Goal: Task Accomplishment & Management: Manage account settings

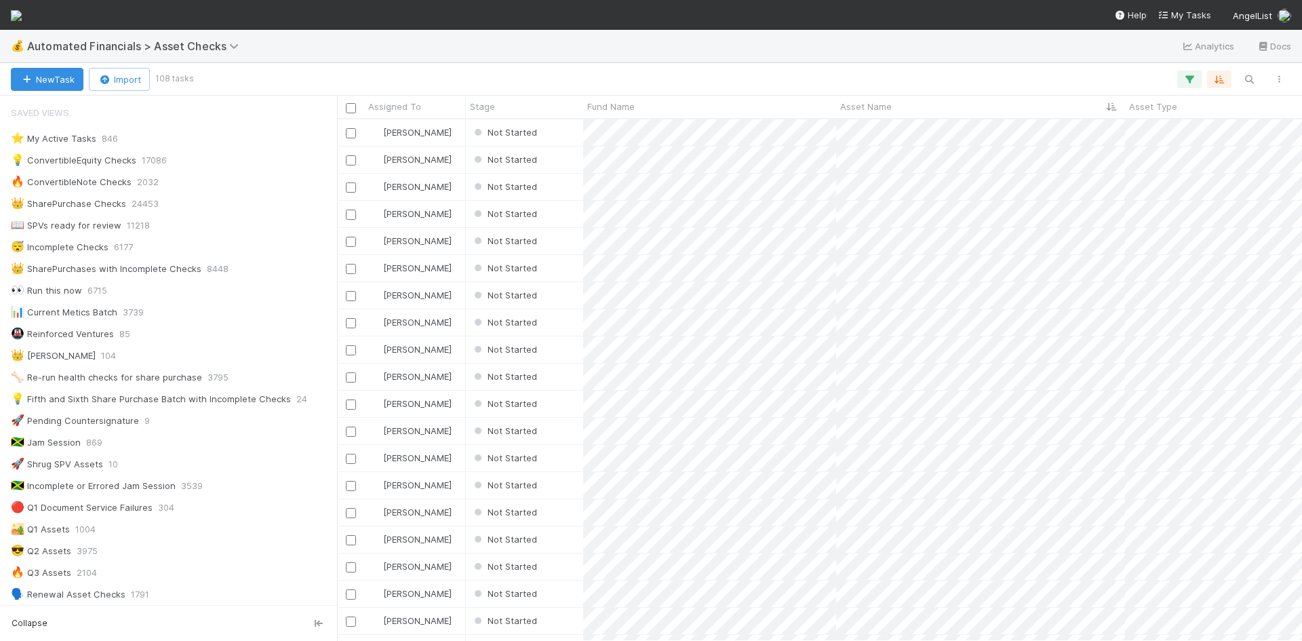
scroll to position [511, 955]
click at [574, 136] on div "Not Started" at bounding box center [524, 132] width 117 height 26
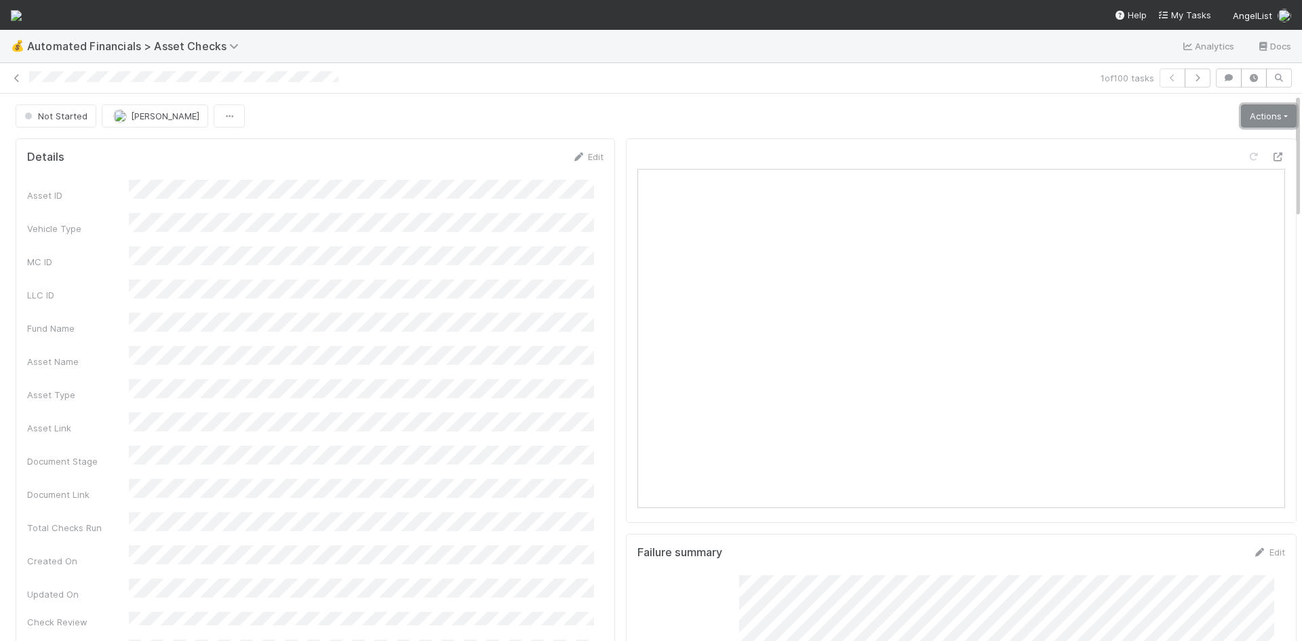
click at [1241, 111] on link "Actions" at bounding box center [1269, 115] width 56 height 23
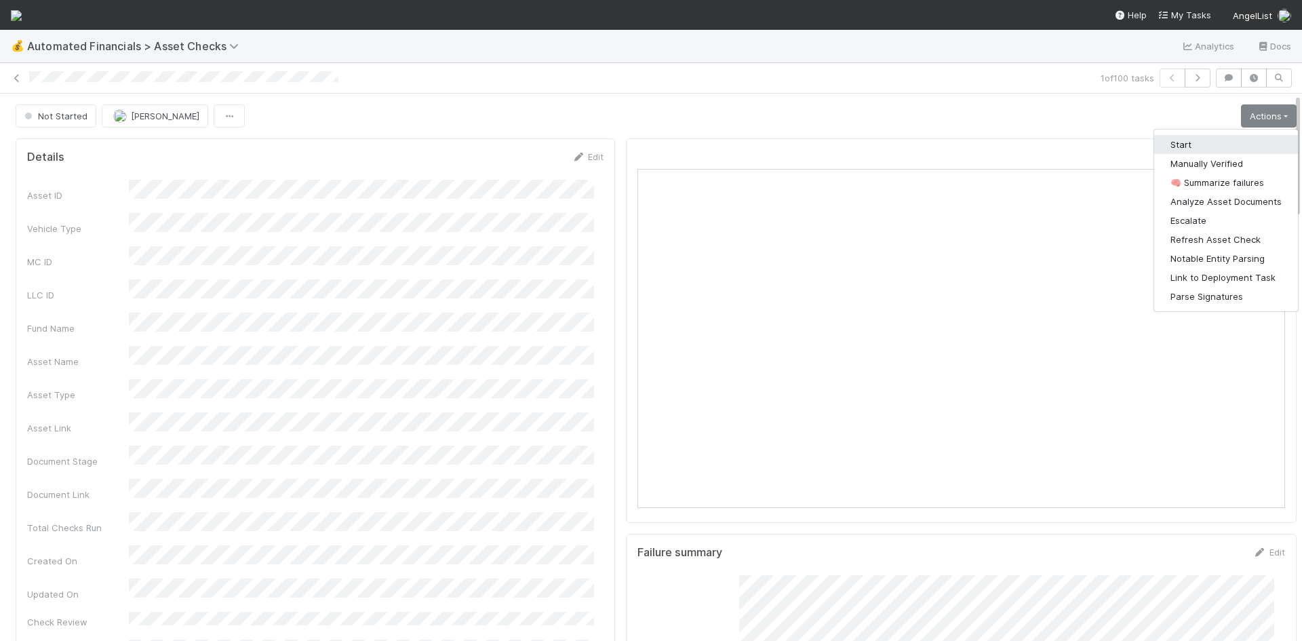
click at [1163, 146] on button "Start" at bounding box center [1226, 144] width 144 height 19
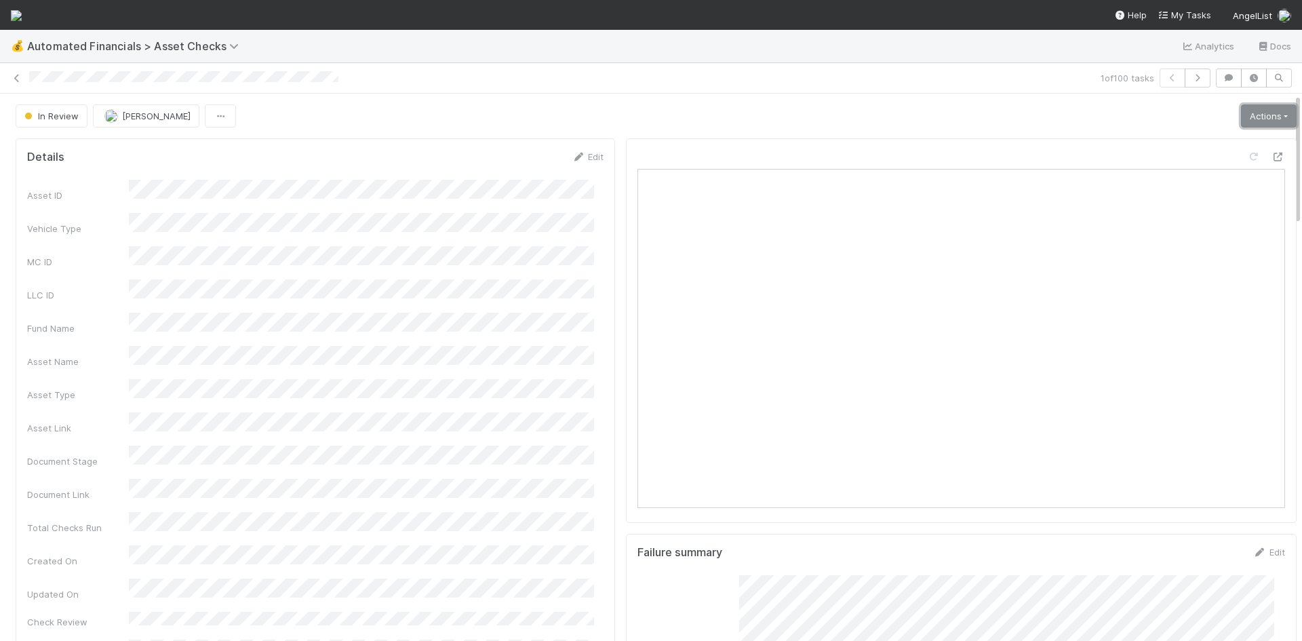
click at [1245, 111] on link "Actions" at bounding box center [1269, 115] width 56 height 23
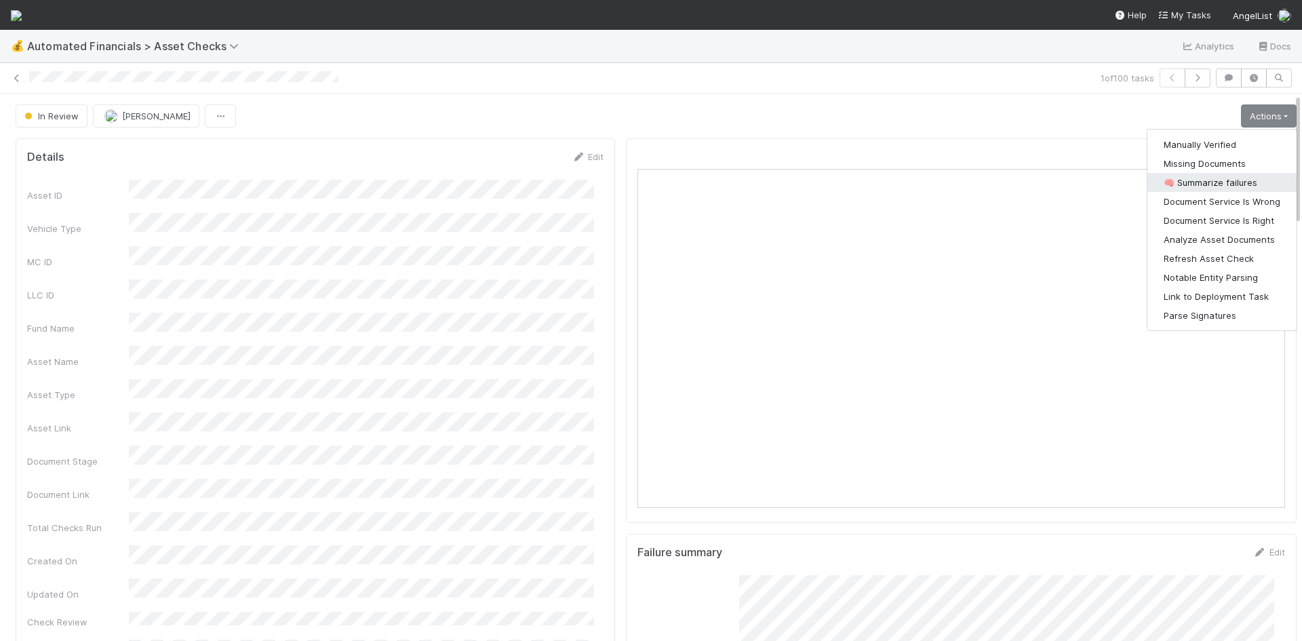
click at [1226, 174] on button "🧠 Summarize failures" at bounding box center [1221, 182] width 149 height 19
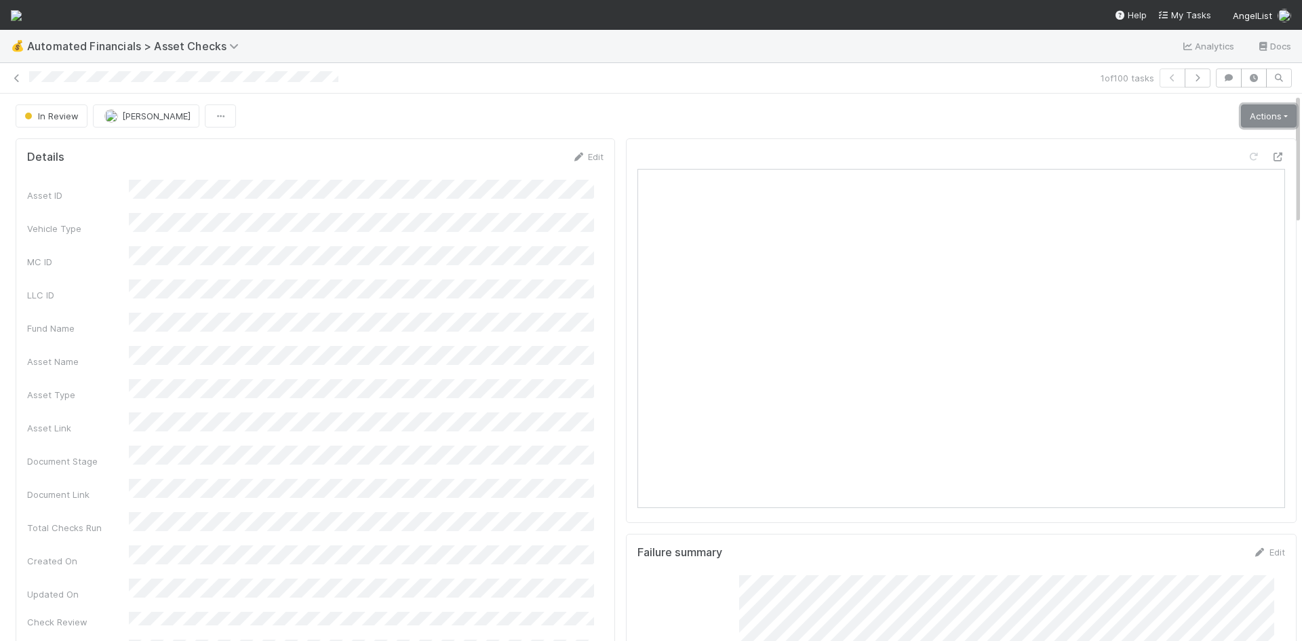
click at [1259, 121] on link "Actions" at bounding box center [1269, 115] width 56 height 23
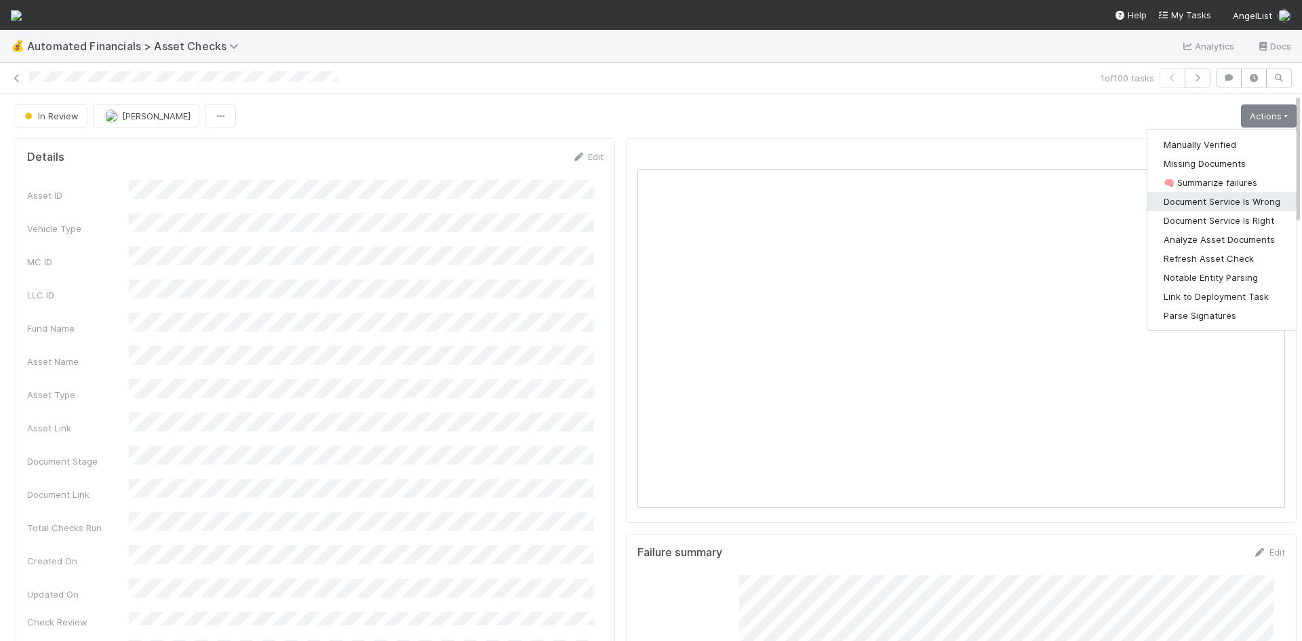
click at [1203, 194] on button "Document Service Is Wrong" at bounding box center [1221, 201] width 149 height 19
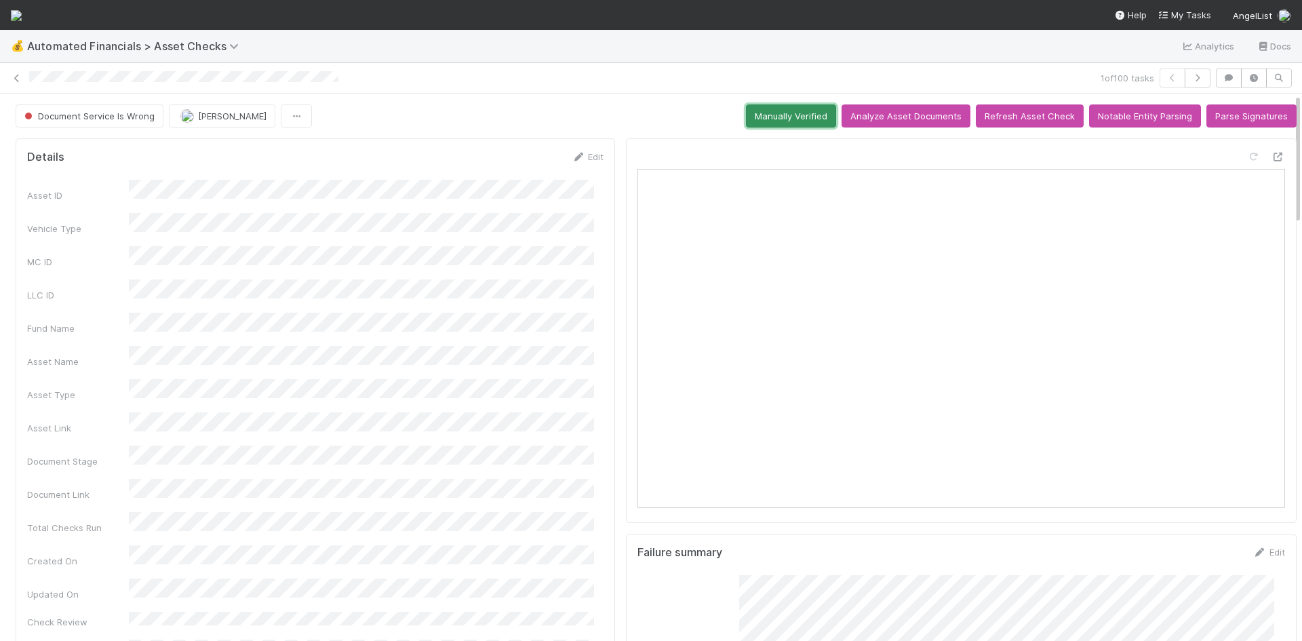
click at [799, 119] on button "Manually Verified" at bounding box center [791, 115] width 90 height 23
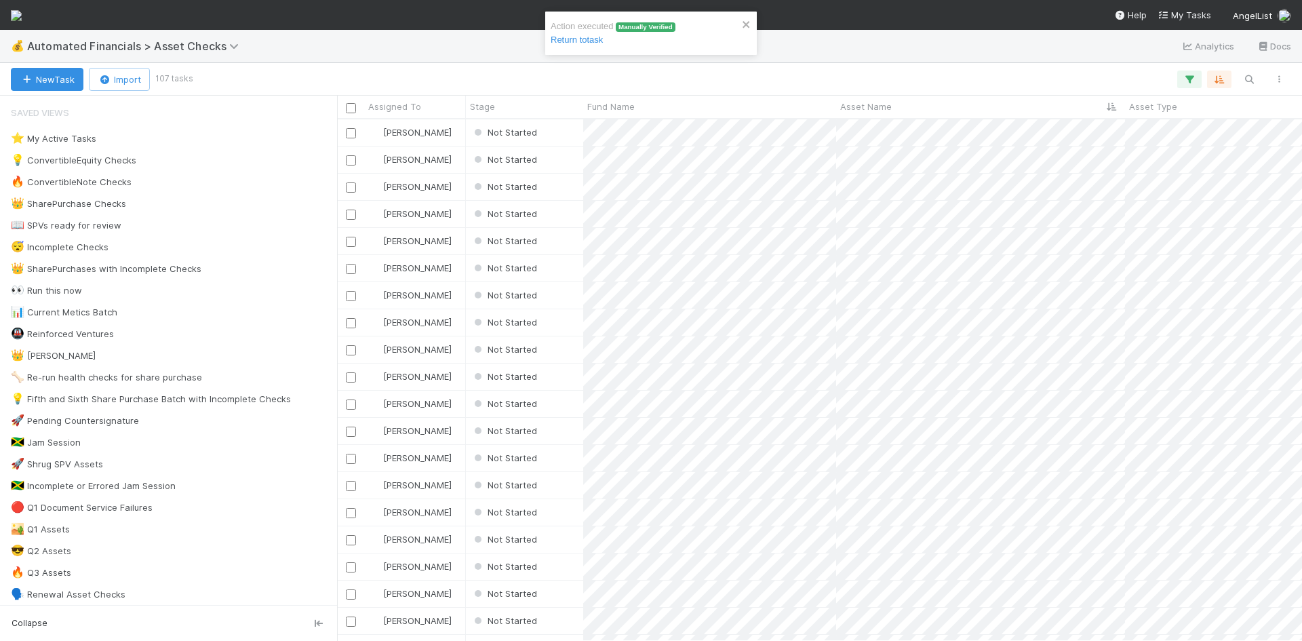
scroll to position [511, 955]
click at [558, 135] on div "Not Started" at bounding box center [524, 132] width 117 height 26
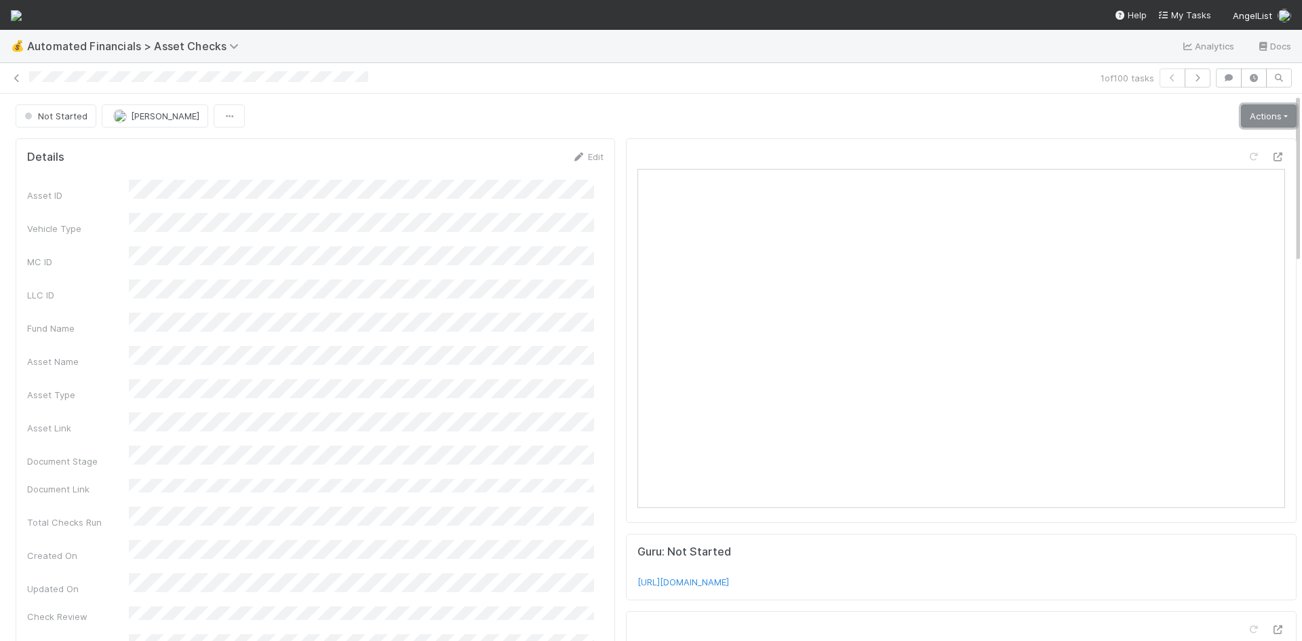
click at [1241, 115] on link "Actions" at bounding box center [1269, 115] width 56 height 23
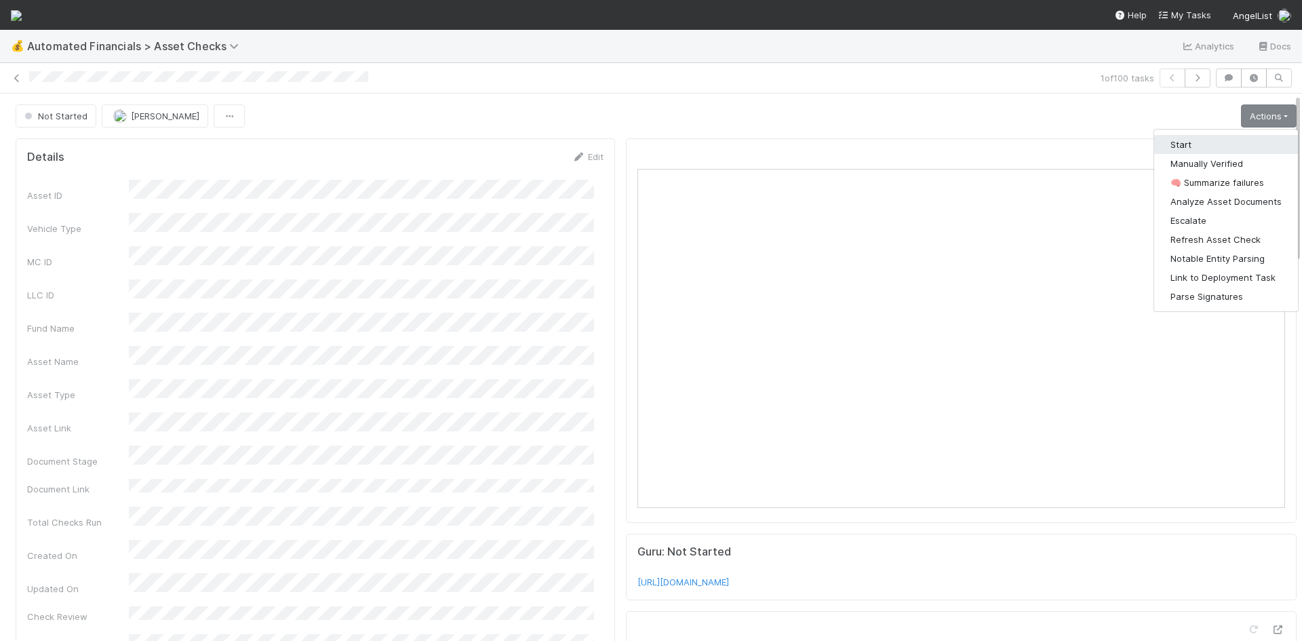
click at [1201, 141] on button "Start" at bounding box center [1226, 144] width 144 height 19
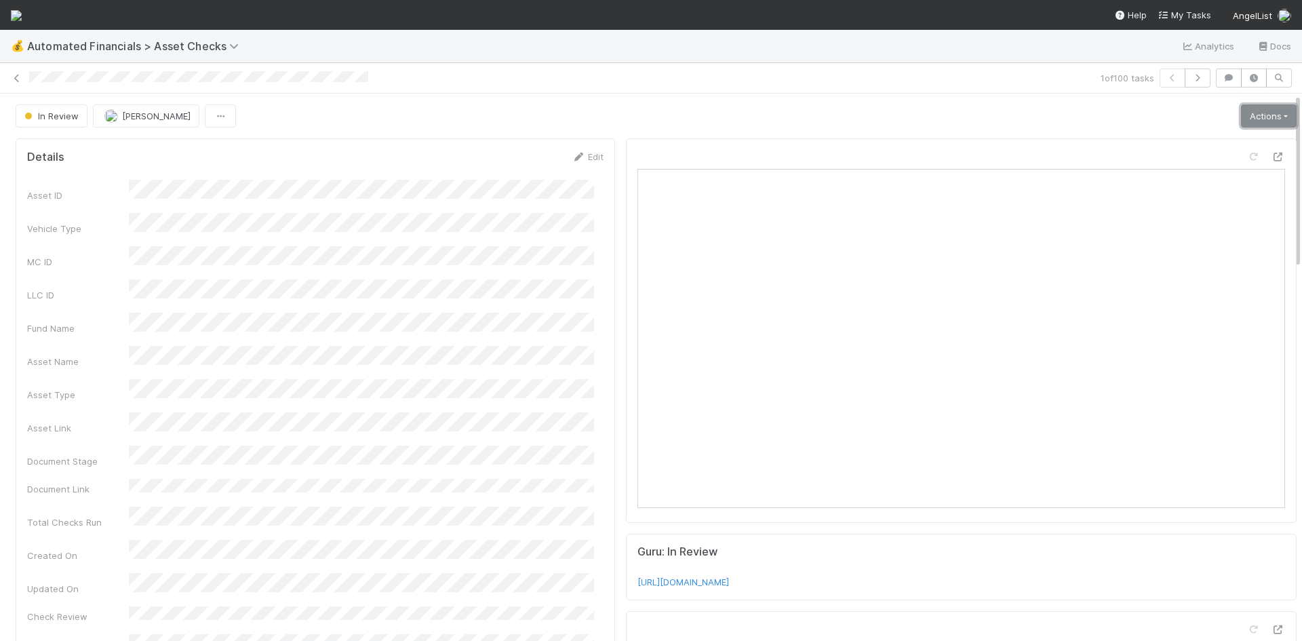
click at [1262, 117] on link "Actions" at bounding box center [1269, 115] width 56 height 23
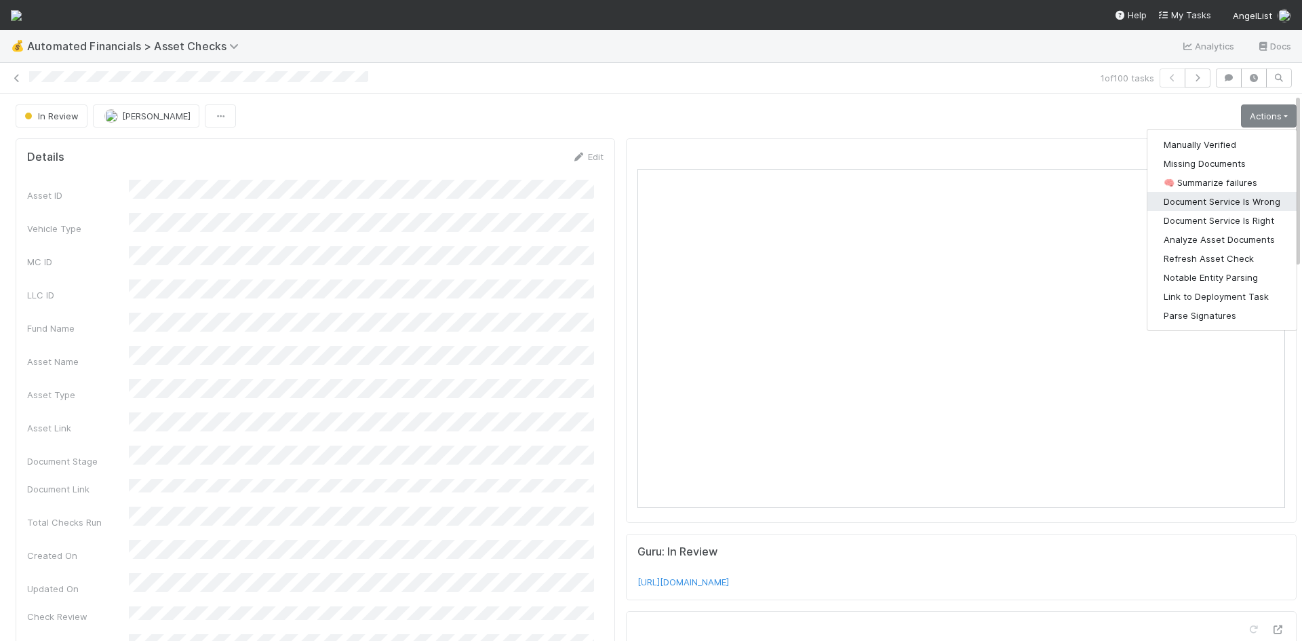
click at [1233, 199] on button "Document Service Is Wrong" at bounding box center [1221, 201] width 149 height 19
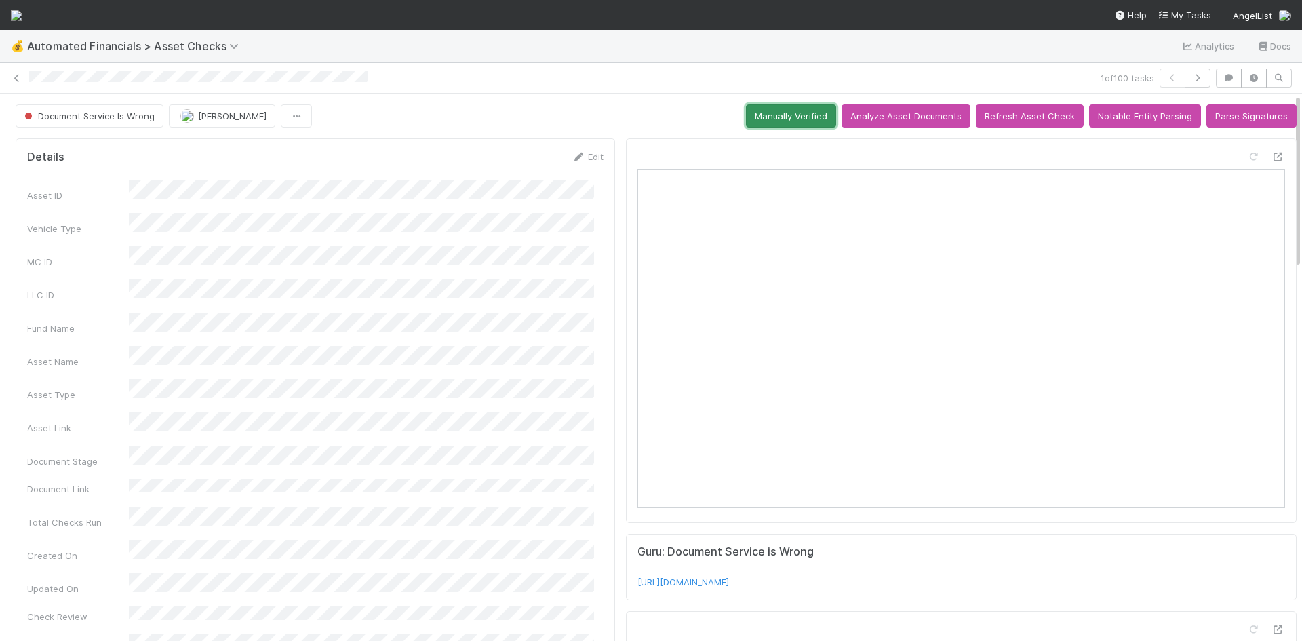
click at [761, 117] on button "Manually Verified" at bounding box center [791, 115] width 90 height 23
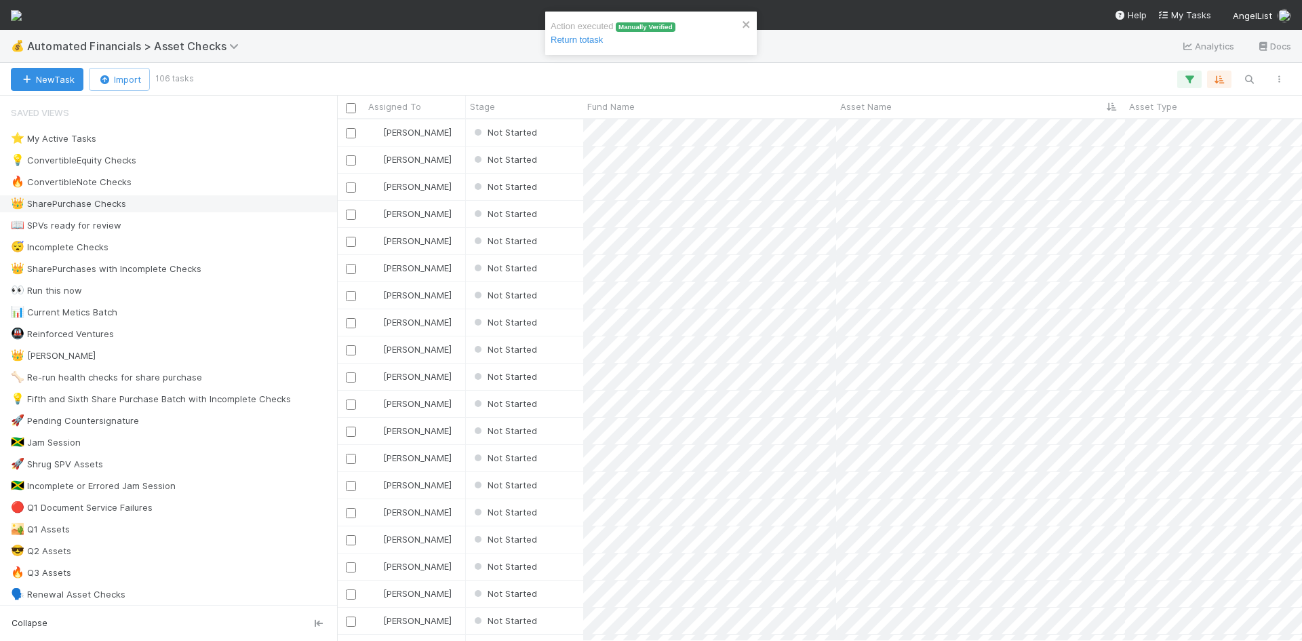
scroll to position [511, 955]
click at [554, 134] on div "Not Started" at bounding box center [524, 132] width 117 height 26
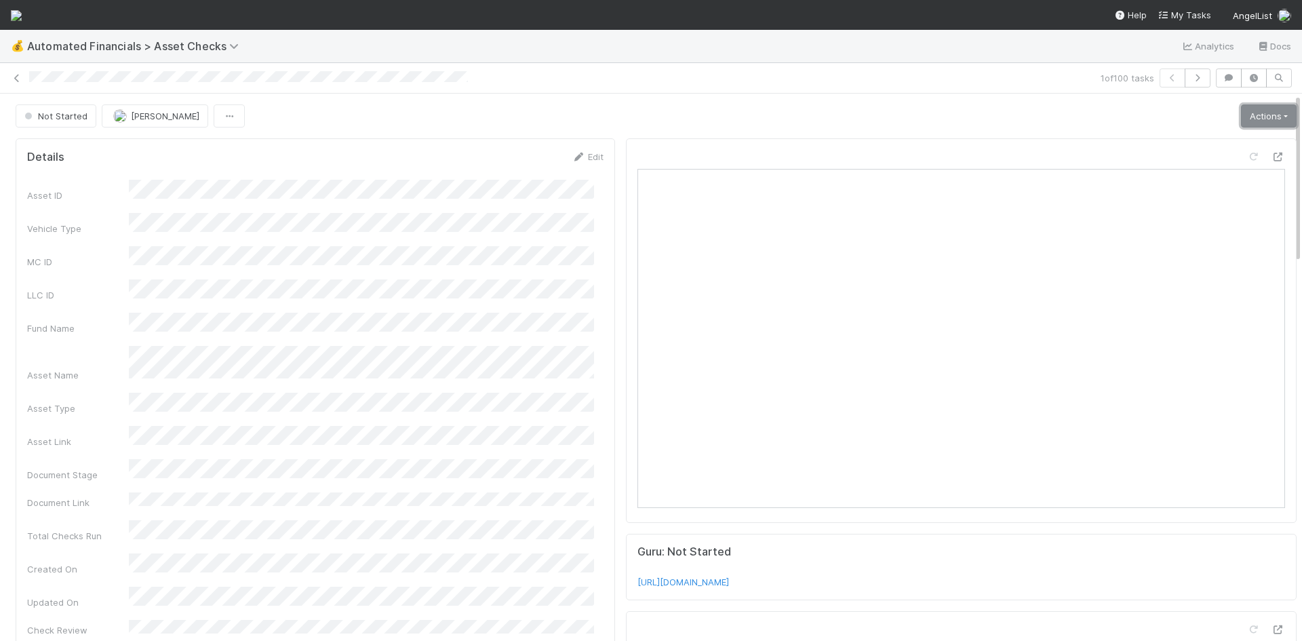
click at [1241, 117] on link "Actions" at bounding box center [1269, 115] width 56 height 23
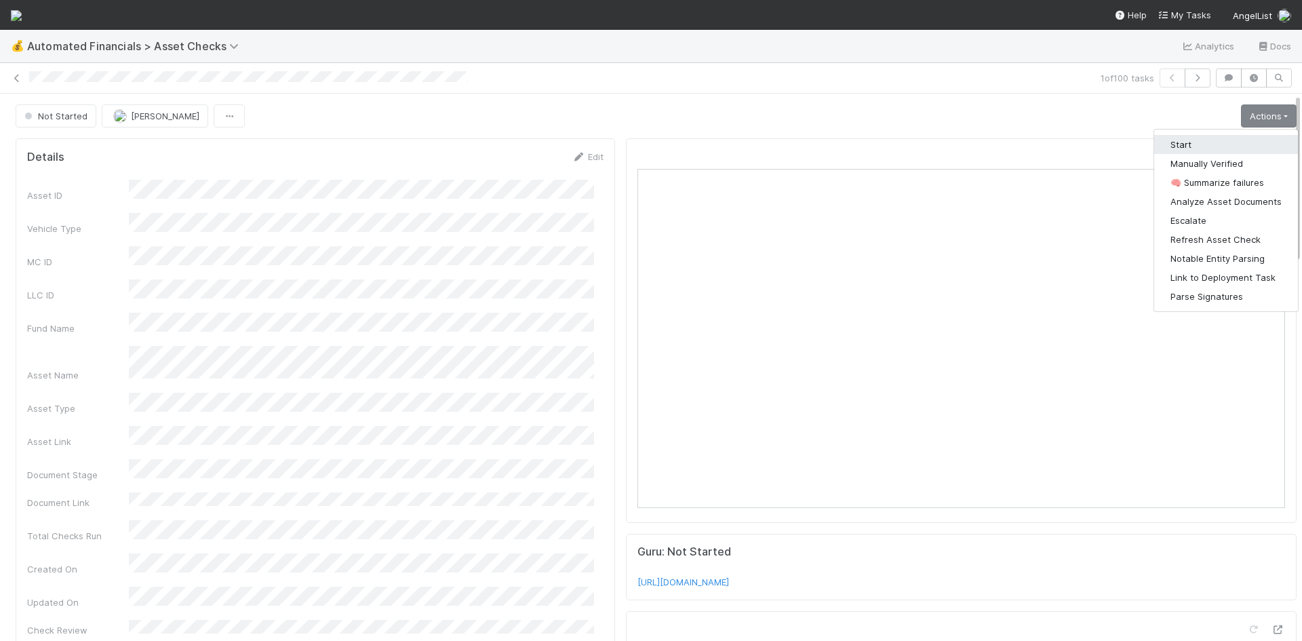
click at [1207, 140] on button "Start" at bounding box center [1226, 144] width 144 height 19
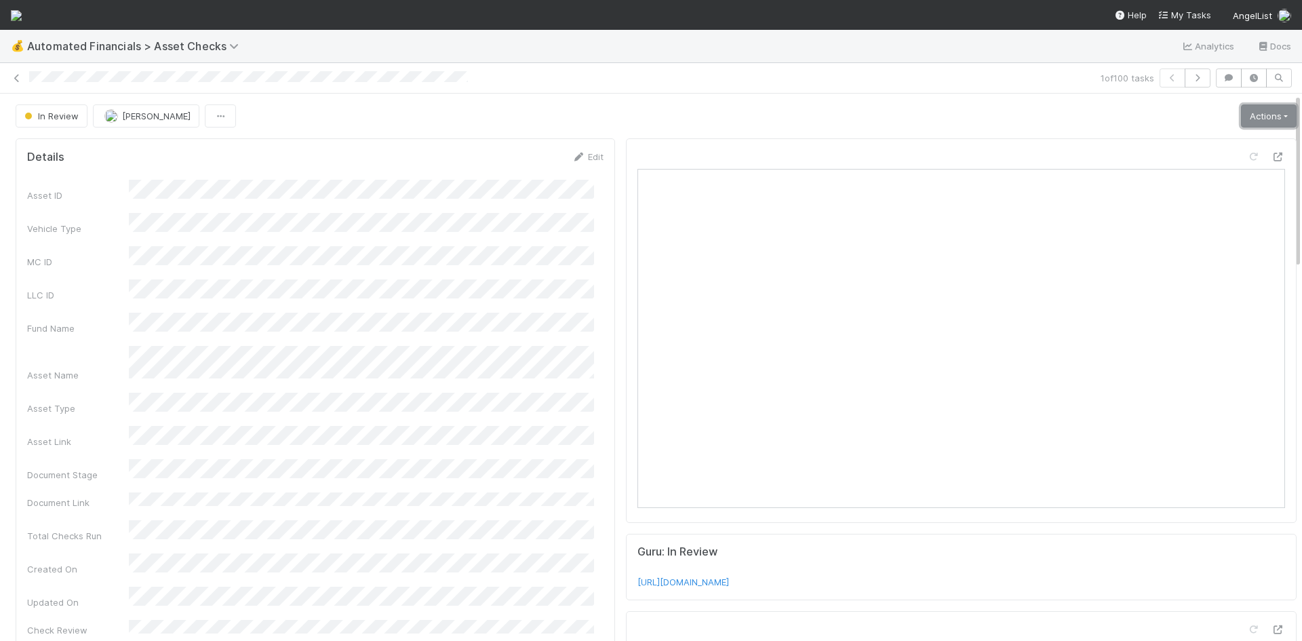
click at [1241, 115] on link "Actions" at bounding box center [1269, 115] width 56 height 23
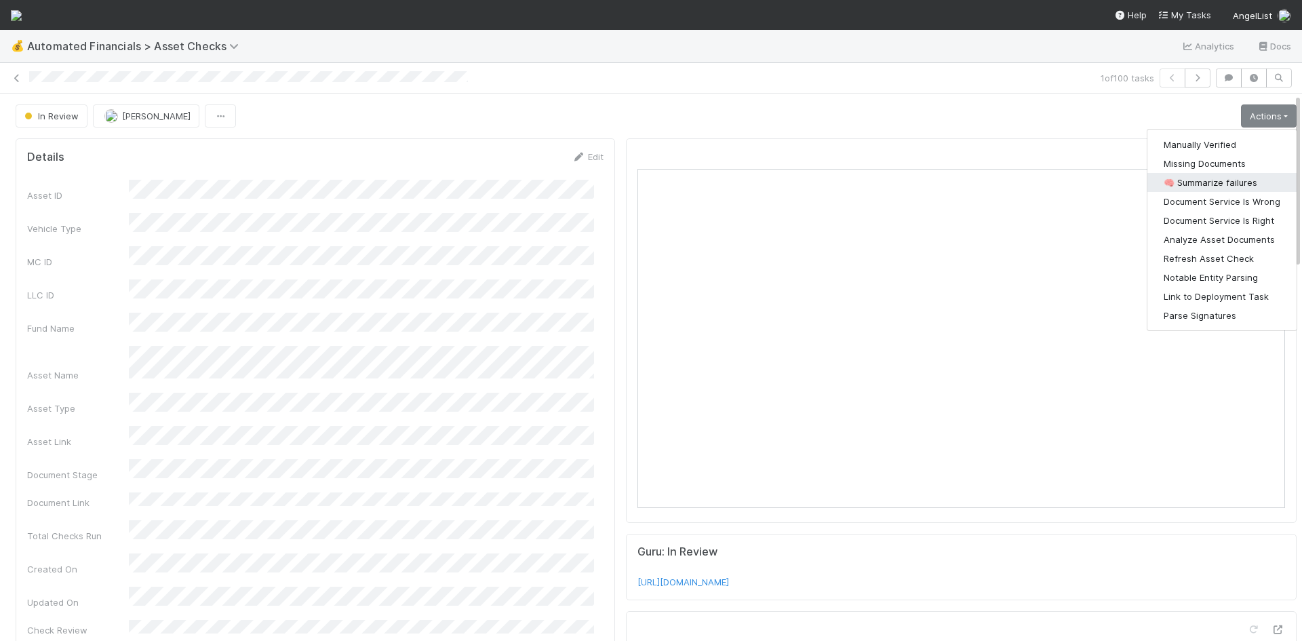
click at [1228, 181] on button "🧠 Summarize failures" at bounding box center [1221, 182] width 149 height 19
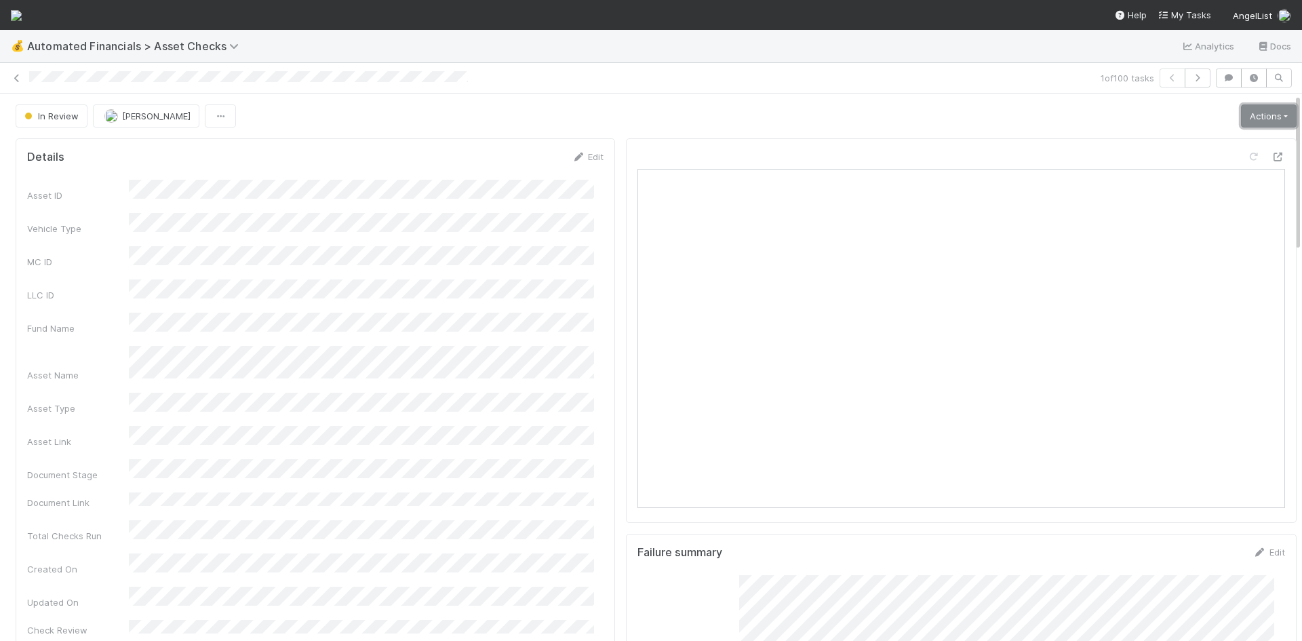
click at [1246, 114] on link "Actions" at bounding box center [1269, 115] width 56 height 23
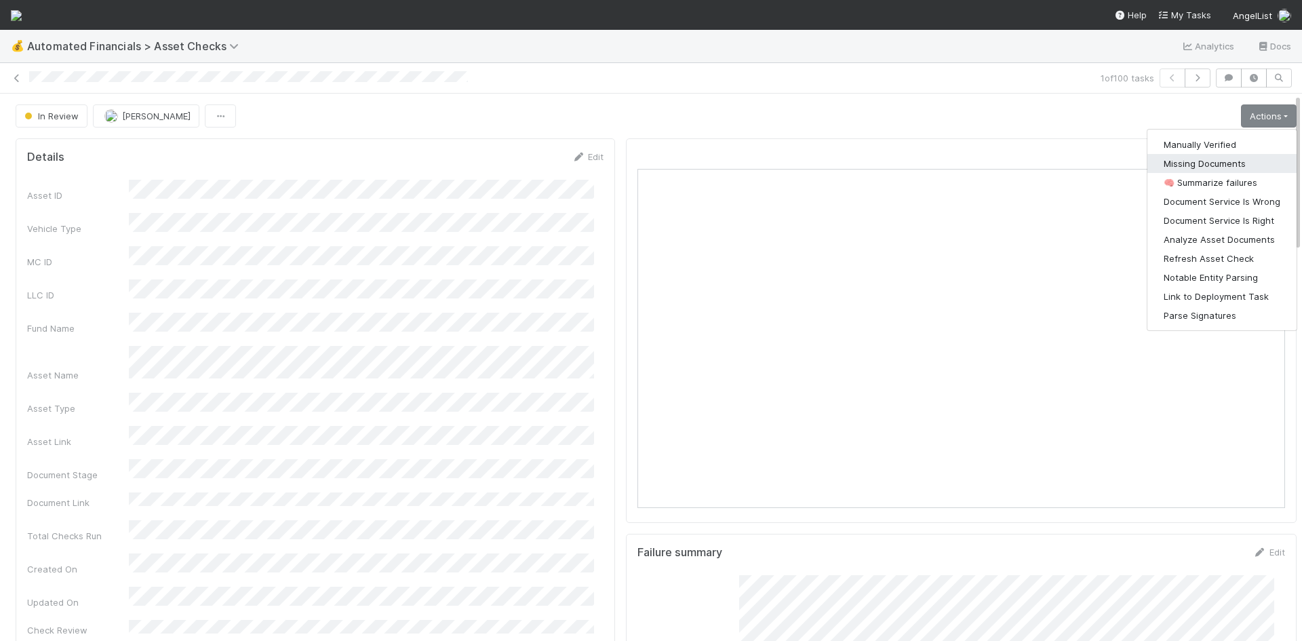
click at [1208, 163] on button "Missing Documents" at bounding box center [1221, 163] width 149 height 19
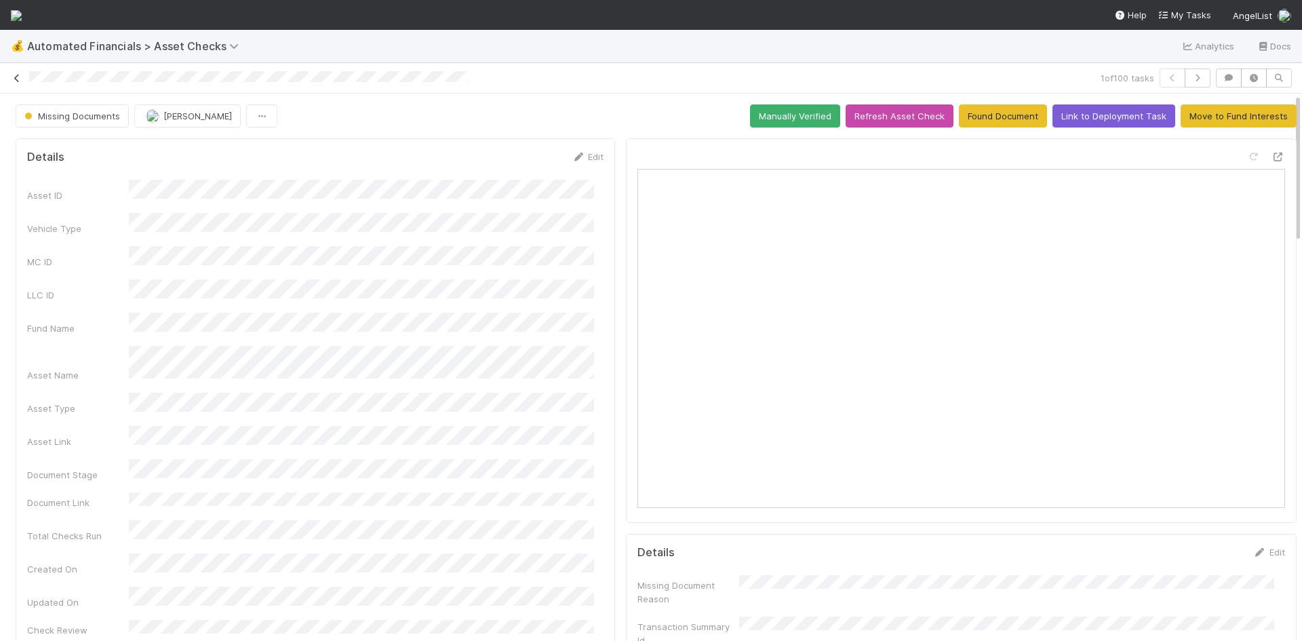
click at [13, 73] on link at bounding box center [17, 78] width 14 height 14
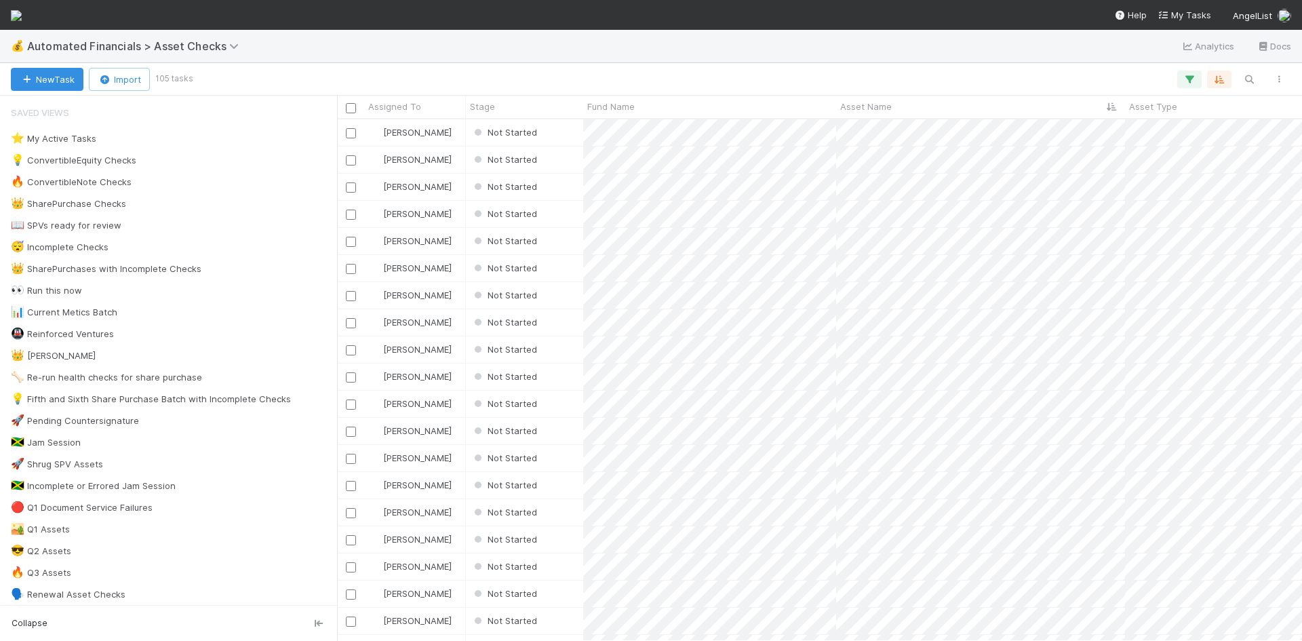
scroll to position [511, 955]
click at [559, 132] on div "Not Started" at bounding box center [524, 132] width 117 height 26
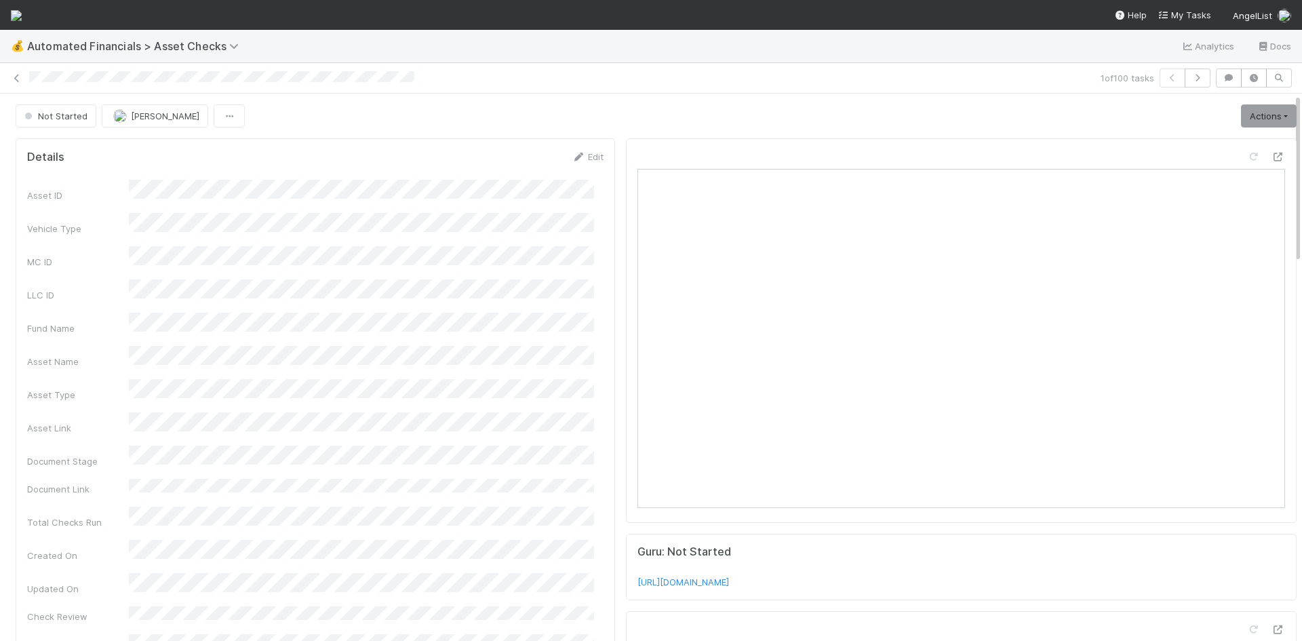
click at [822, 54] on div "💰 Automated Financials > Asset Checks Analytics Docs" at bounding box center [651, 46] width 1302 height 33
click at [1256, 113] on link "Actions" at bounding box center [1269, 115] width 56 height 23
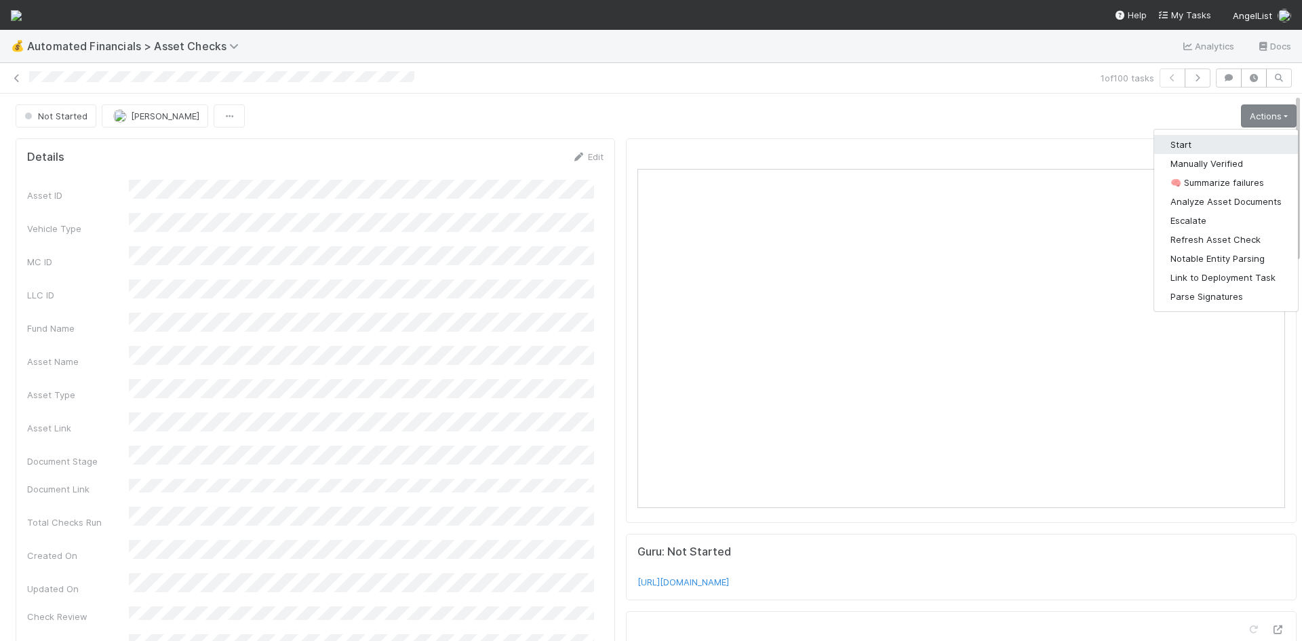
click at [1226, 140] on button "Start" at bounding box center [1226, 144] width 144 height 19
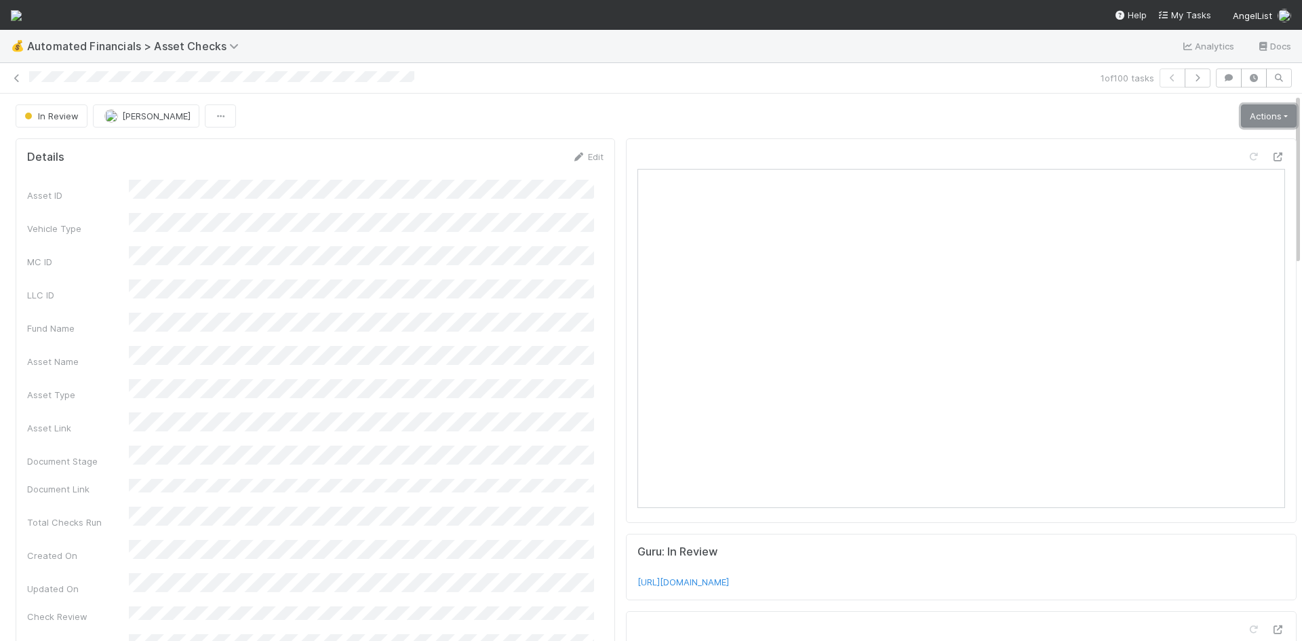
click at [1245, 111] on link "Actions" at bounding box center [1269, 115] width 56 height 23
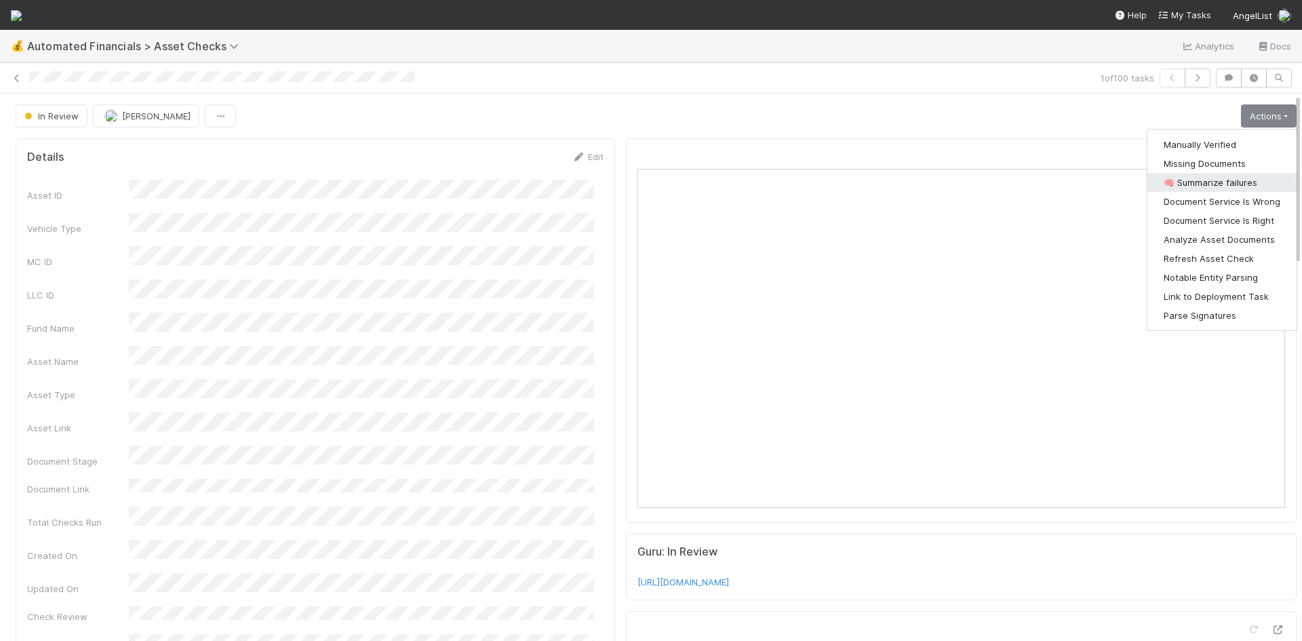
click at [1220, 185] on button "🧠 Summarize failures" at bounding box center [1221, 182] width 149 height 19
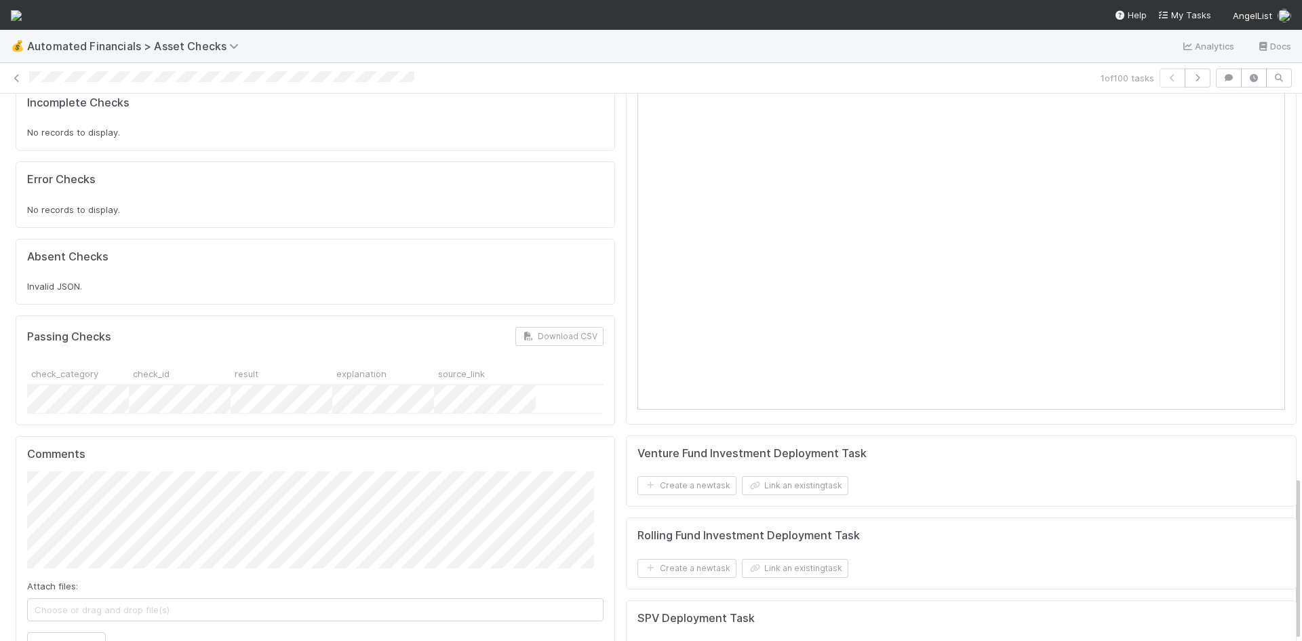
scroll to position [1273, 0]
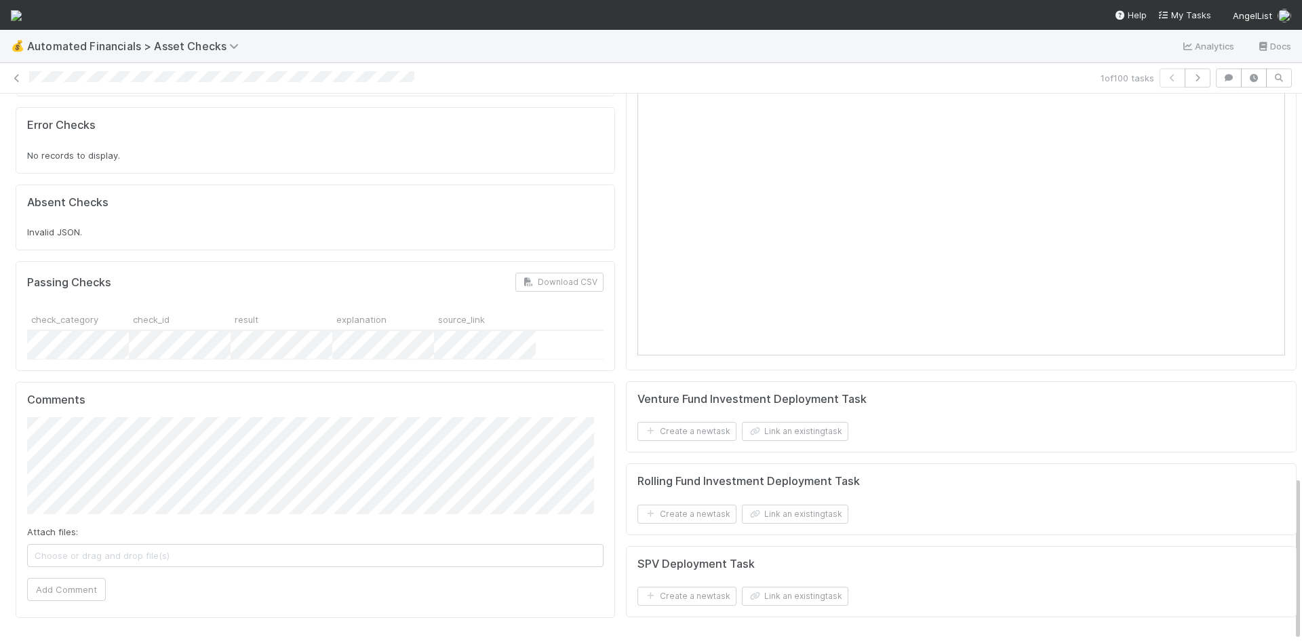
click at [489, 544] on span "Choose or drag and drop file(s)" at bounding box center [315, 555] width 575 height 22
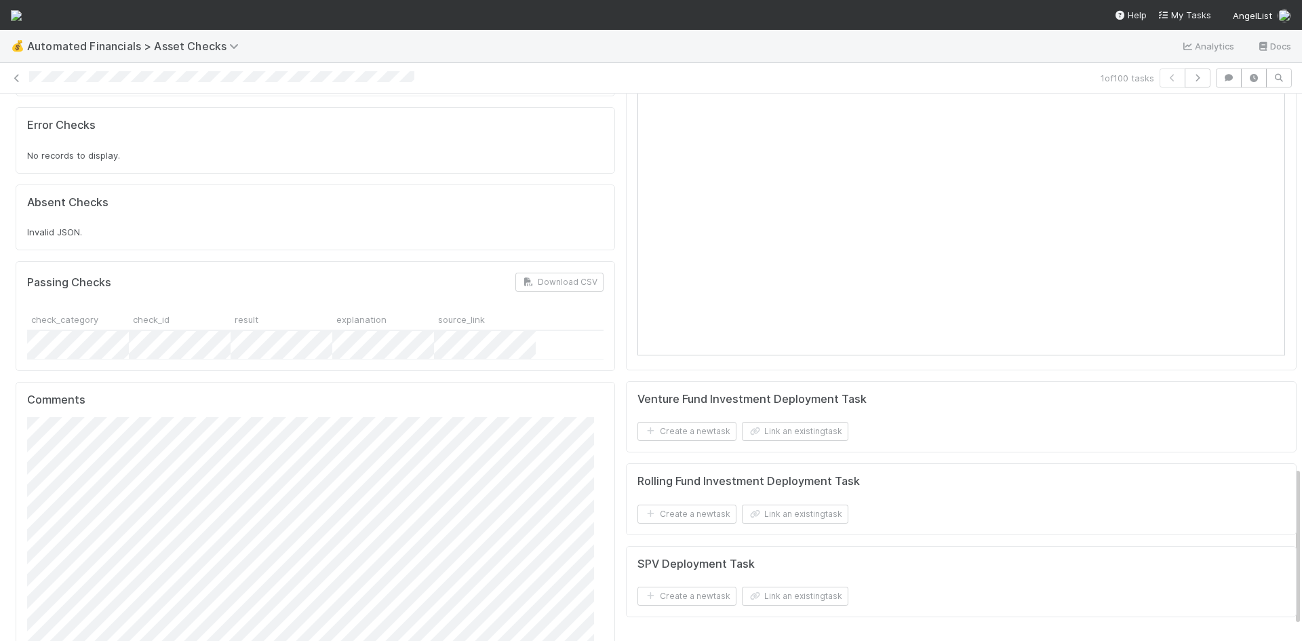
scroll to position [1332, 0]
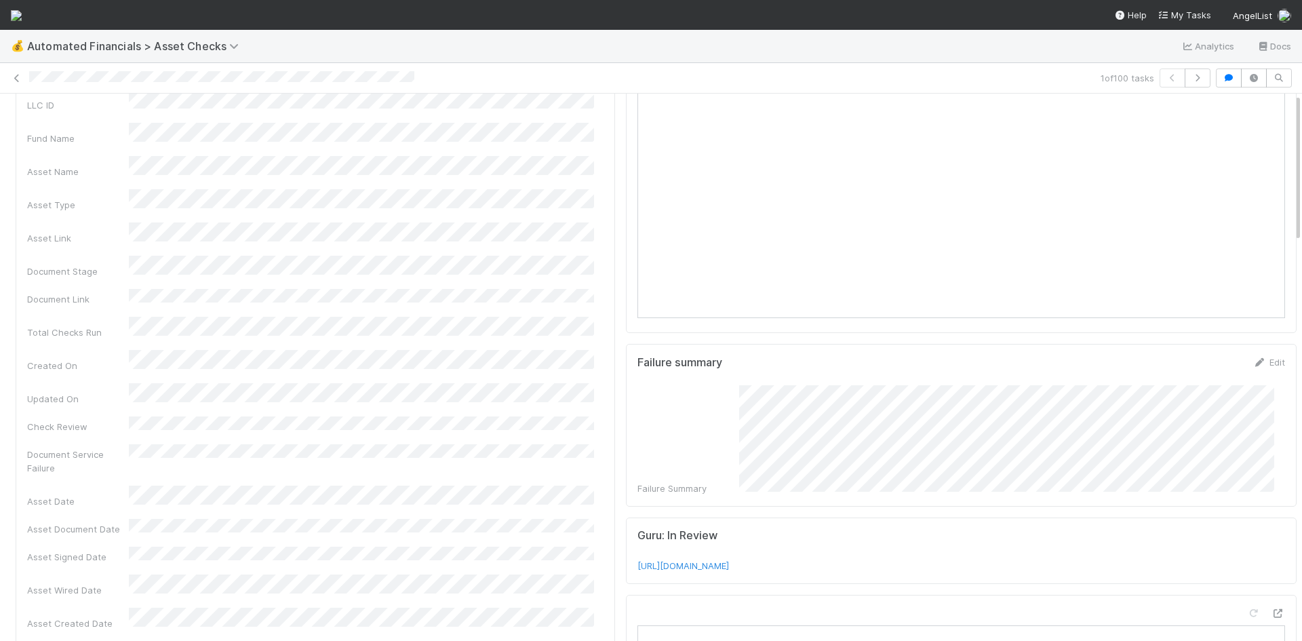
scroll to position [0, 0]
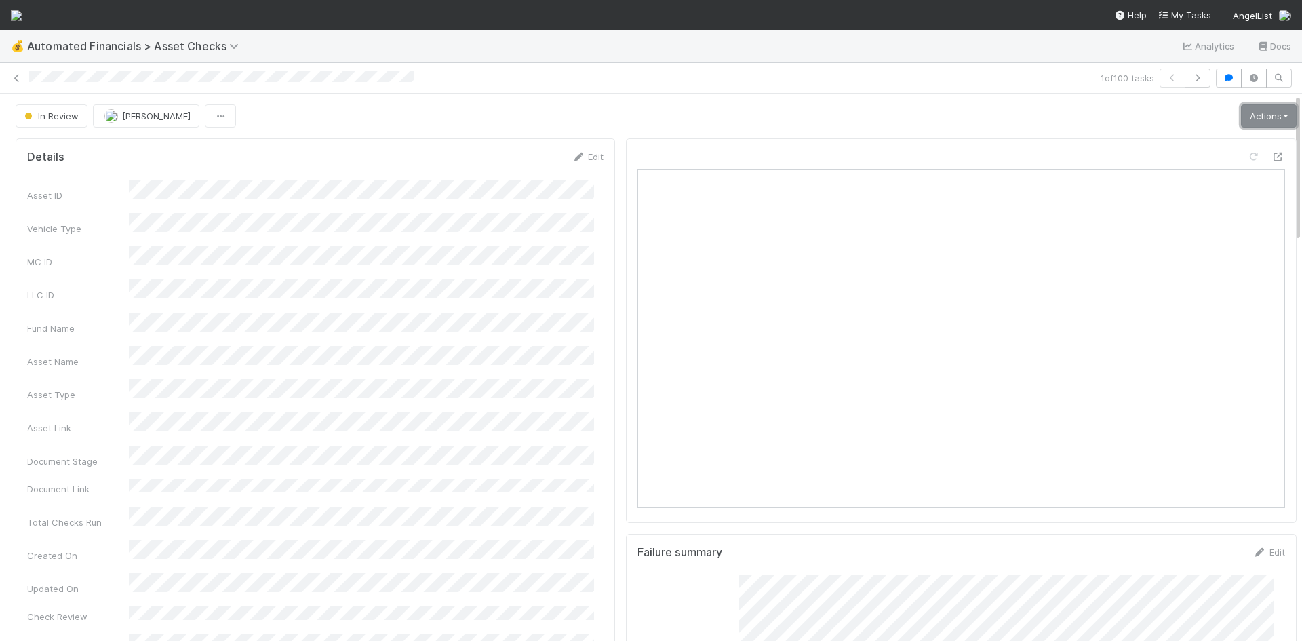
click at [1262, 114] on link "Actions" at bounding box center [1269, 115] width 56 height 23
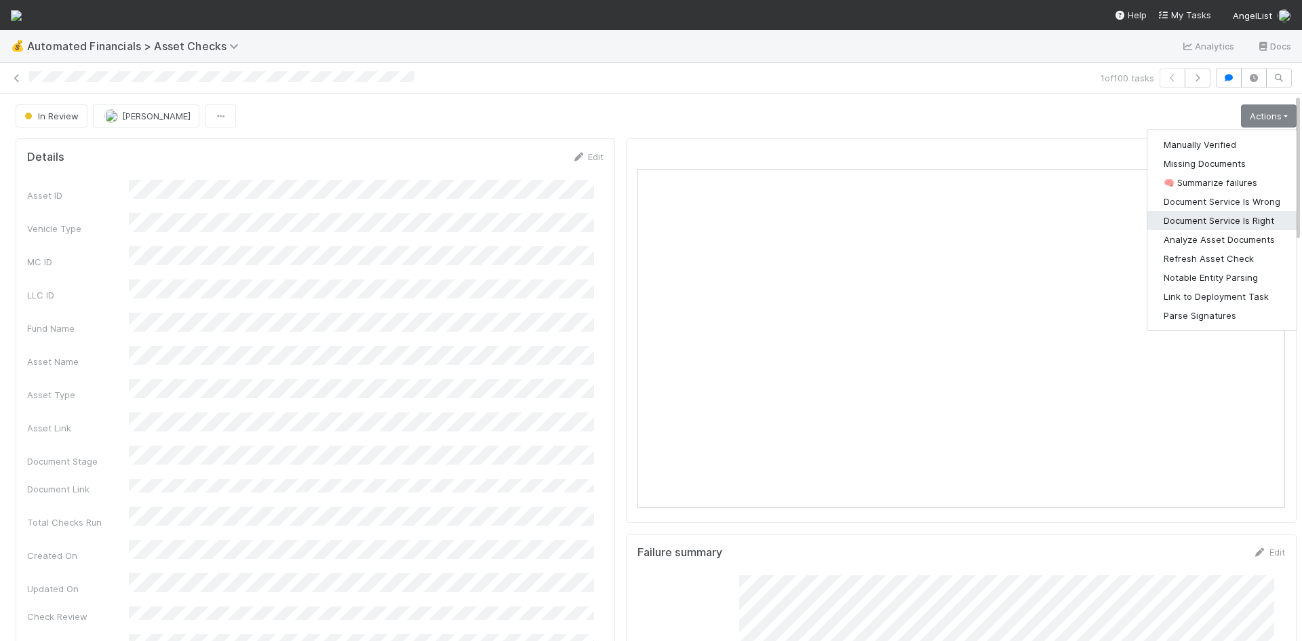
click at [1246, 222] on button "Document Service Is Right" at bounding box center [1221, 220] width 149 height 19
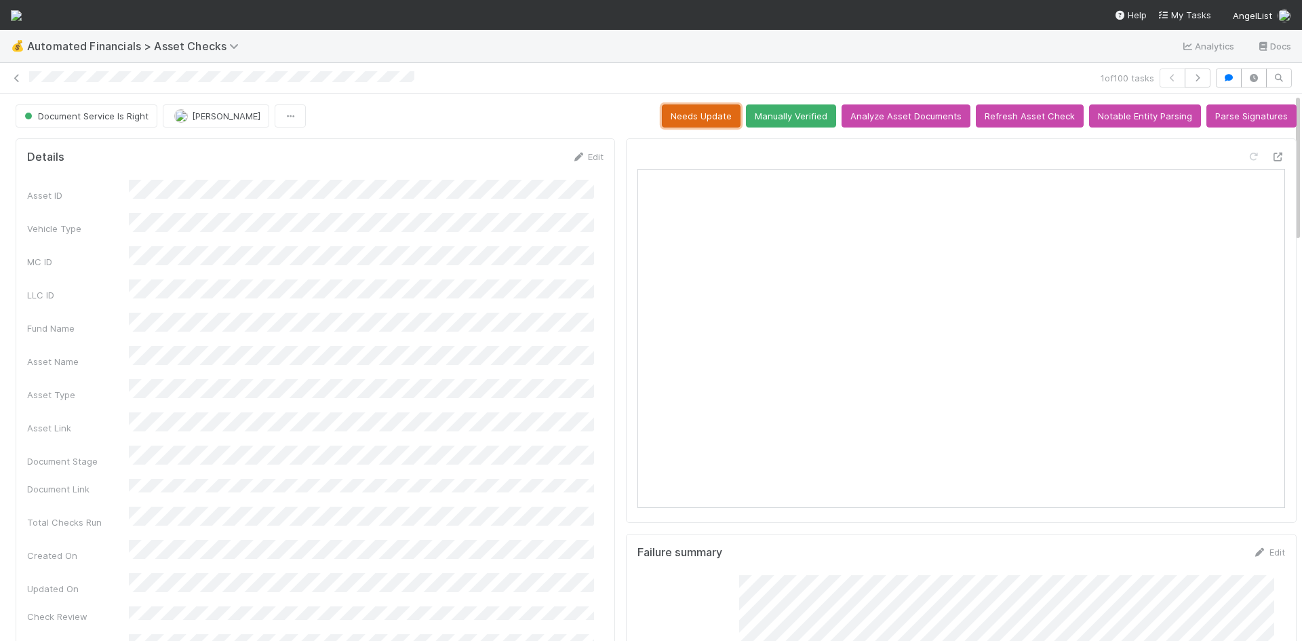
click at [685, 120] on button "Needs Update" at bounding box center [701, 115] width 79 height 23
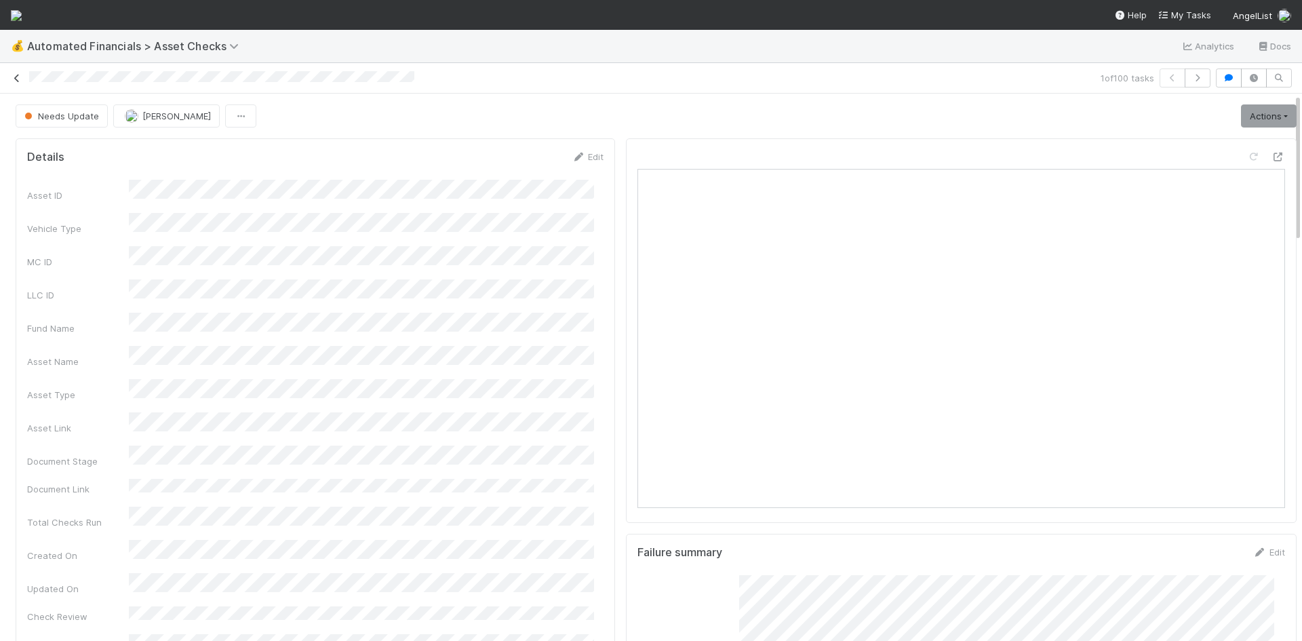
click at [22, 79] on icon at bounding box center [17, 78] width 14 height 9
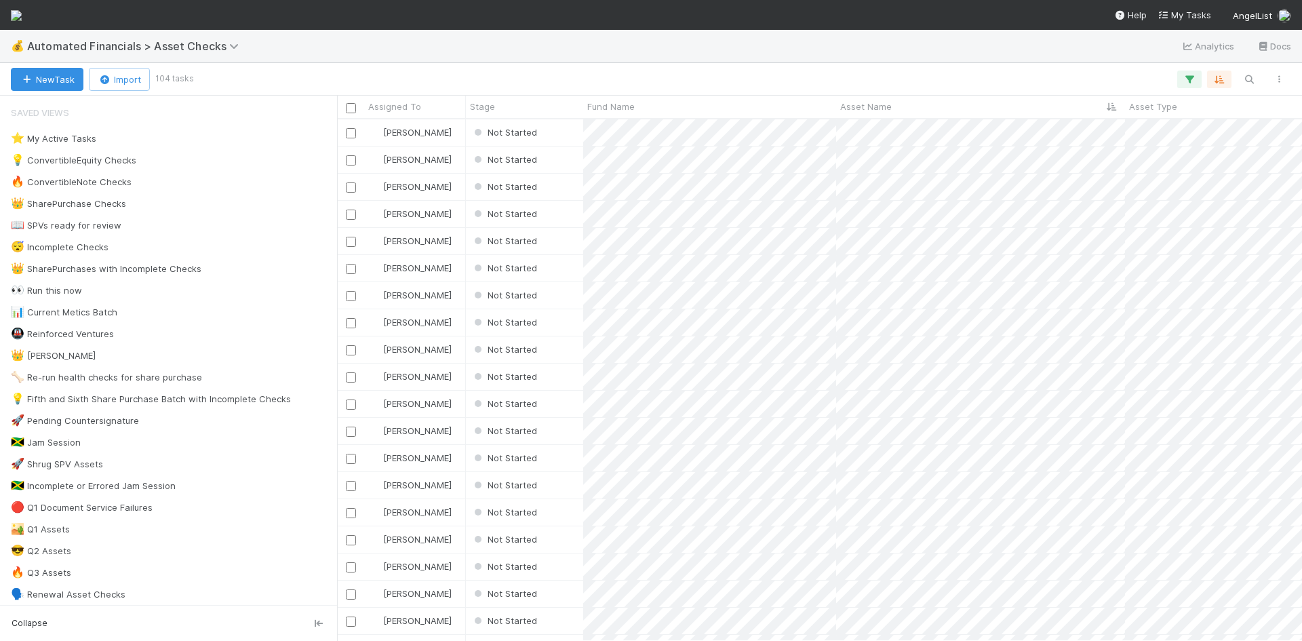
scroll to position [511, 955]
click at [570, 136] on div "Not Started" at bounding box center [524, 132] width 117 height 26
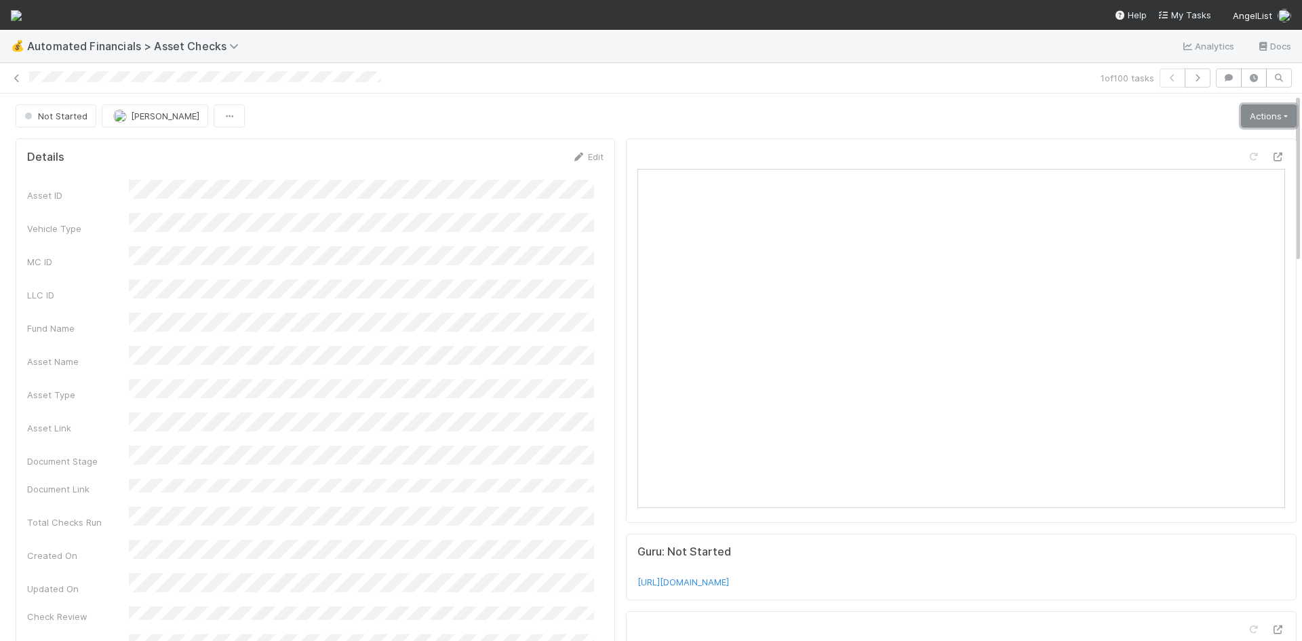
click at [1241, 119] on link "Actions" at bounding box center [1269, 115] width 56 height 23
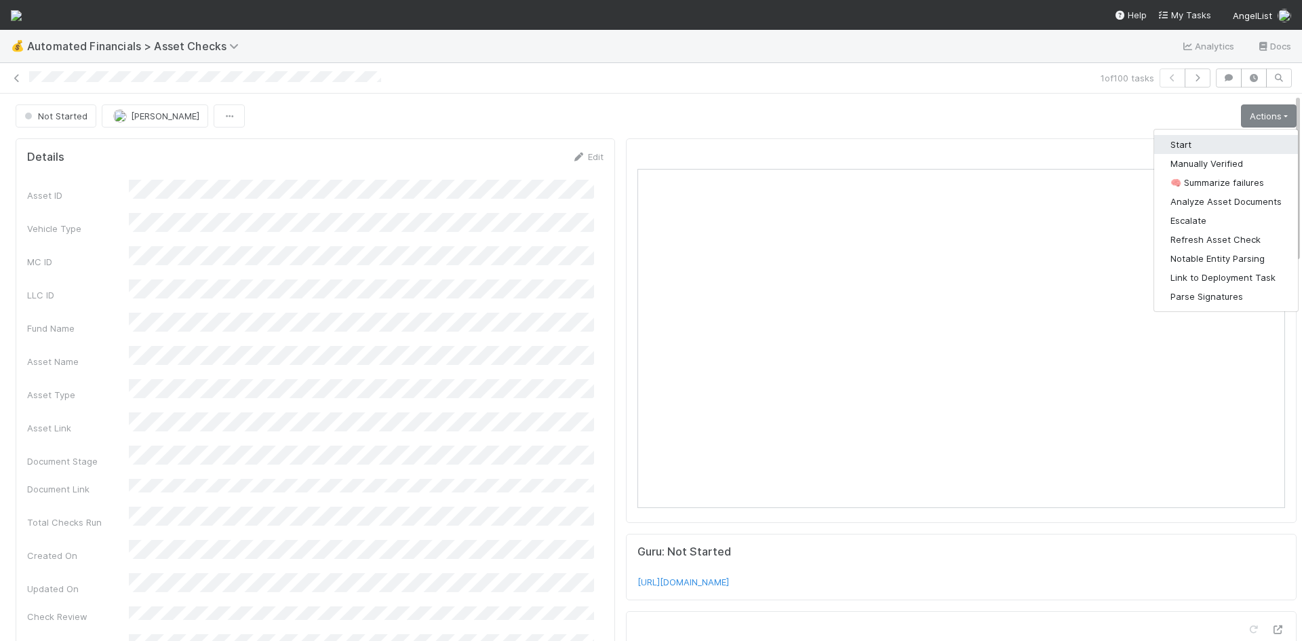
click at [1209, 140] on button "Start" at bounding box center [1226, 144] width 144 height 19
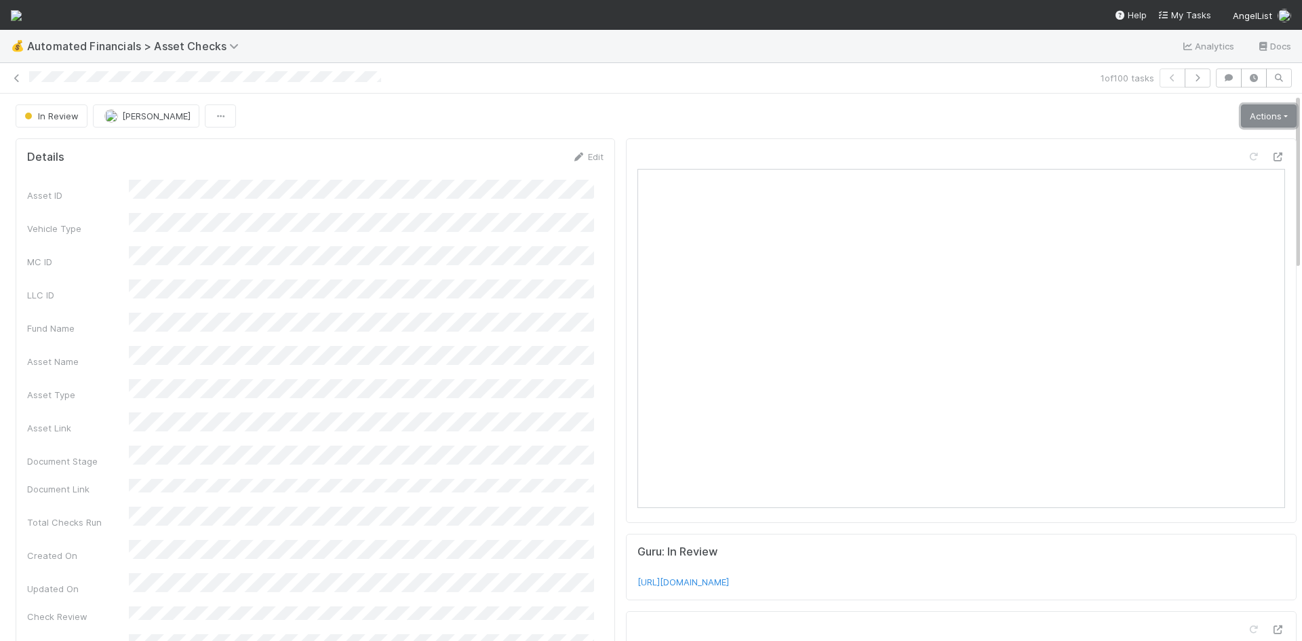
click at [1248, 113] on link "Actions" at bounding box center [1269, 115] width 56 height 23
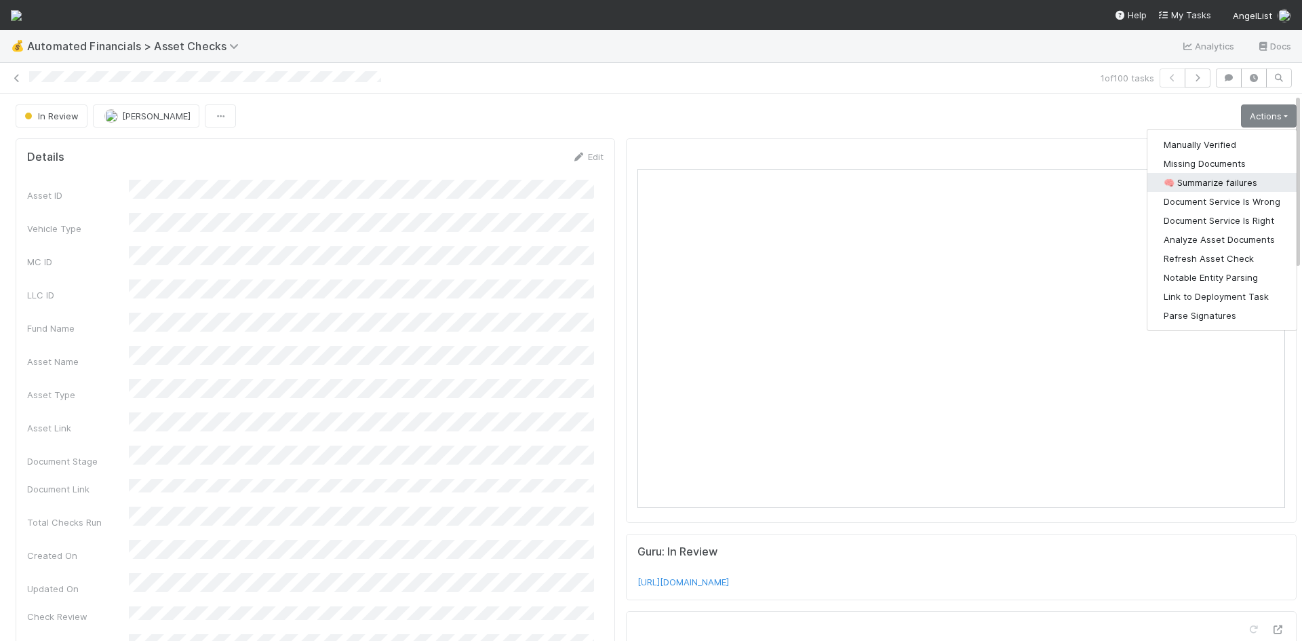
drag, startPoint x: 1210, startPoint y: 181, endPoint x: 623, endPoint y: 203, distance: 587.5
click at [1210, 181] on button "🧠 Summarize failures" at bounding box center [1221, 182] width 149 height 19
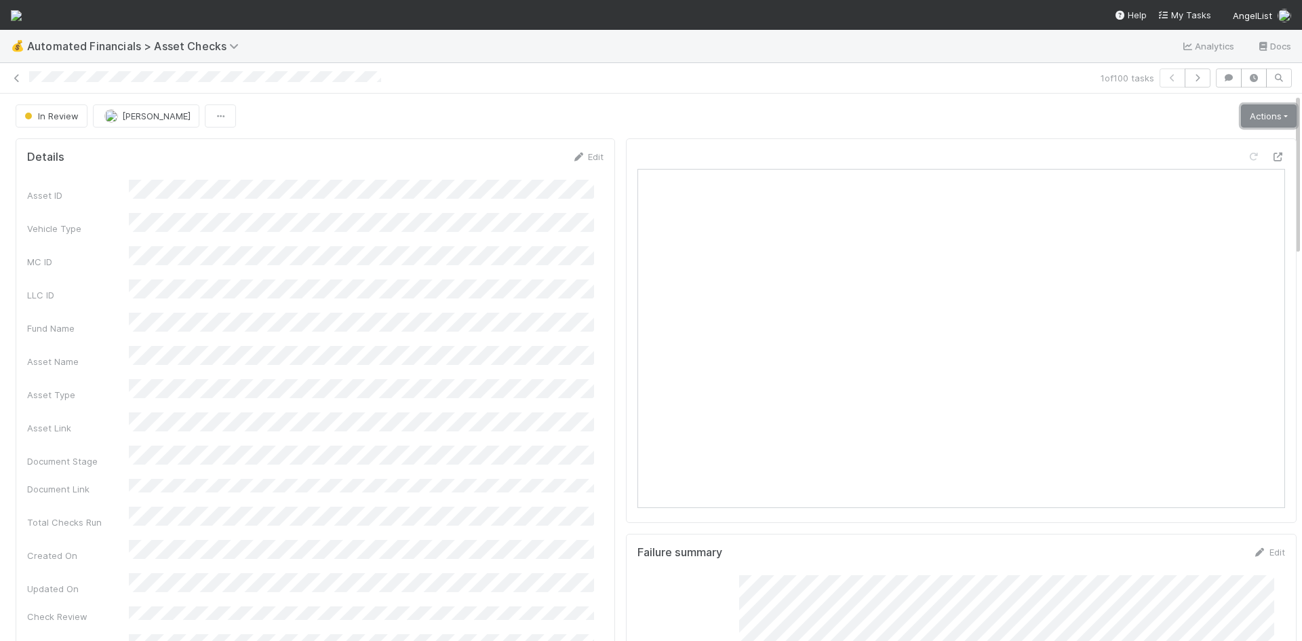
click at [1241, 115] on link "Actions" at bounding box center [1269, 115] width 56 height 23
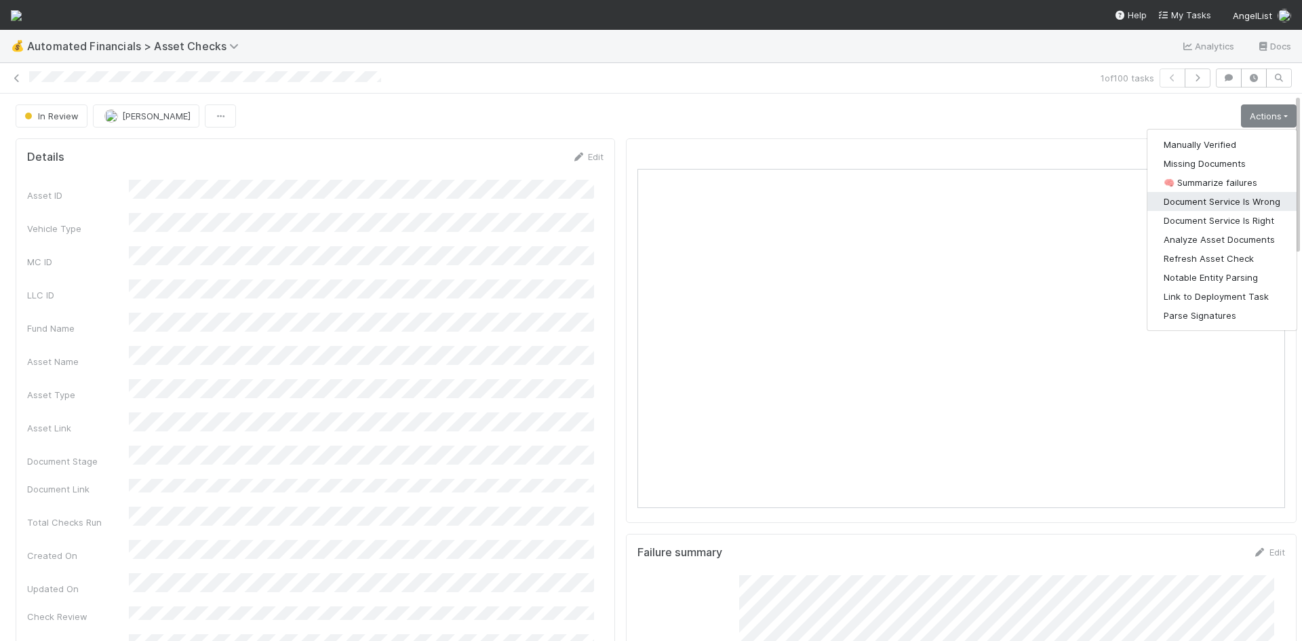
click at [1228, 200] on button "Document Service Is Wrong" at bounding box center [1221, 201] width 149 height 19
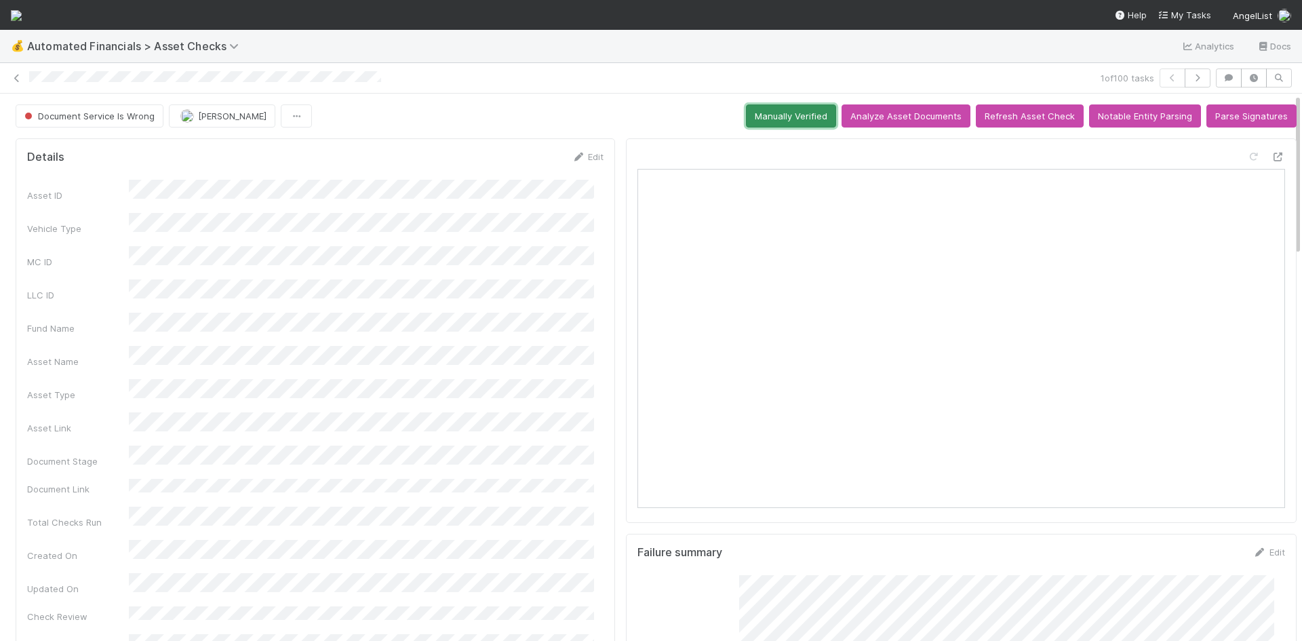
click at [785, 113] on button "Manually Verified" at bounding box center [791, 115] width 90 height 23
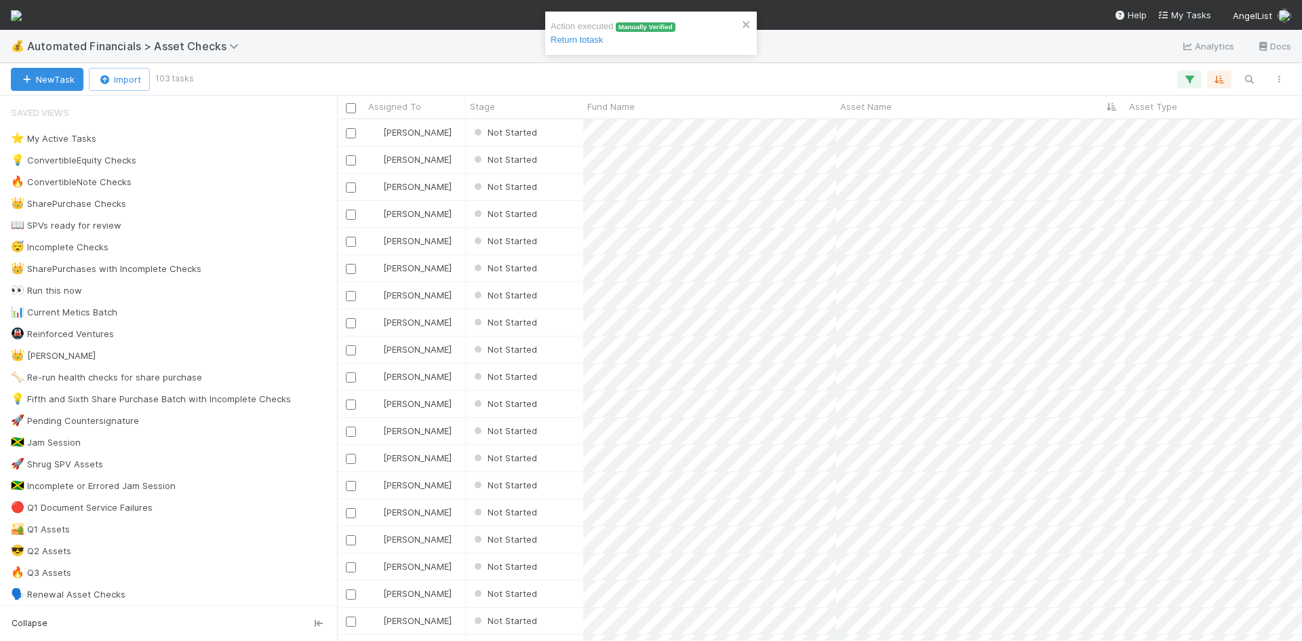
scroll to position [511, 955]
click at [559, 138] on div "Not Started" at bounding box center [524, 132] width 117 height 26
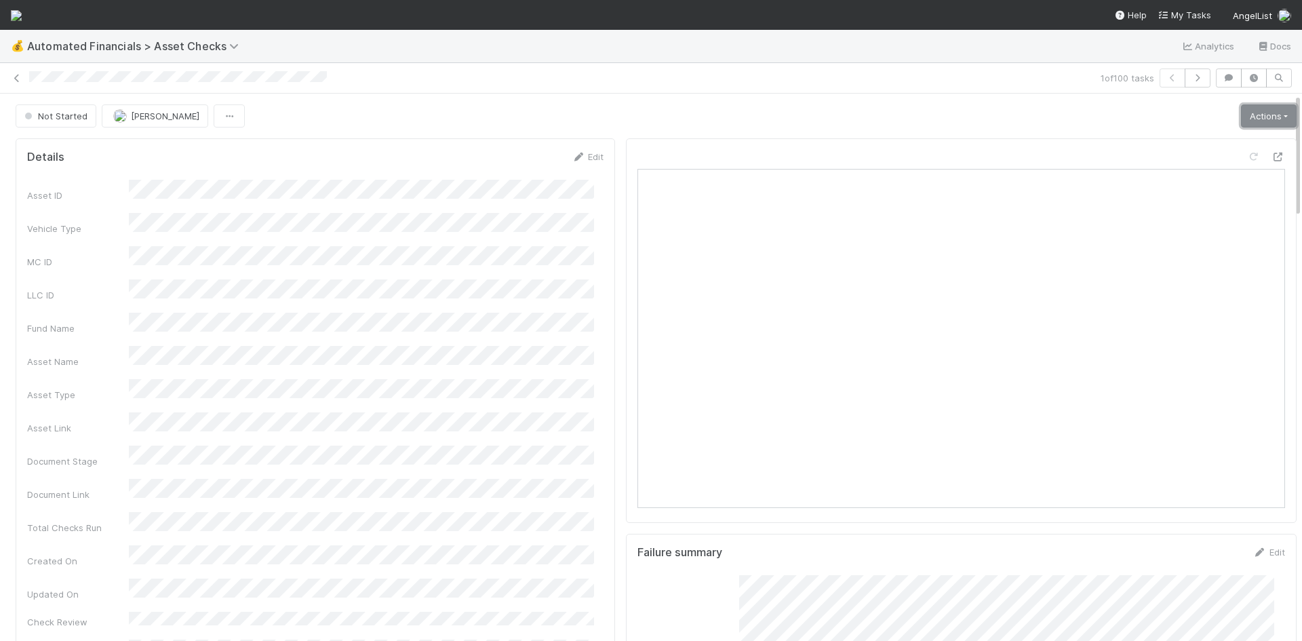
click at [1243, 105] on link "Actions" at bounding box center [1269, 115] width 56 height 23
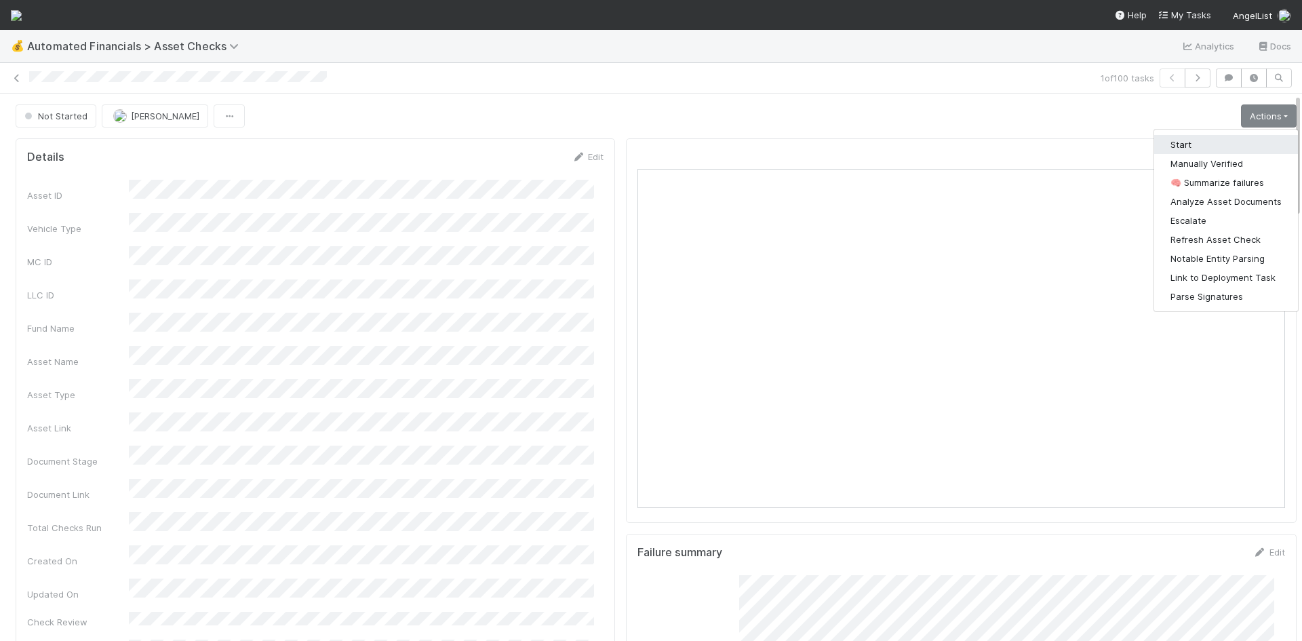
click at [1230, 146] on button "Start" at bounding box center [1226, 144] width 144 height 19
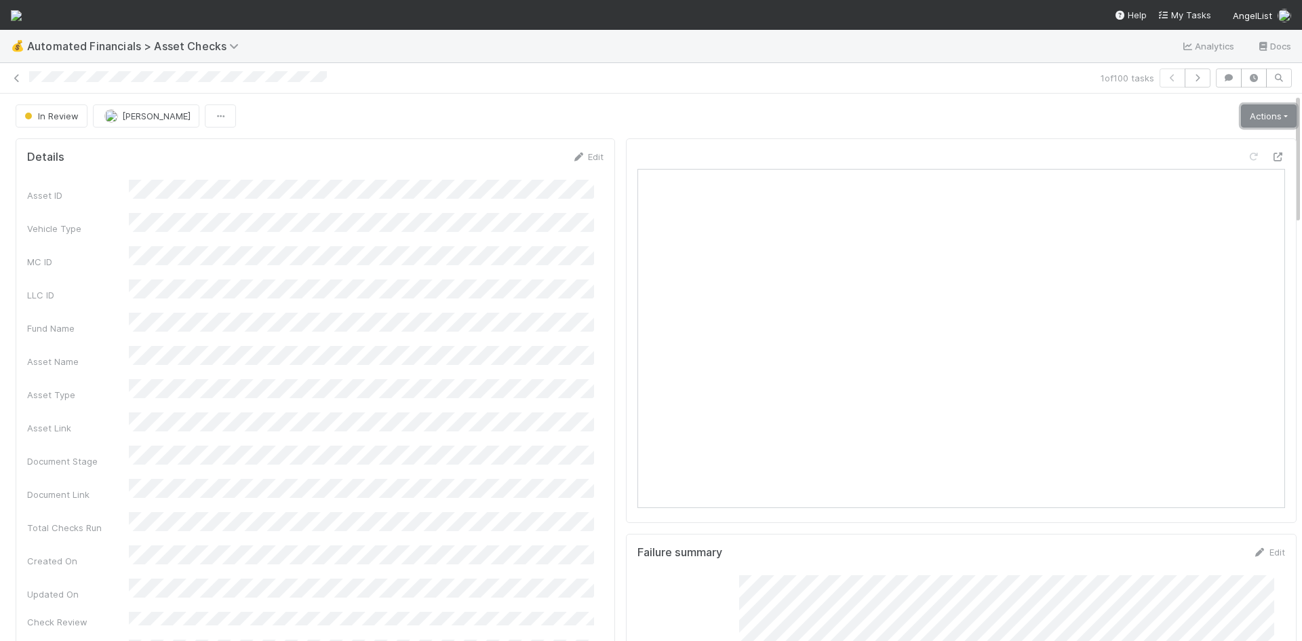
click at [1258, 114] on link "Actions" at bounding box center [1269, 115] width 56 height 23
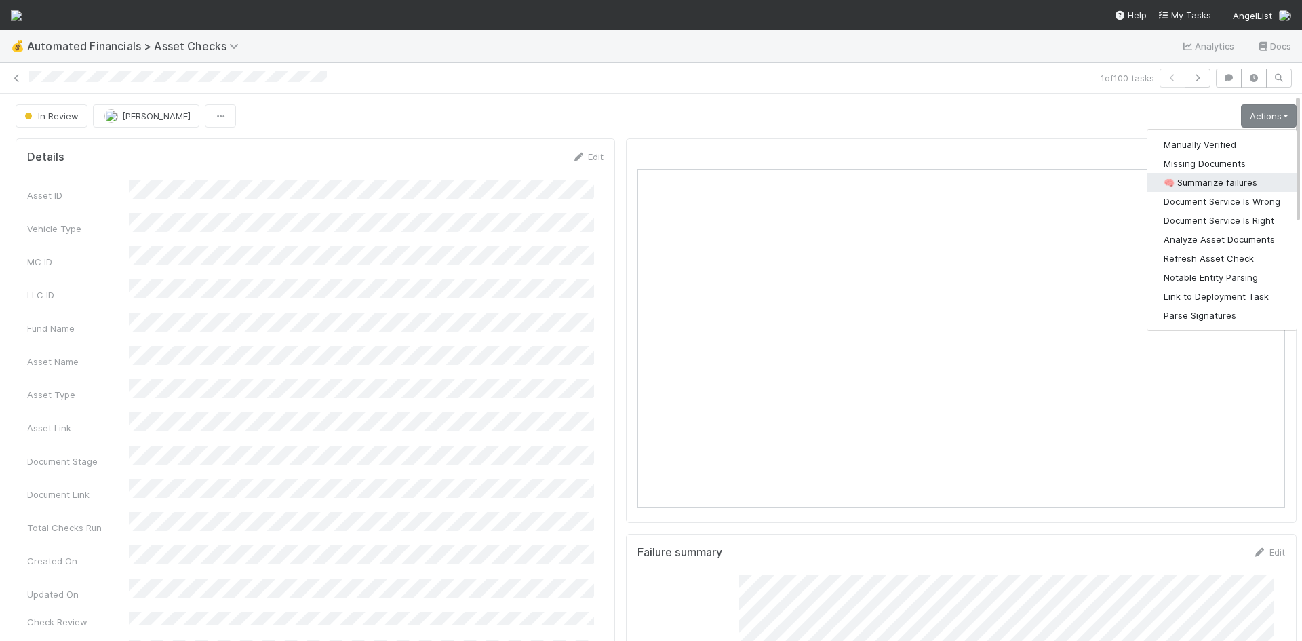
click at [1203, 181] on button "🧠 Summarize failures" at bounding box center [1221, 182] width 149 height 19
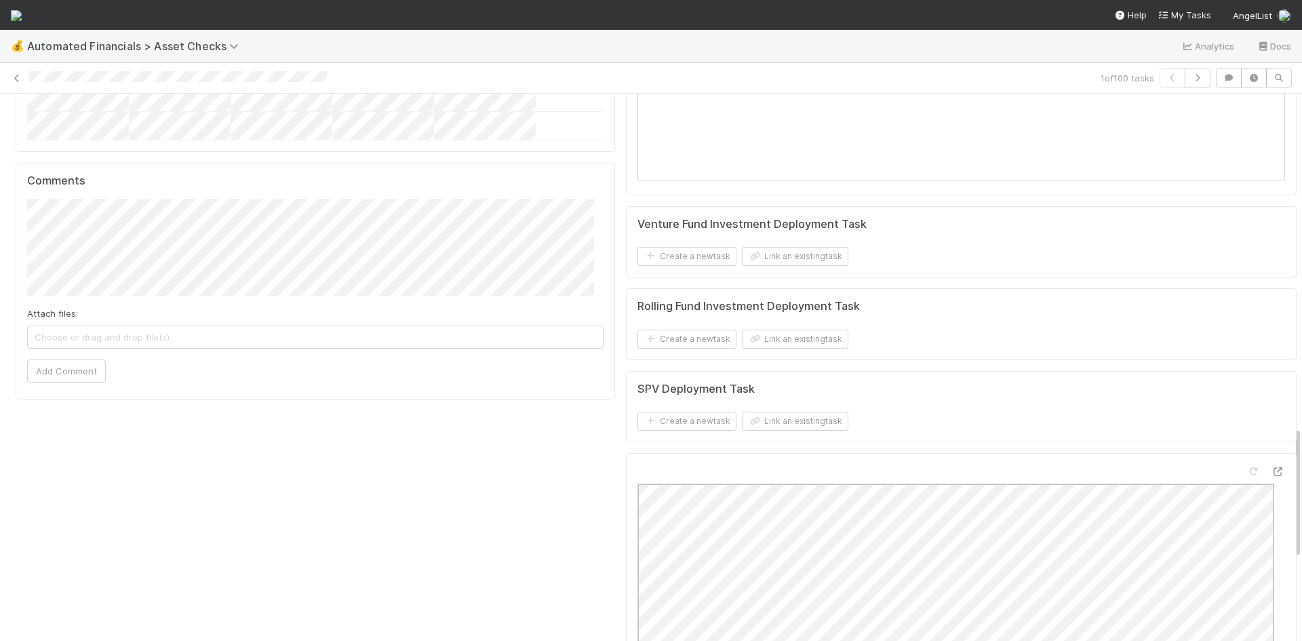
scroll to position [1520, 0]
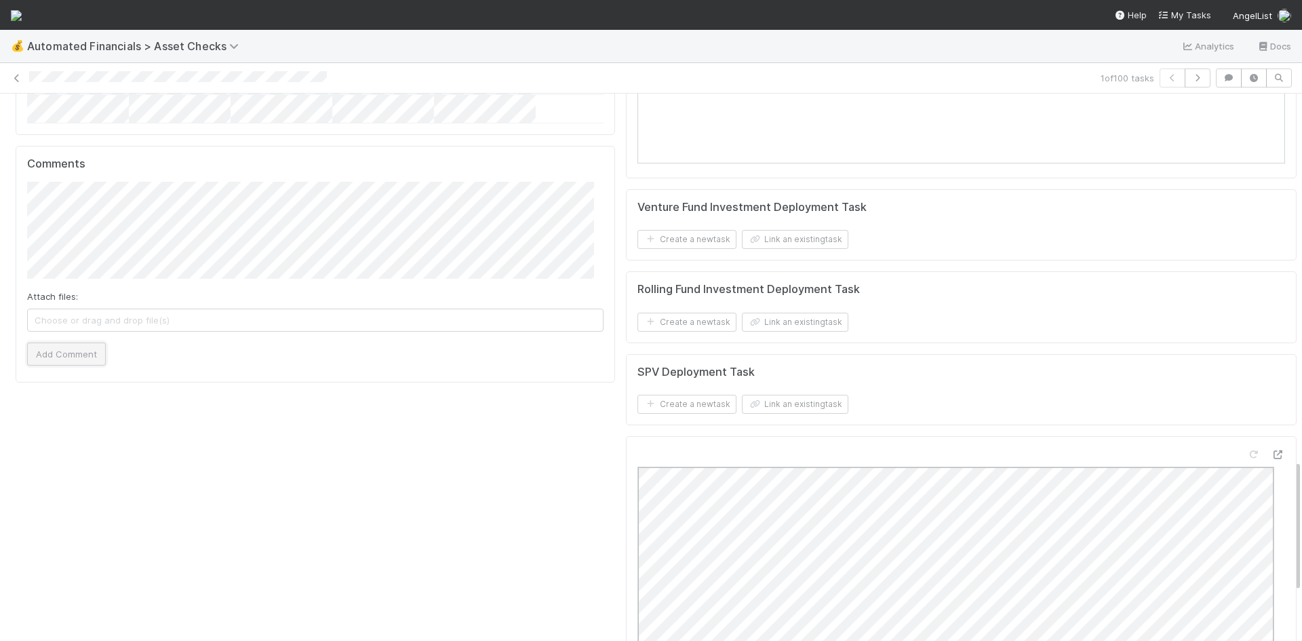
click at [78, 342] on button "Add Comment" at bounding box center [66, 353] width 79 height 23
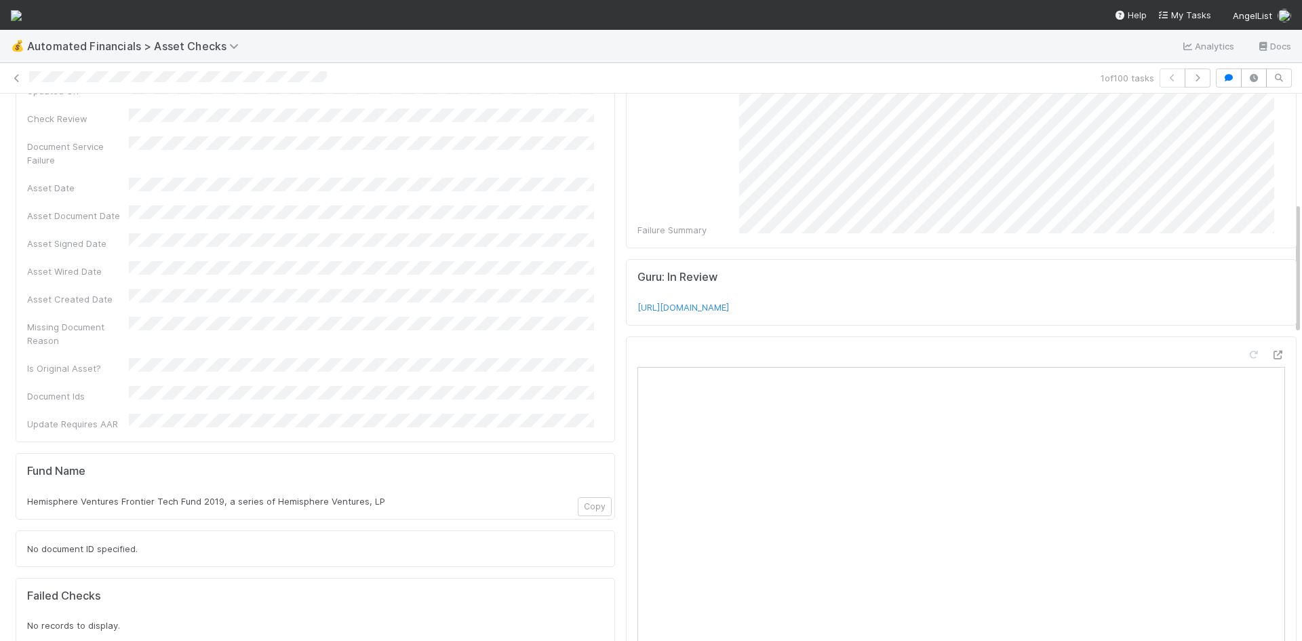
scroll to position [0, 0]
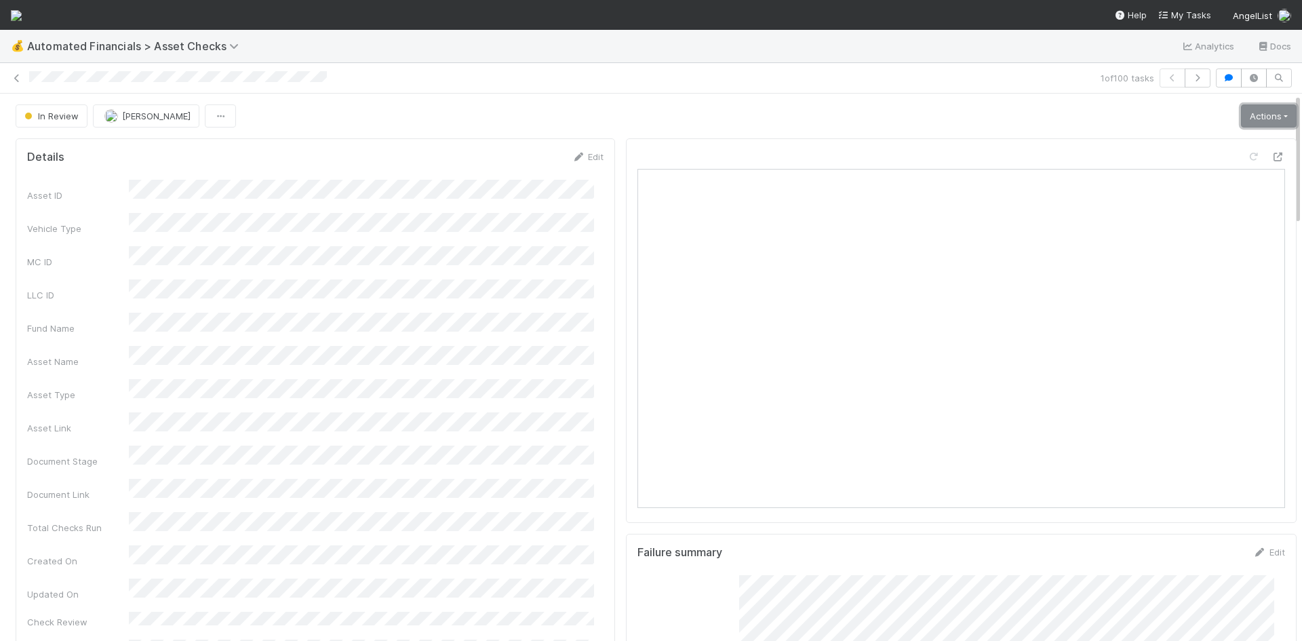
click at [1252, 119] on link "Actions" at bounding box center [1269, 115] width 56 height 23
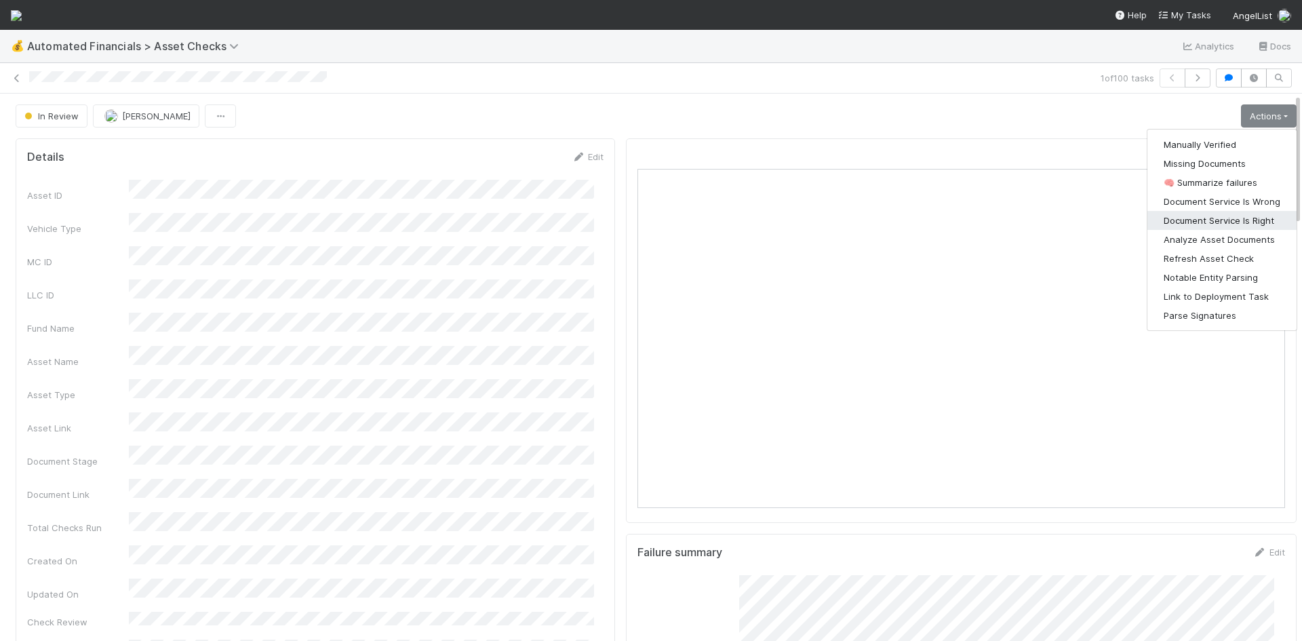
click at [1241, 219] on button "Document Service Is Right" at bounding box center [1221, 220] width 149 height 19
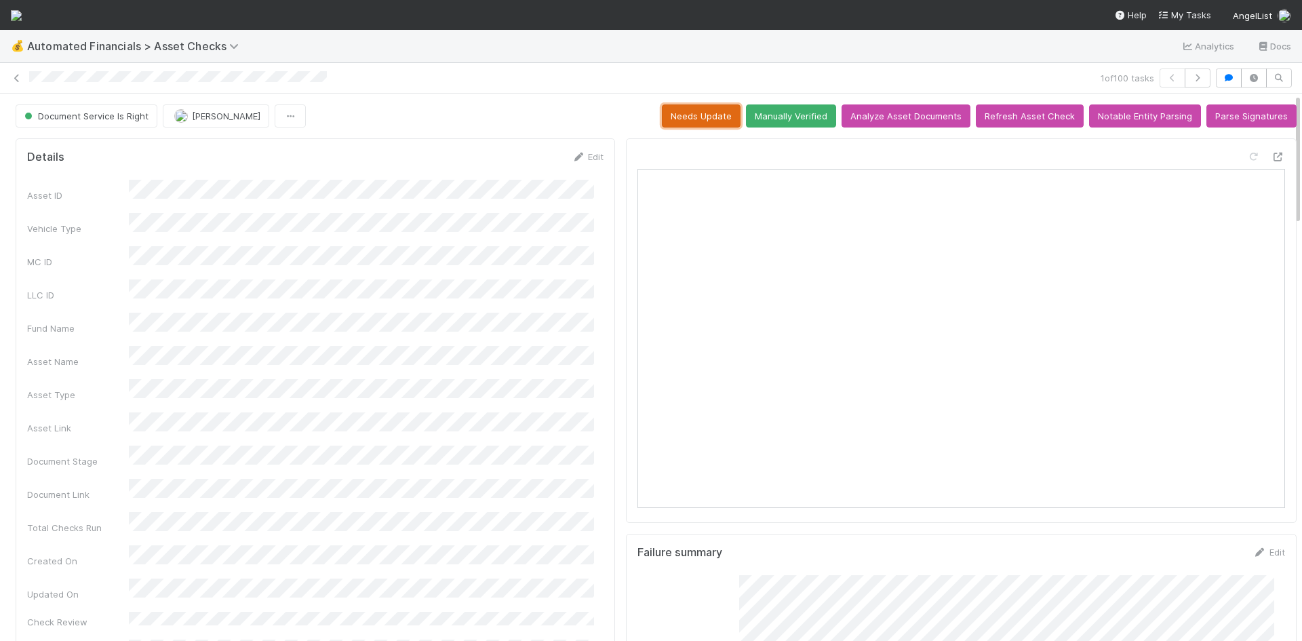
click at [683, 113] on button "Needs Update" at bounding box center [701, 115] width 79 height 23
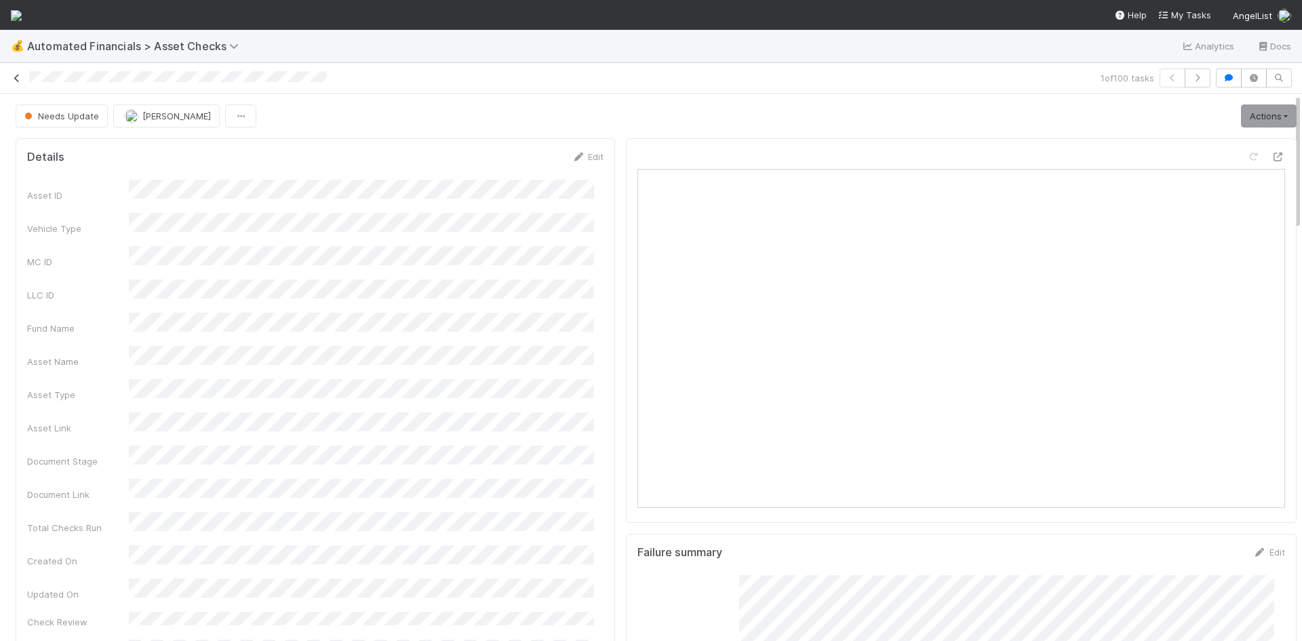
click at [16, 75] on icon at bounding box center [17, 78] width 14 height 9
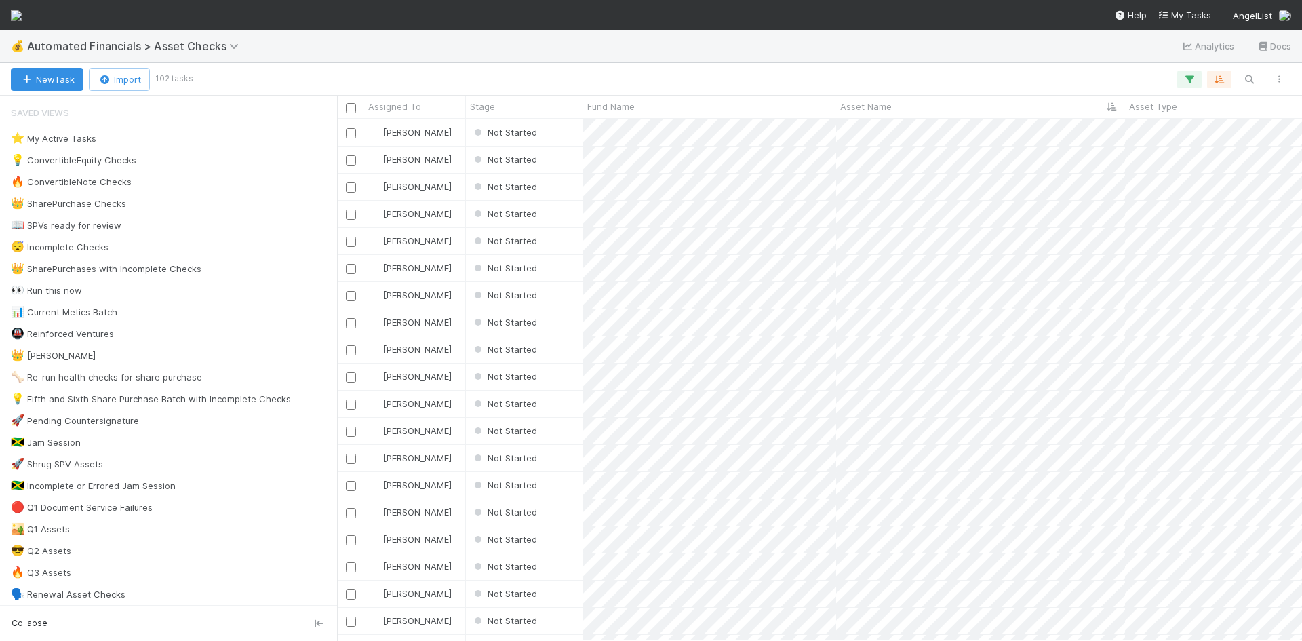
scroll to position [511, 955]
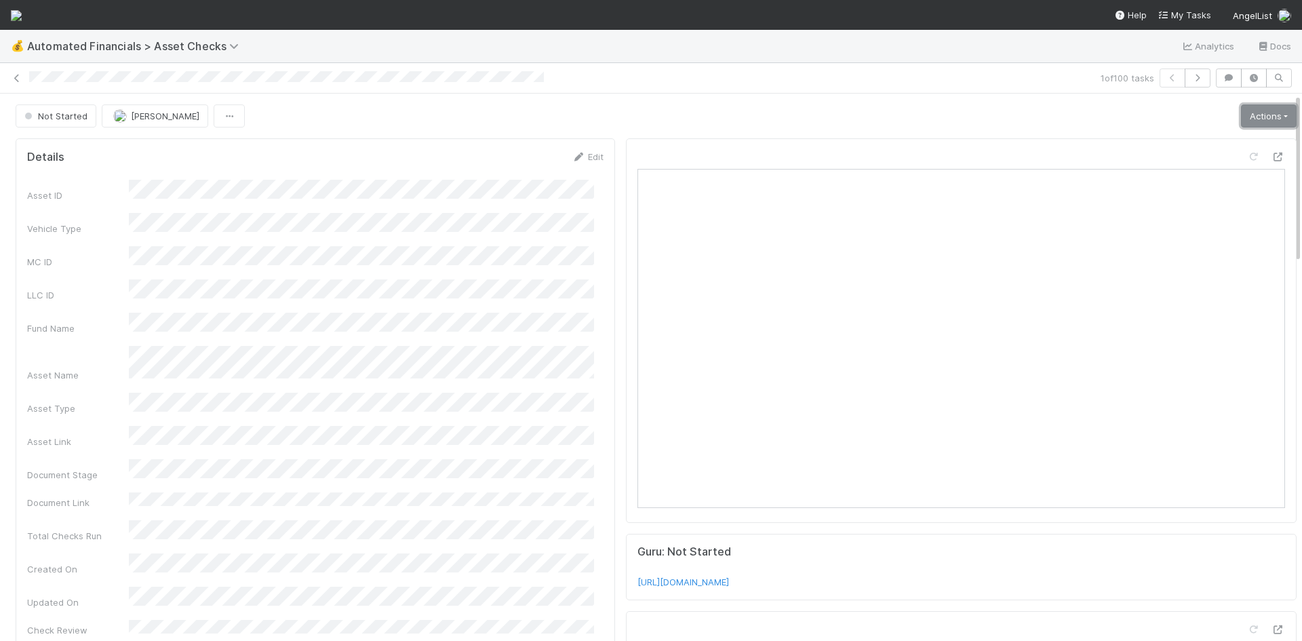
click at [1253, 121] on link "Actions" at bounding box center [1269, 115] width 56 height 23
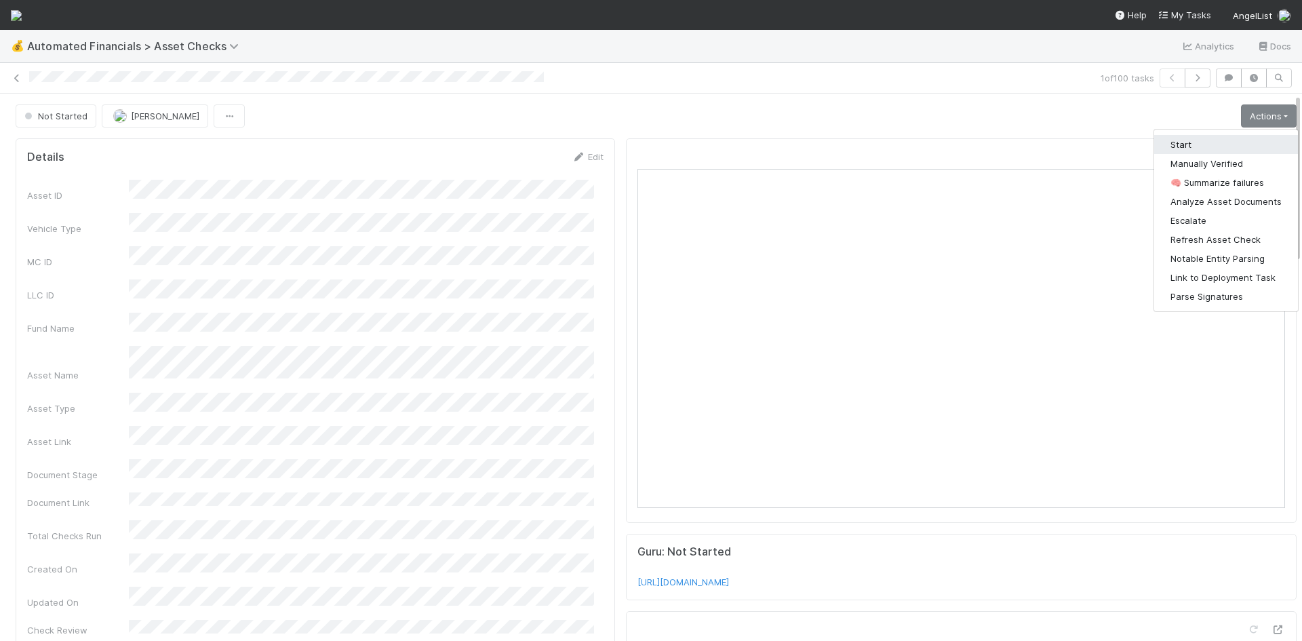
click at [1232, 138] on button "Start" at bounding box center [1226, 144] width 144 height 19
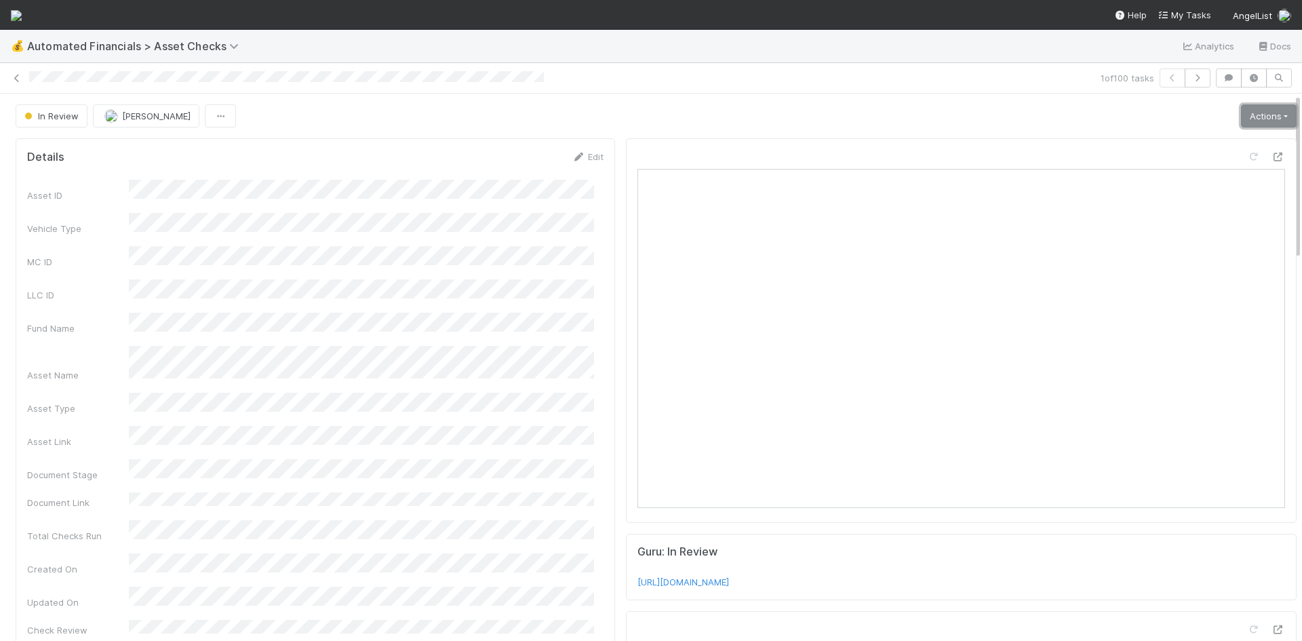
click at [1244, 116] on link "Actions" at bounding box center [1269, 115] width 56 height 23
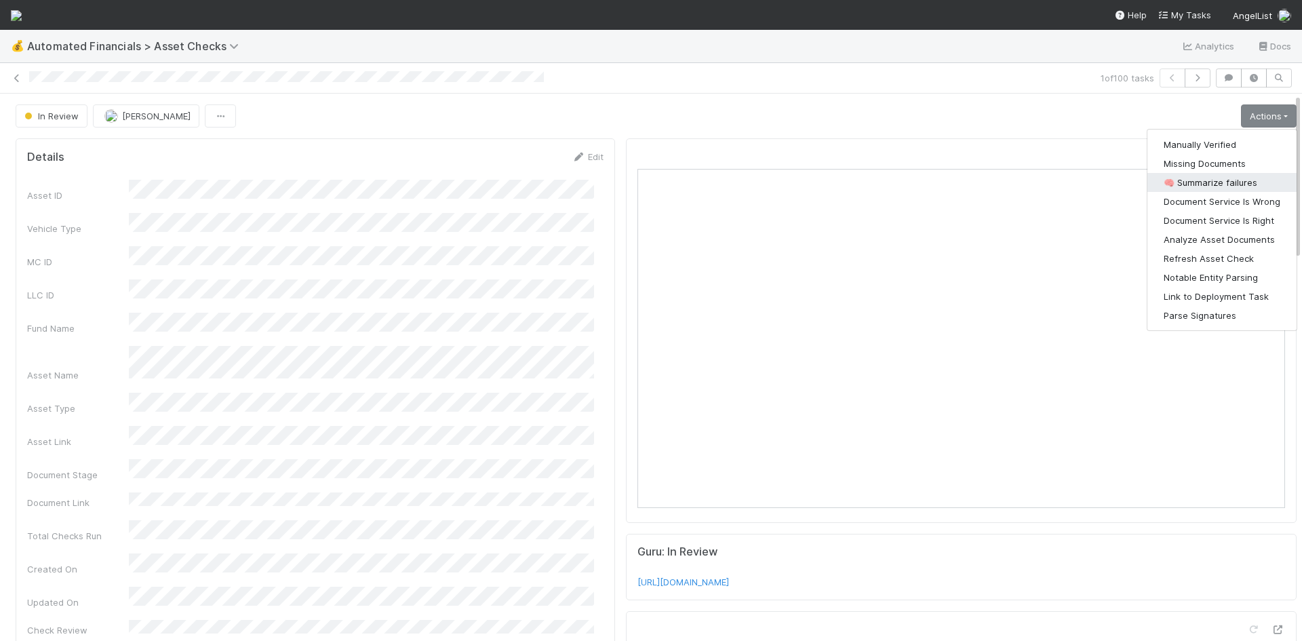
click at [1230, 184] on button "🧠 Summarize failures" at bounding box center [1221, 182] width 149 height 19
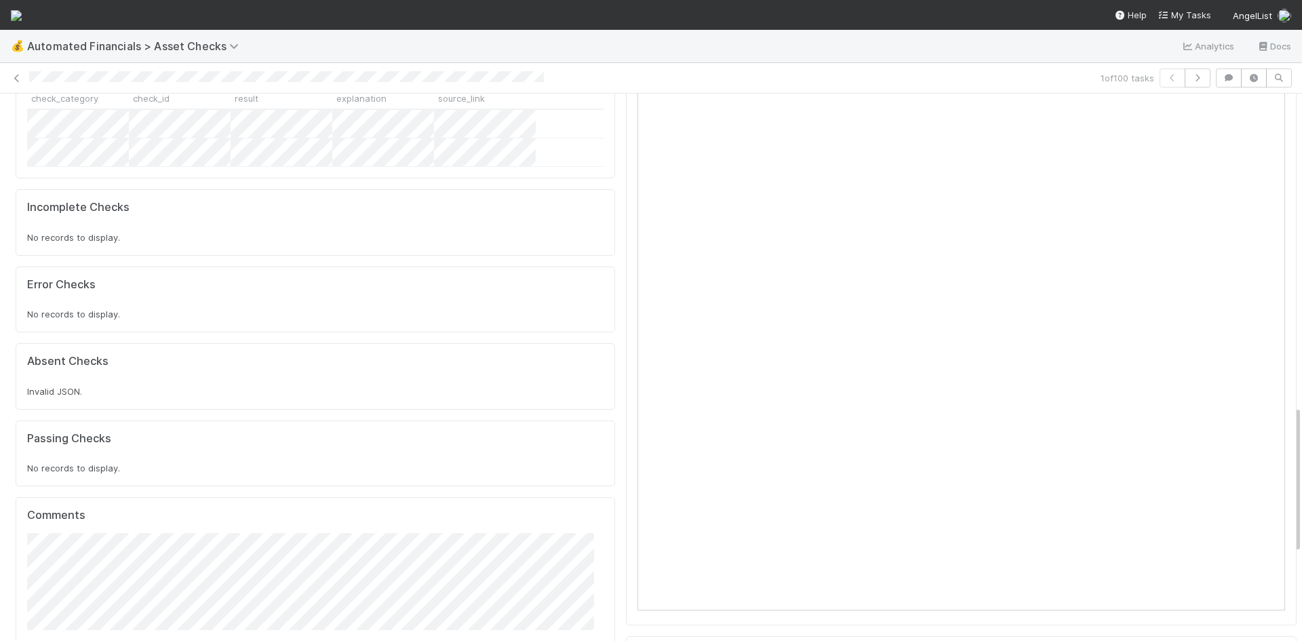
scroll to position [1152, 0]
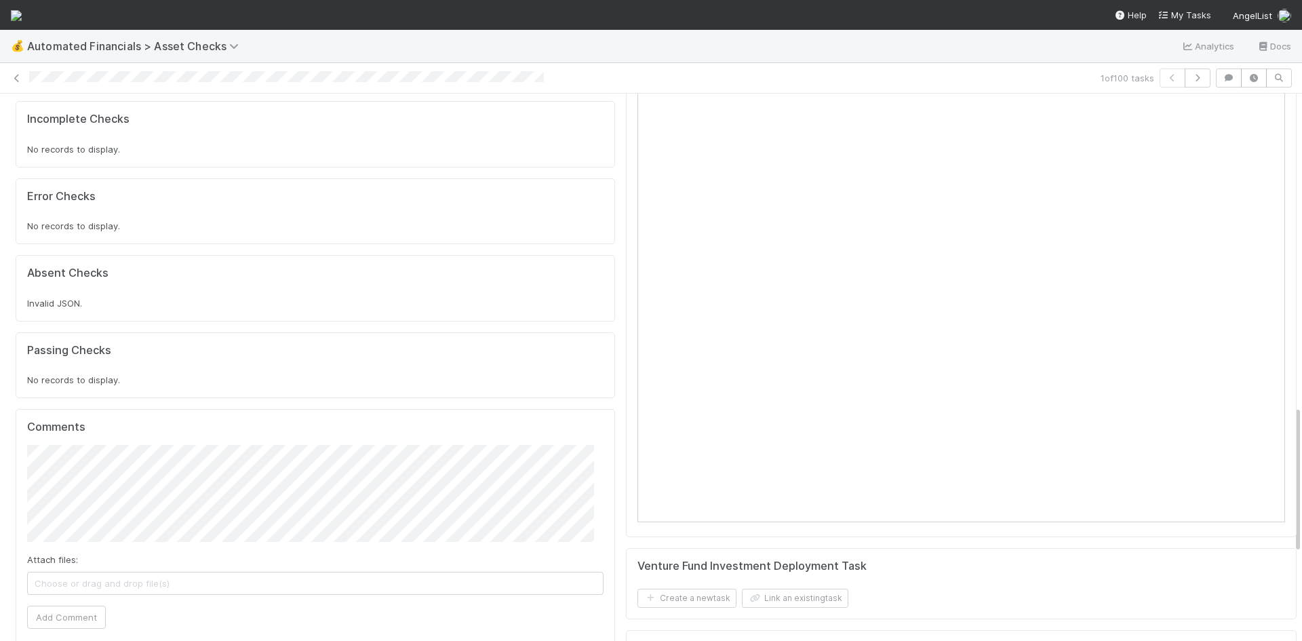
click at [369, 572] on span "Choose or drag and drop file(s)" at bounding box center [315, 583] width 575 height 22
click at [82, 628] on button "Add Comment" at bounding box center [66, 639] width 79 height 23
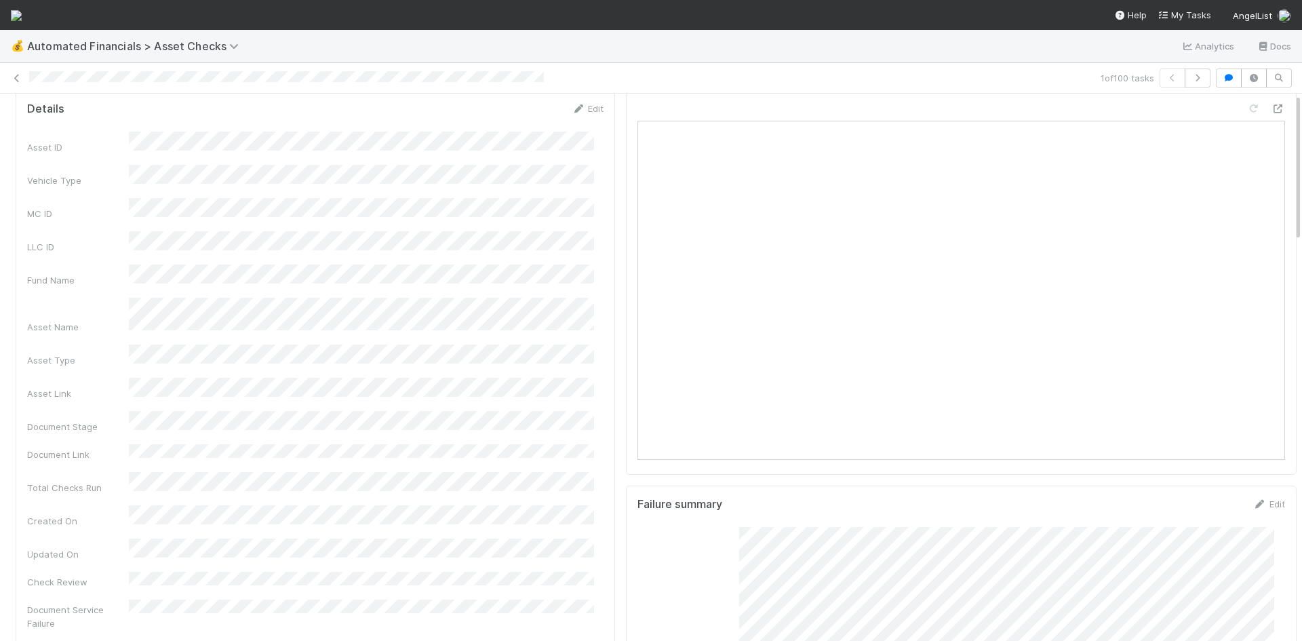
scroll to position [0, 0]
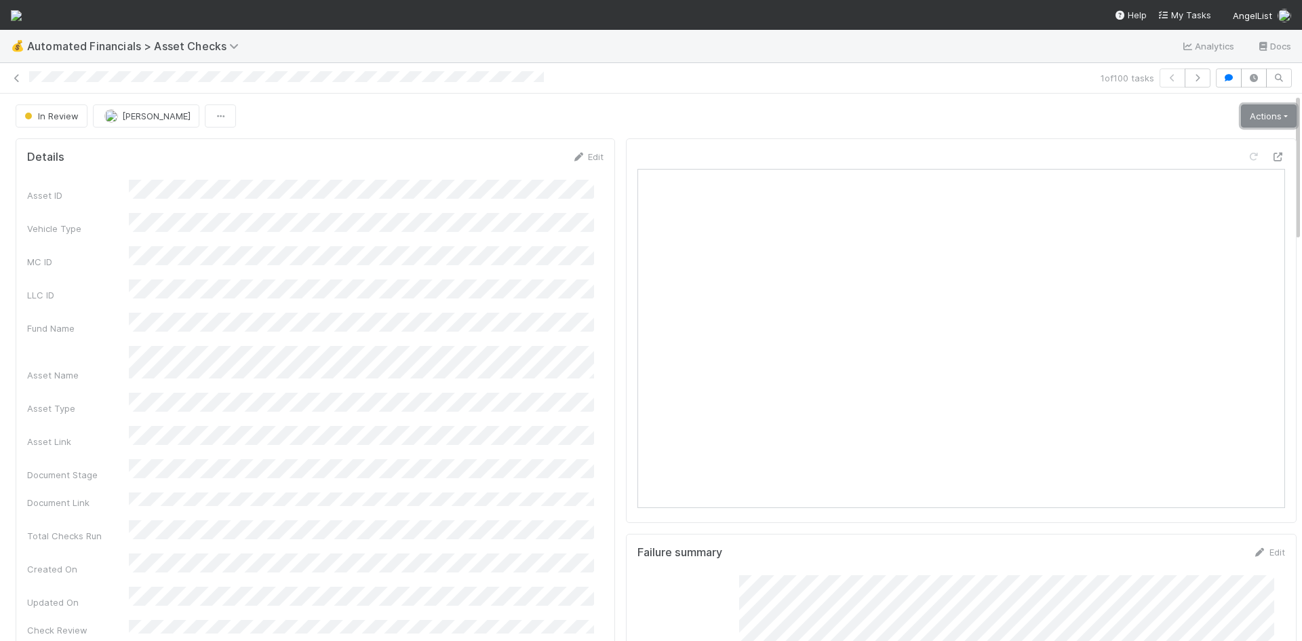
click at [1241, 115] on link "Actions" at bounding box center [1269, 115] width 56 height 23
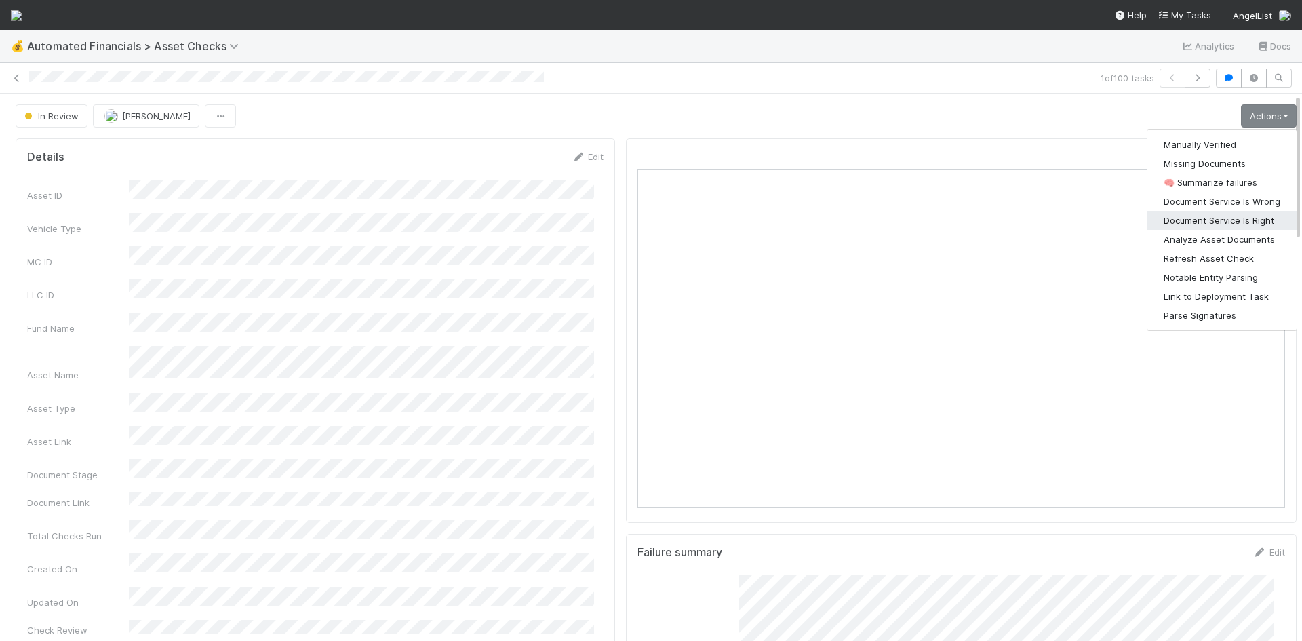
click at [1224, 215] on button "Document Service Is Right" at bounding box center [1221, 220] width 149 height 19
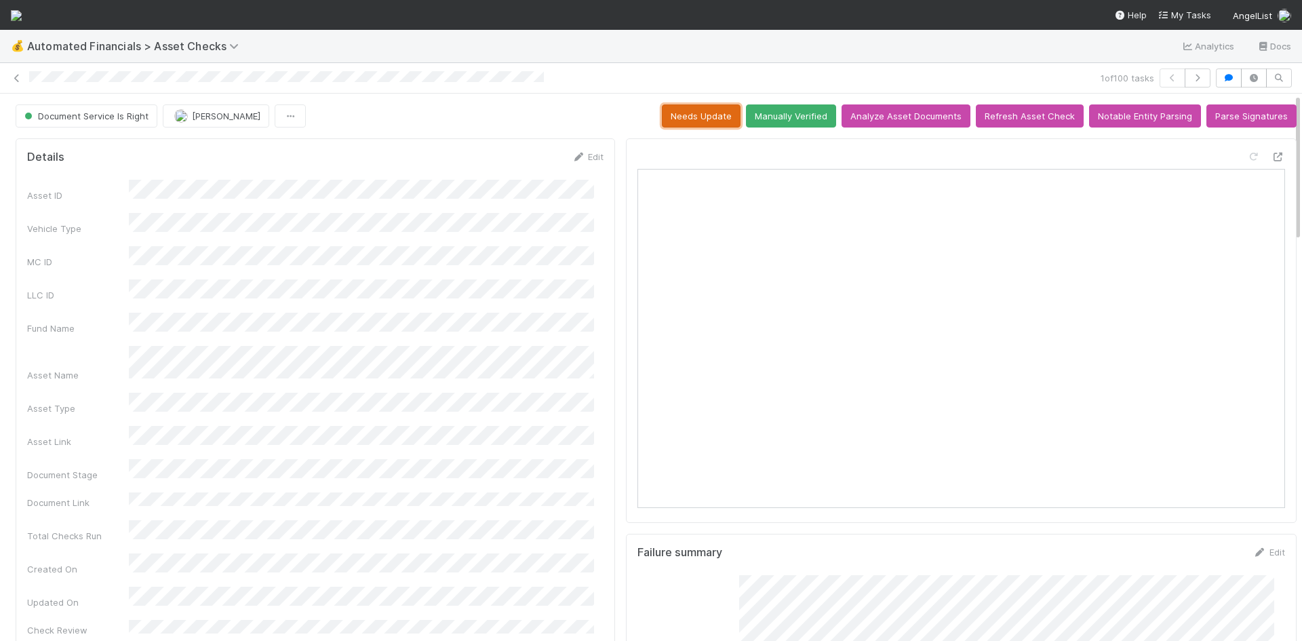
click at [694, 117] on button "Needs Update" at bounding box center [701, 115] width 79 height 23
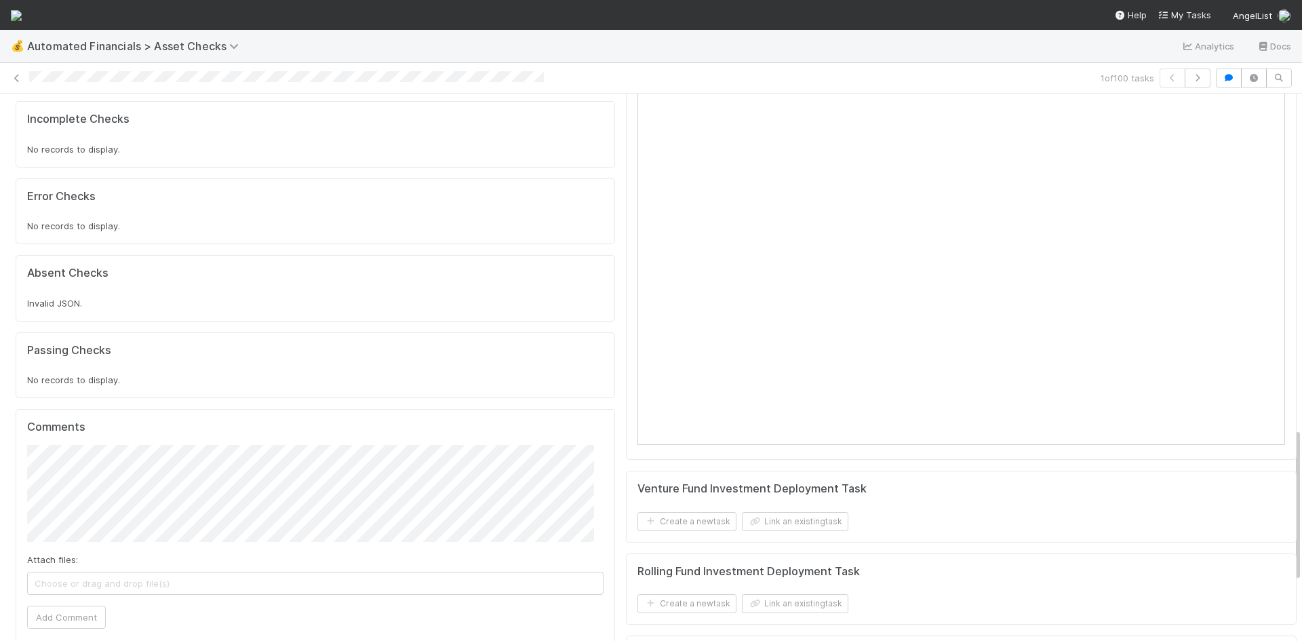
scroll to position [1397, 0]
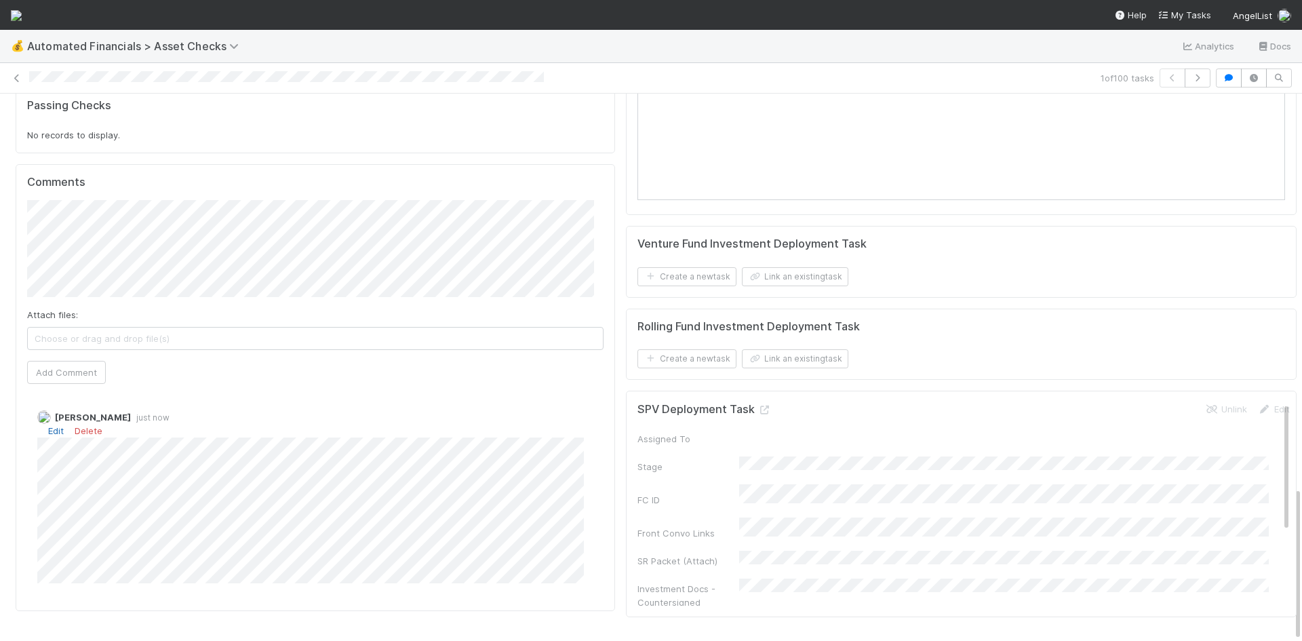
click at [55, 425] on link "Edit" at bounding box center [56, 430] width 16 height 11
click at [20, 79] on icon at bounding box center [17, 78] width 14 height 9
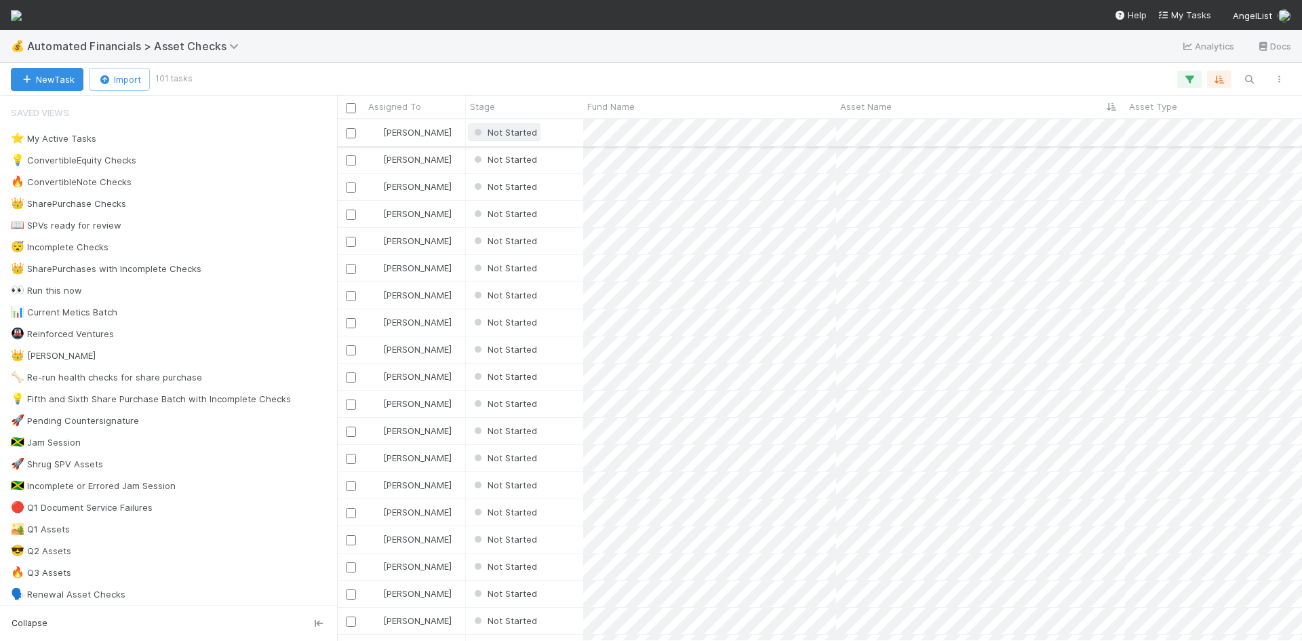
scroll to position [511, 955]
click at [577, 138] on div "Not Started" at bounding box center [524, 132] width 117 height 26
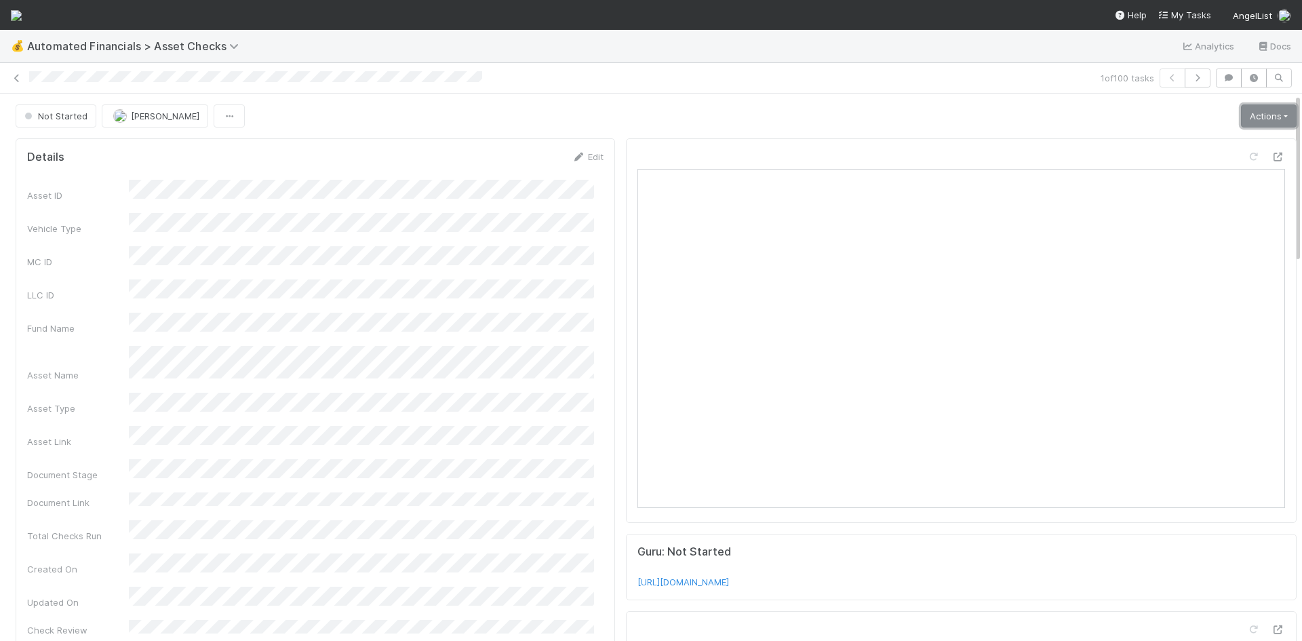
click at [1241, 106] on link "Actions" at bounding box center [1269, 115] width 56 height 23
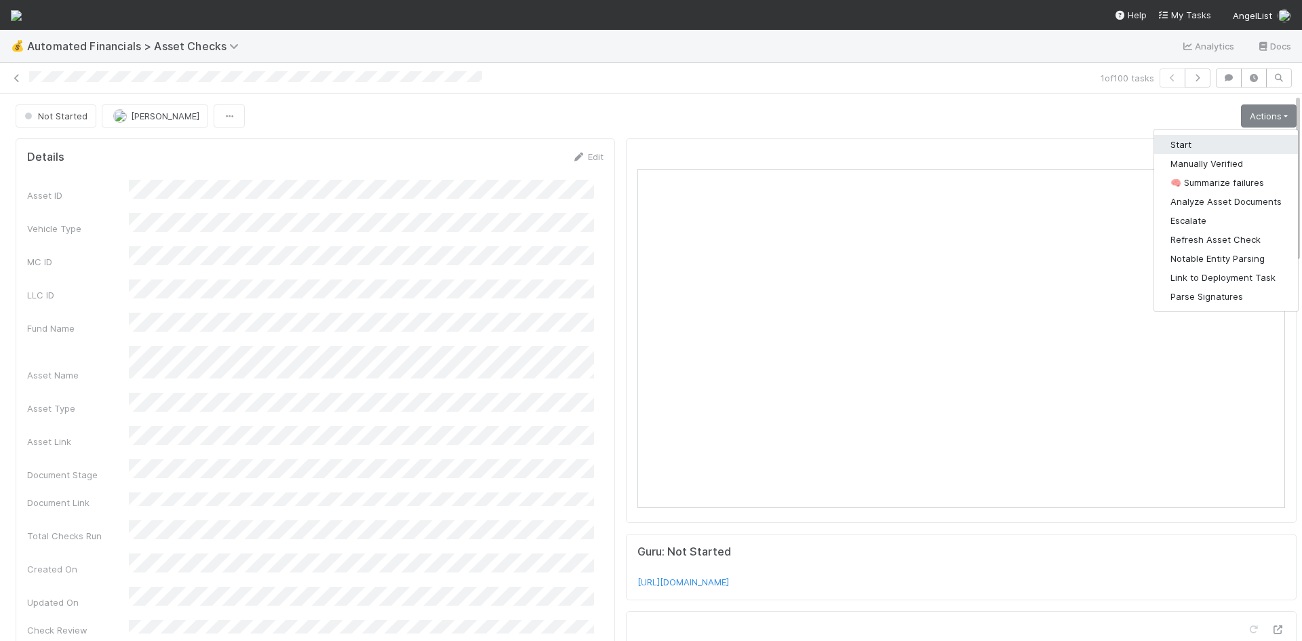
click at [1222, 143] on button "Start" at bounding box center [1226, 144] width 144 height 19
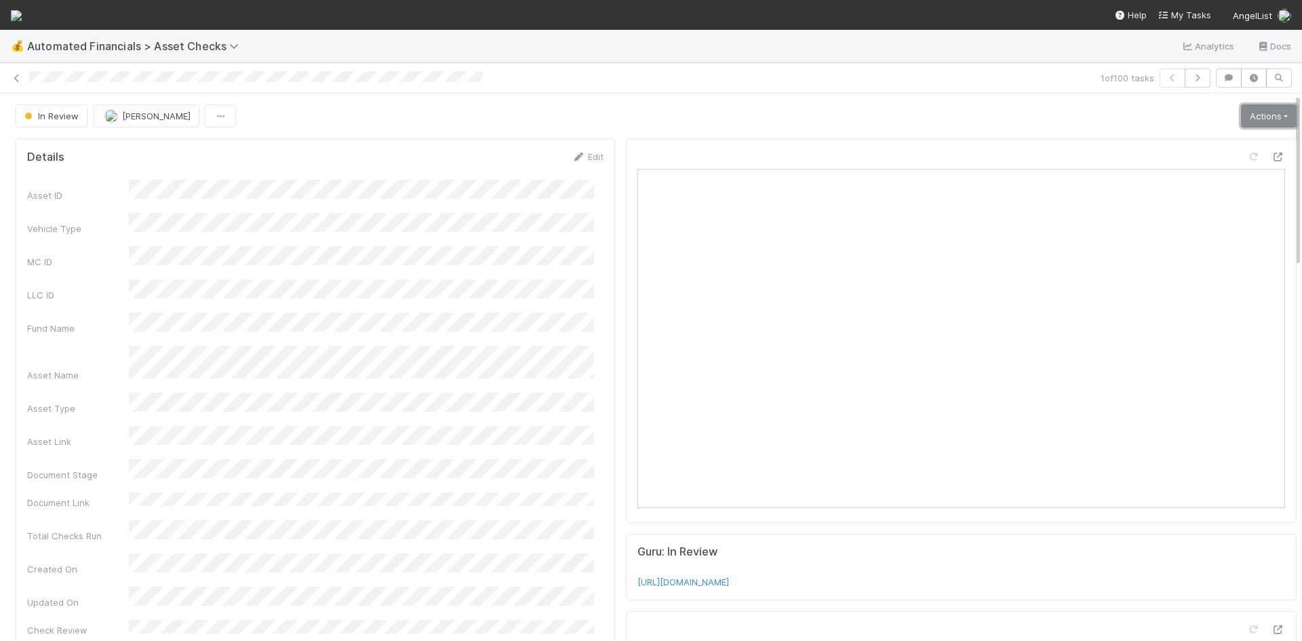
click at [1253, 114] on link "Actions" at bounding box center [1269, 115] width 56 height 23
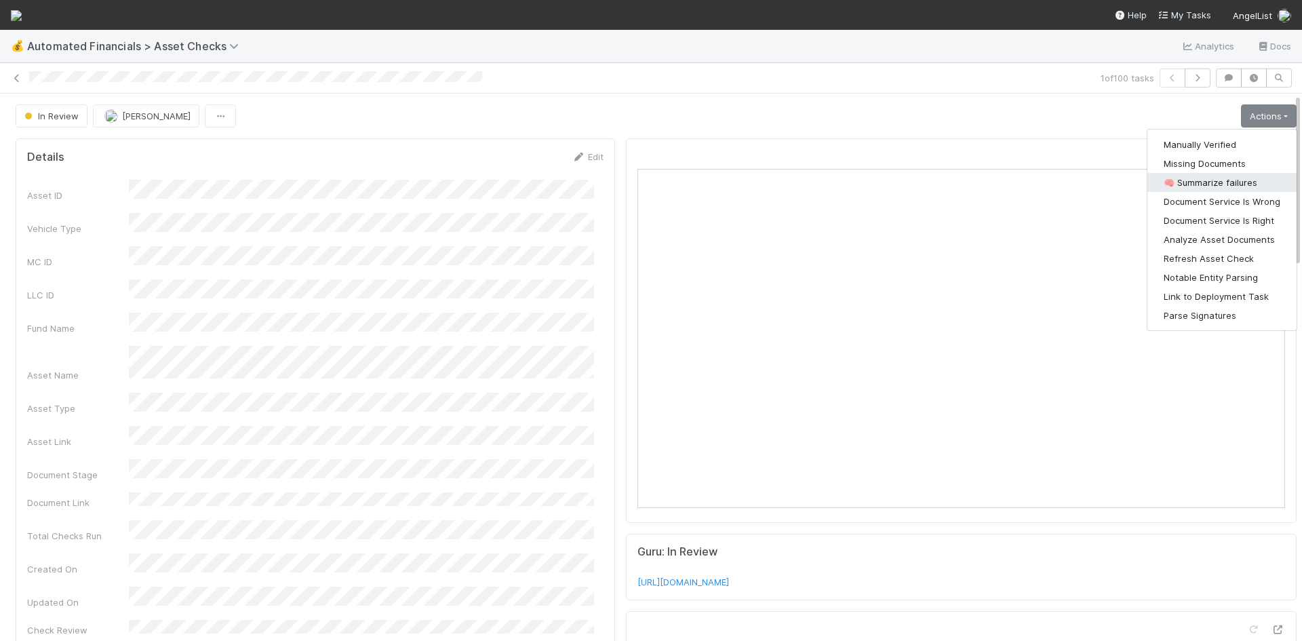
click at [1216, 181] on button "🧠 Summarize failures" at bounding box center [1221, 182] width 149 height 19
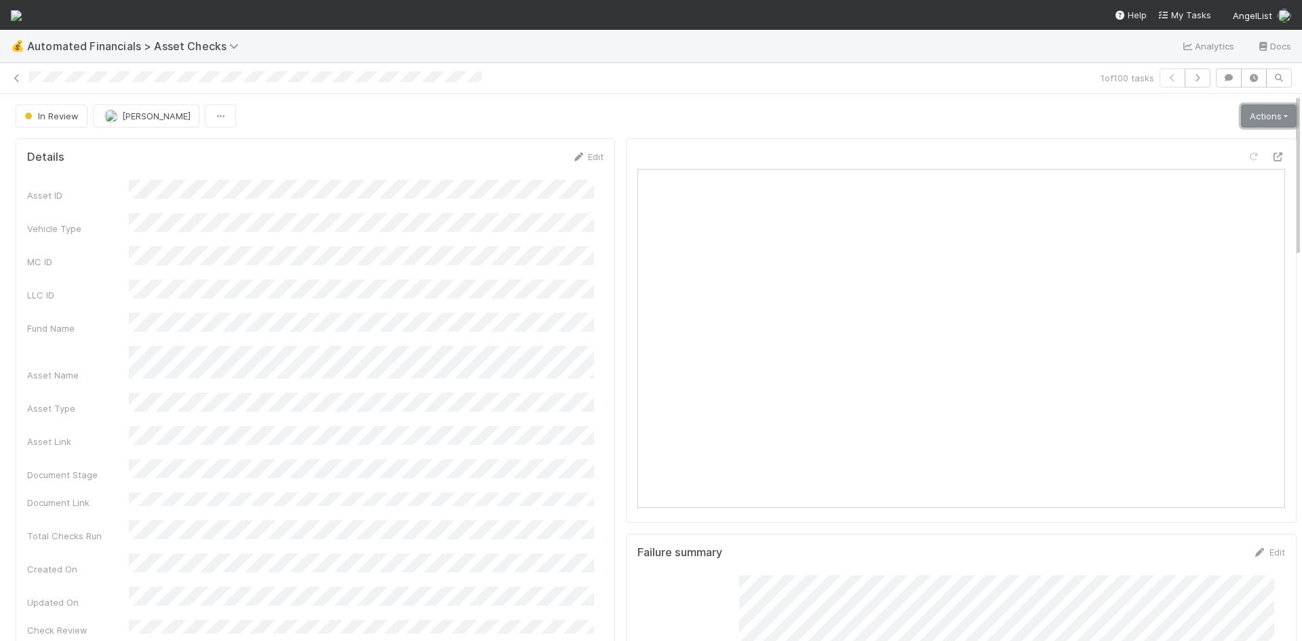
click at [1245, 115] on link "Actions" at bounding box center [1269, 115] width 56 height 23
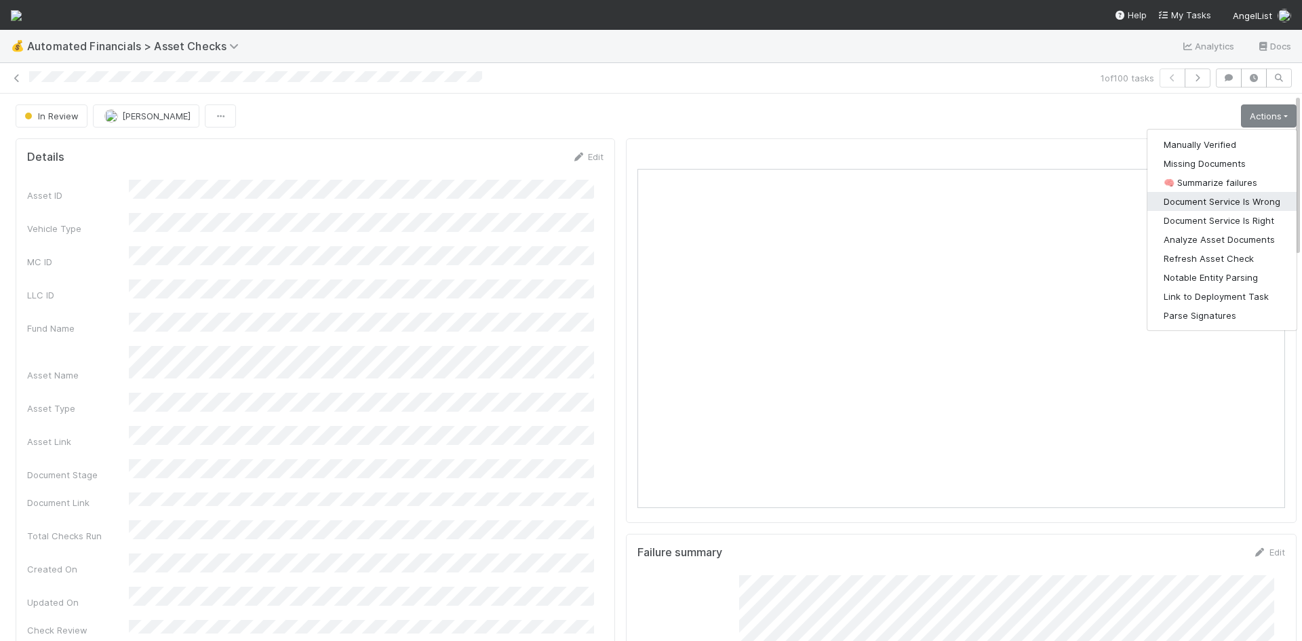
click at [1241, 201] on button "Document Service Is Wrong" at bounding box center [1221, 201] width 149 height 19
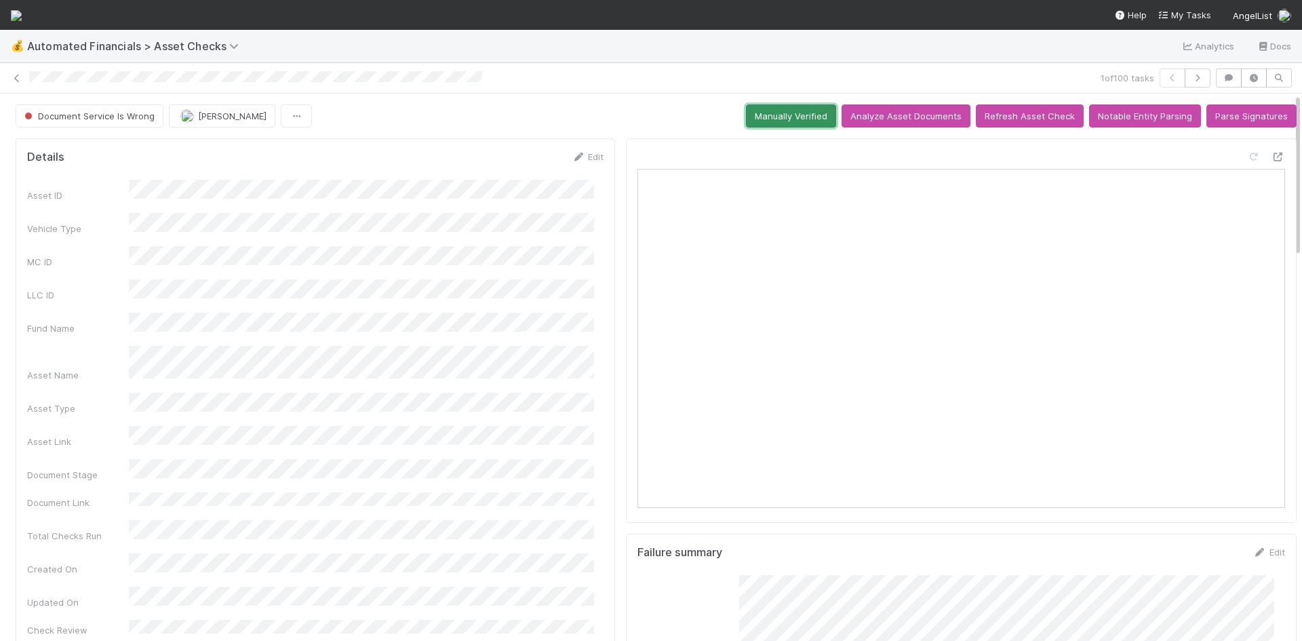
click at [781, 111] on button "Manually Verified" at bounding box center [791, 115] width 90 height 23
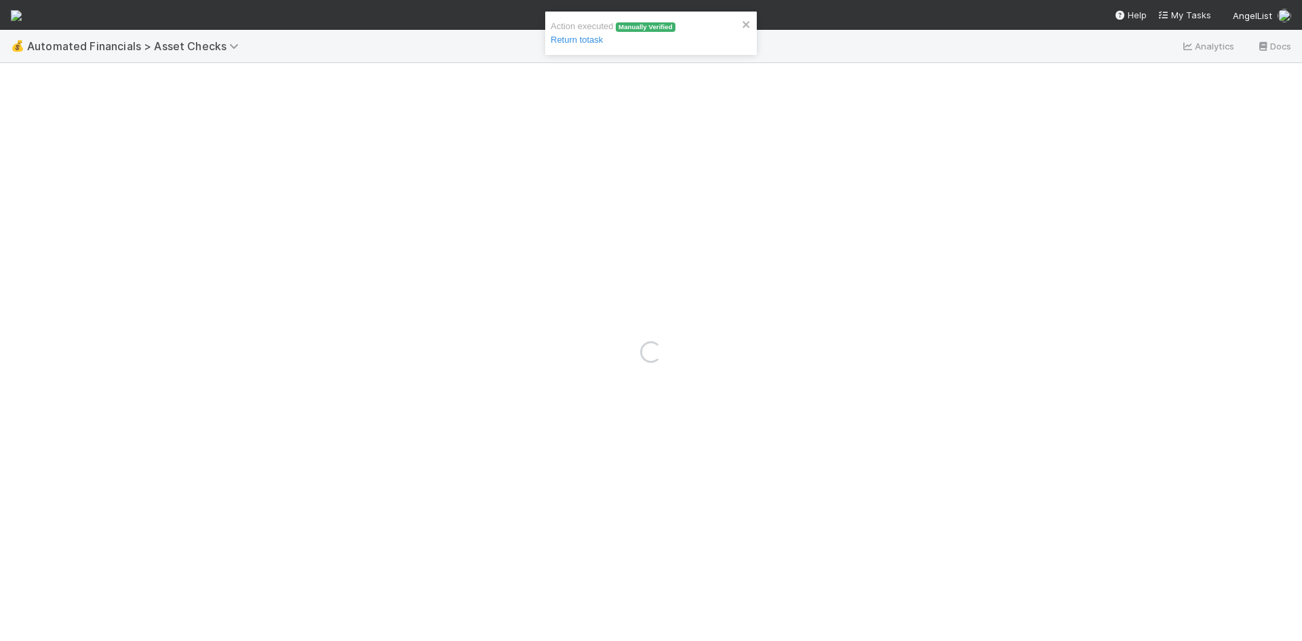
drag, startPoint x: 16, startPoint y: 77, endPoint x: 22, endPoint y: 86, distance: 10.7
click at [16, 77] on div "Loading..." at bounding box center [651, 352] width 1302 height 578
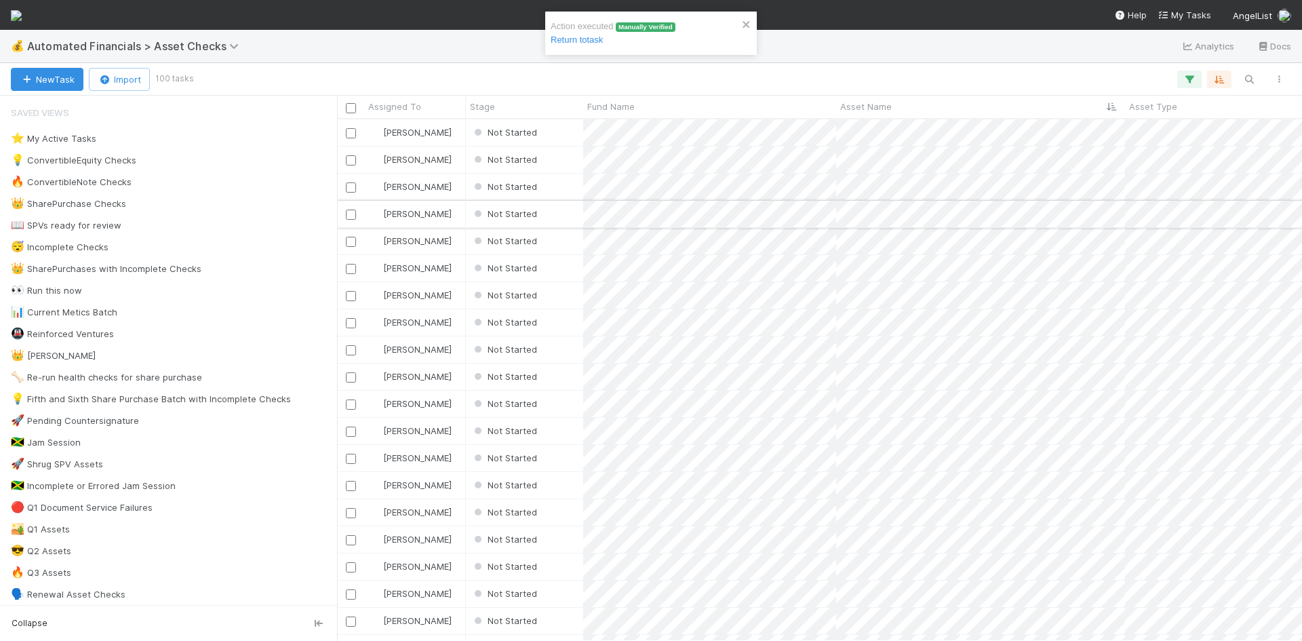
scroll to position [511, 955]
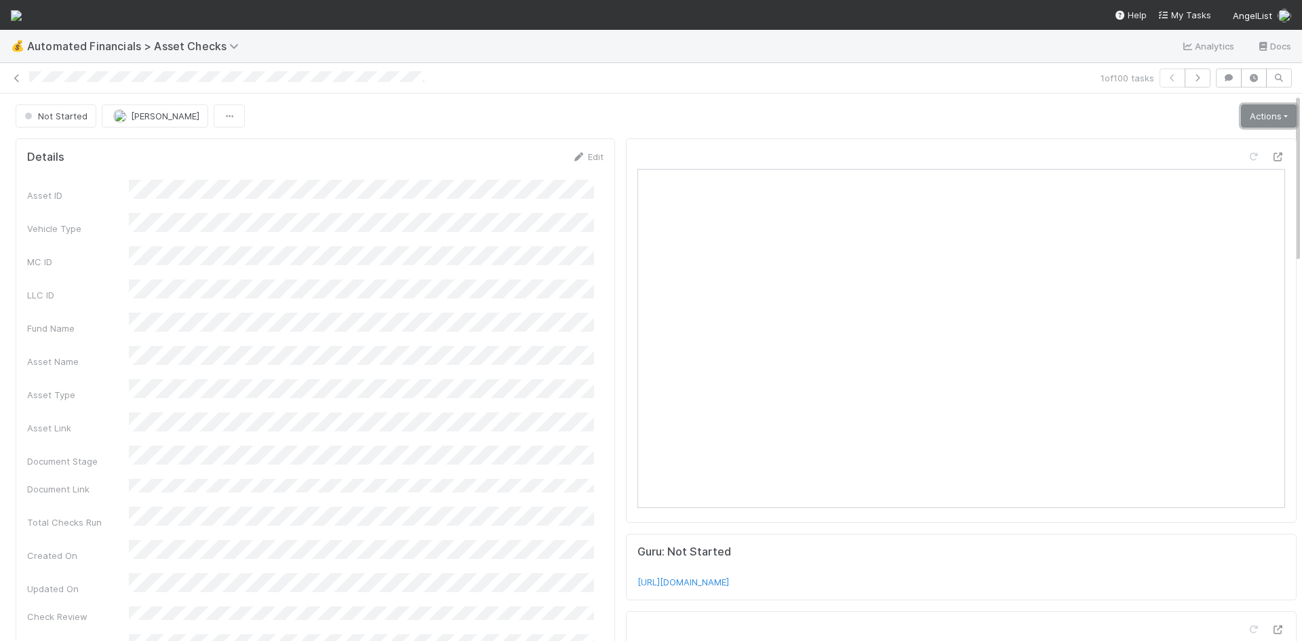
click at [1251, 111] on link "Actions" at bounding box center [1269, 115] width 56 height 23
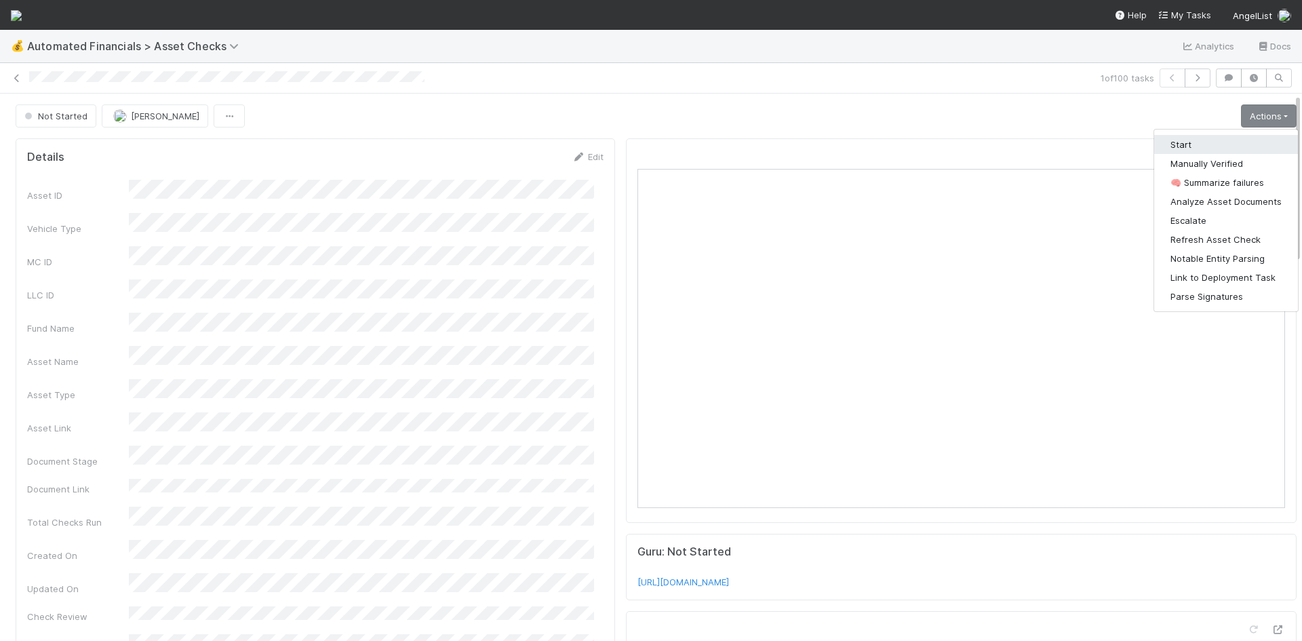
click at [1207, 139] on button "Start" at bounding box center [1226, 144] width 144 height 19
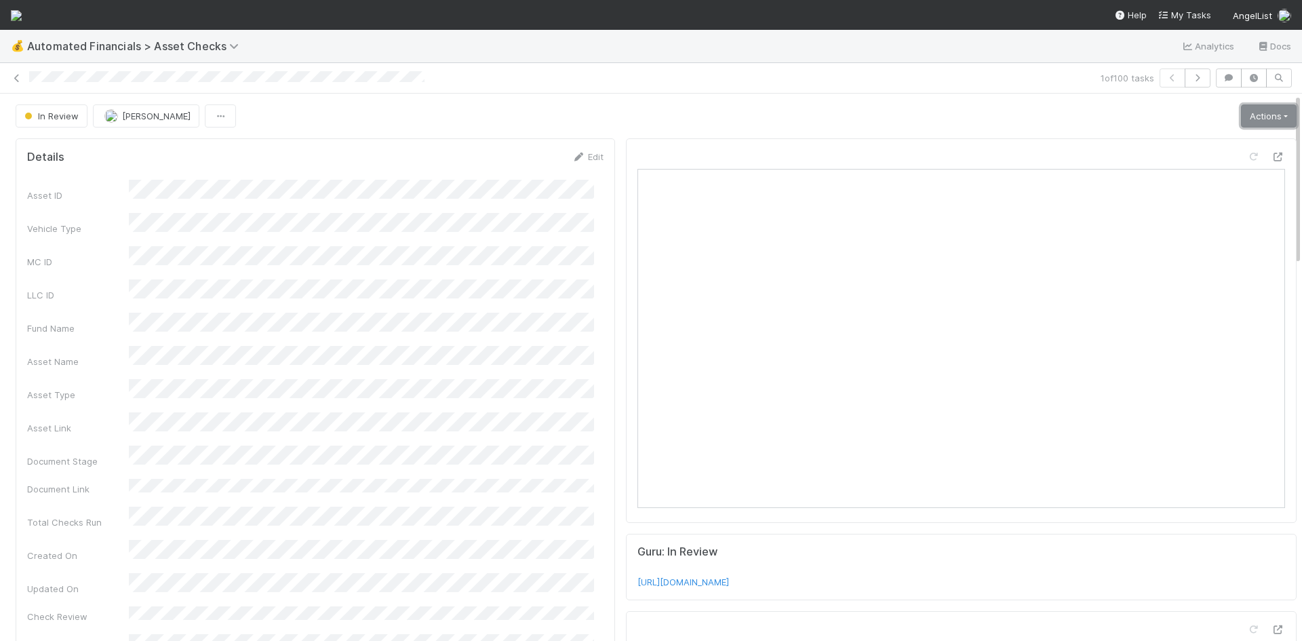
drag, startPoint x: 1253, startPoint y: 120, endPoint x: 1249, endPoint y: 126, distance: 7.0
click at [1253, 120] on link "Actions" at bounding box center [1269, 115] width 56 height 23
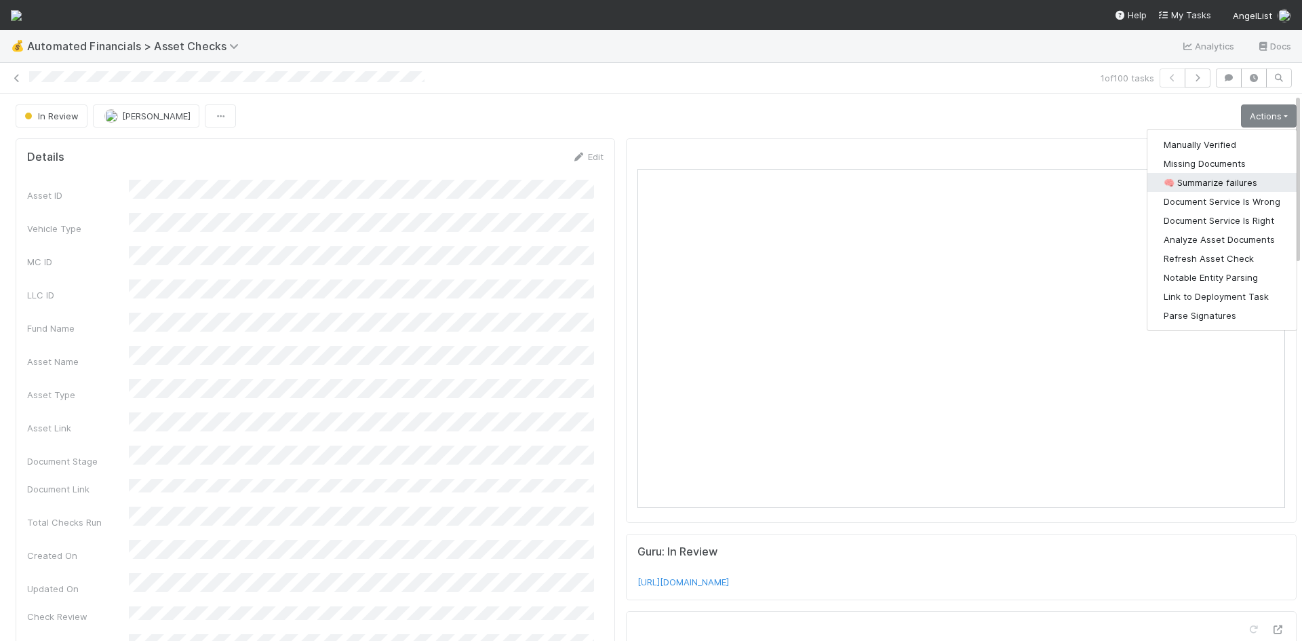
click at [1227, 182] on button "🧠 Summarize failures" at bounding box center [1221, 182] width 149 height 19
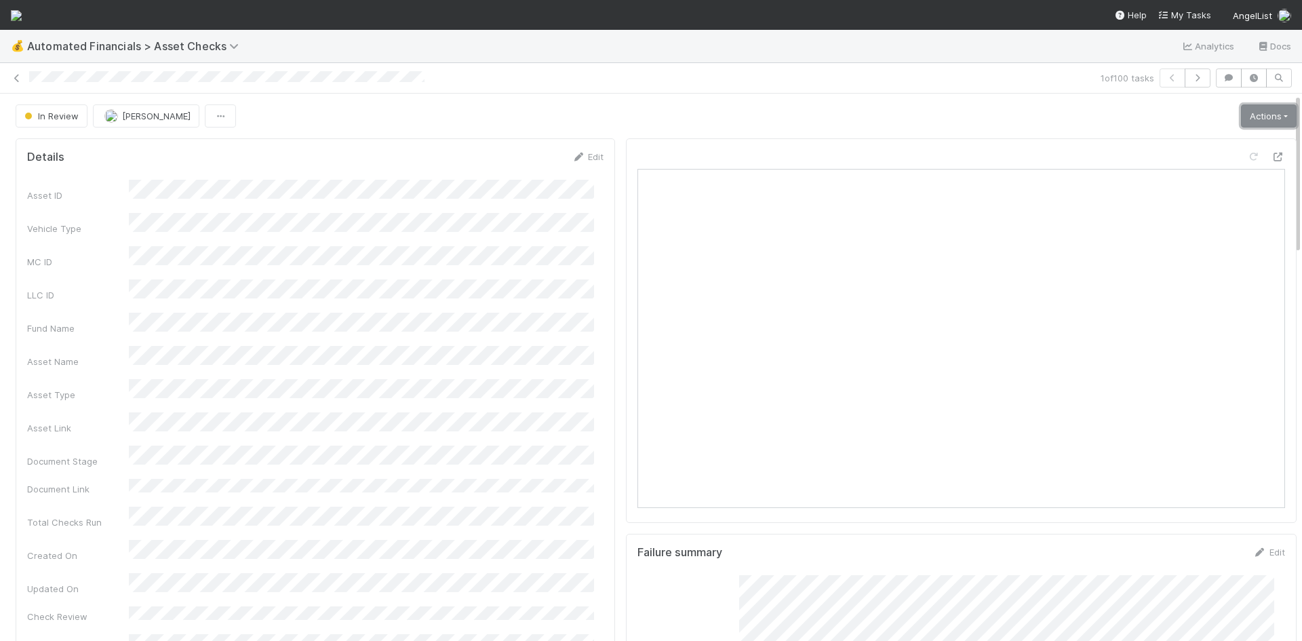
click at [1241, 111] on link "Actions" at bounding box center [1269, 115] width 56 height 23
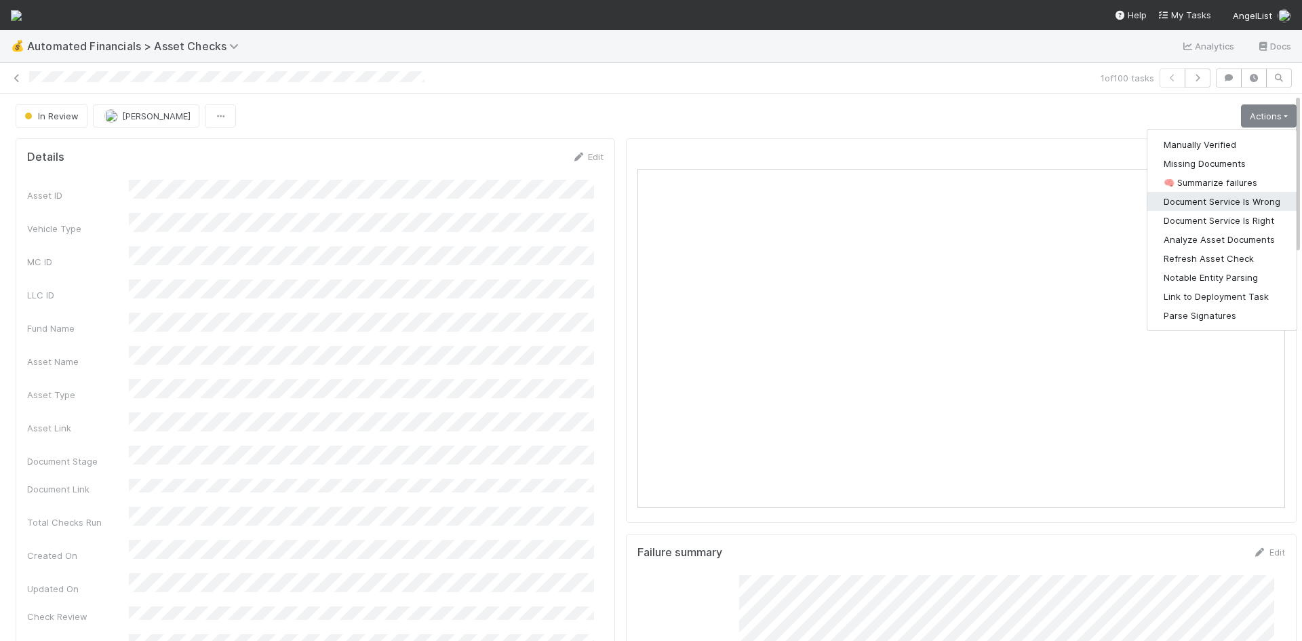
click at [1212, 197] on button "Document Service Is Wrong" at bounding box center [1221, 201] width 149 height 19
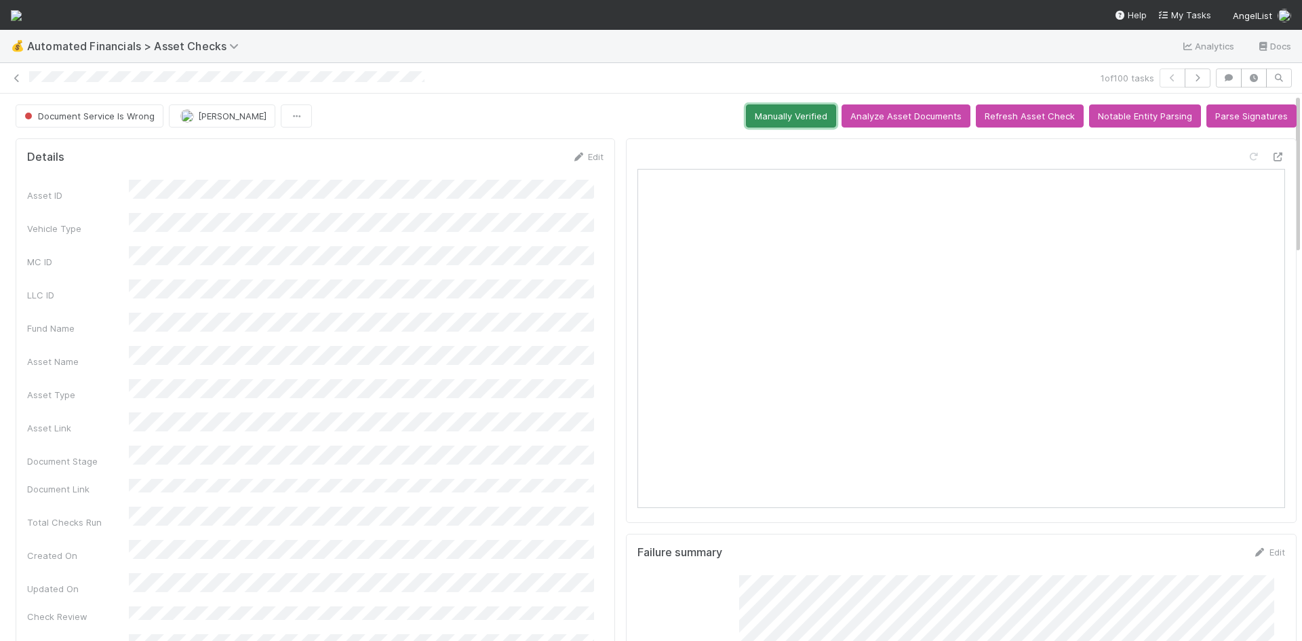
click at [760, 117] on button "Manually Verified" at bounding box center [791, 115] width 90 height 23
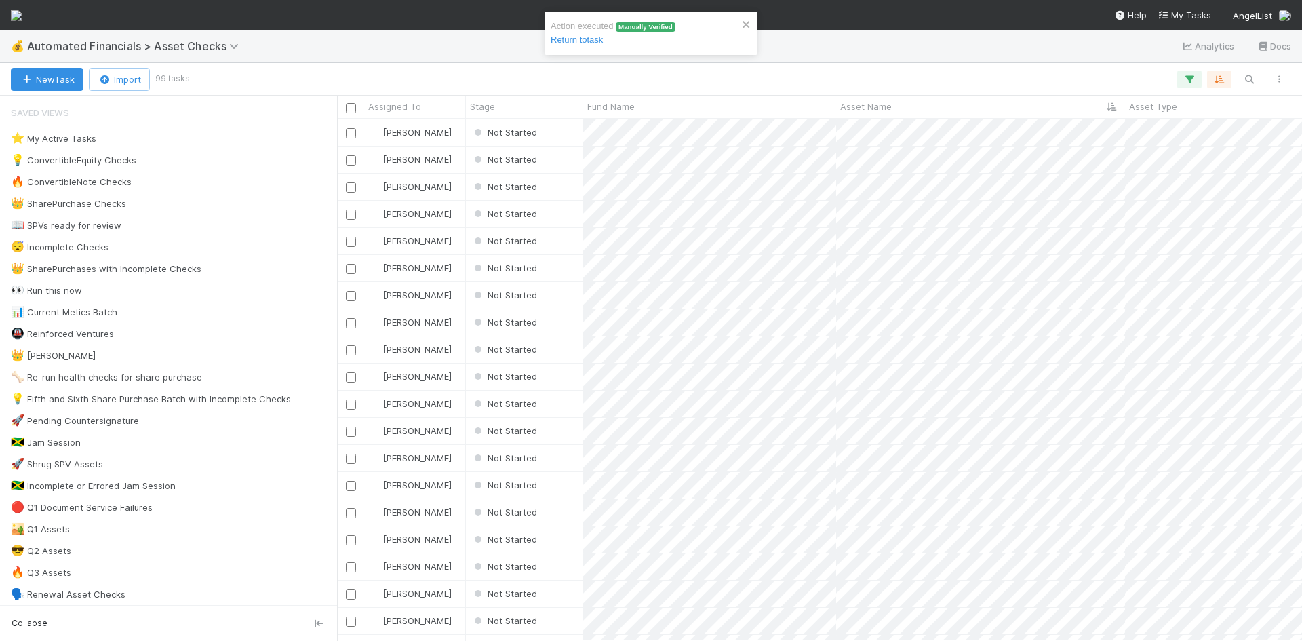
scroll to position [511, 955]
click at [553, 133] on div "Not Started" at bounding box center [524, 132] width 117 height 26
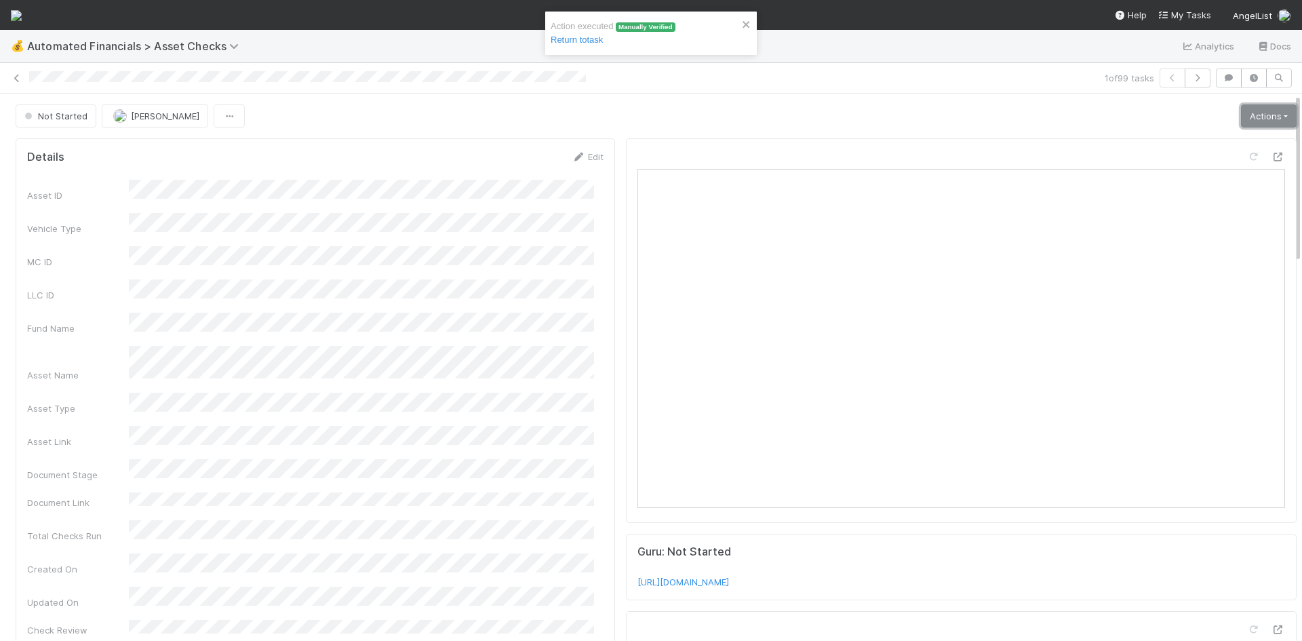
click at [1241, 115] on link "Actions" at bounding box center [1269, 115] width 56 height 23
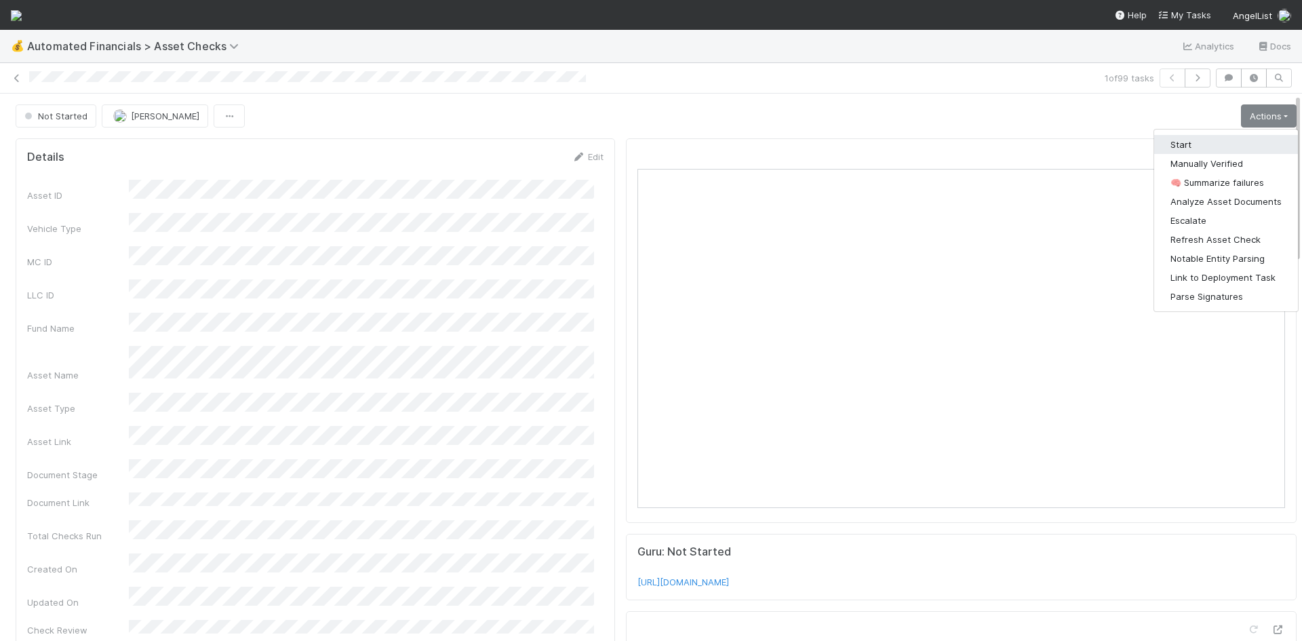
click at [1188, 140] on button "Start" at bounding box center [1226, 144] width 144 height 19
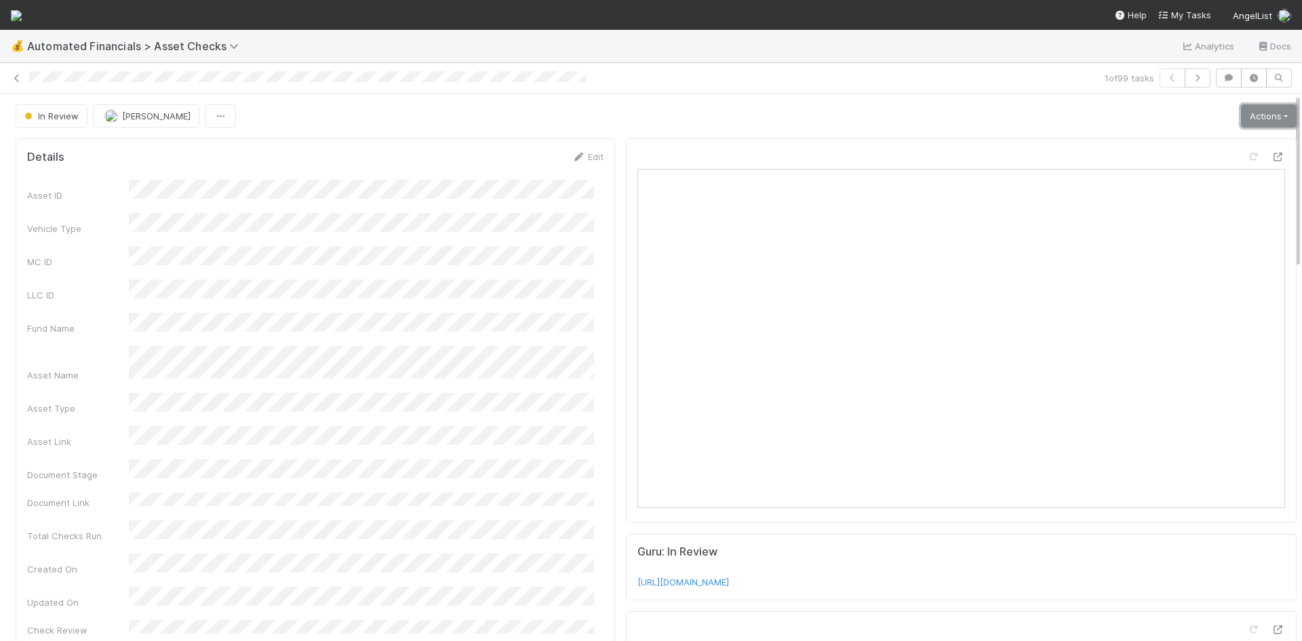
click at [1249, 114] on link "Actions" at bounding box center [1269, 115] width 56 height 23
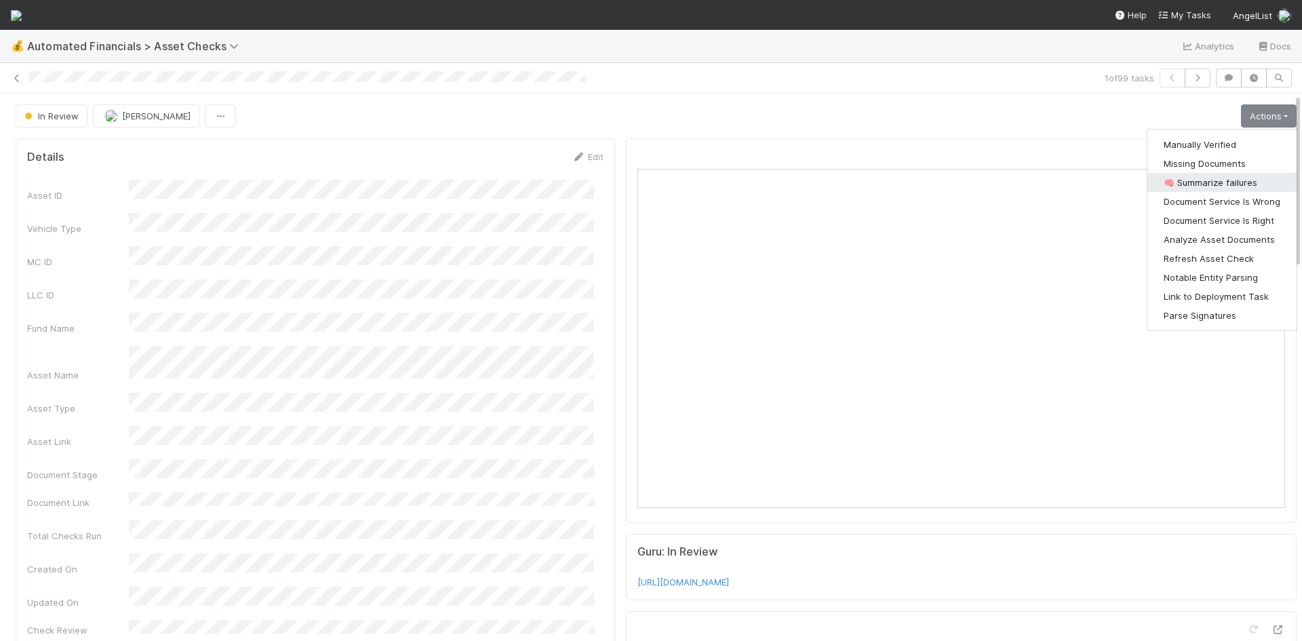
click at [1227, 184] on button "🧠 Summarize failures" at bounding box center [1221, 182] width 149 height 19
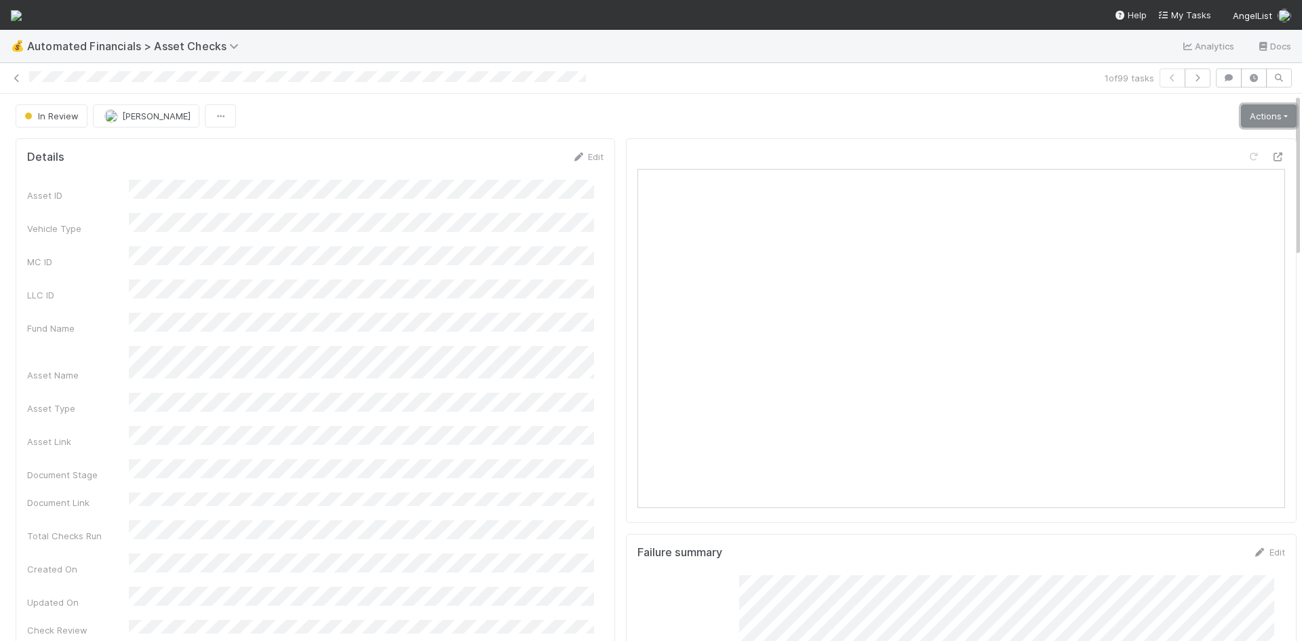
click at [1241, 119] on link "Actions" at bounding box center [1269, 115] width 56 height 23
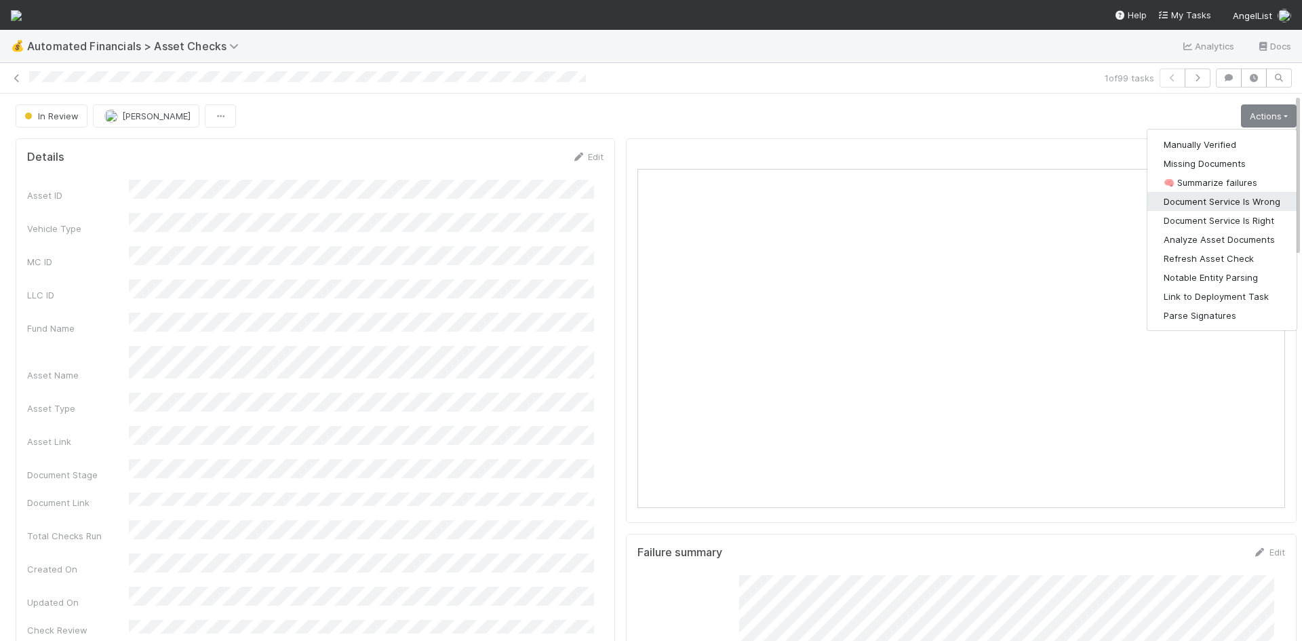
click at [1218, 200] on button "Document Service Is Wrong" at bounding box center [1221, 201] width 149 height 19
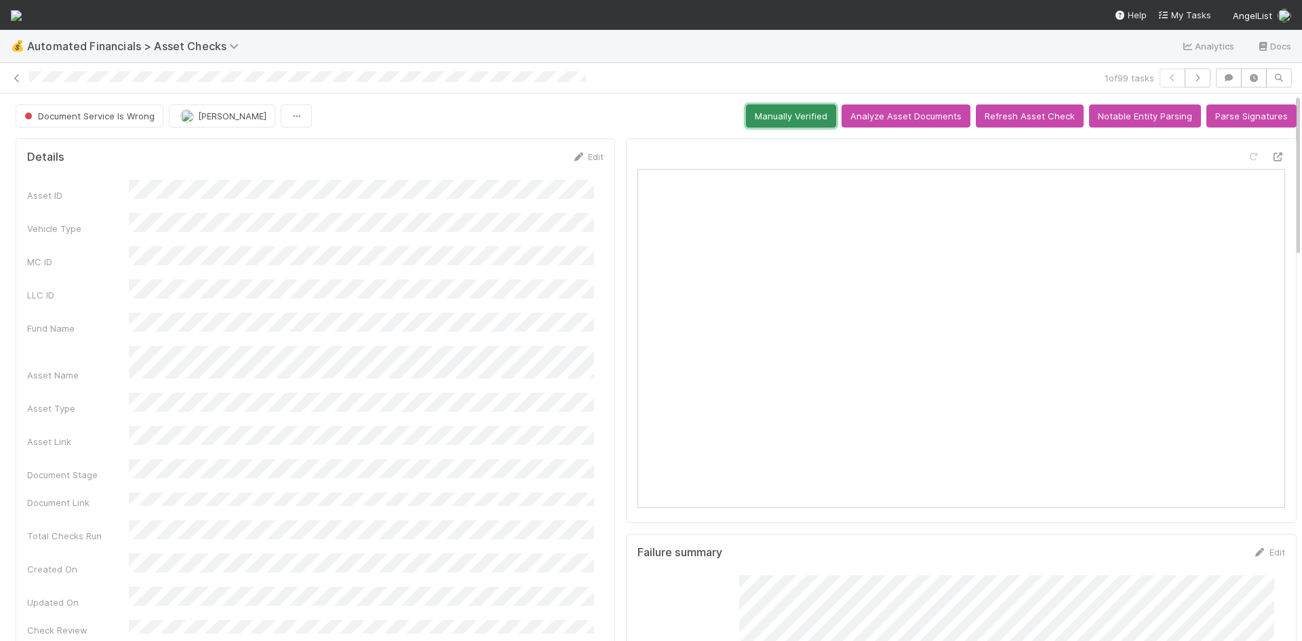
click at [751, 115] on button "Manually Verified" at bounding box center [791, 115] width 90 height 23
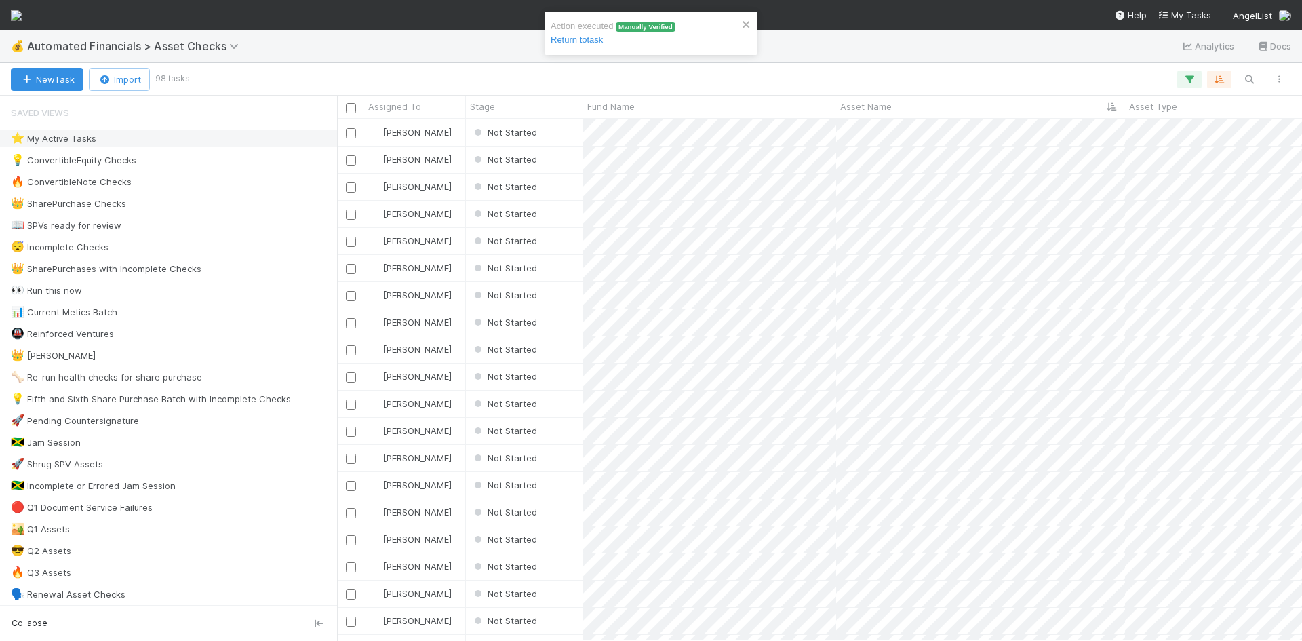
scroll to position [511, 955]
click at [563, 135] on div "Not Started" at bounding box center [524, 132] width 117 height 26
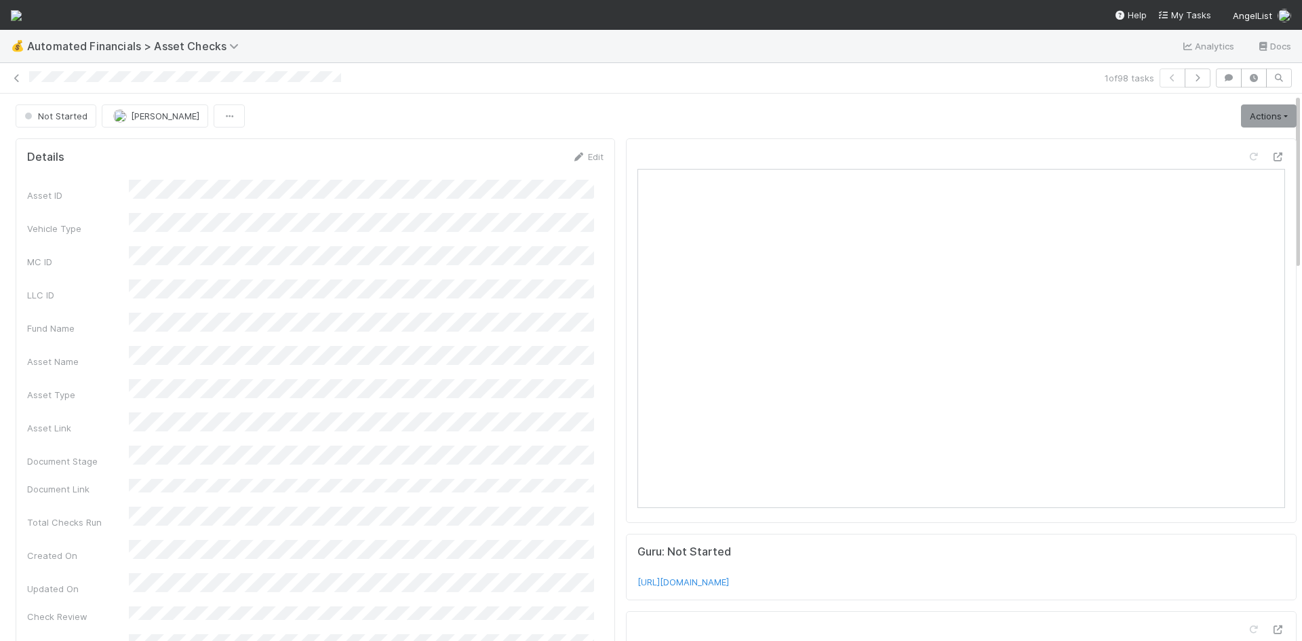
click at [1247, 117] on link "Actions" at bounding box center [1269, 115] width 56 height 23
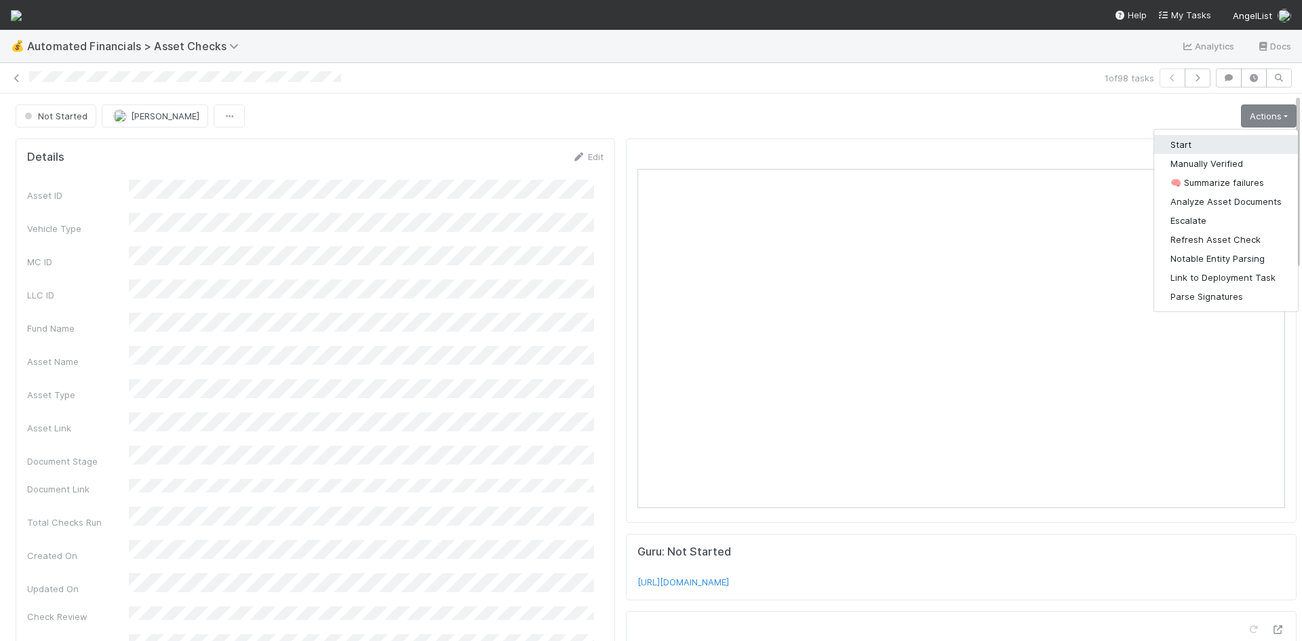
click at [1156, 144] on button "Start" at bounding box center [1226, 144] width 144 height 19
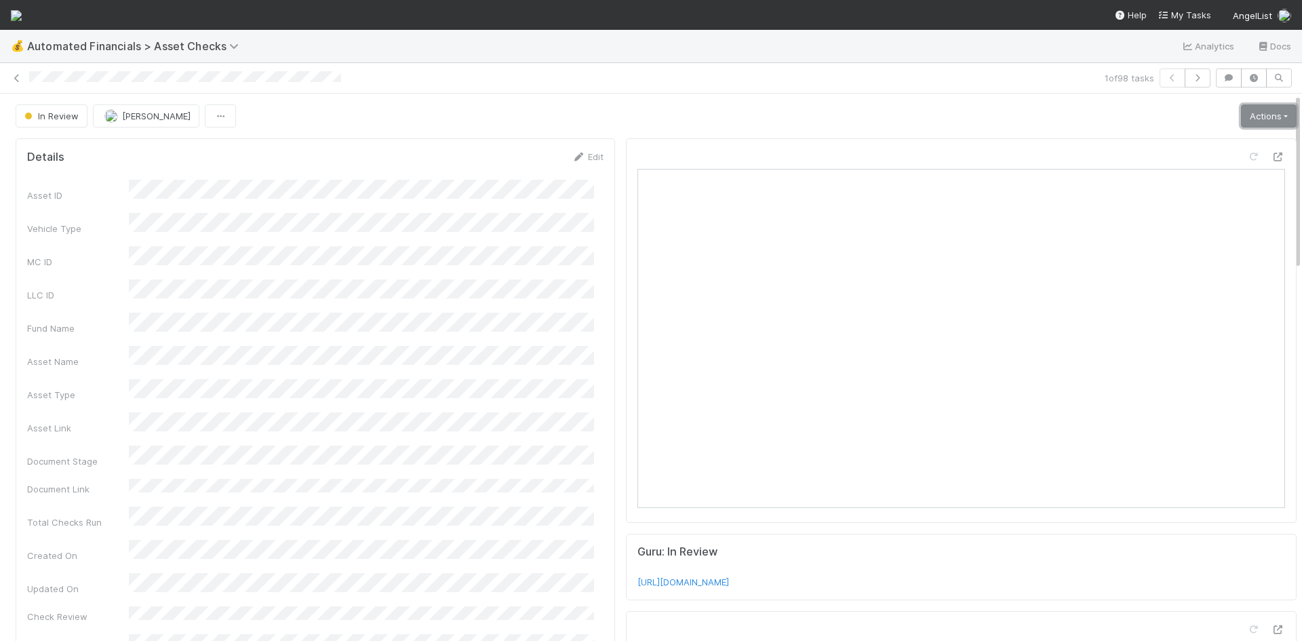
click at [1253, 113] on link "Actions" at bounding box center [1269, 115] width 56 height 23
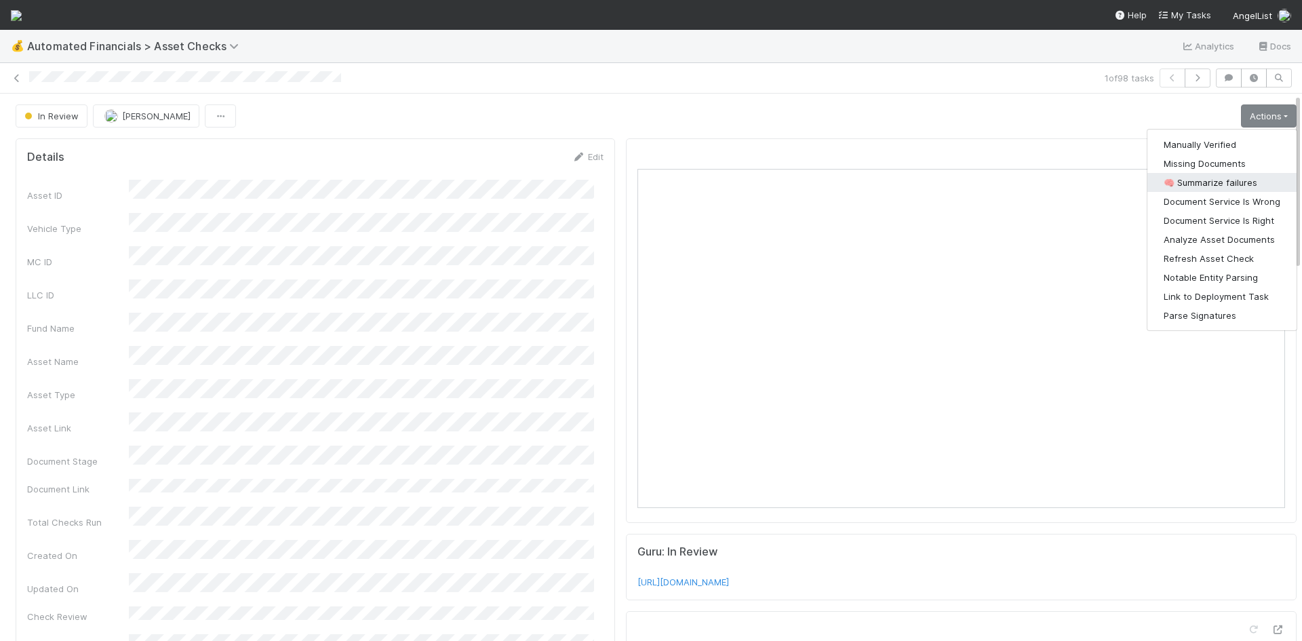
click at [1232, 180] on button "🧠 Summarize failures" at bounding box center [1221, 182] width 149 height 19
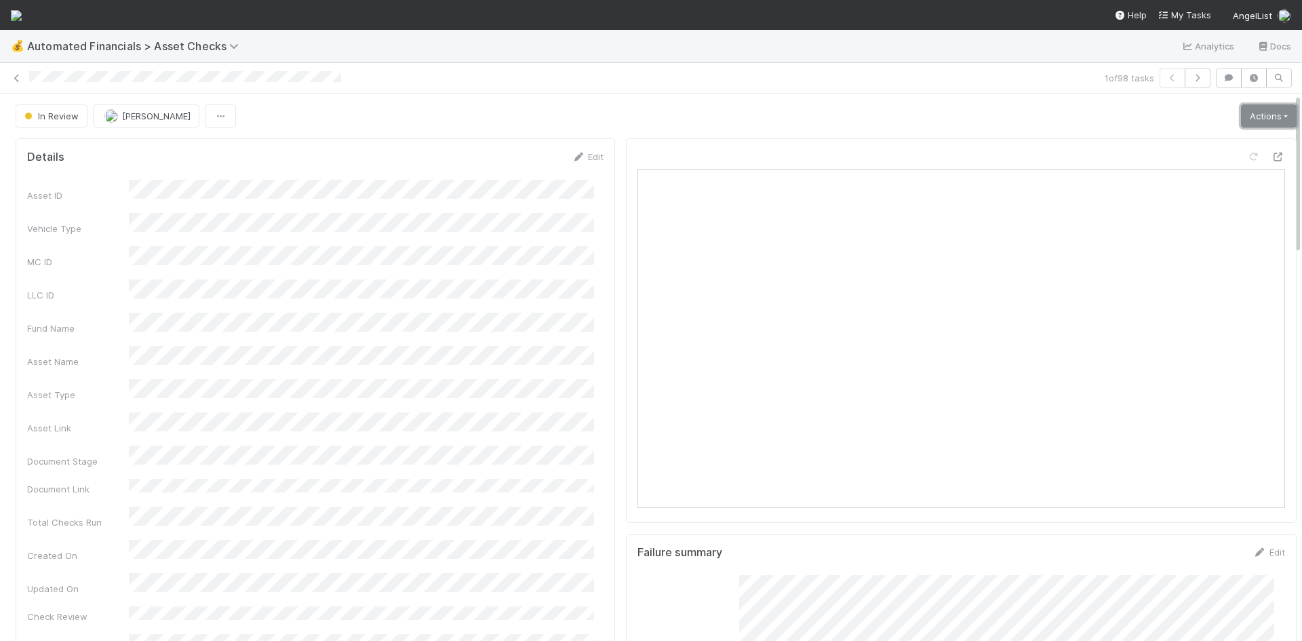
click at [1259, 113] on link "Actions" at bounding box center [1269, 115] width 56 height 23
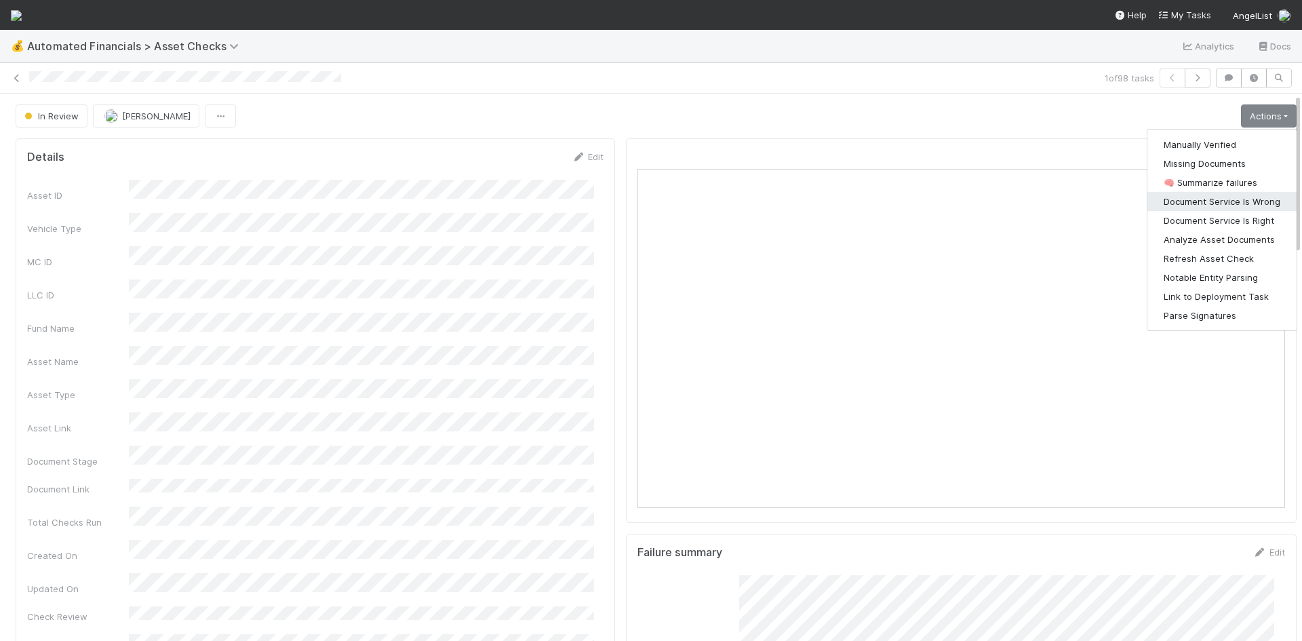
click at [1245, 200] on button "Document Service Is Wrong" at bounding box center [1221, 201] width 149 height 19
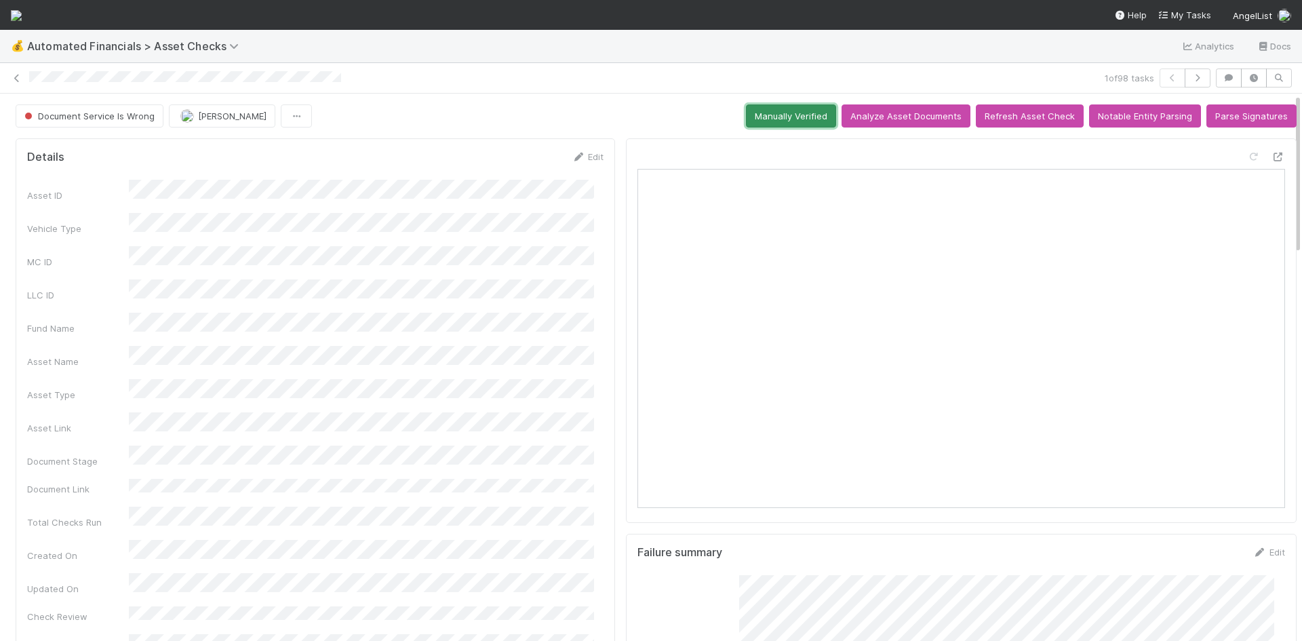
click at [795, 109] on button "Manually Verified" at bounding box center [791, 115] width 90 height 23
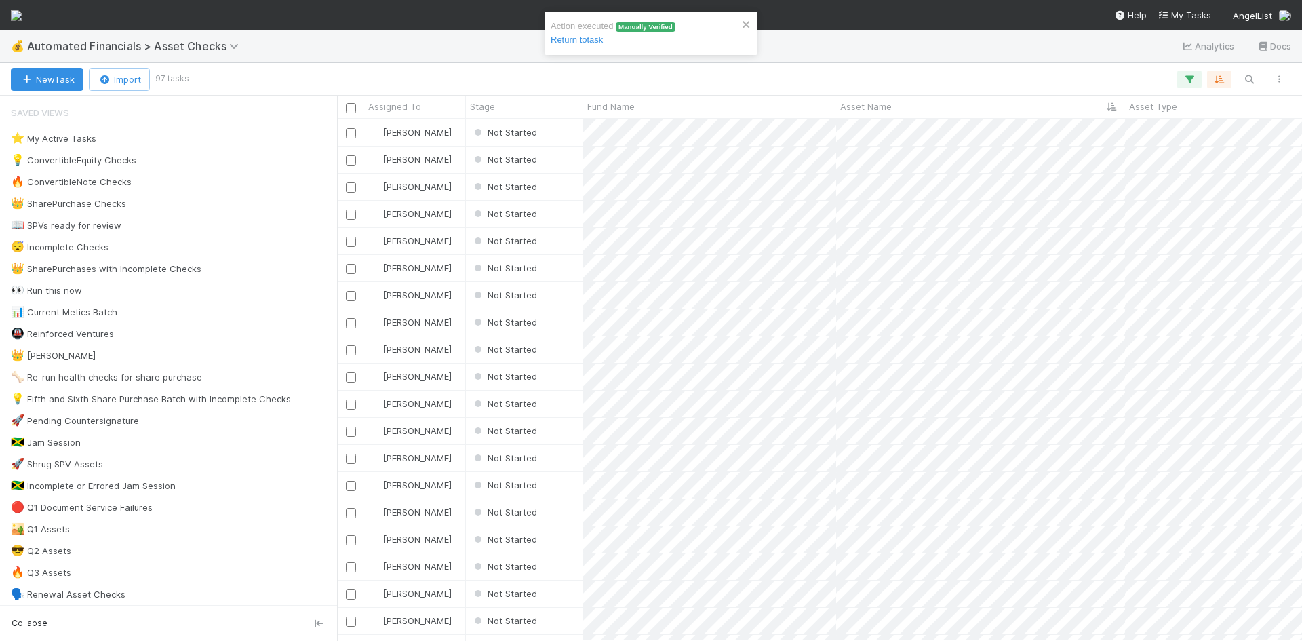
scroll to position [511, 955]
click at [564, 137] on div "Not Started" at bounding box center [524, 132] width 117 height 26
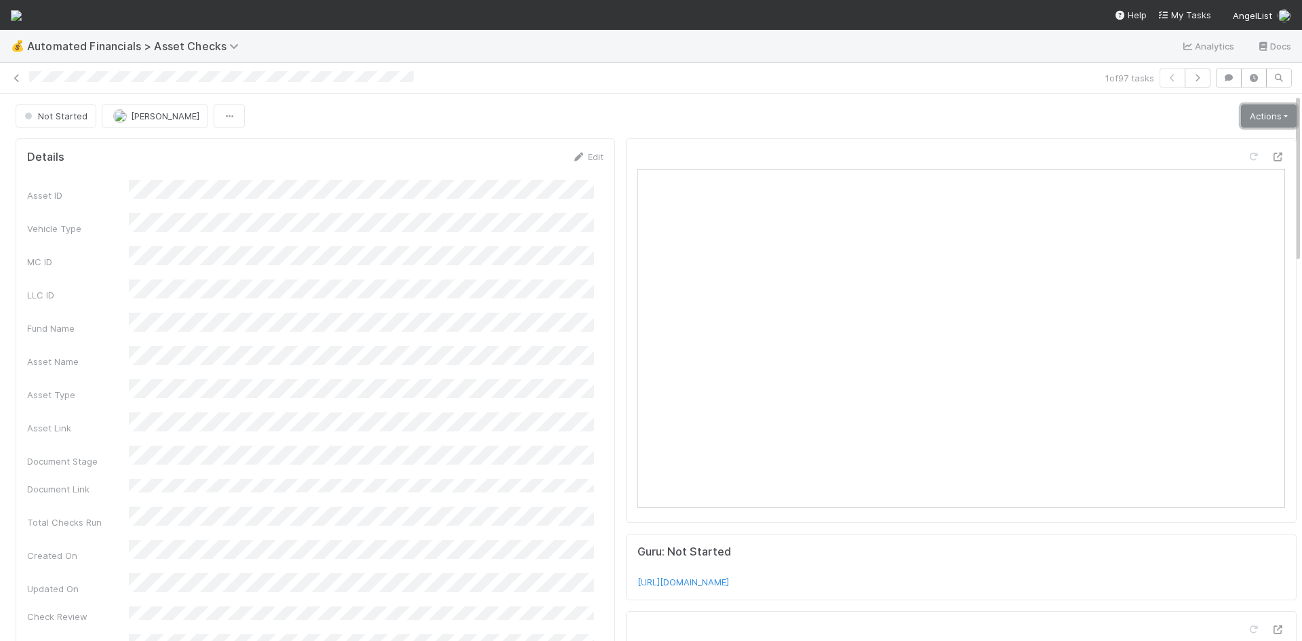
click at [1241, 121] on link "Actions" at bounding box center [1269, 115] width 56 height 23
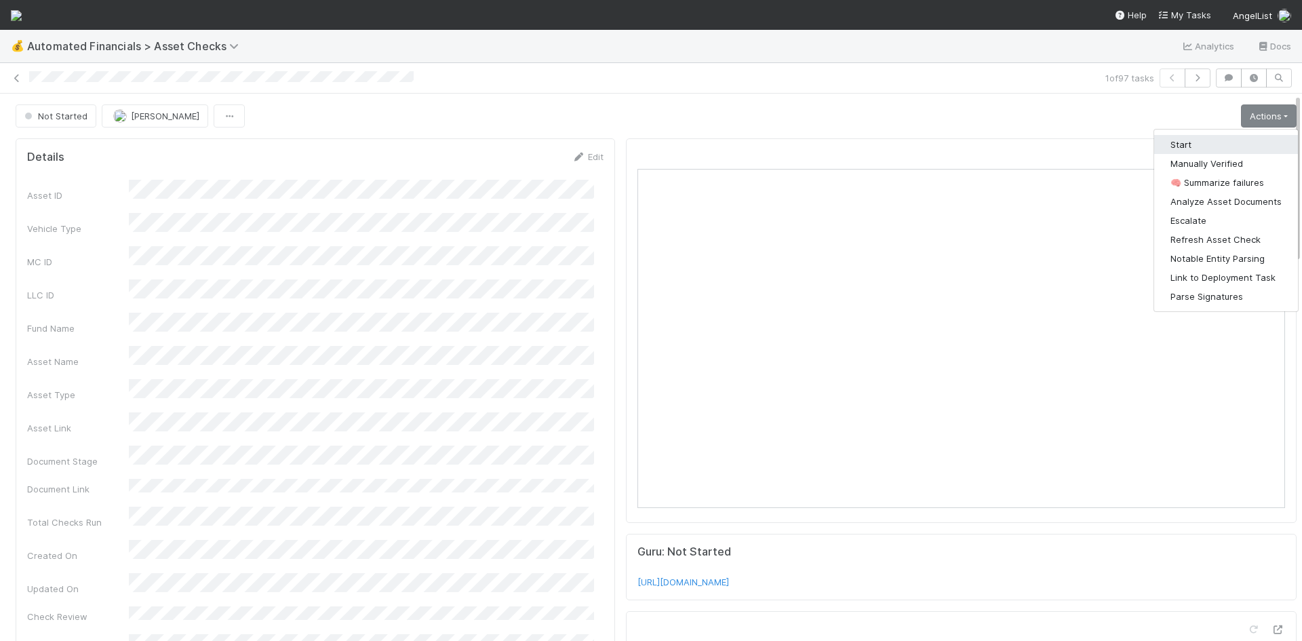
click at [1219, 138] on button "Start" at bounding box center [1226, 144] width 144 height 19
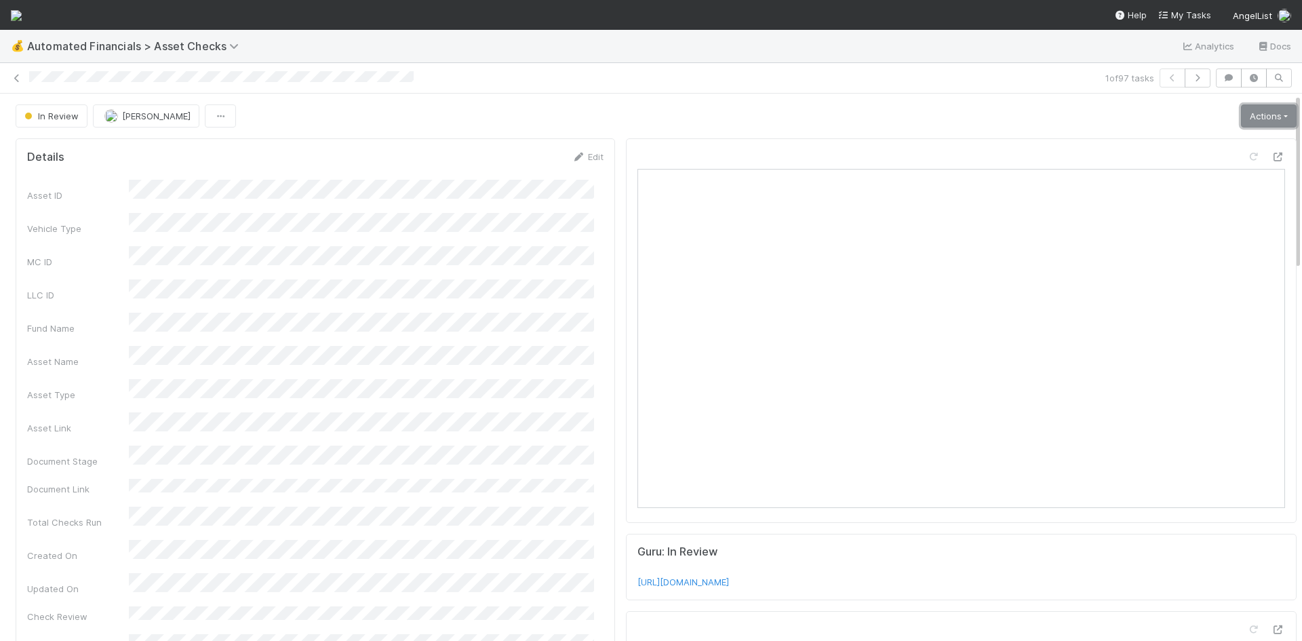
click at [1241, 119] on link "Actions" at bounding box center [1269, 115] width 56 height 23
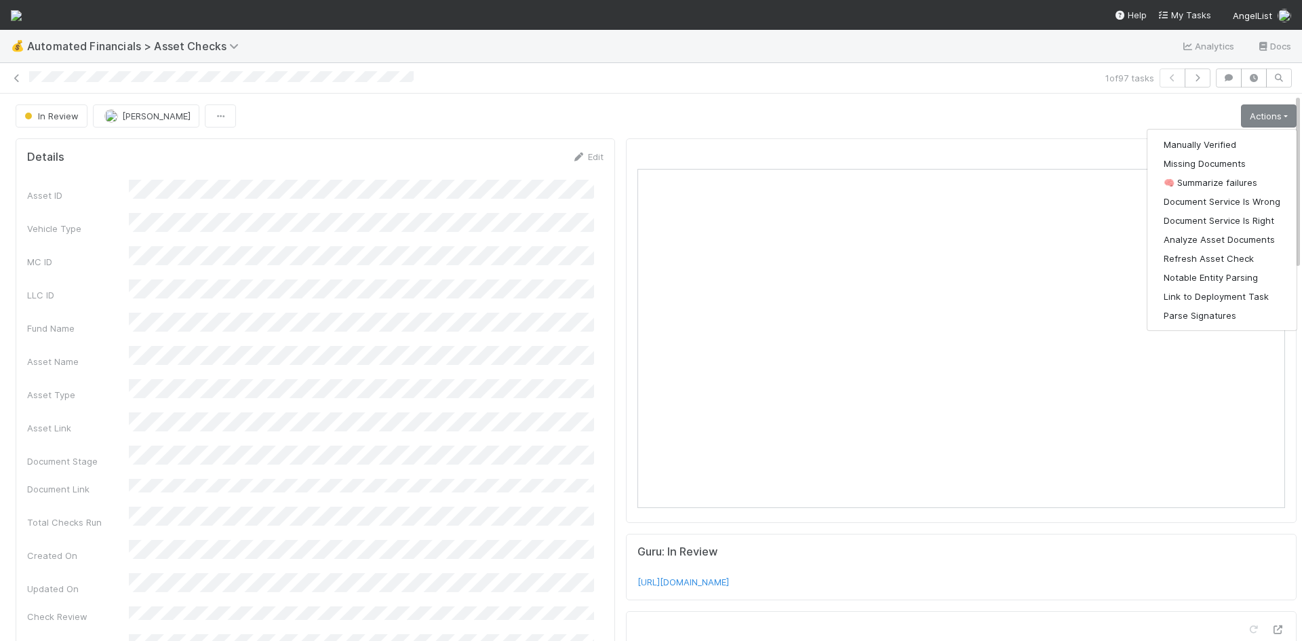
click at [952, 119] on div "In Review [PERSON_NAME] Actions Manually Verified Missing Documents 🧠 Summarize…" at bounding box center [656, 115] width 1281 height 23
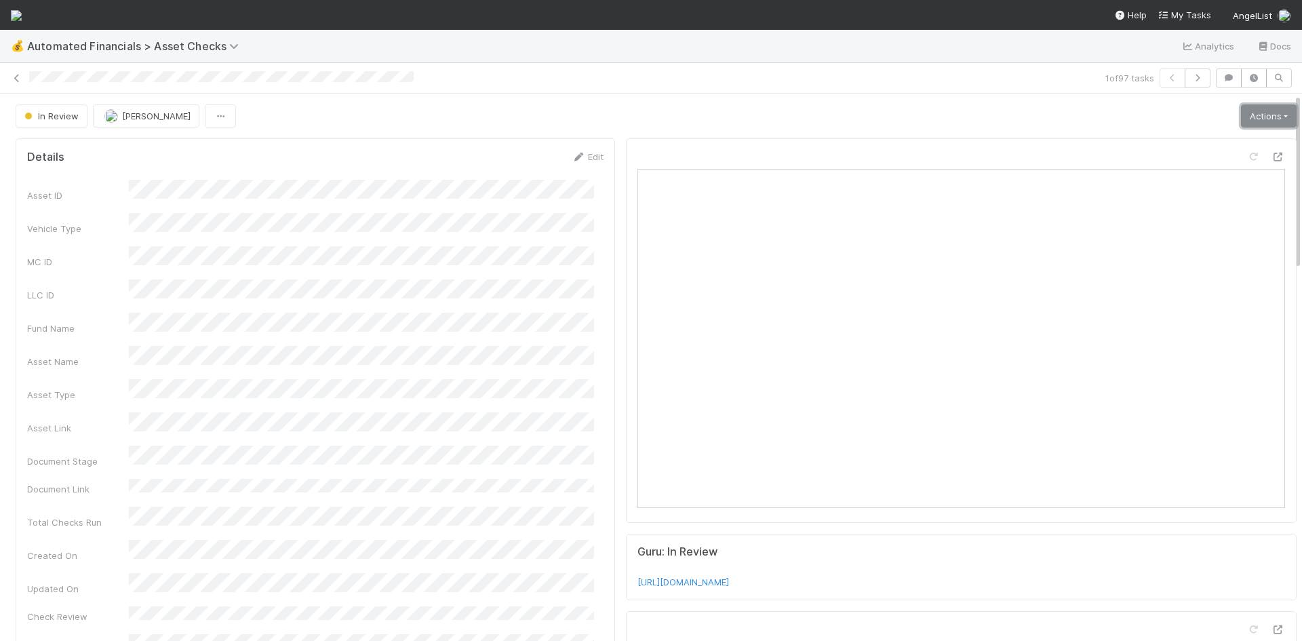
click at [1247, 116] on link "Actions" at bounding box center [1269, 115] width 56 height 23
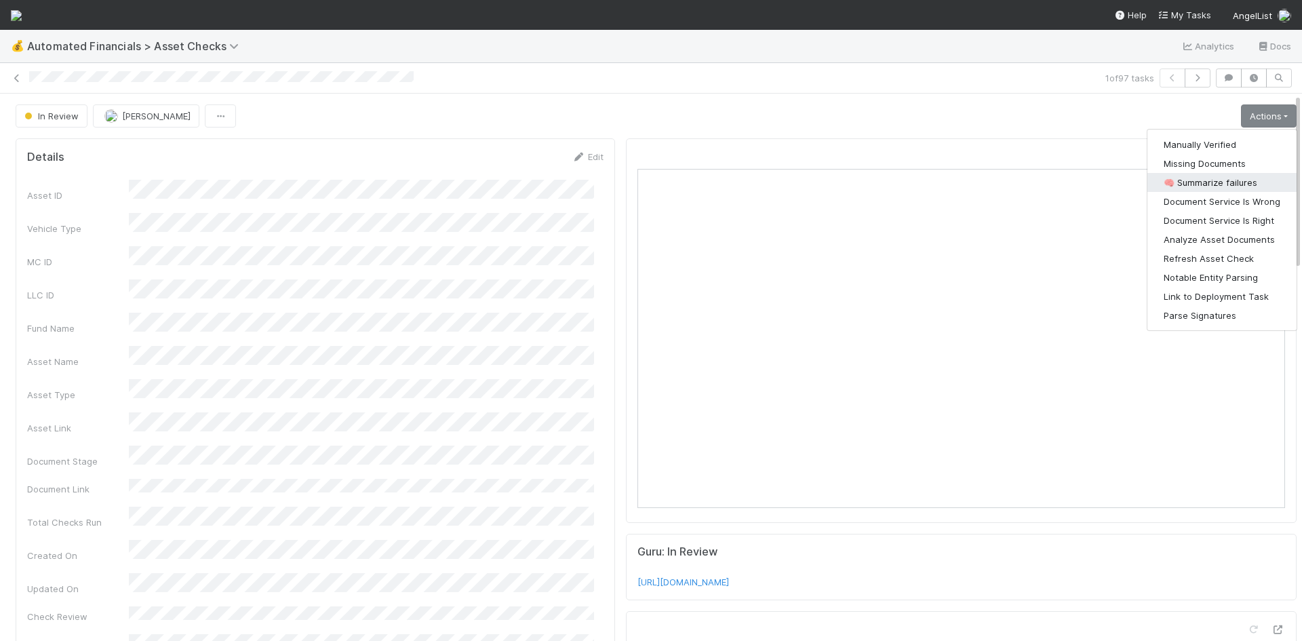
click at [1226, 178] on button "🧠 Summarize failures" at bounding box center [1221, 182] width 149 height 19
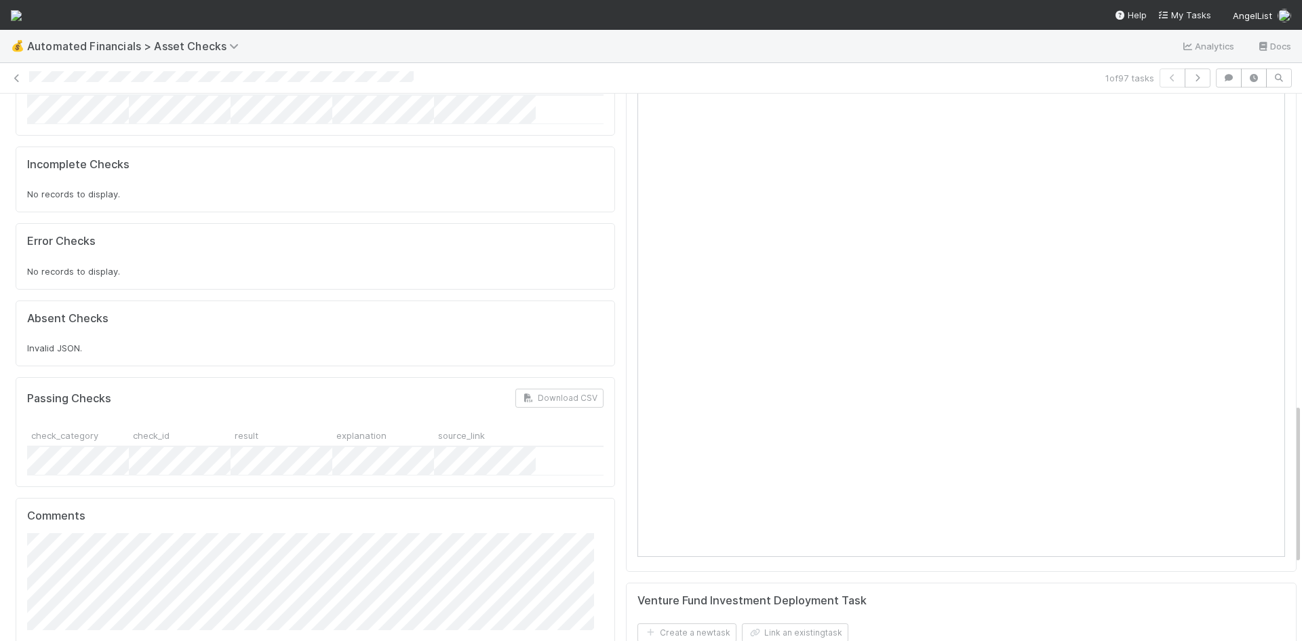
scroll to position [1152, 0]
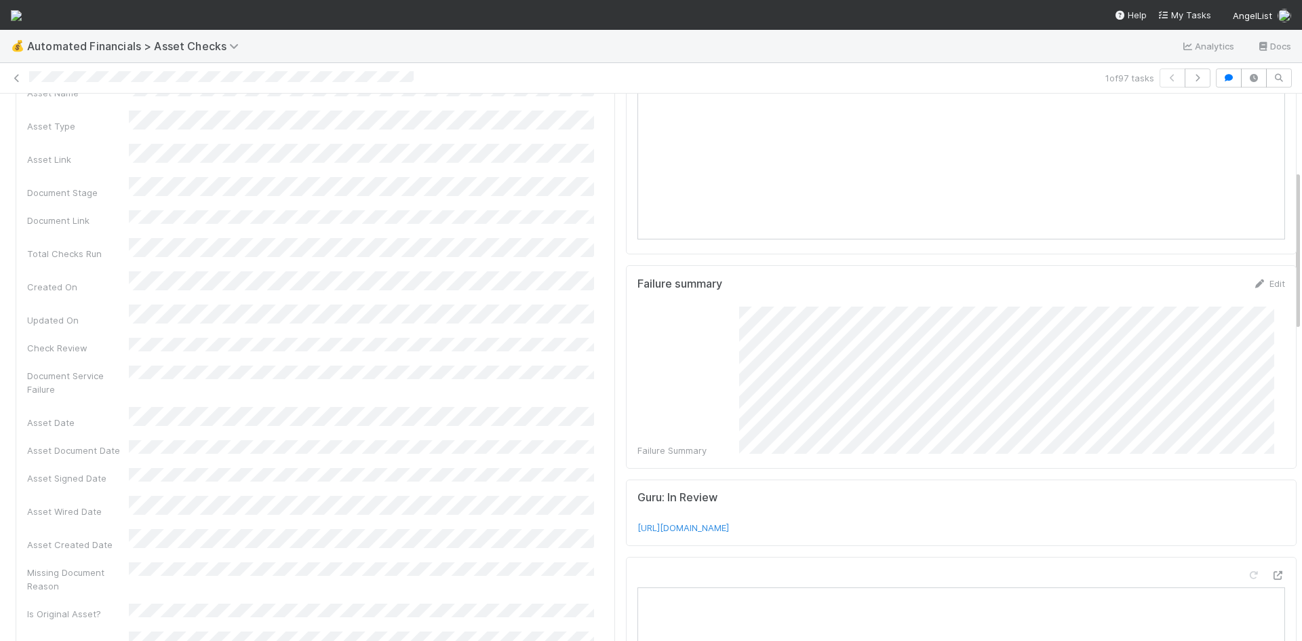
scroll to position [0, 0]
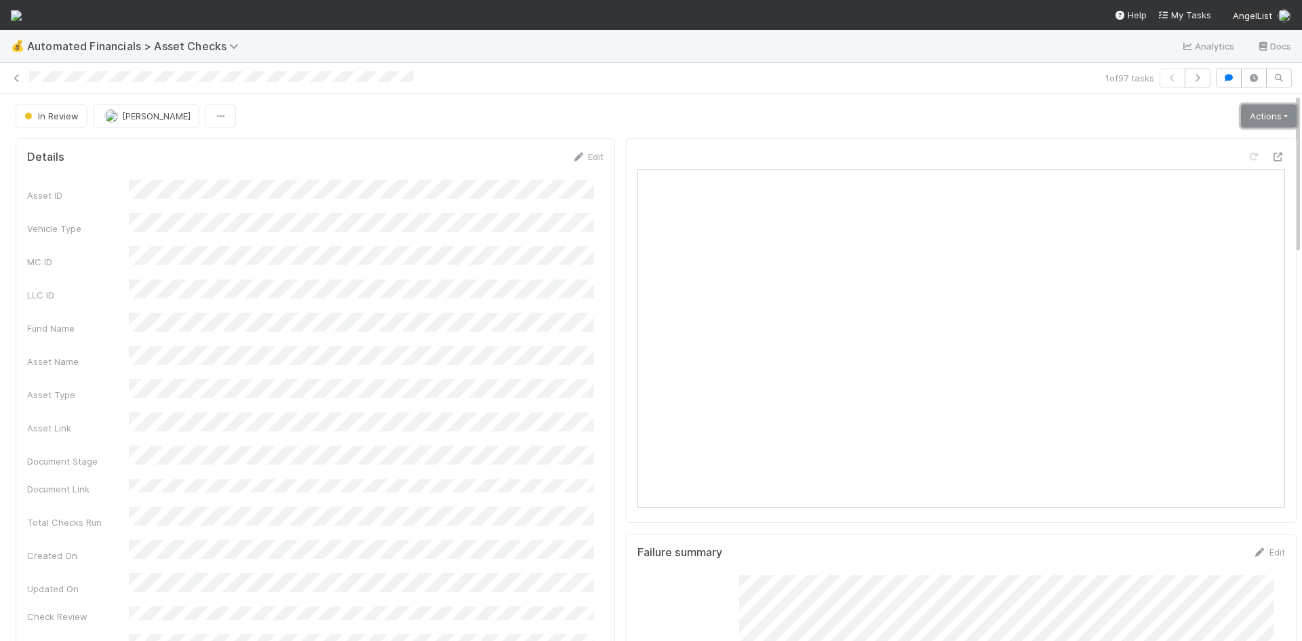
click at [1247, 119] on link "Actions" at bounding box center [1269, 115] width 56 height 23
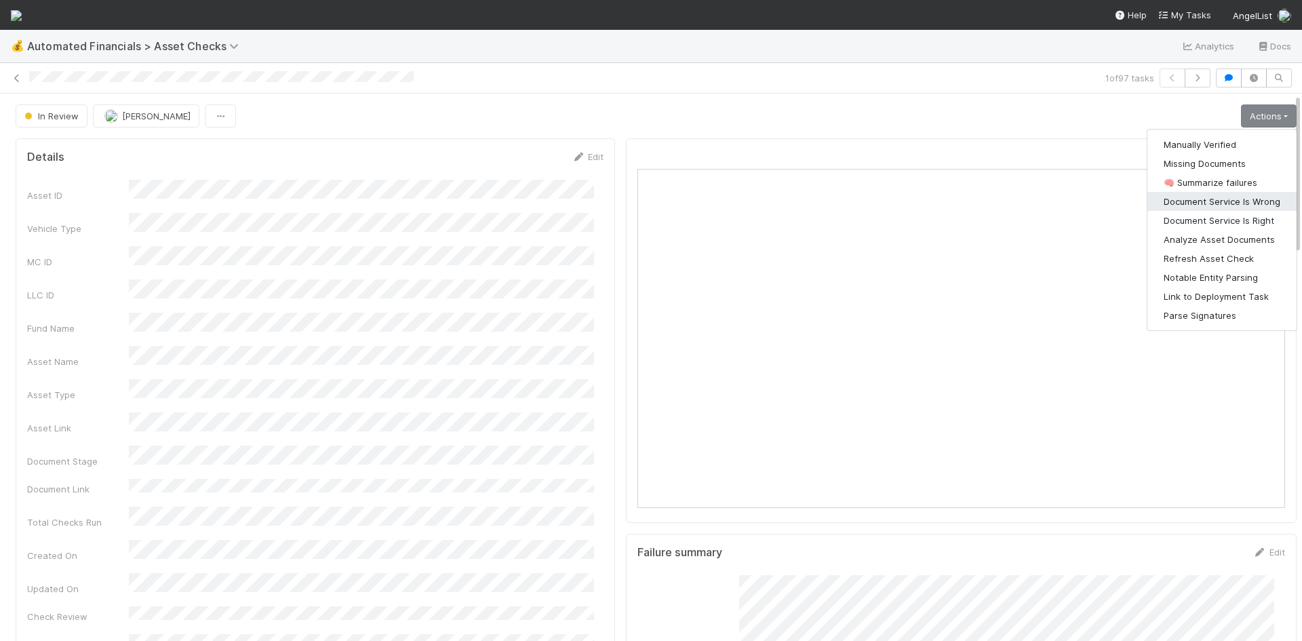
click at [1233, 200] on button "Document Service Is Wrong" at bounding box center [1221, 201] width 149 height 19
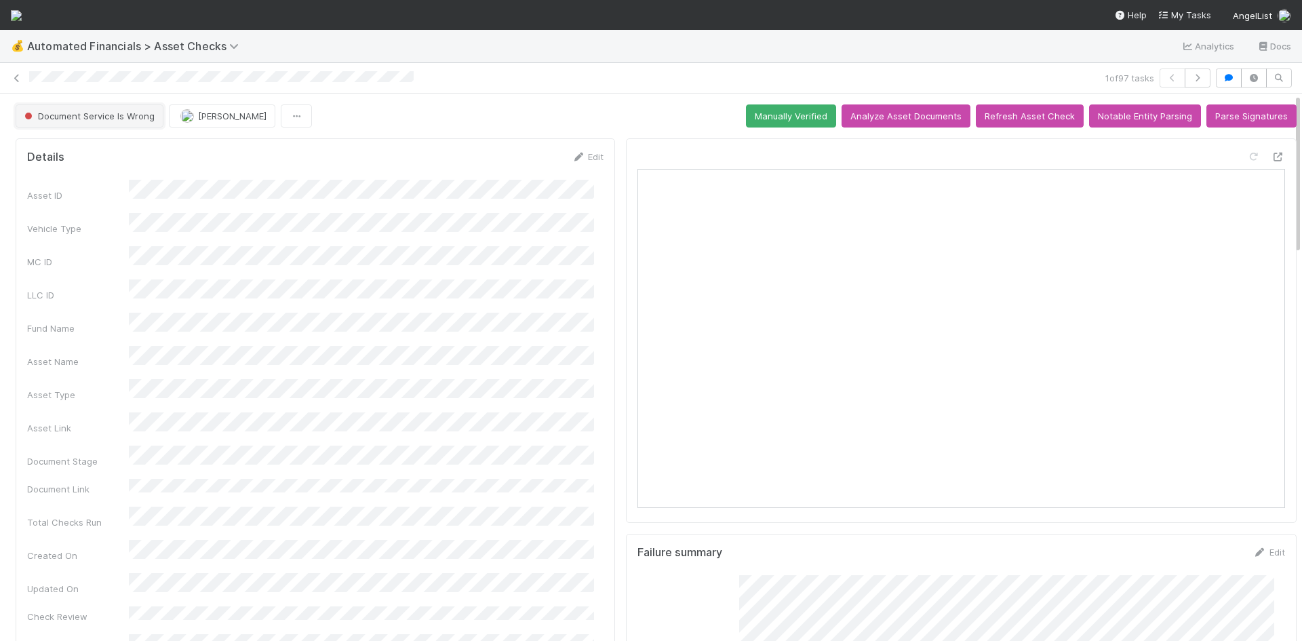
click at [125, 113] on span "Document Service Is Wrong" at bounding box center [88, 116] width 133 height 11
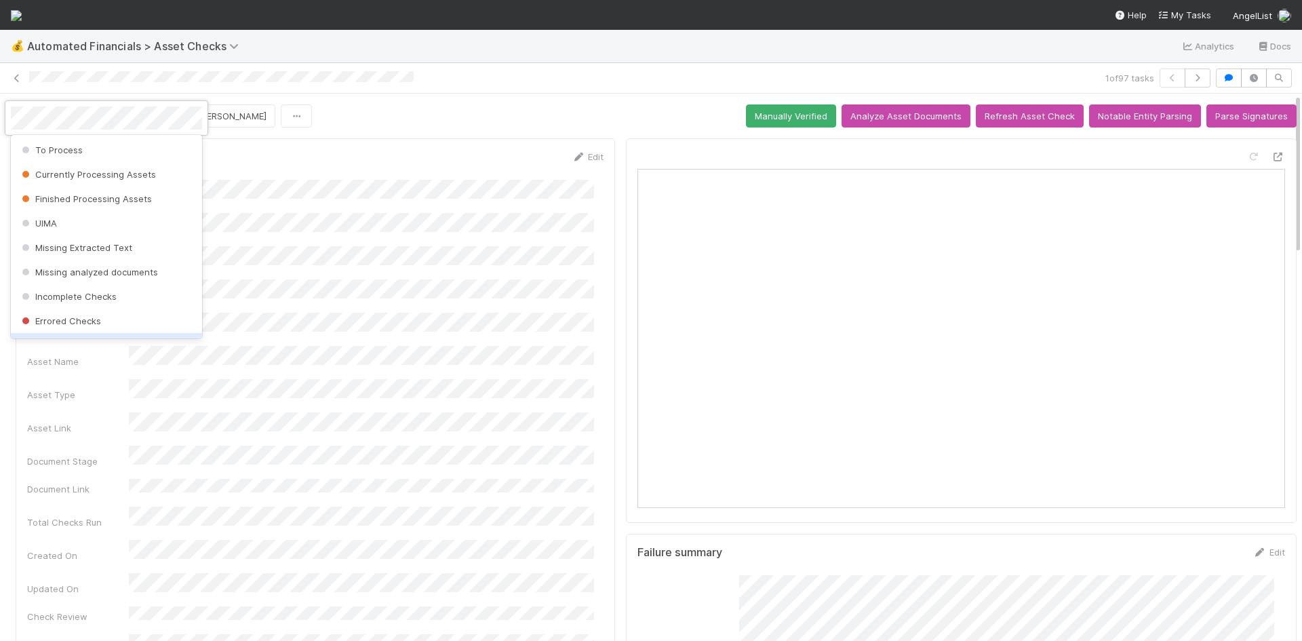
scroll to position [174, 0]
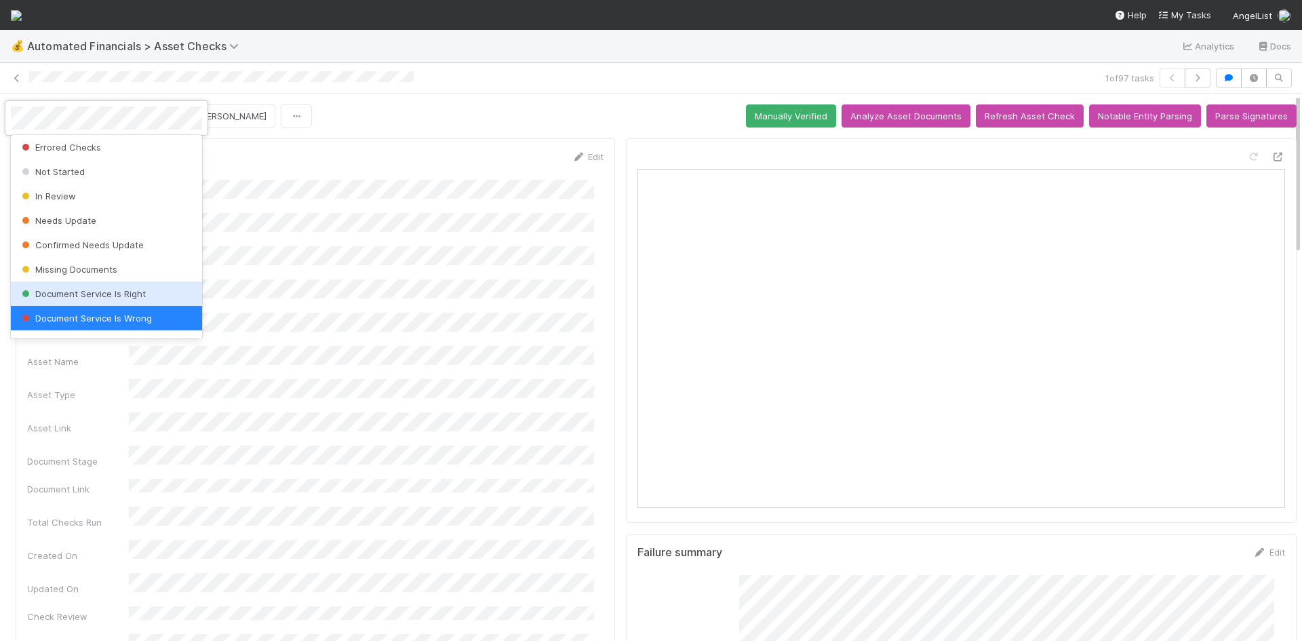
click at [125, 284] on div "Document Service Is Right" at bounding box center [106, 293] width 191 height 24
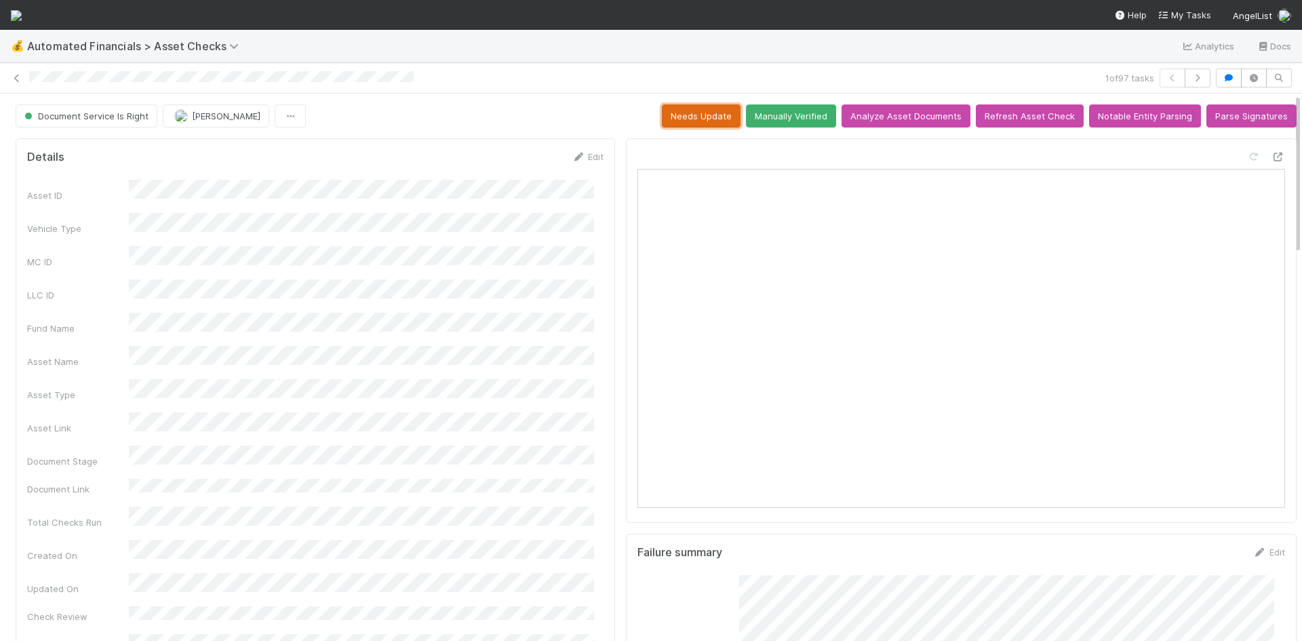
click at [683, 106] on button "Needs Update" at bounding box center [701, 115] width 79 height 23
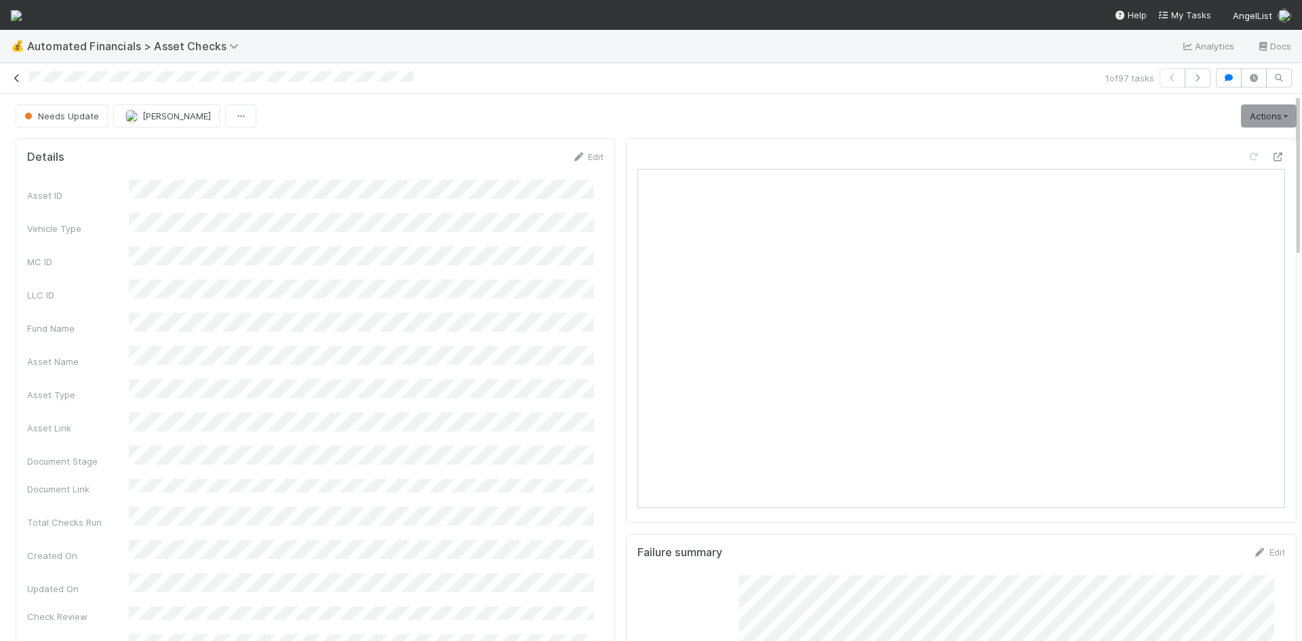
click at [16, 79] on icon at bounding box center [17, 78] width 14 height 9
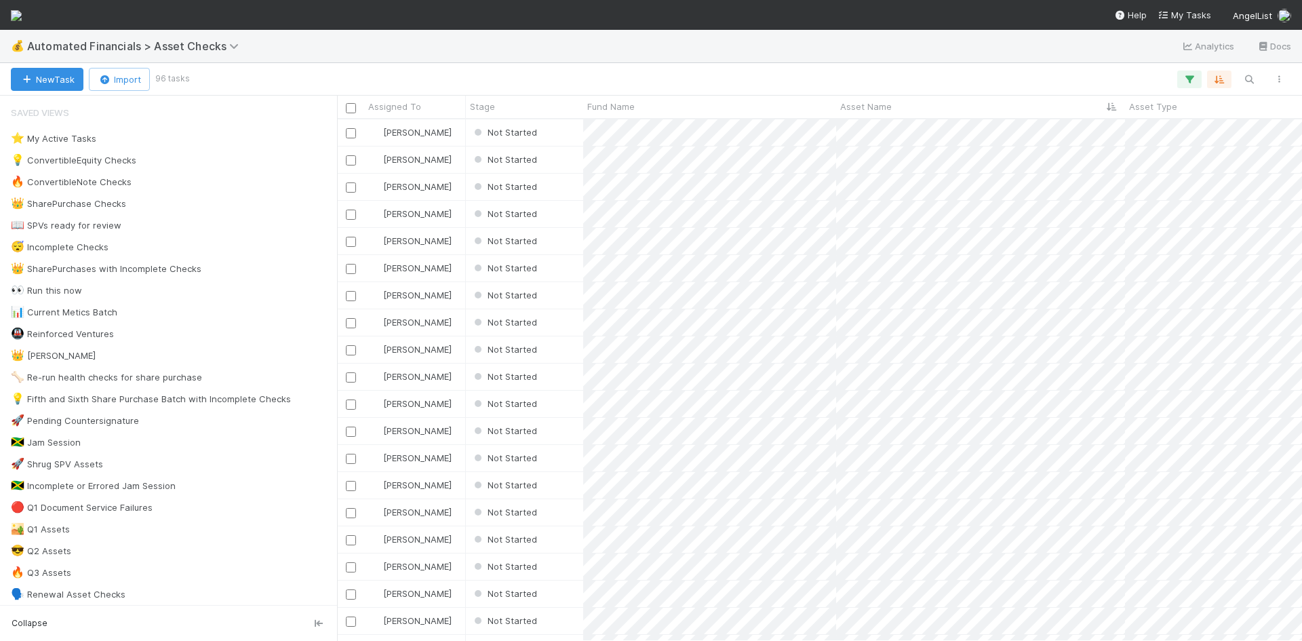
scroll to position [511, 955]
click at [556, 140] on div "Not Started" at bounding box center [524, 132] width 117 height 26
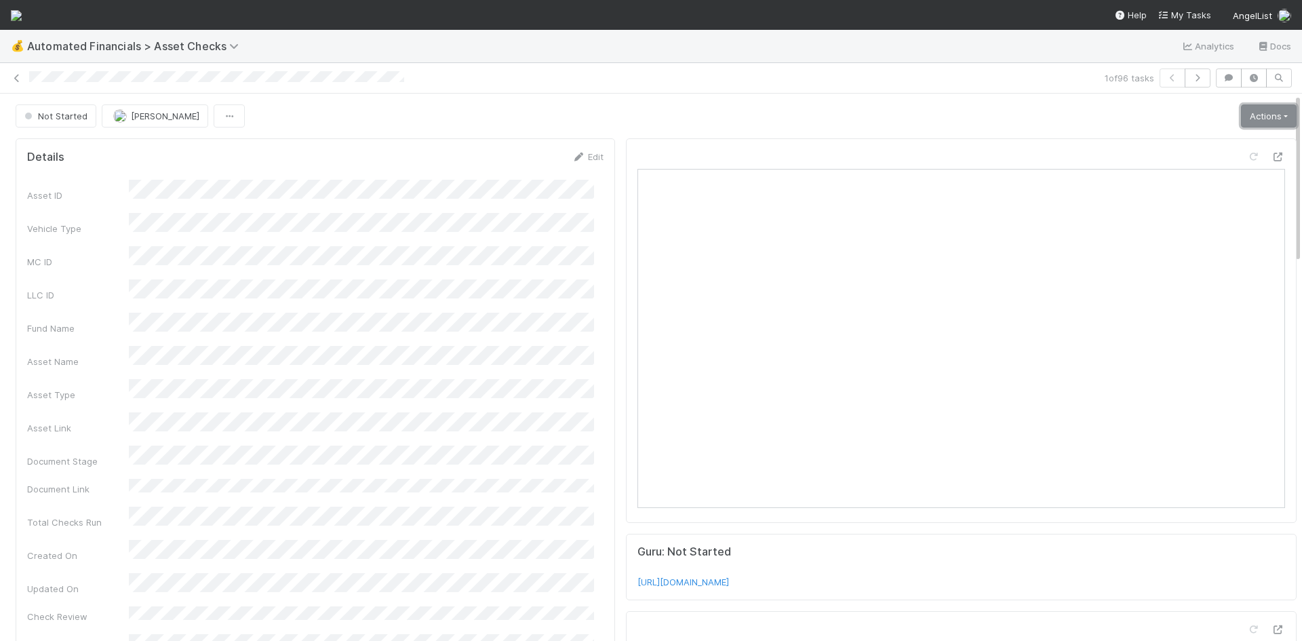
click at [1269, 116] on link "Actions" at bounding box center [1269, 115] width 56 height 23
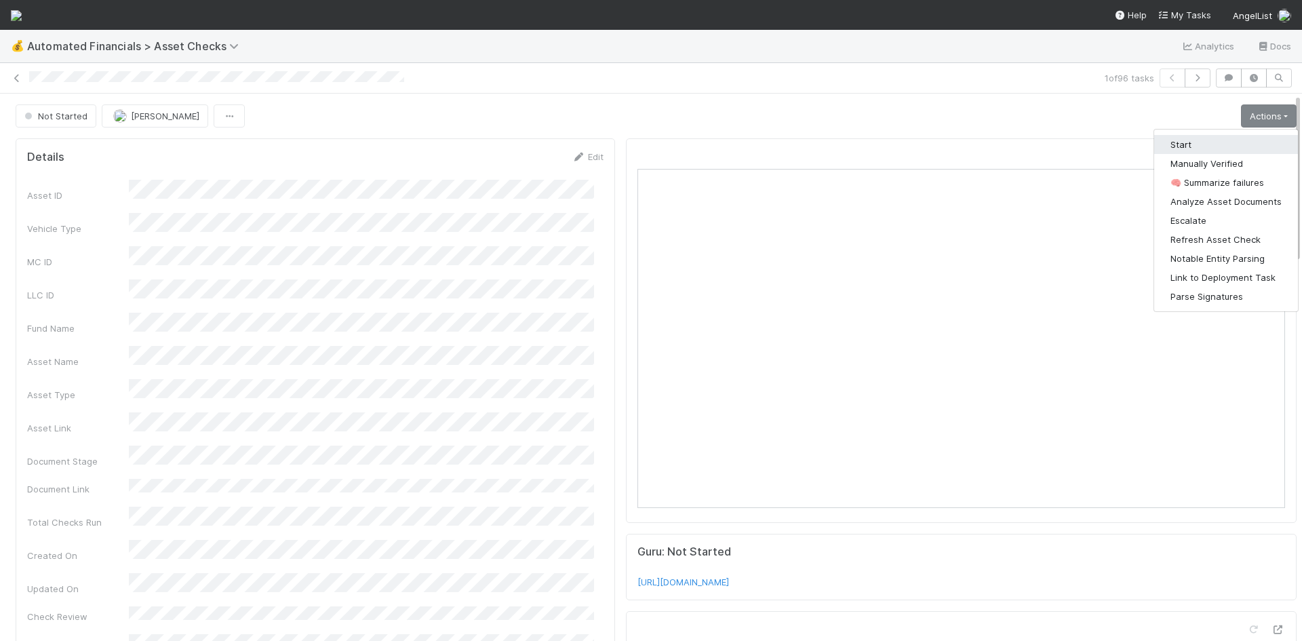
click at [1207, 143] on button "Start" at bounding box center [1226, 144] width 144 height 19
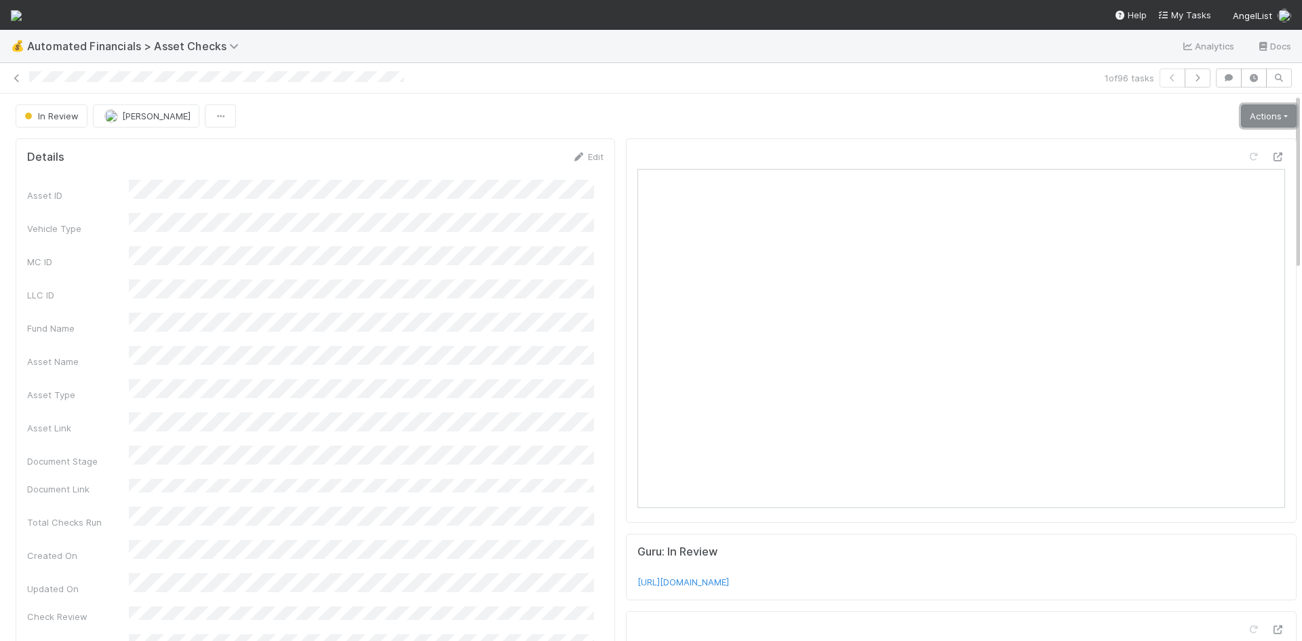
click at [1243, 113] on link "Actions" at bounding box center [1269, 115] width 56 height 23
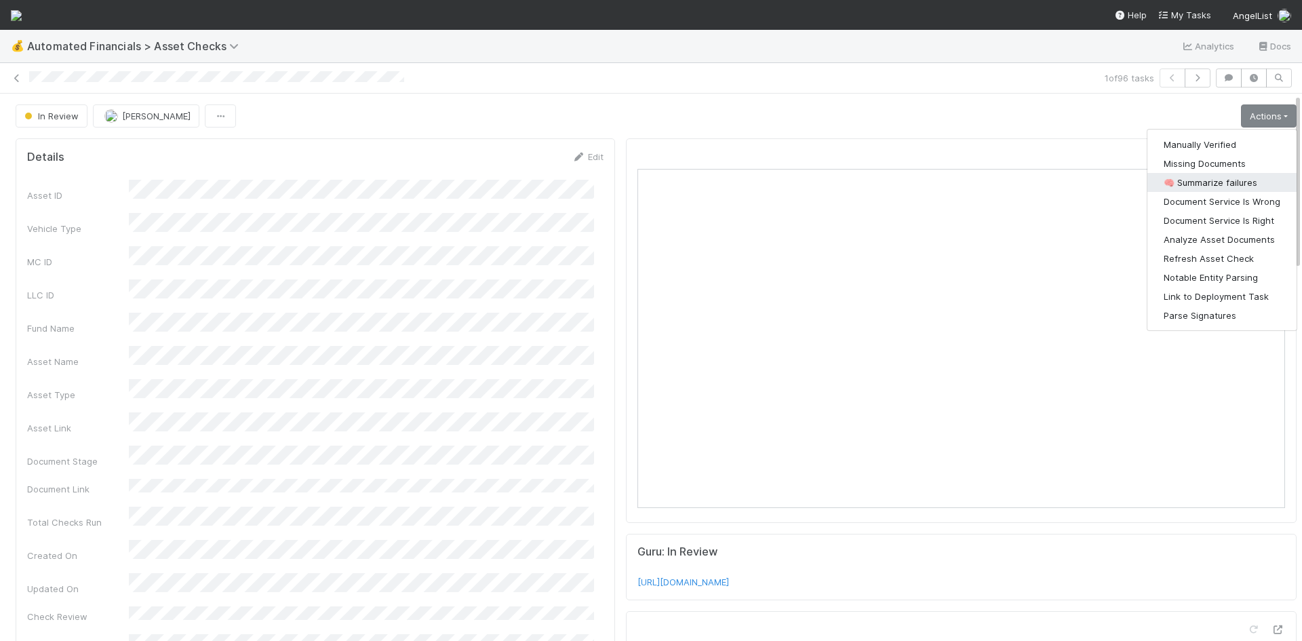
click at [1213, 176] on button "🧠 Summarize failures" at bounding box center [1221, 182] width 149 height 19
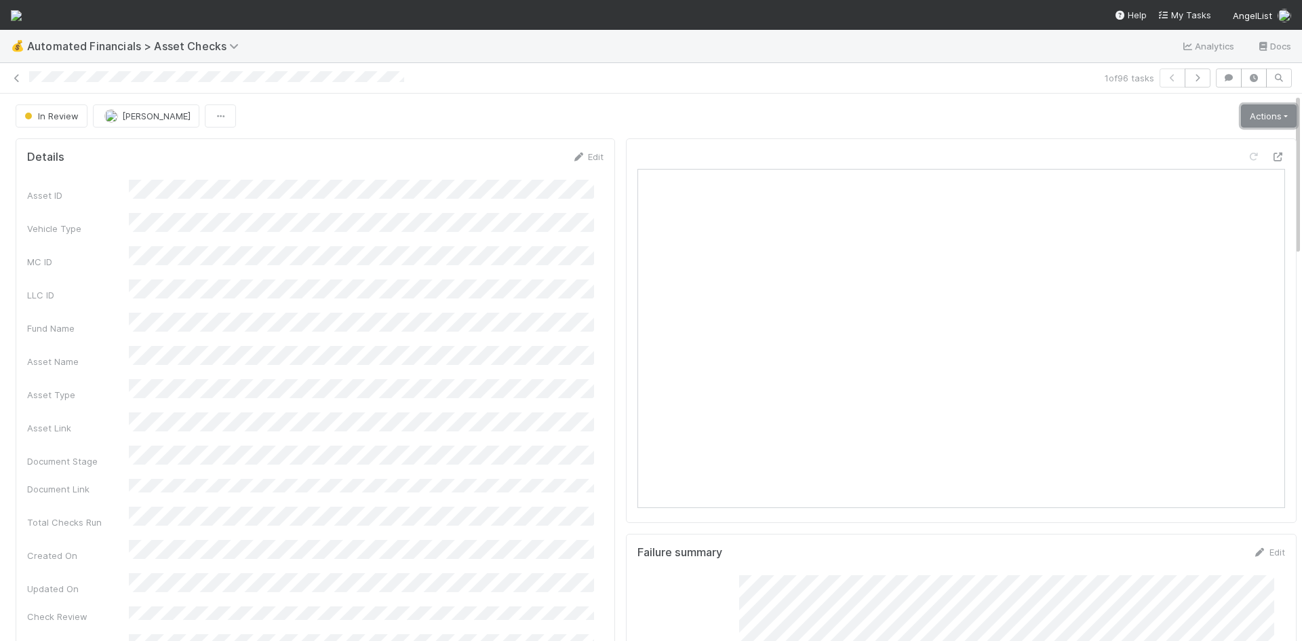
click at [1257, 118] on link "Actions" at bounding box center [1269, 115] width 56 height 23
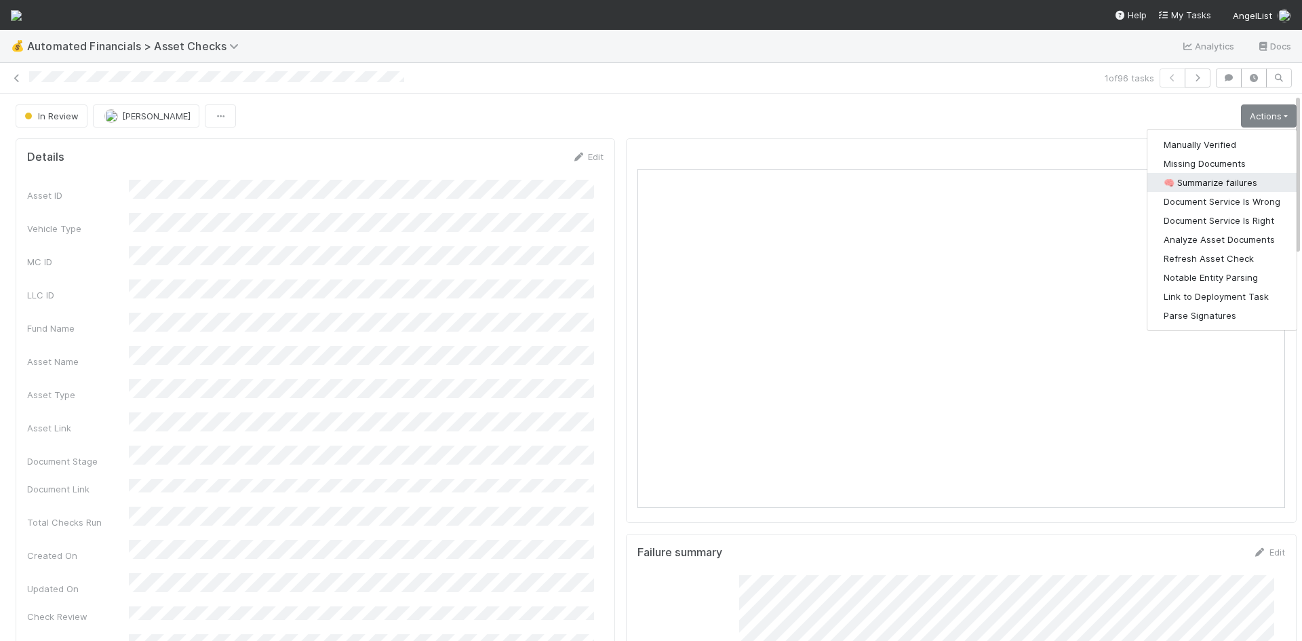
click at [1235, 178] on button "🧠 Summarize failures" at bounding box center [1221, 182] width 149 height 19
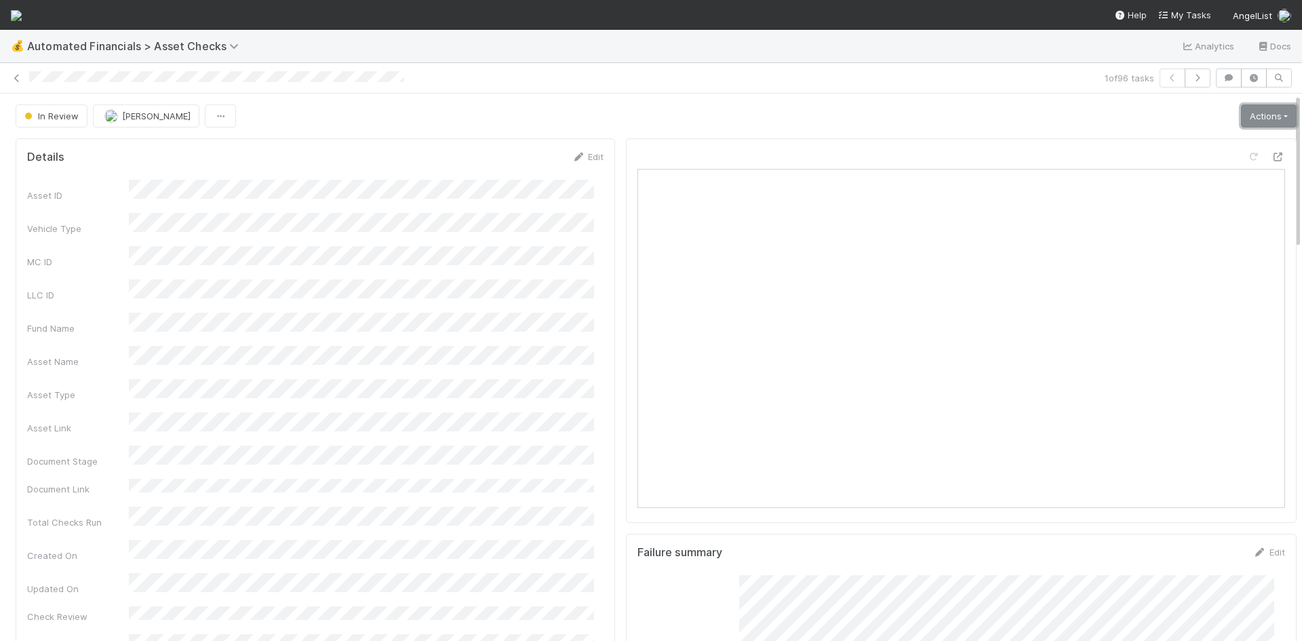
click at [1243, 109] on link "Actions" at bounding box center [1269, 115] width 56 height 23
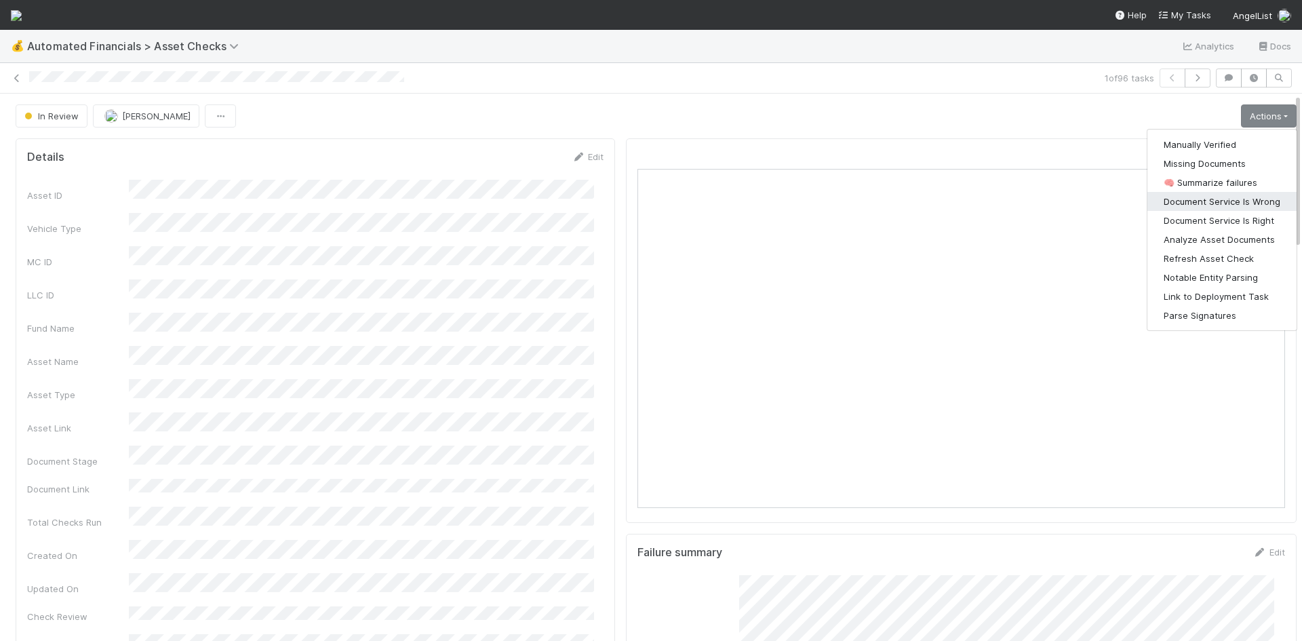
click at [1216, 196] on button "Document Service Is Wrong" at bounding box center [1221, 201] width 149 height 19
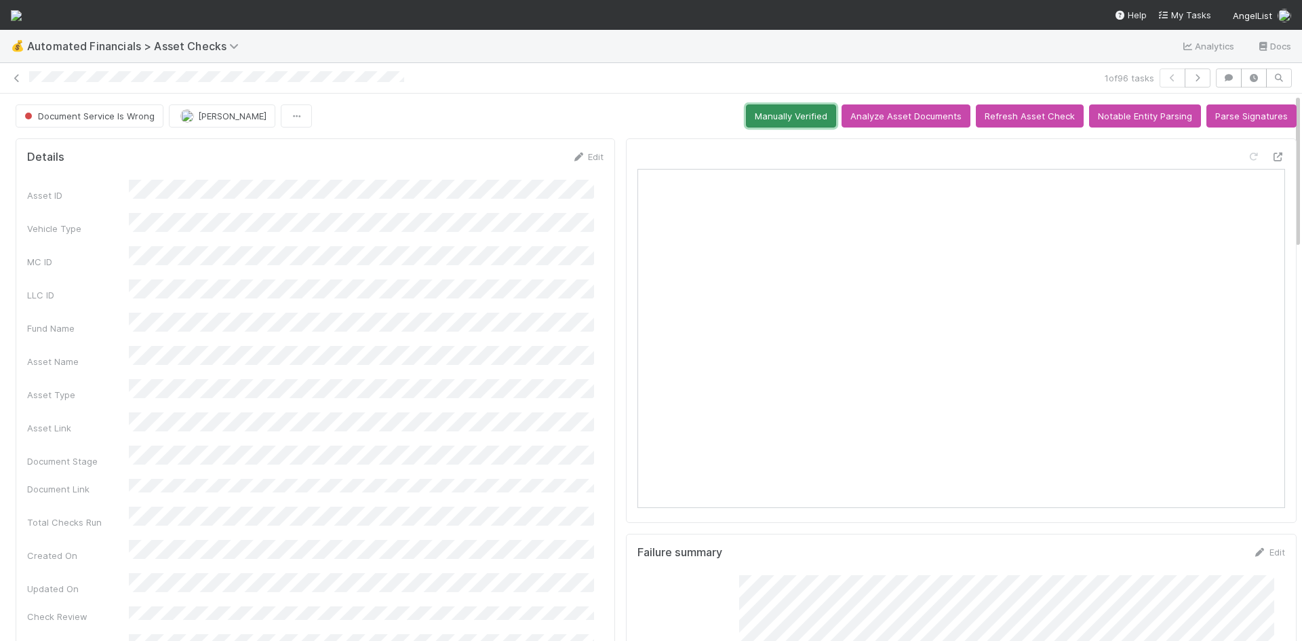
click at [770, 119] on button "Manually Verified" at bounding box center [791, 115] width 90 height 23
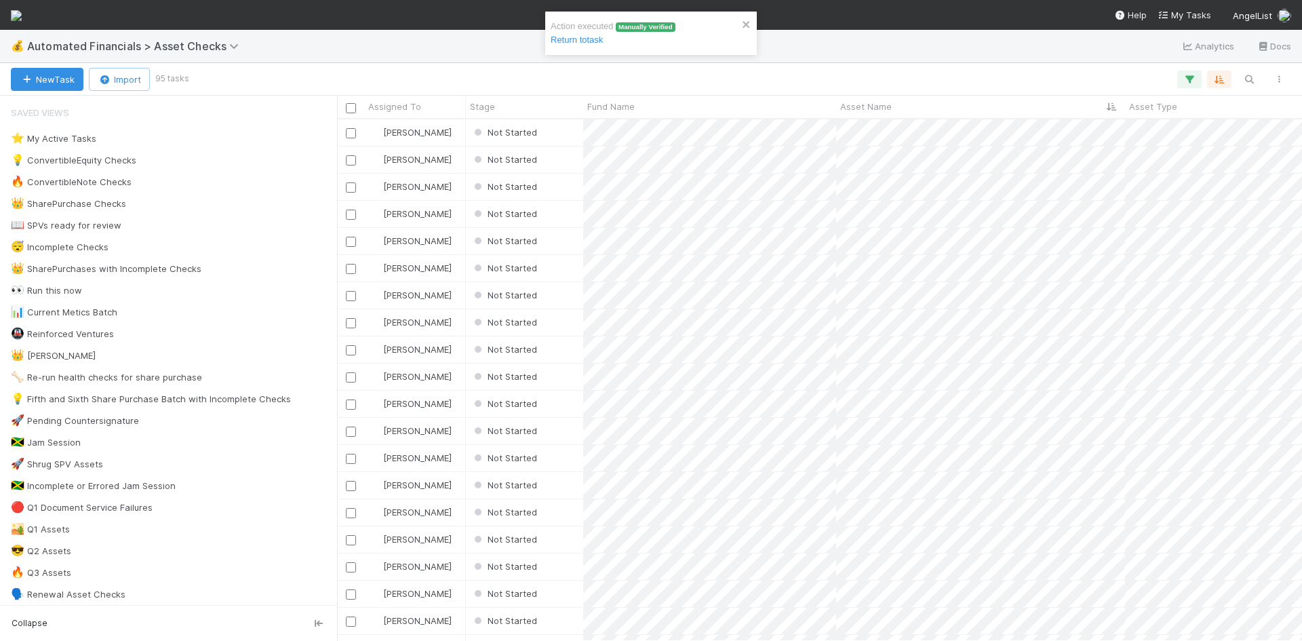
scroll to position [511, 955]
click at [561, 136] on div "Not Started" at bounding box center [524, 132] width 117 height 26
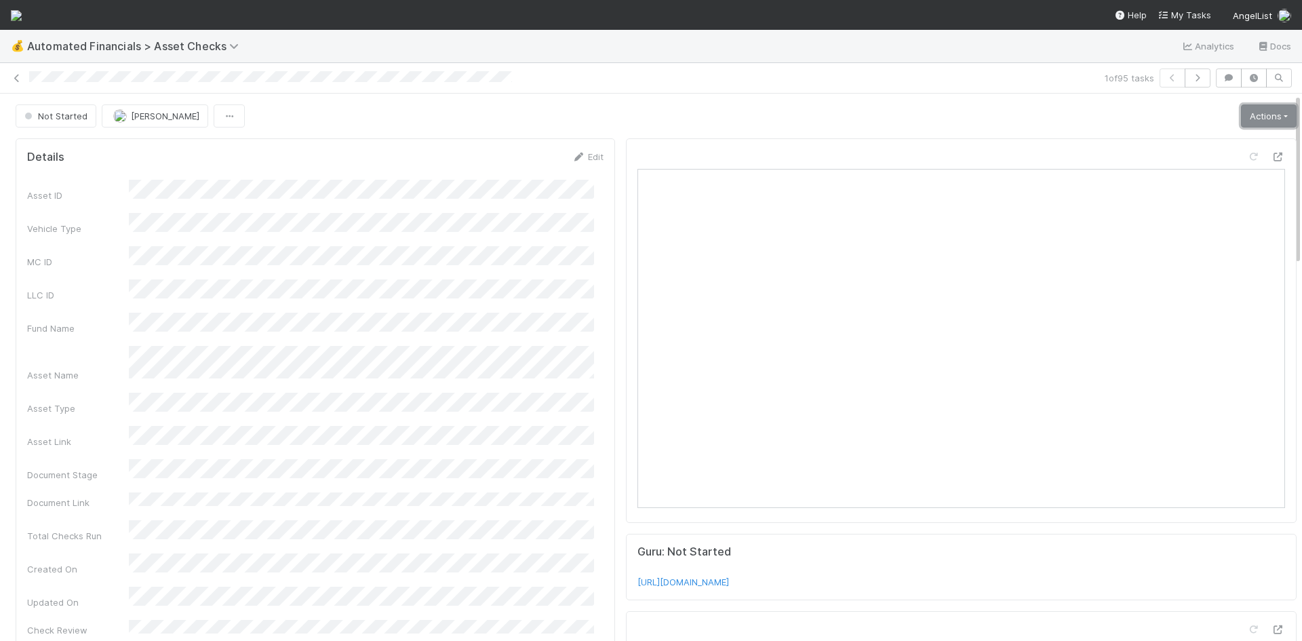
click at [1247, 114] on link "Actions" at bounding box center [1269, 115] width 56 height 23
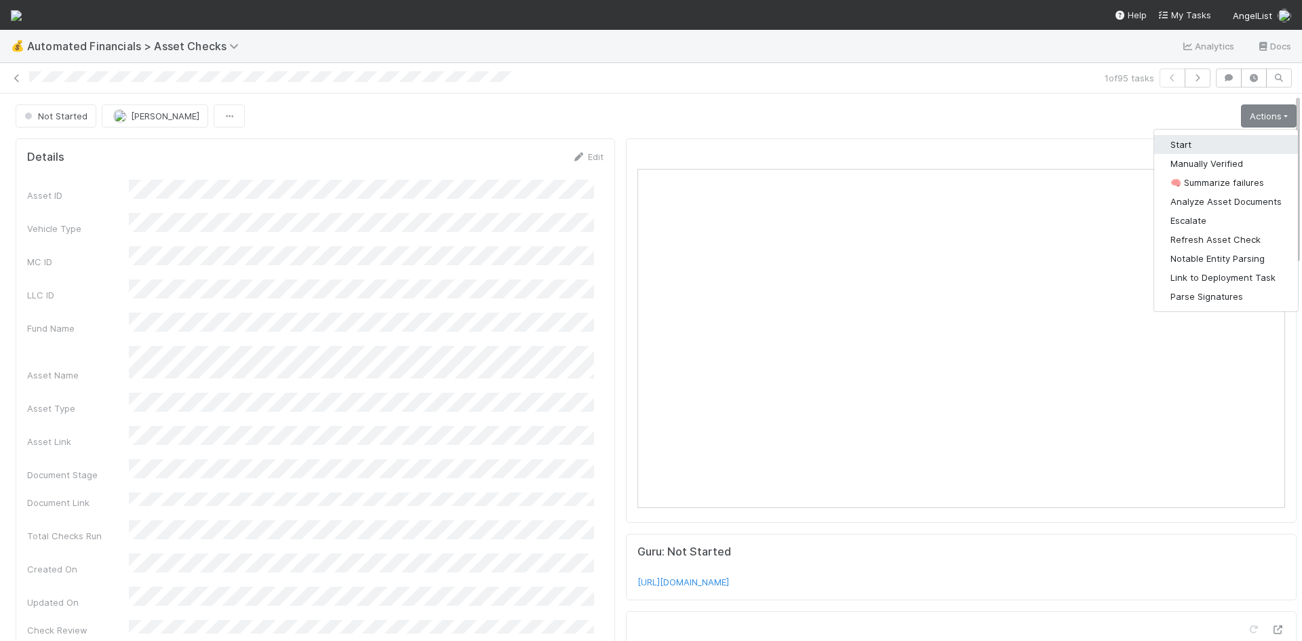
click at [1224, 138] on button "Start" at bounding box center [1226, 144] width 144 height 19
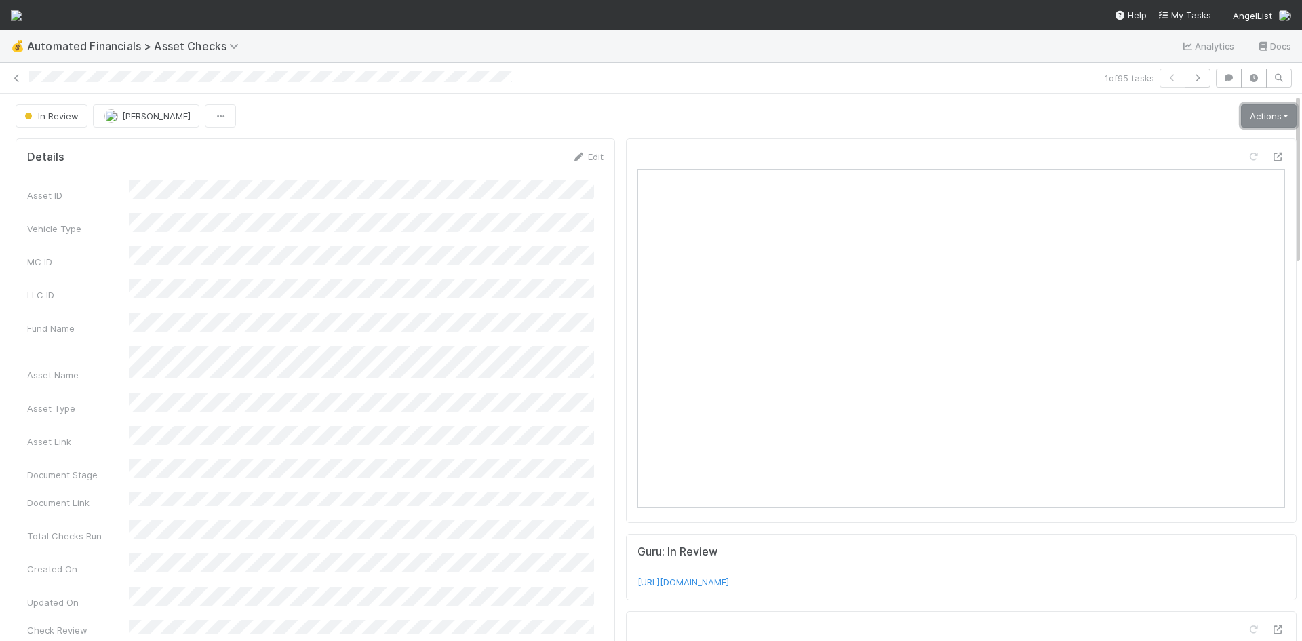
click at [1241, 117] on link "Actions" at bounding box center [1269, 115] width 56 height 23
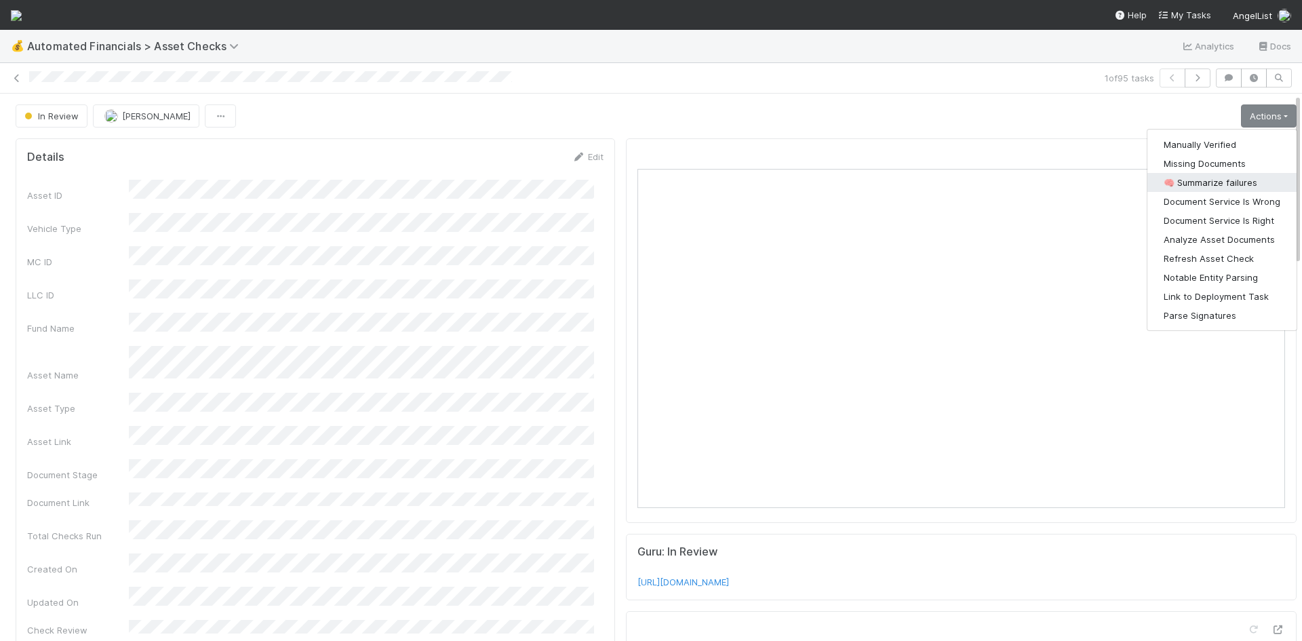
click at [1228, 178] on button "🧠 Summarize failures" at bounding box center [1221, 182] width 149 height 19
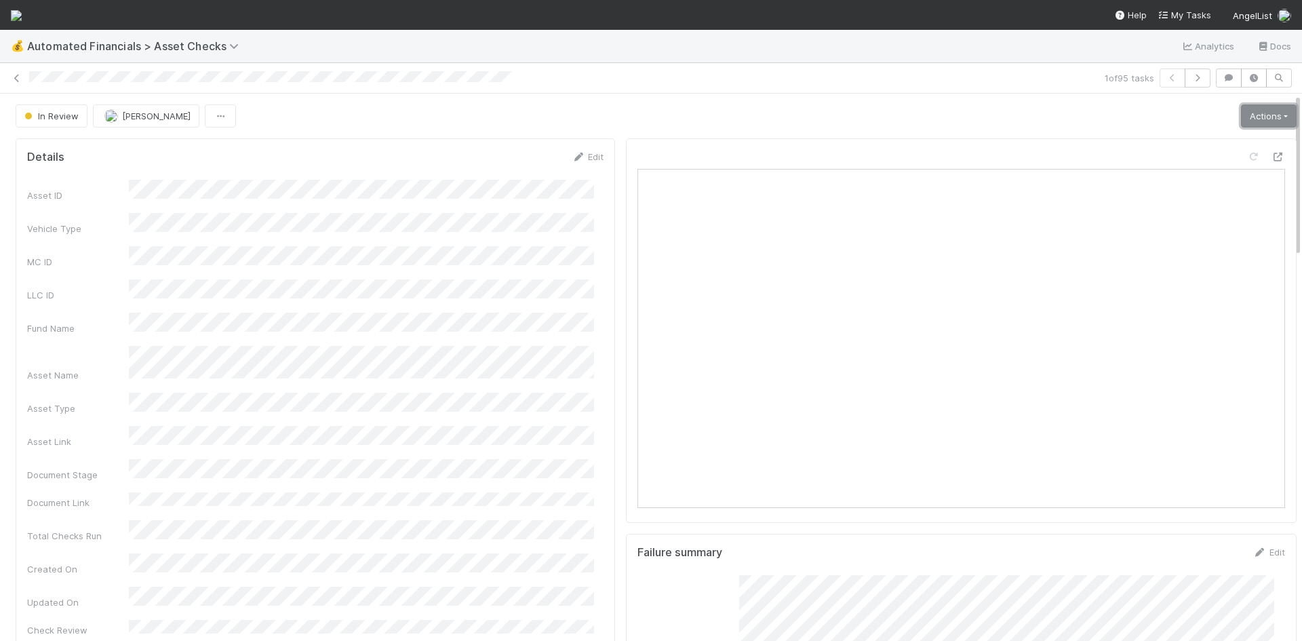
click at [1241, 113] on link "Actions" at bounding box center [1269, 115] width 56 height 23
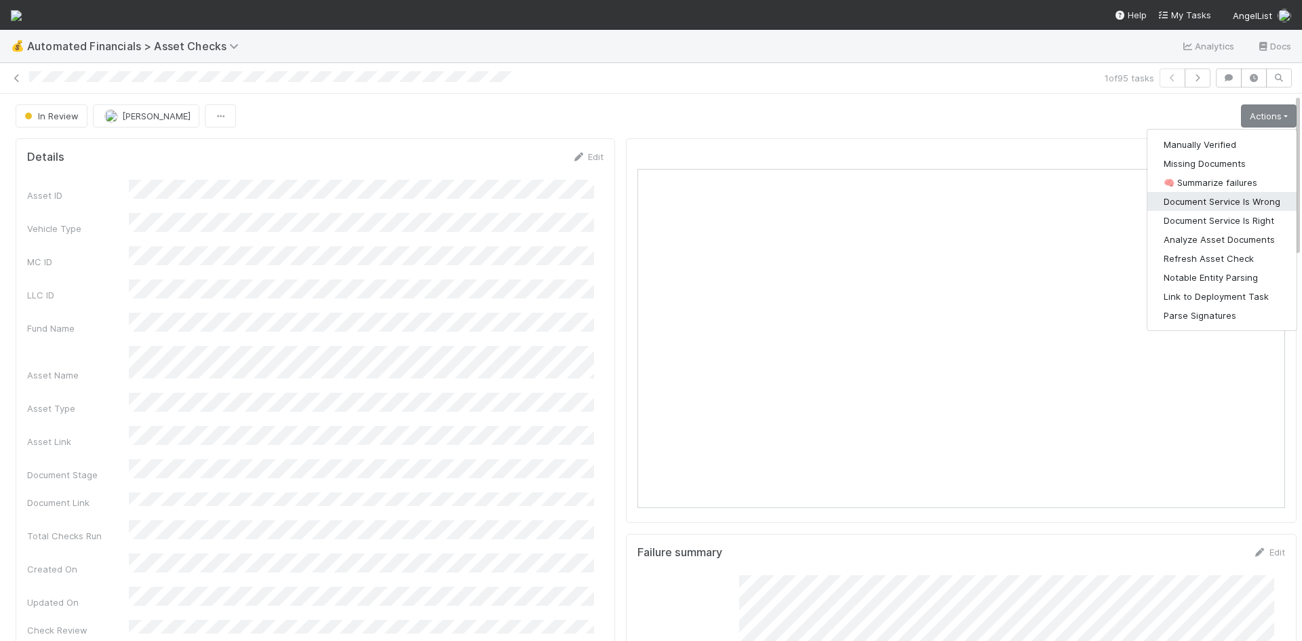
click at [1228, 196] on button "Document Service Is Wrong" at bounding box center [1221, 201] width 149 height 19
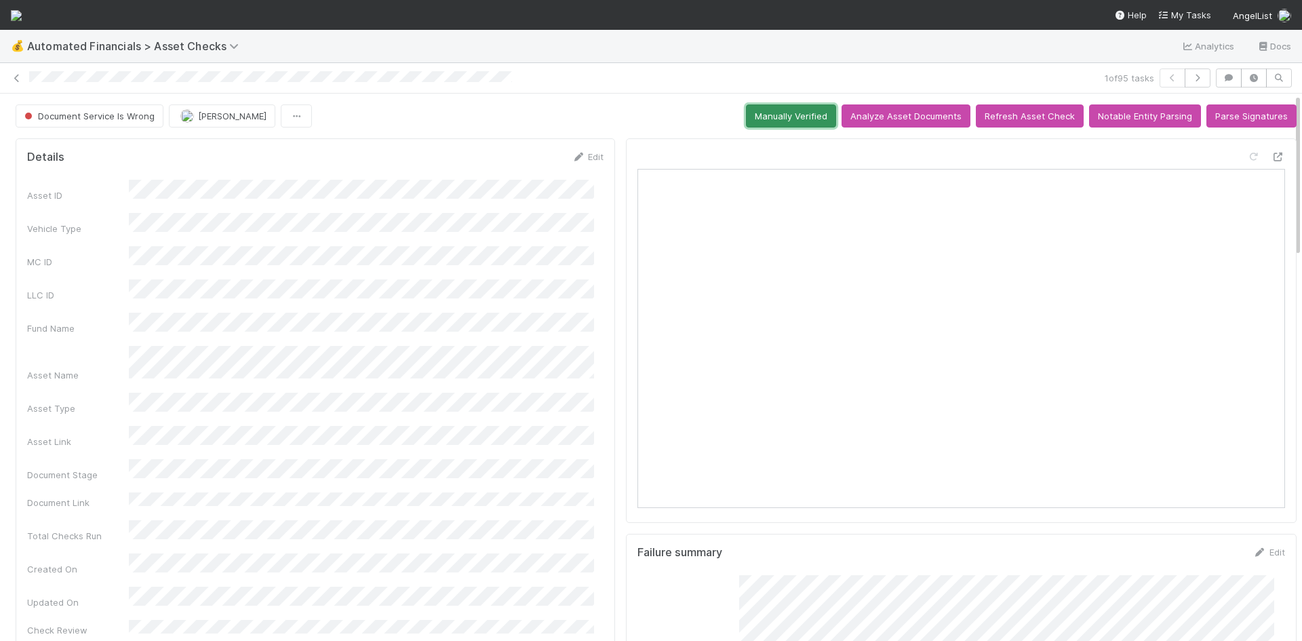
click at [790, 117] on button "Manually Verified" at bounding box center [791, 115] width 90 height 23
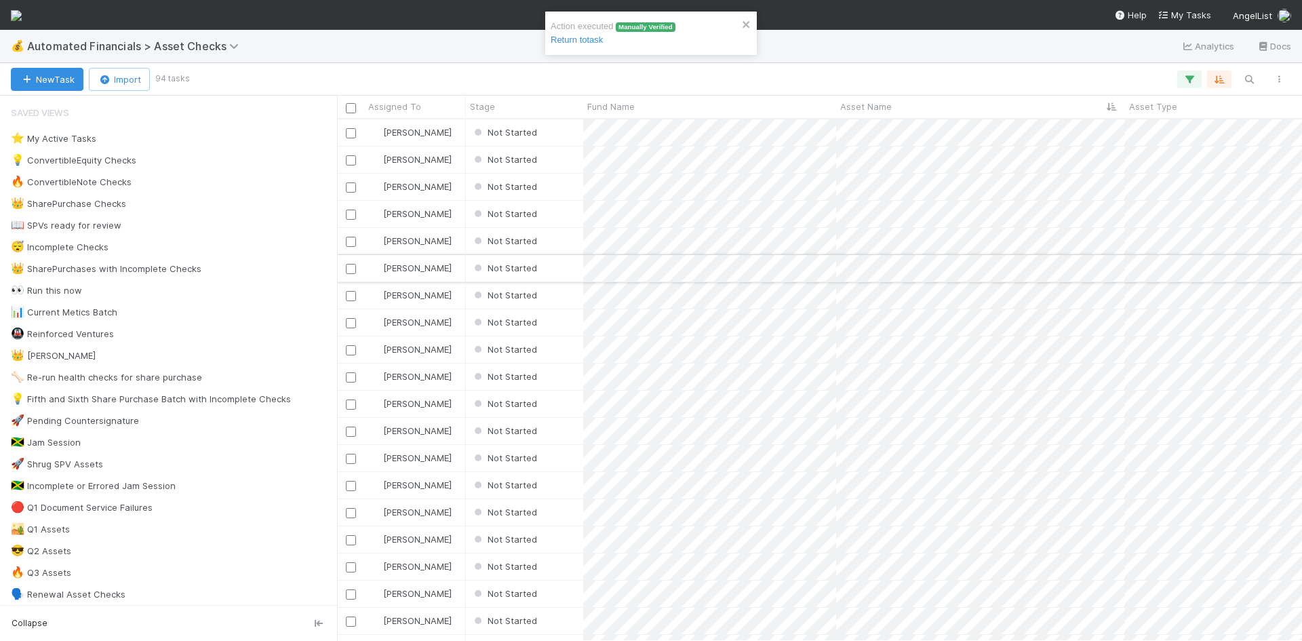
scroll to position [511, 955]
click at [564, 132] on div "Not Started" at bounding box center [524, 132] width 117 height 26
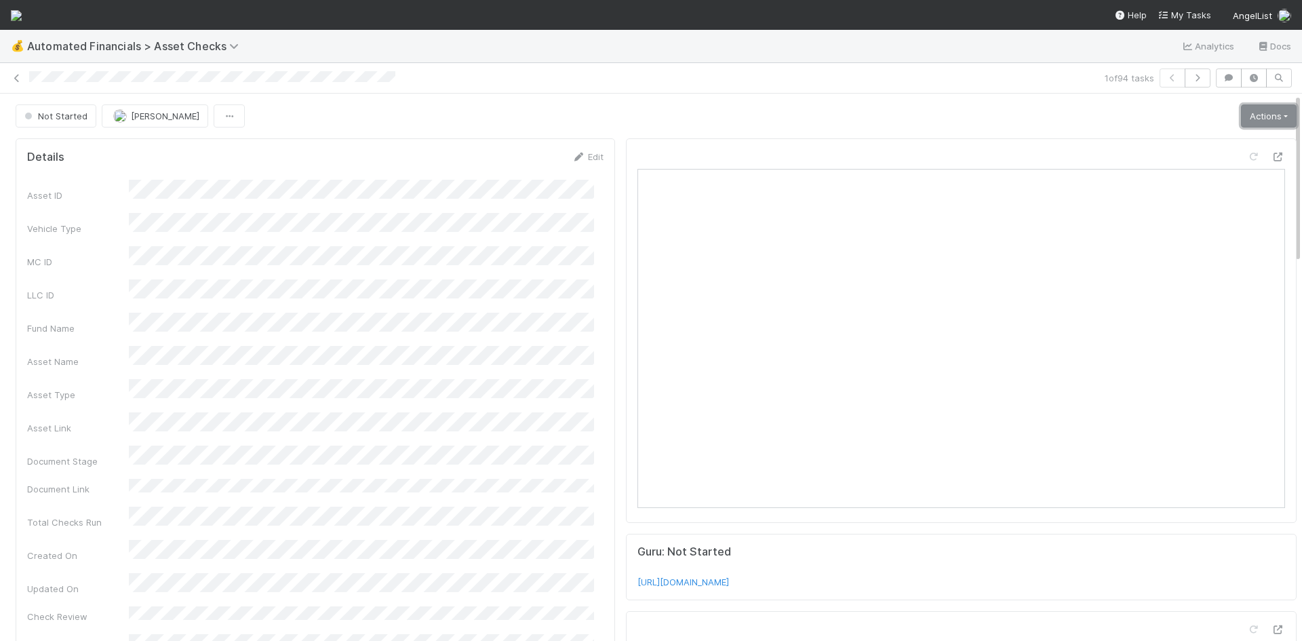
click at [1241, 119] on link "Actions" at bounding box center [1269, 115] width 56 height 23
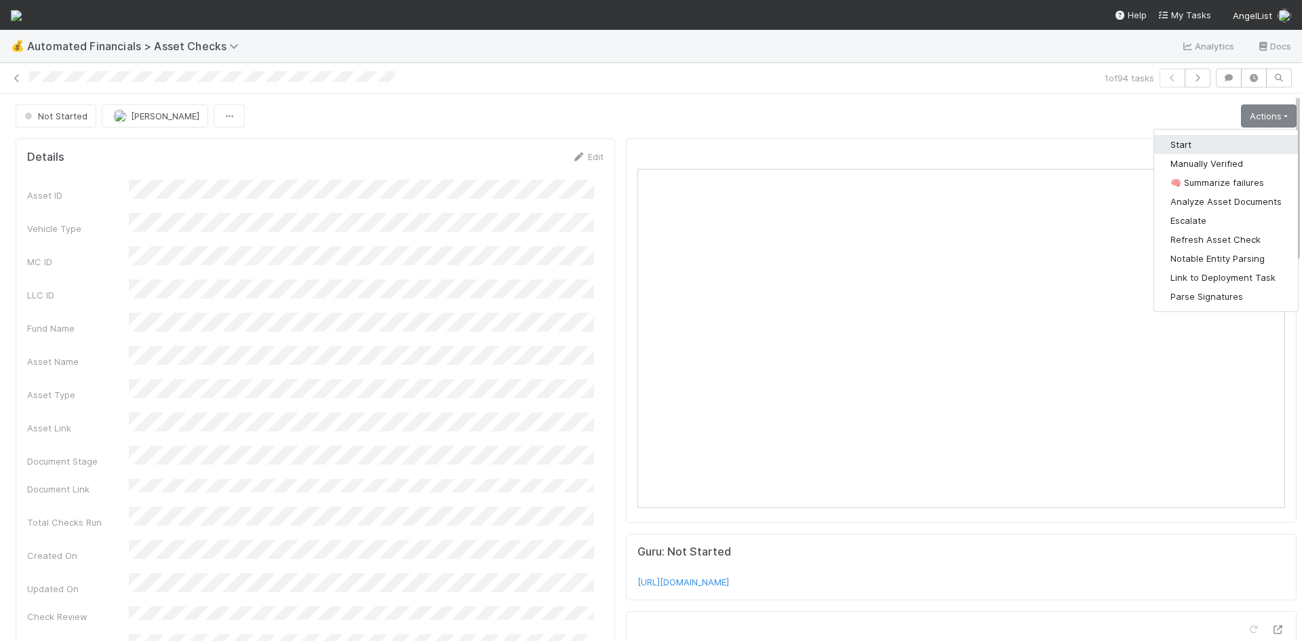
click at [1223, 141] on button "Start" at bounding box center [1226, 144] width 144 height 19
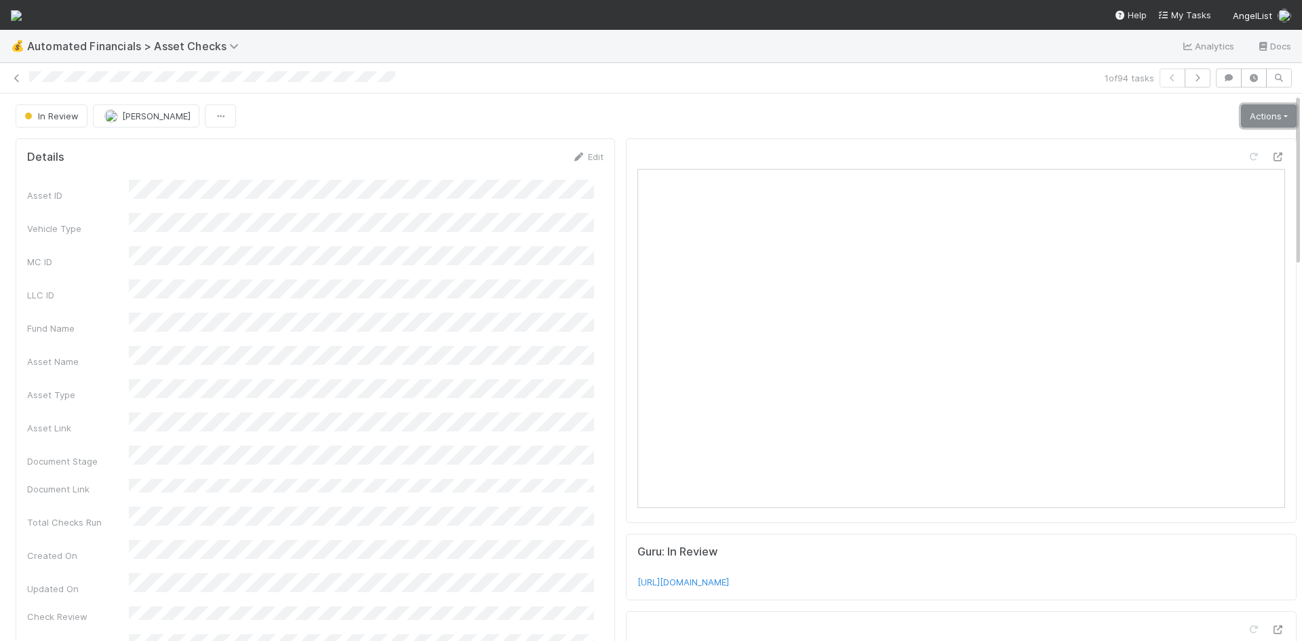
click at [1257, 117] on link "Actions" at bounding box center [1269, 115] width 56 height 23
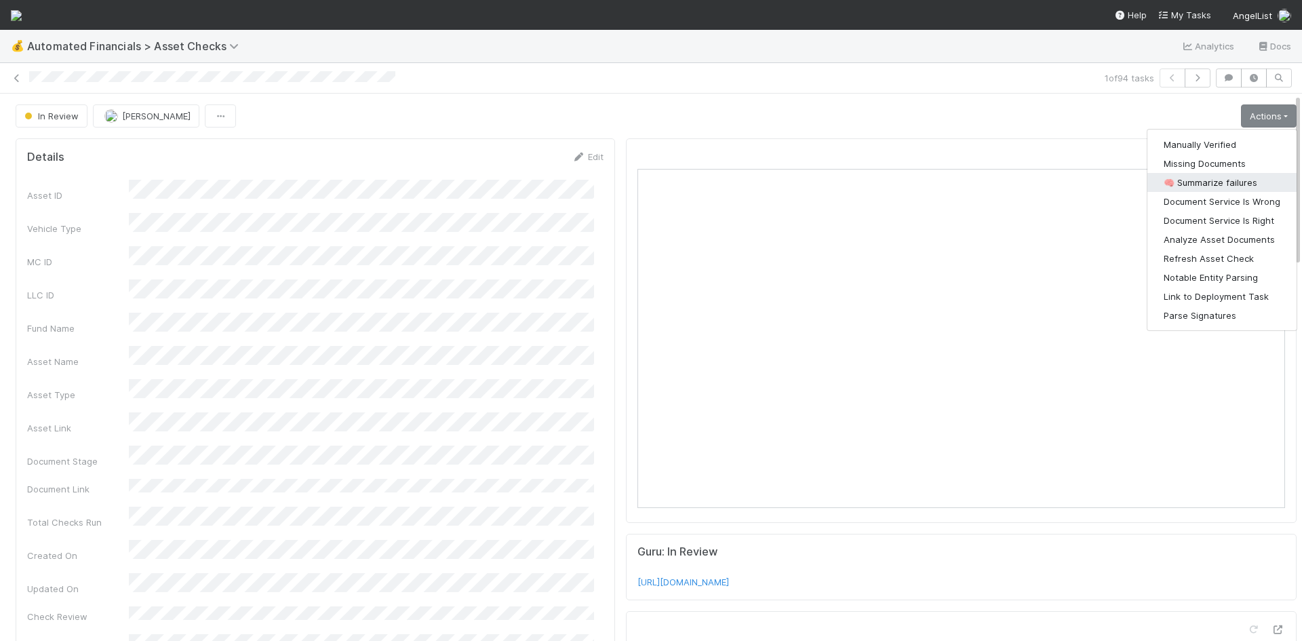
click at [1231, 176] on button "🧠 Summarize failures" at bounding box center [1221, 182] width 149 height 19
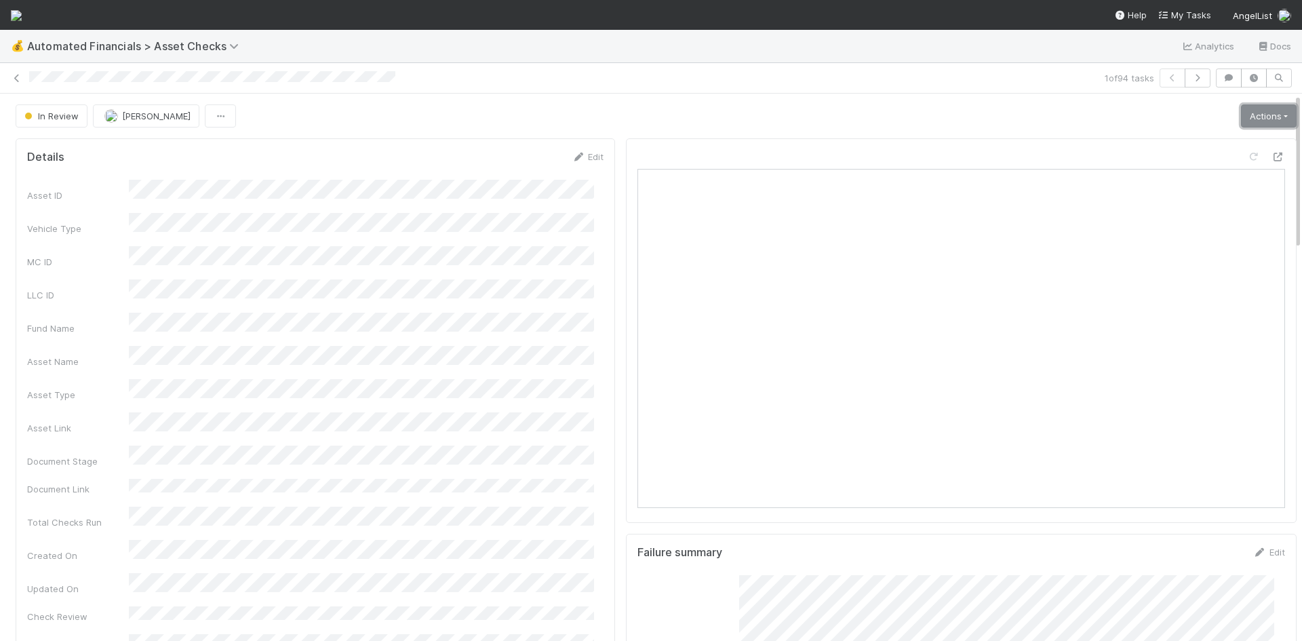
click at [1252, 111] on link "Actions" at bounding box center [1269, 115] width 56 height 23
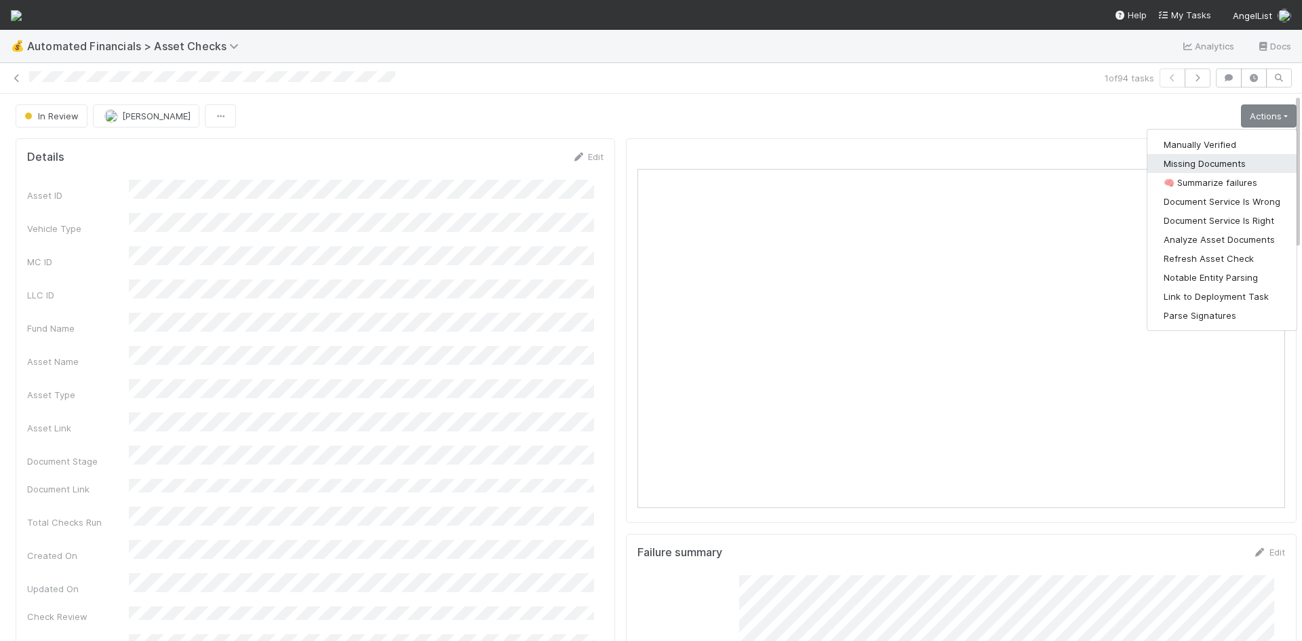
click at [1201, 159] on button "Missing Documents" at bounding box center [1221, 163] width 149 height 19
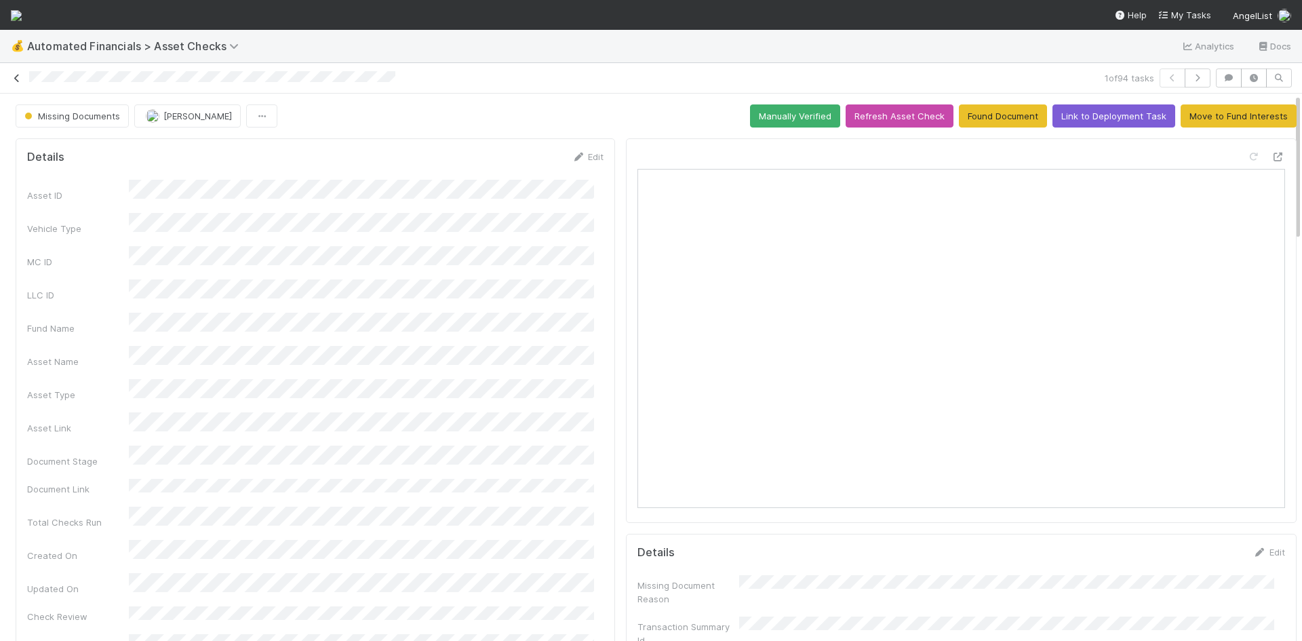
click at [19, 77] on icon at bounding box center [17, 78] width 14 height 9
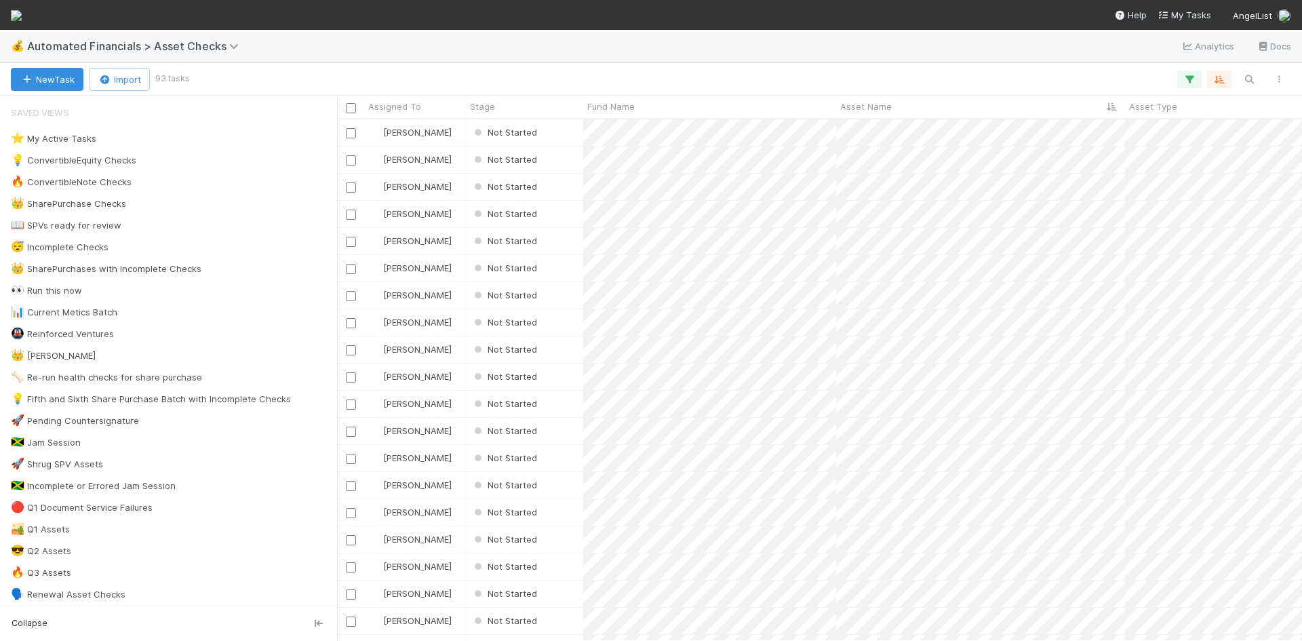
scroll to position [511, 955]
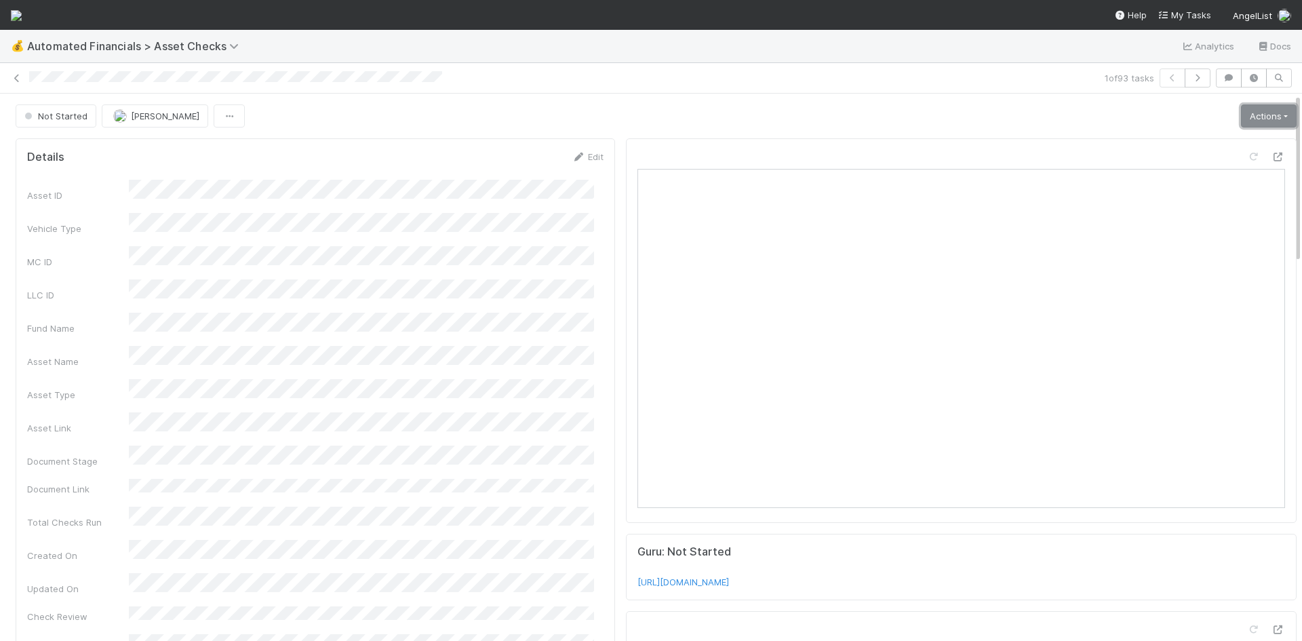
click at [1261, 111] on link "Actions" at bounding box center [1269, 115] width 56 height 23
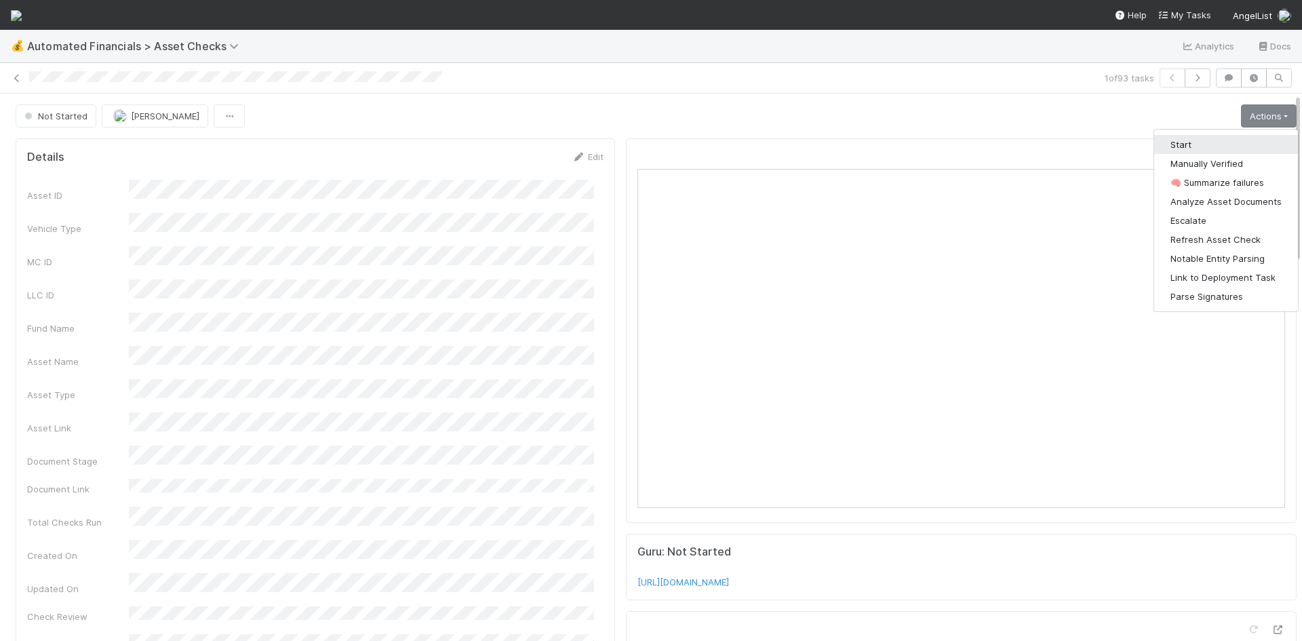
click at [1182, 144] on button "Start" at bounding box center [1226, 144] width 144 height 19
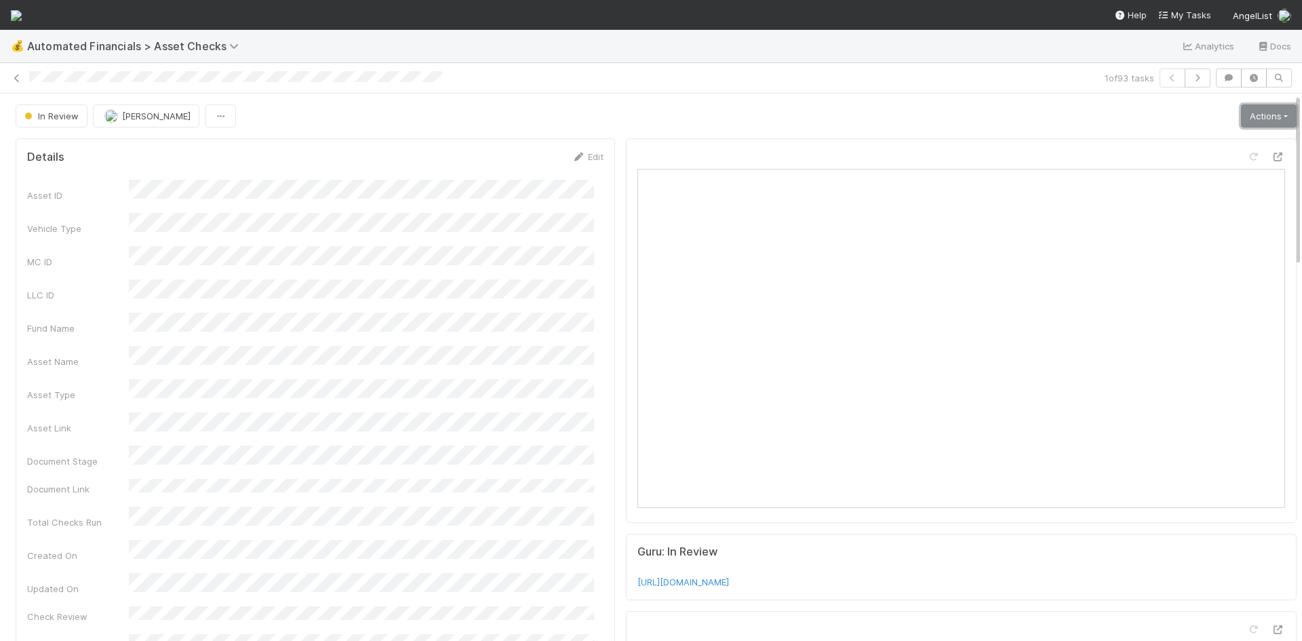
click at [1260, 106] on link "Actions" at bounding box center [1269, 115] width 56 height 23
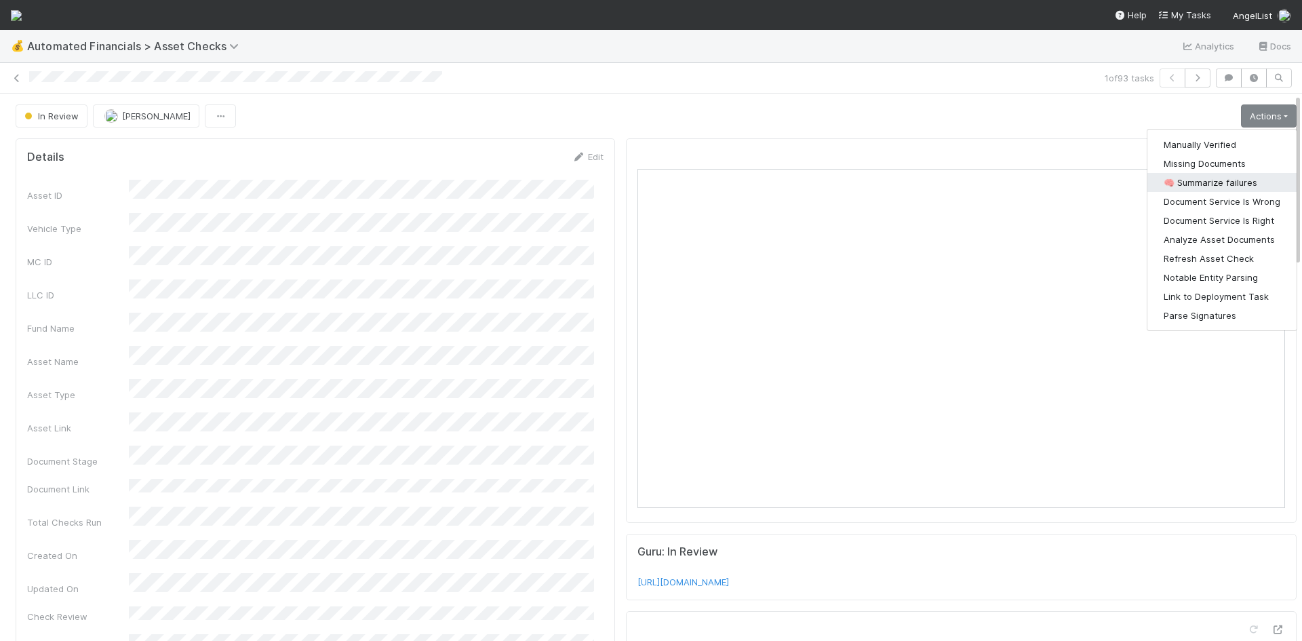
click at [1211, 178] on button "🧠 Summarize failures" at bounding box center [1221, 182] width 149 height 19
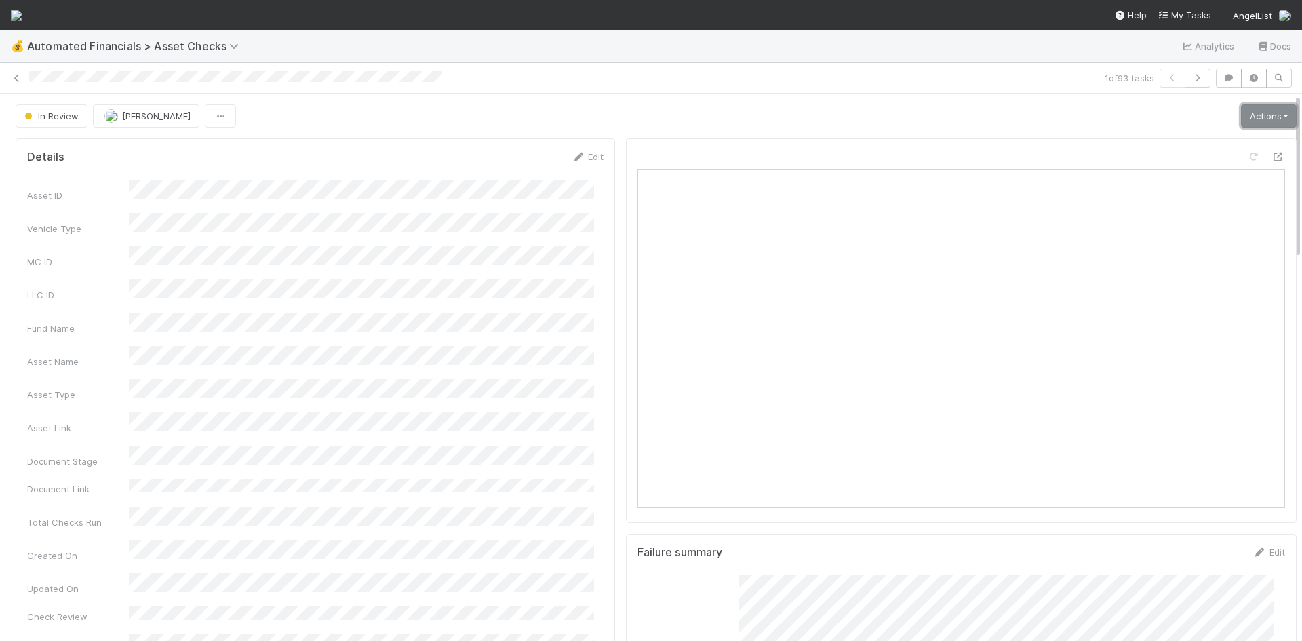
click at [1247, 116] on link "Actions" at bounding box center [1269, 115] width 56 height 23
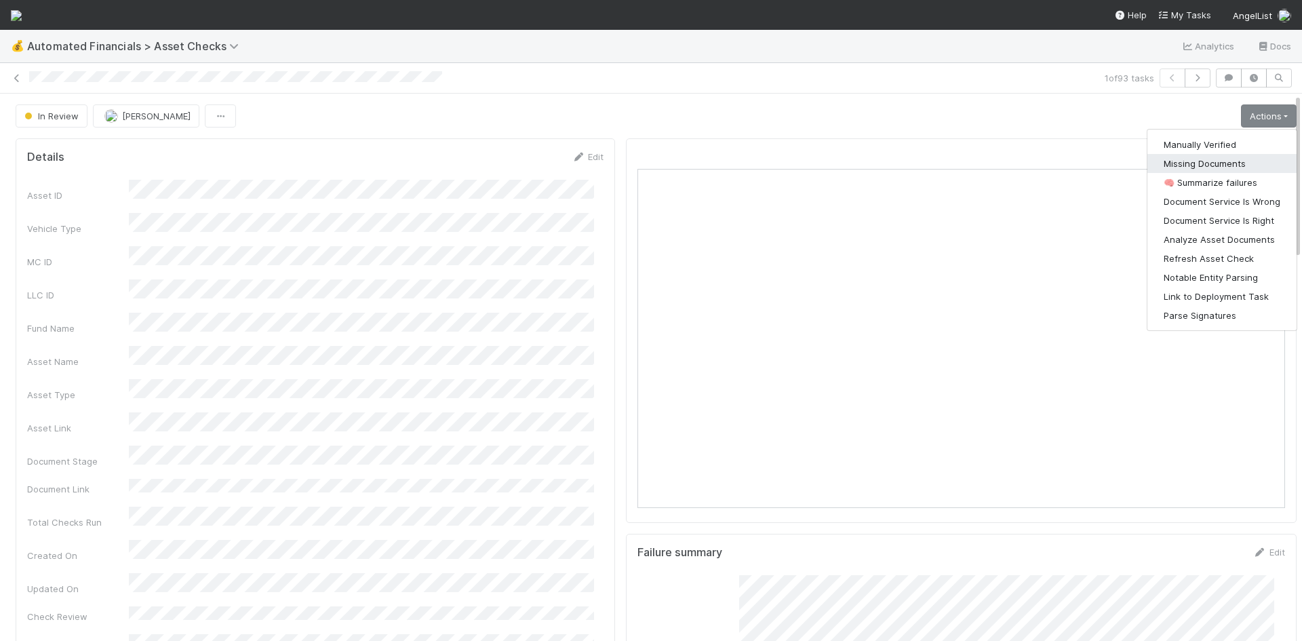
click at [1230, 161] on button "Missing Documents" at bounding box center [1221, 163] width 149 height 19
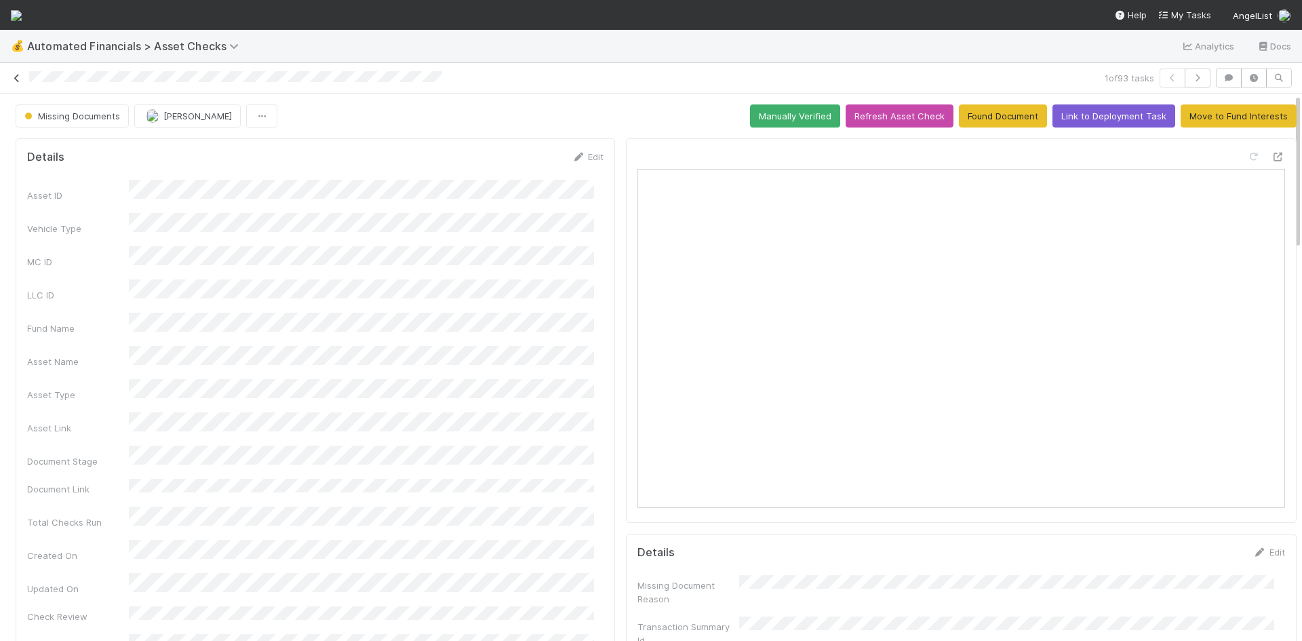
click at [19, 77] on icon at bounding box center [17, 78] width 14 height 9
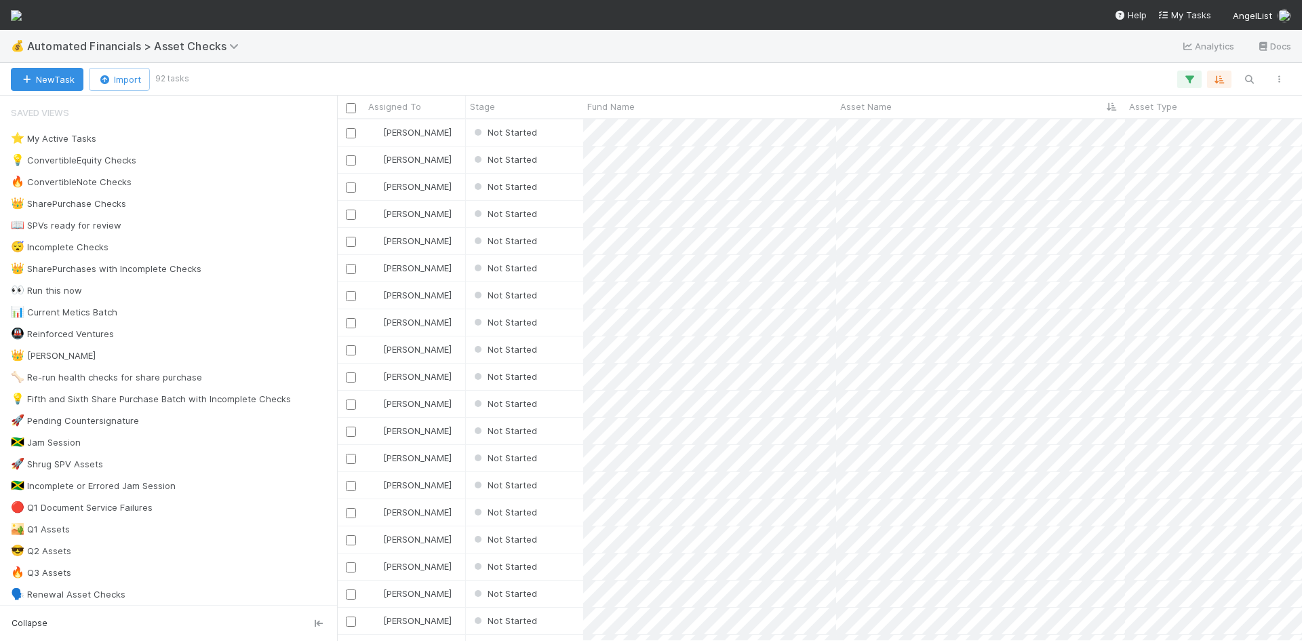
scroll to position [511, 955]
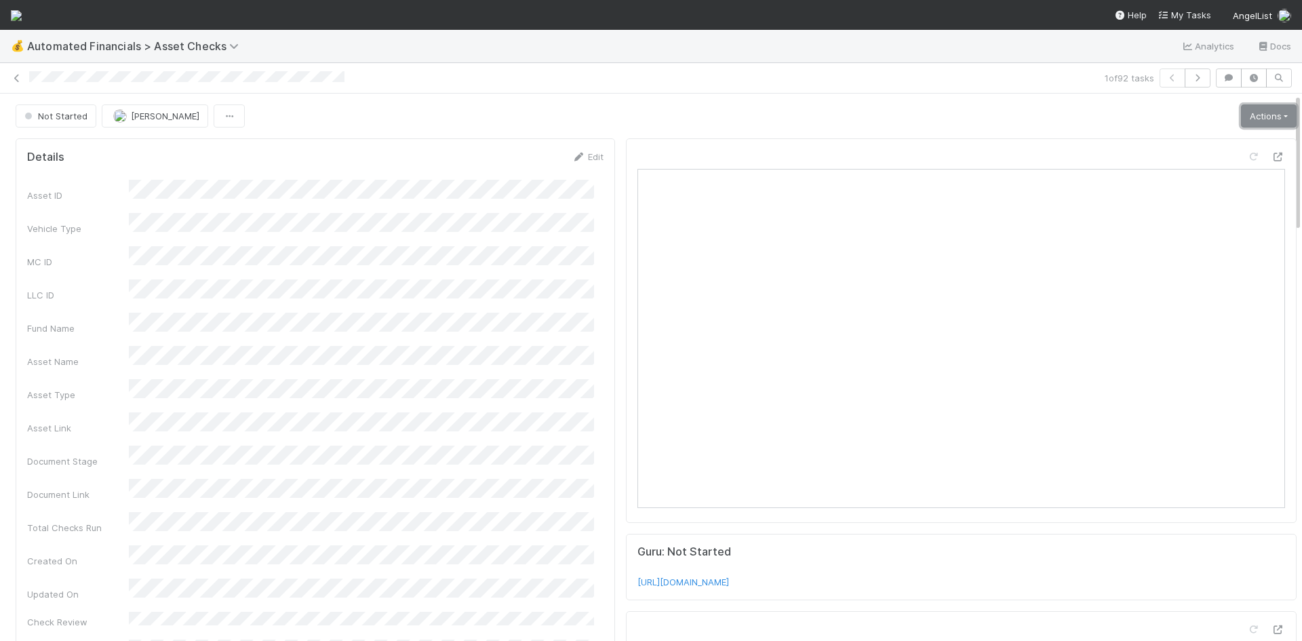
click at [1241, 118] on link "Actions" at bounding box center [1269, 115] width 56 height 23
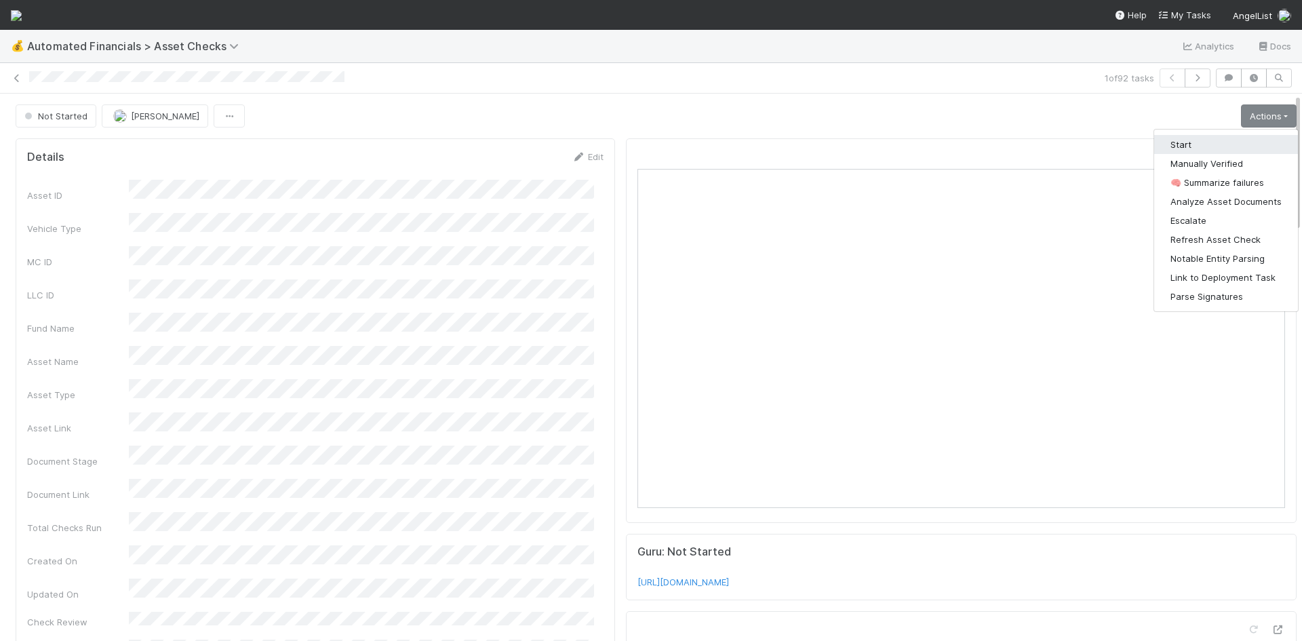
click at [1205, 142] on button "Start" at bounding box center [1226, 144] width 144 height 19
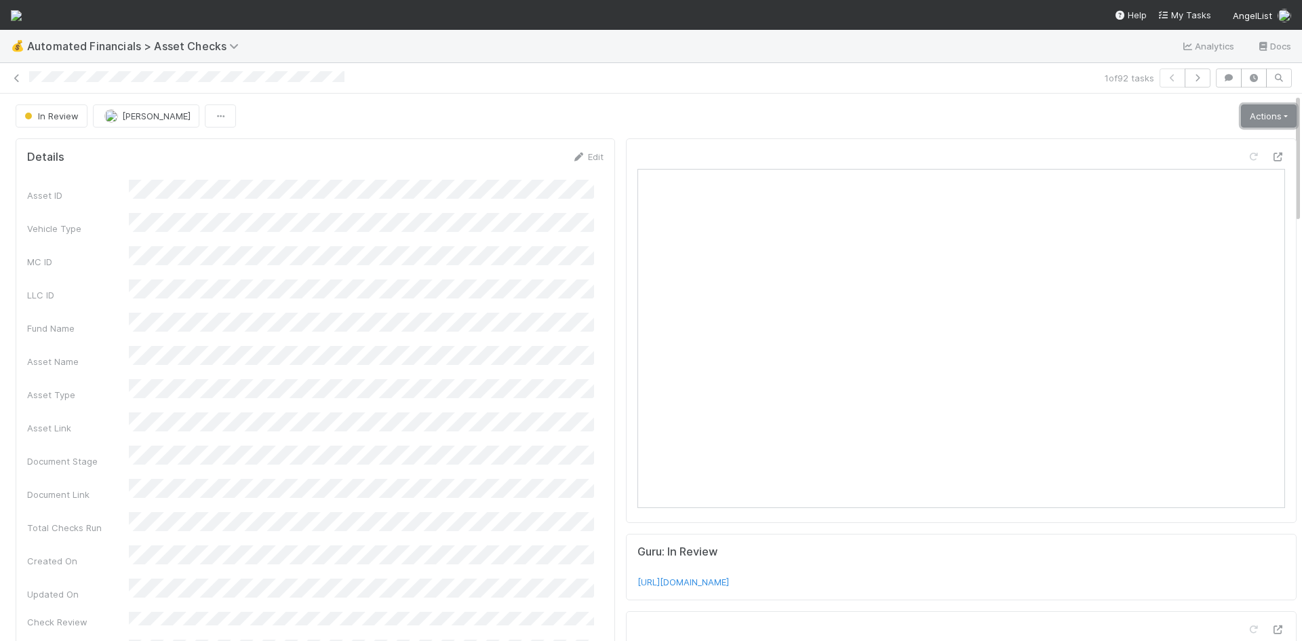
click at [1241, 113] on link "Actions" at bounding box center [1269, 115] width 56 height 23
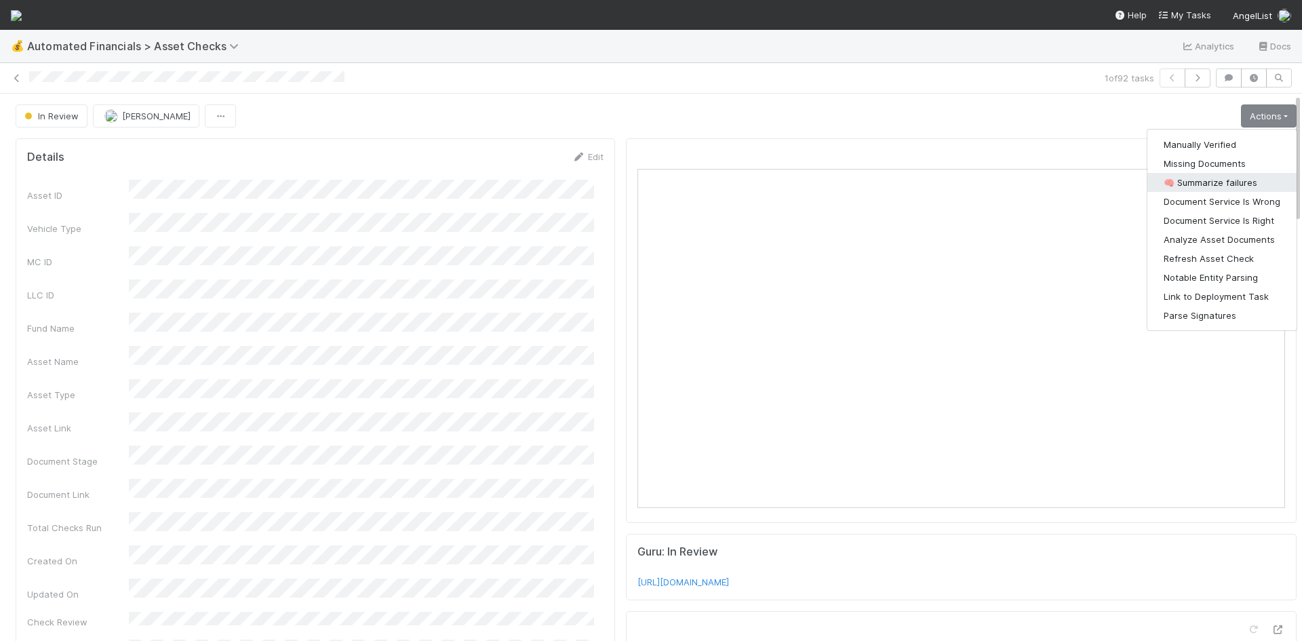
click at [1226, 179] on button "🧠 Summarize failures" at bounding box center [1221, 182] width 149 height 19
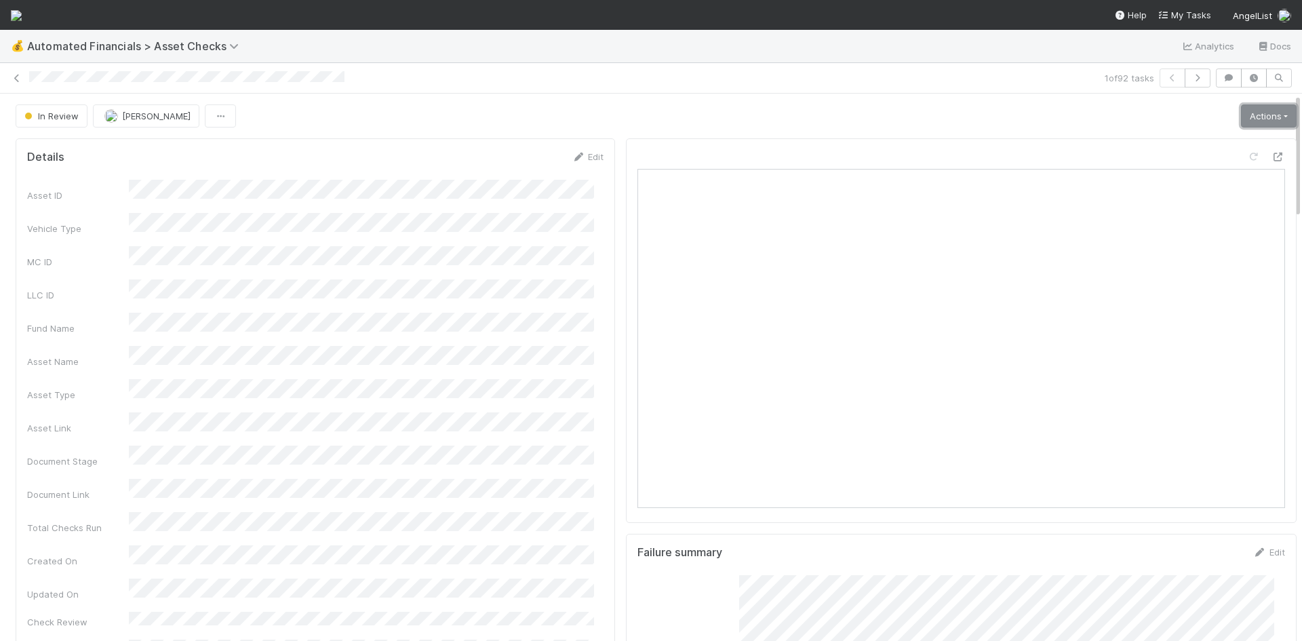
click at [1253, 111] on link "Actions" at bounding box center [1269, 115] width 56 height 23
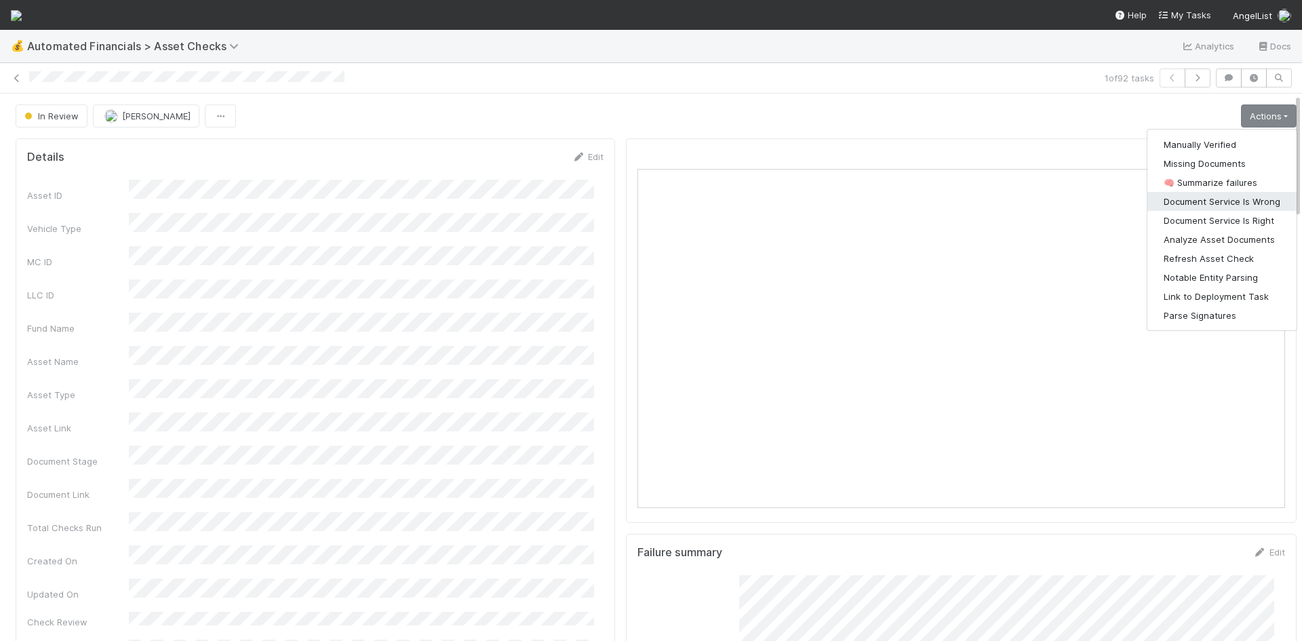
click at [1234, 201] on button "Document Service Is Wrong" at bounding box center [1221, 201] width 149 height 19
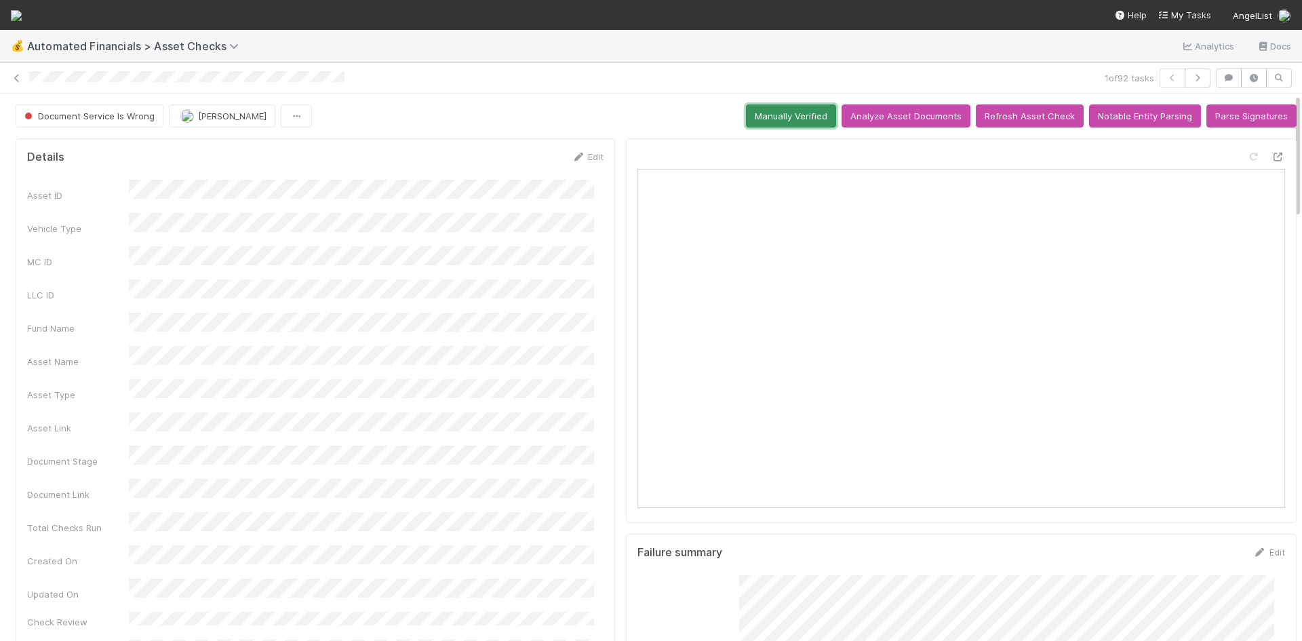
click at [807, 119] on button "Manually Verified" at bounding box center [791, 115] width 90 height 23
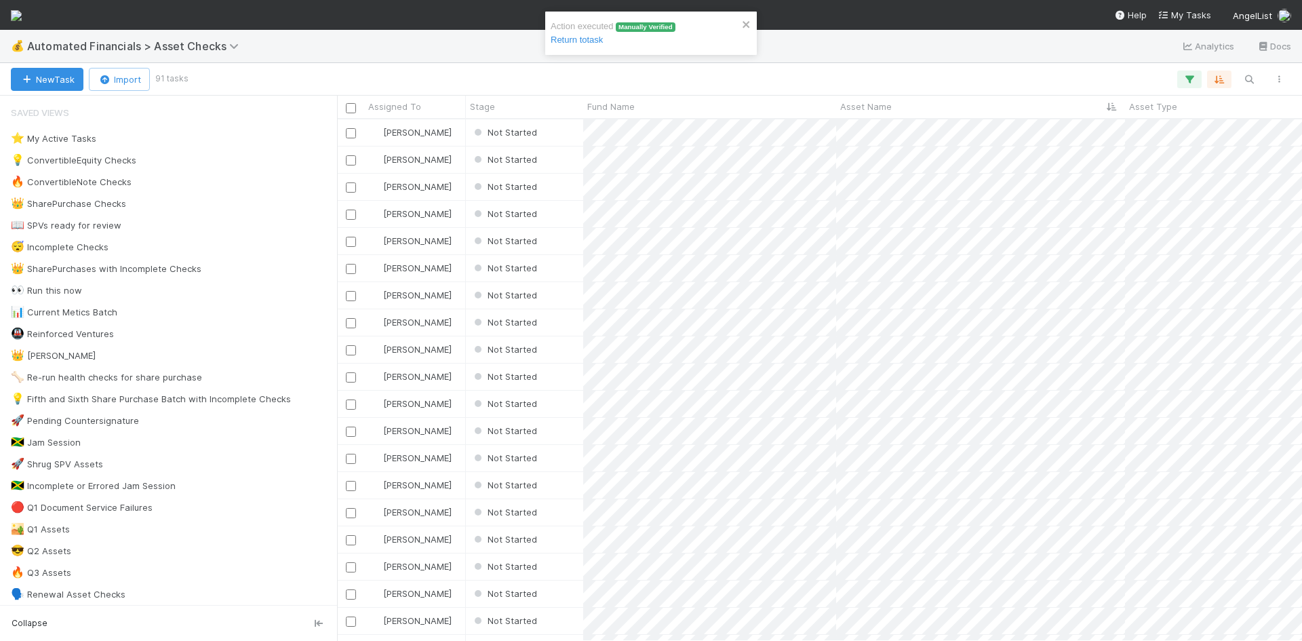
scroll to position [511, 955]
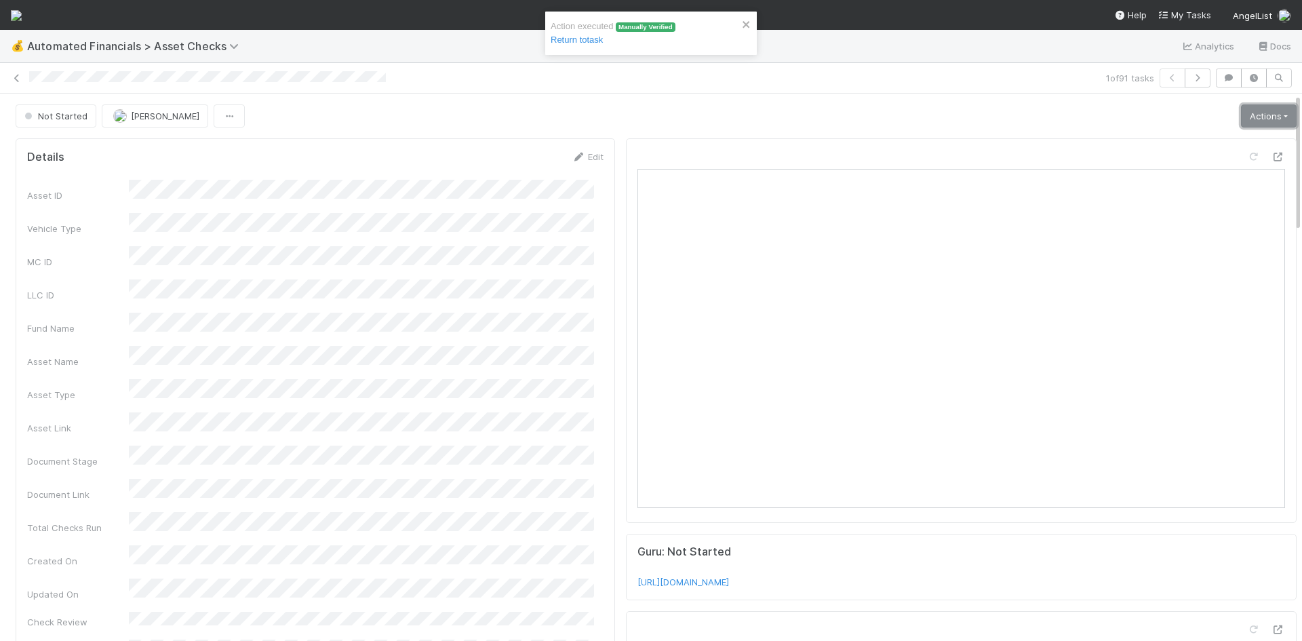
click at [1241, 112] on link "Actions" at bounding box center [1269, 115] width 56 height 23
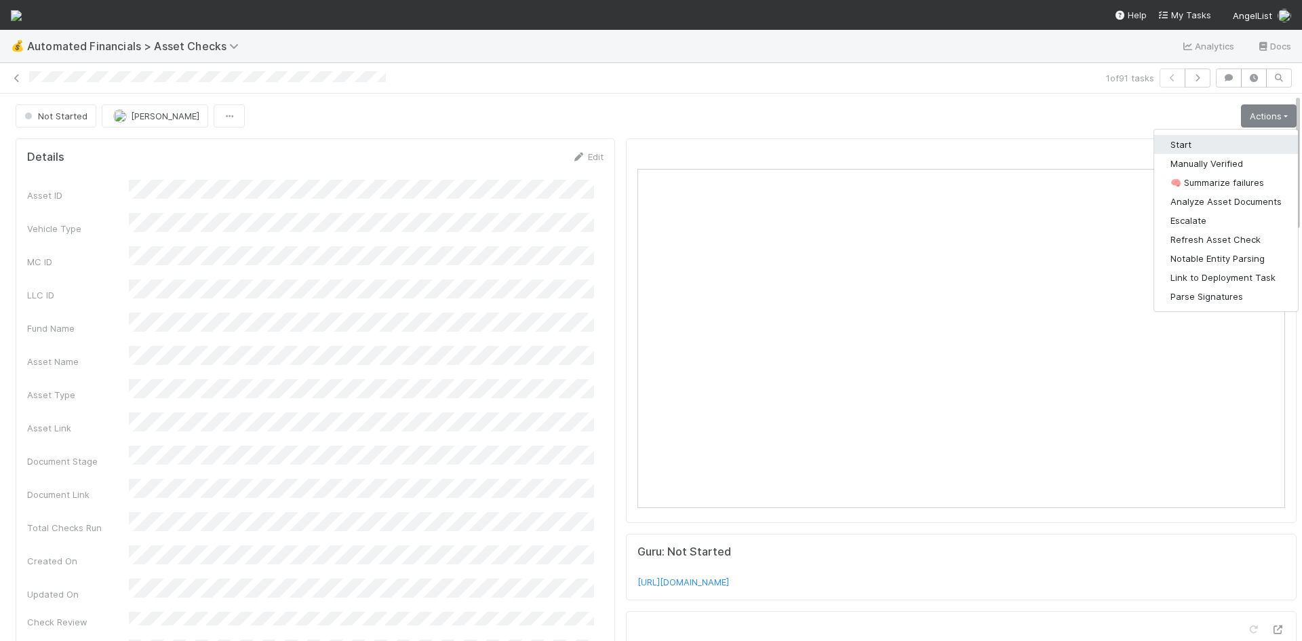
click at [1227, 137] on button "Start" at bounding box center [1226, 144] width 144 height 19
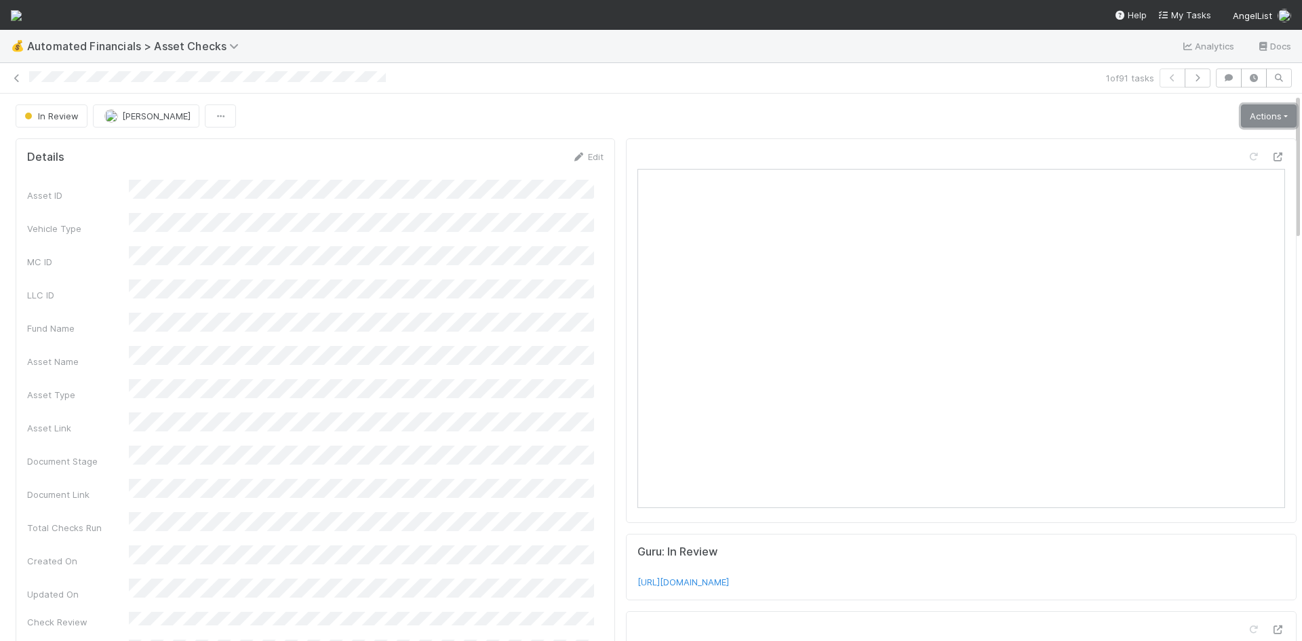
click at [1260, 117] on link "Actions" at bounding box center [1269, 115] width 56 height 23
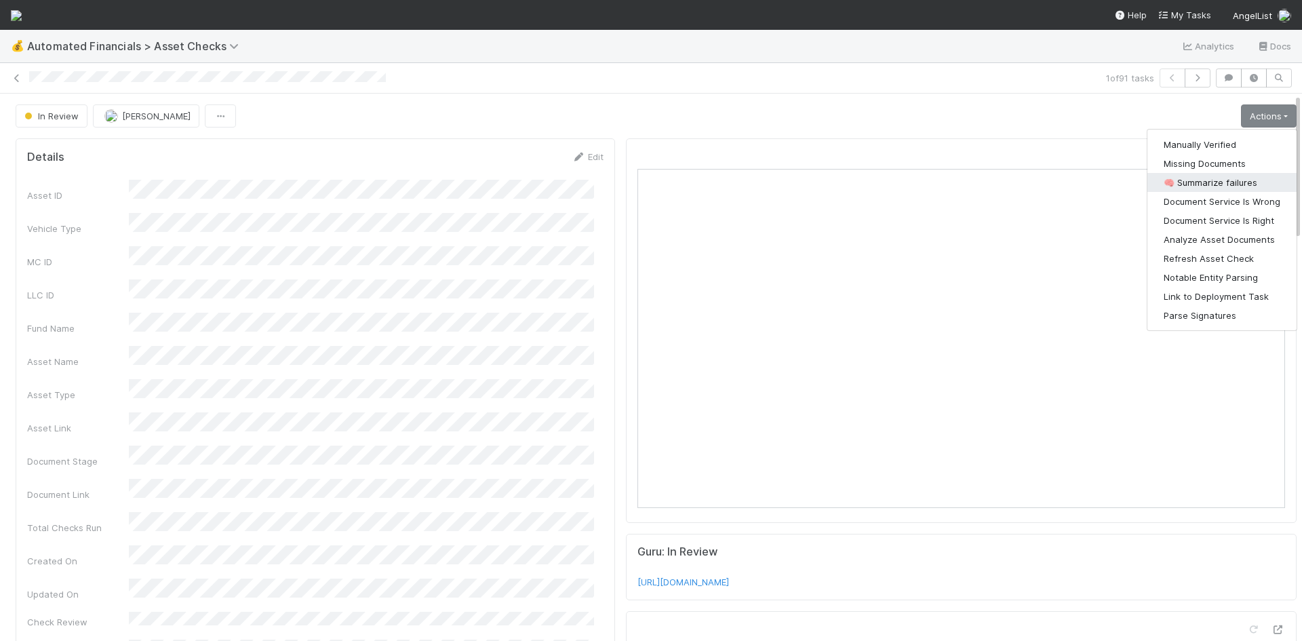
click at [1234, 182] on button "🧠 Summarize failures" at bounding box center [1221, 182] width 149 height 19
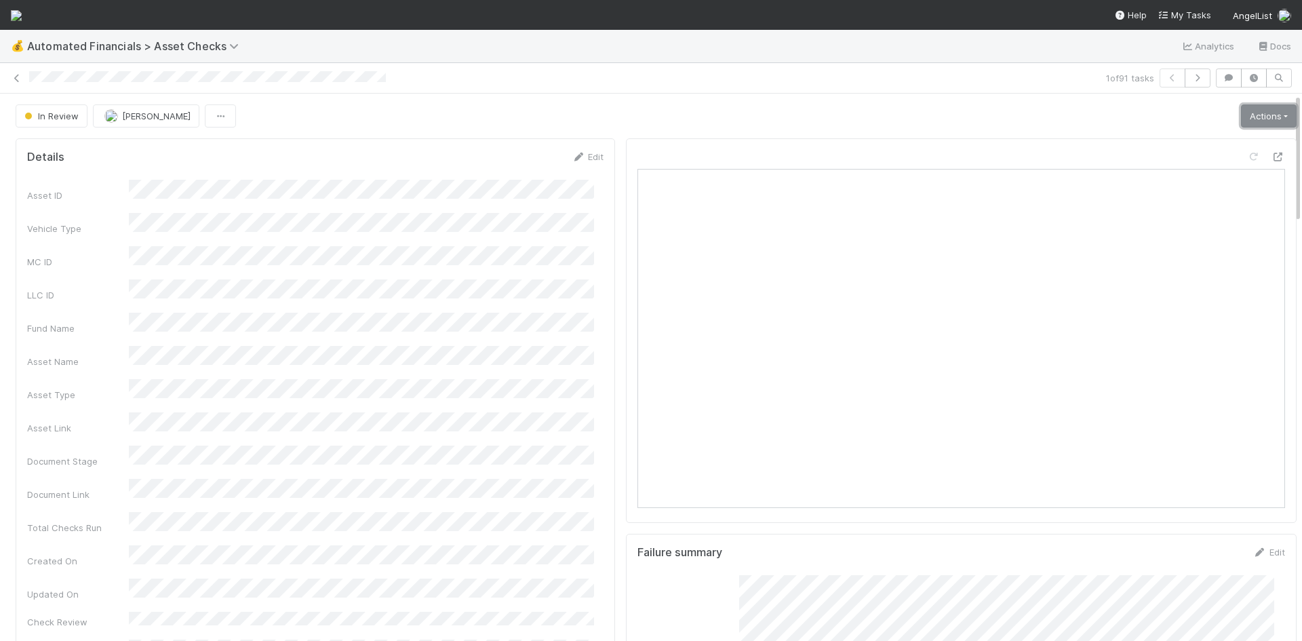
click at [1248, 118] on link "Actions" at bounding box center [1269, 115] width 56 height 23
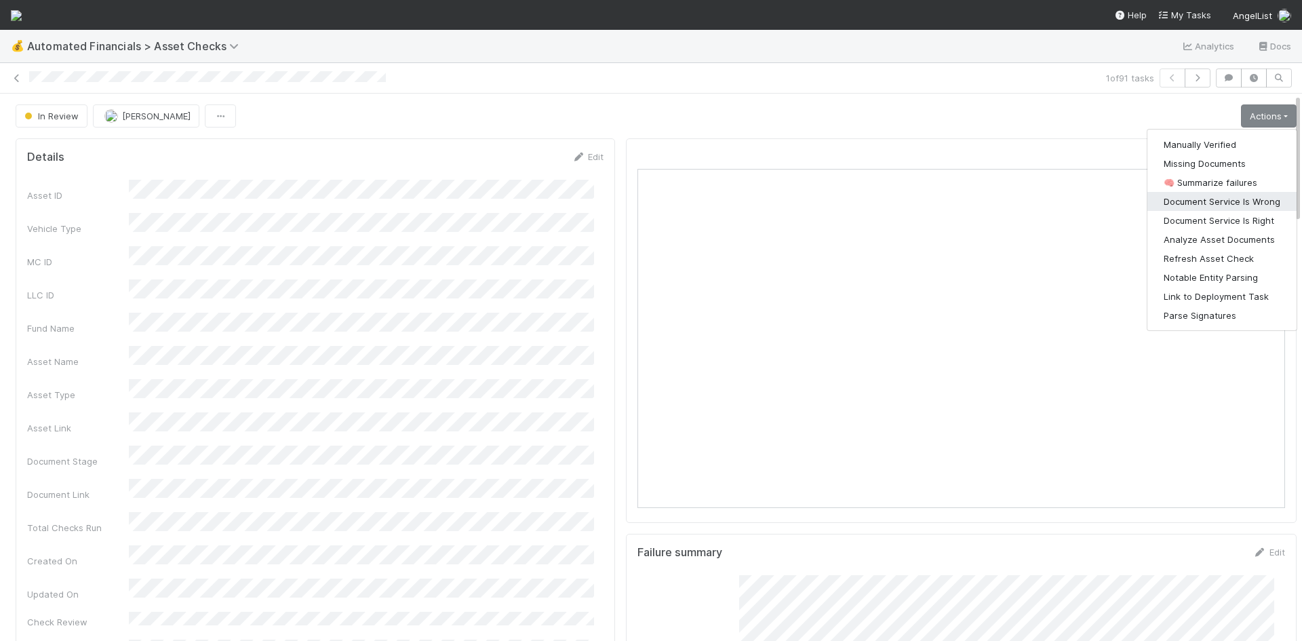
click at [1241, 192] on button "Document Service Is Wrong" at bounding box center [1221, 201] width 149 height 19
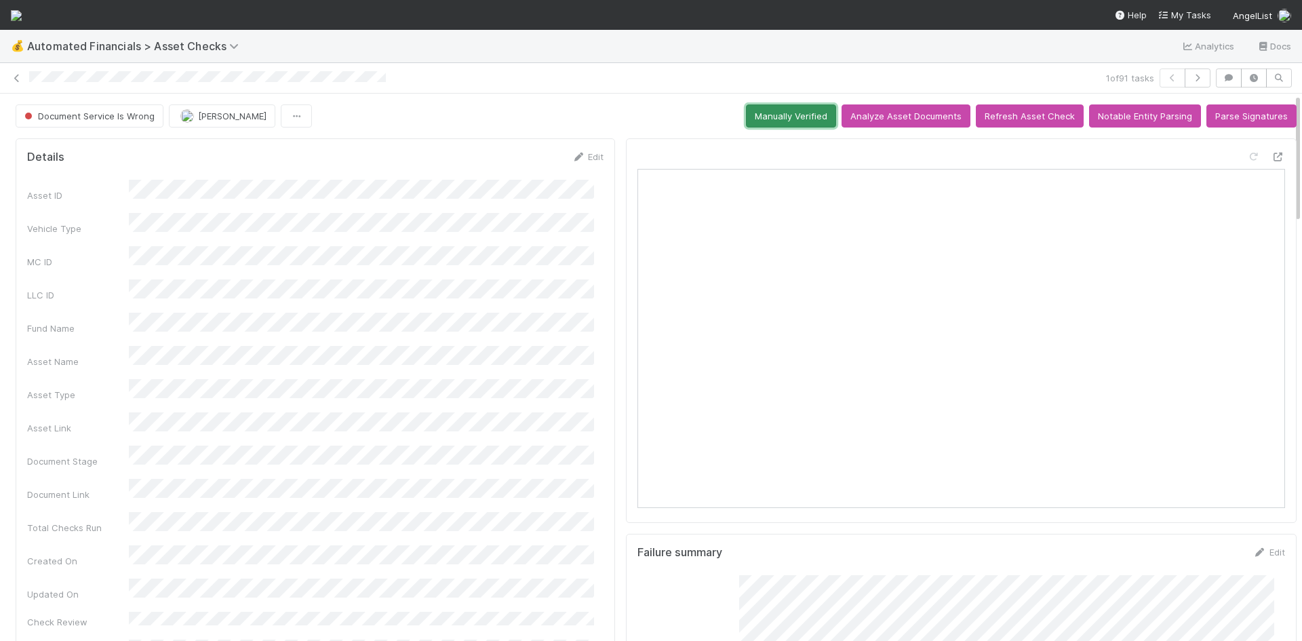
click at [746, 116] on button "Manually Verified" at bounding box center [791, 115] width 90 height 23
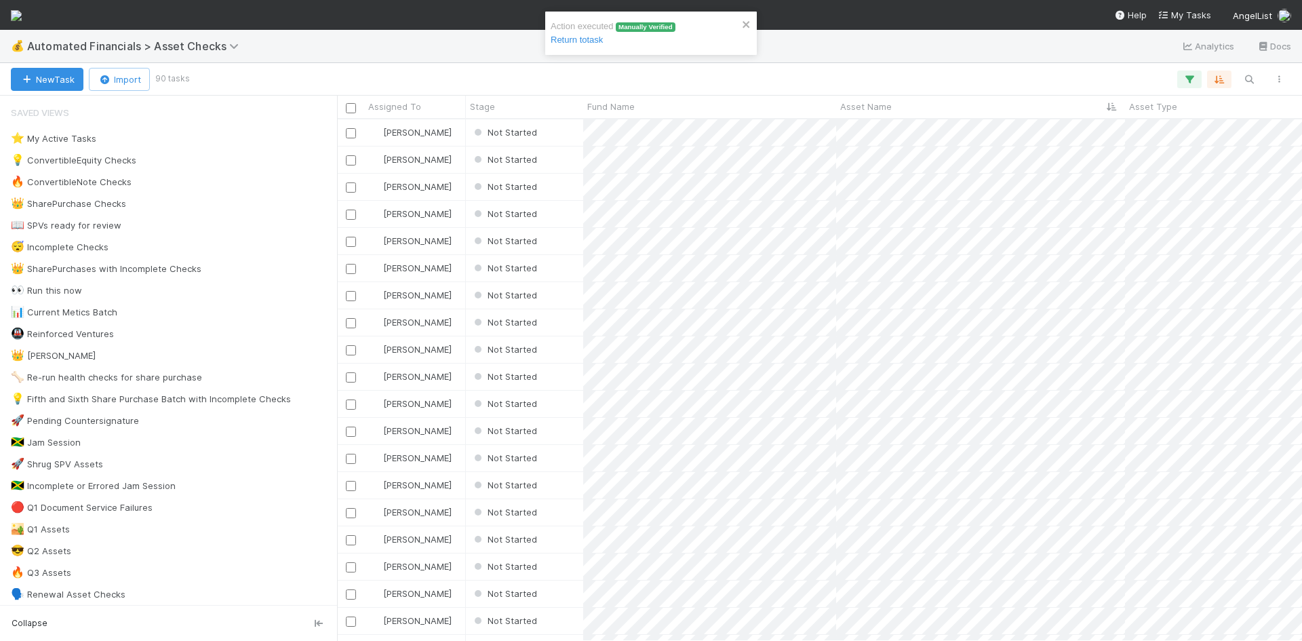
scroll to position [511, 955]
drag, startPoint x: 403, startPoint y: 29, endPoint x: 407, endPoint y: 43, distance: 15.0
click at [403, 29] on nav "Help My Tasks AngelList" at bounding box center [651, 15] width 1302 height 30
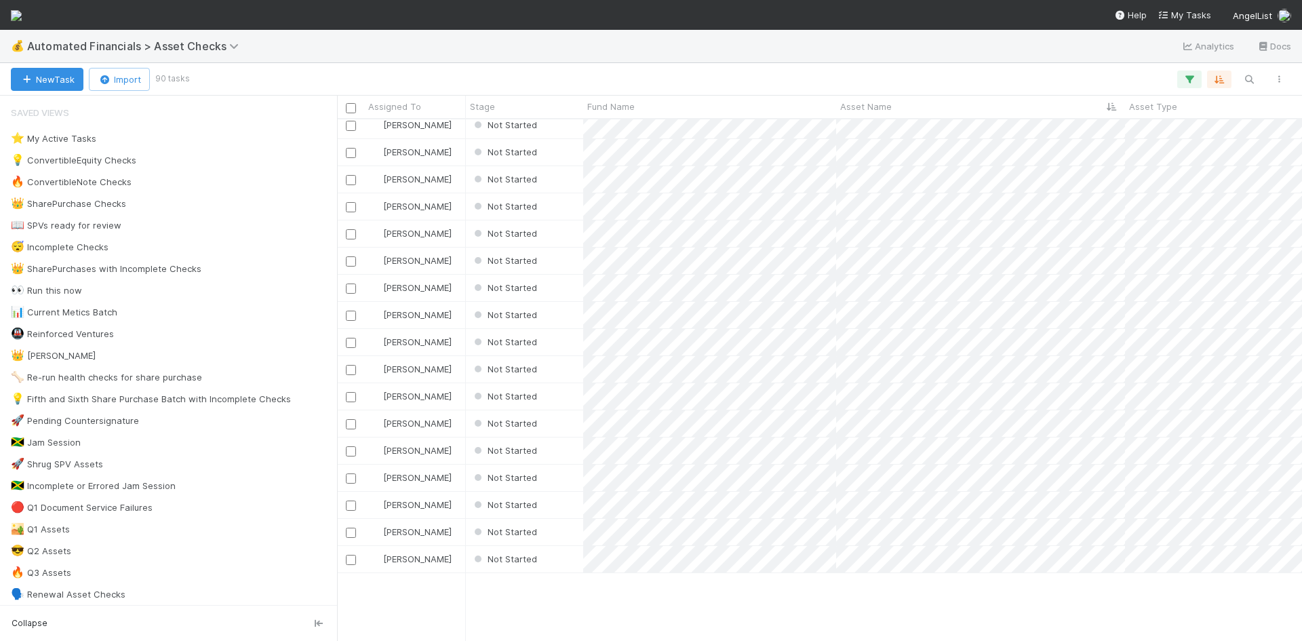
scroll to position [0, 0]
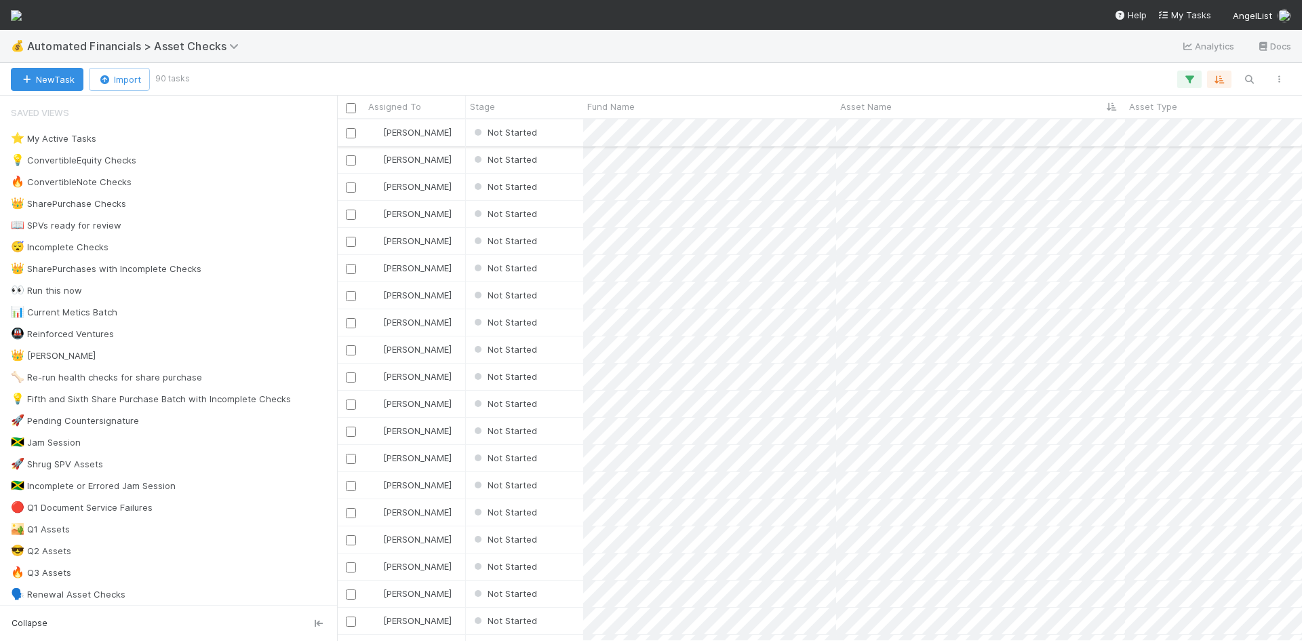
click at [559, 128] on div "Not Started" at bounding box center [524, 132] width 117 height 26
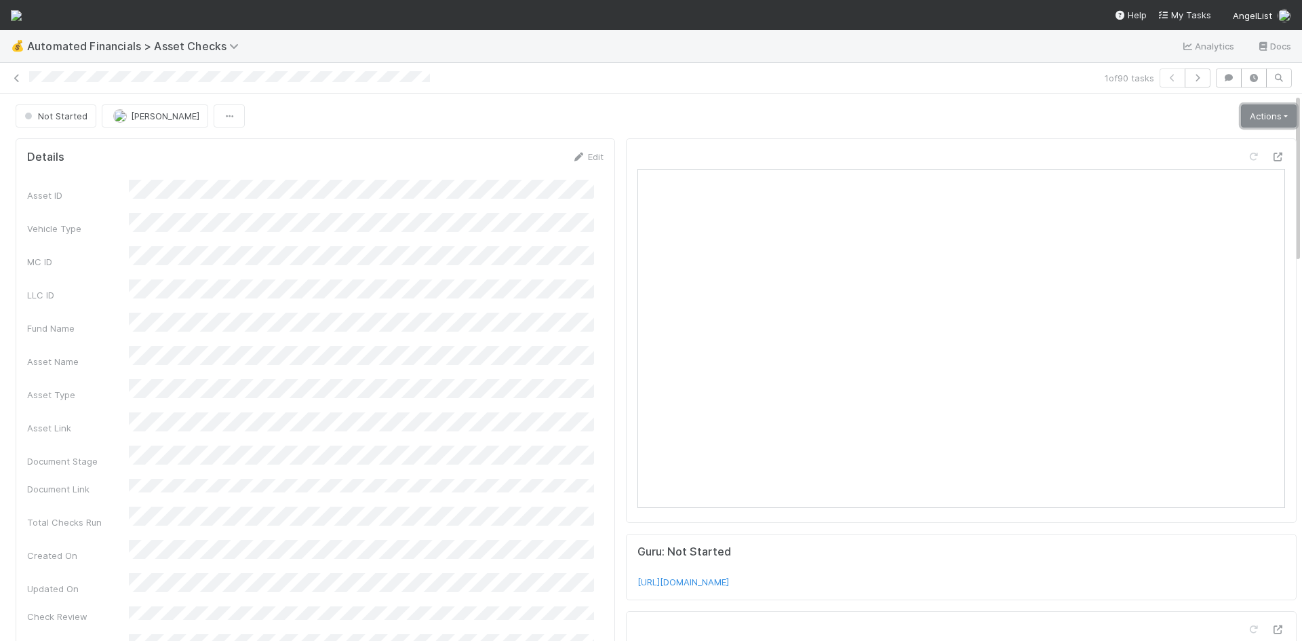
click at [1248, 114] on link "Actions" at bounding box center [1269, 115] width 56 height 23
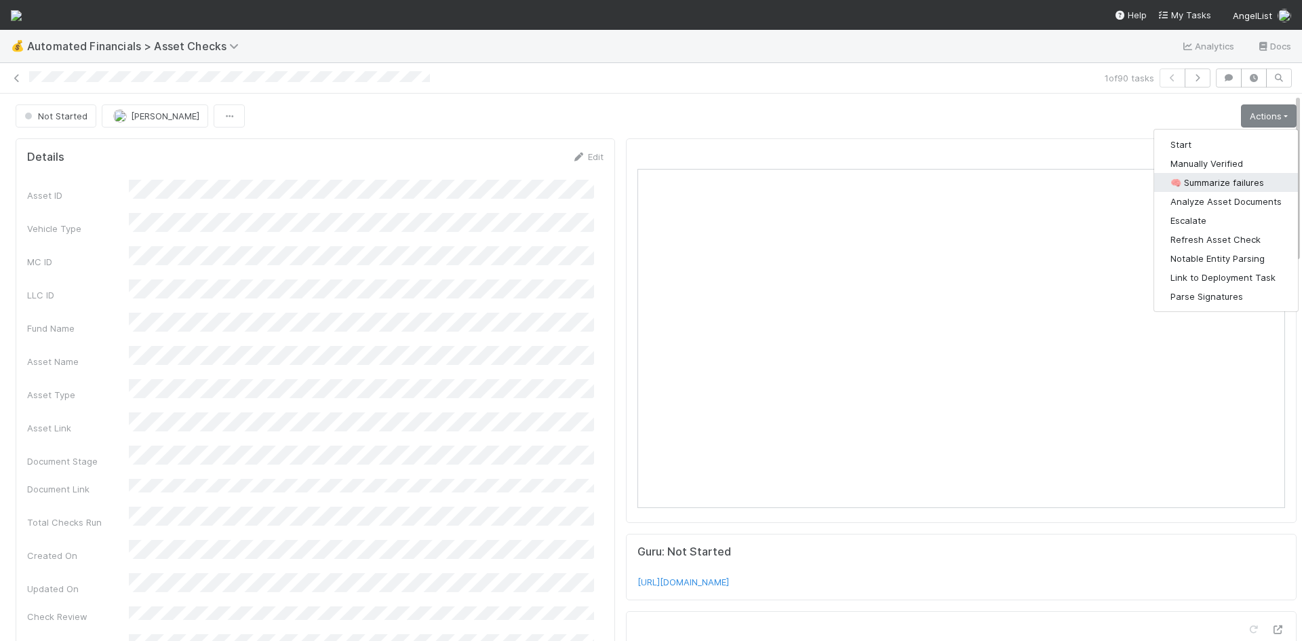
click at [1224, 181] on button "🧠 Summarize failures" at bounding box center [1226, 182] width 144 height 19
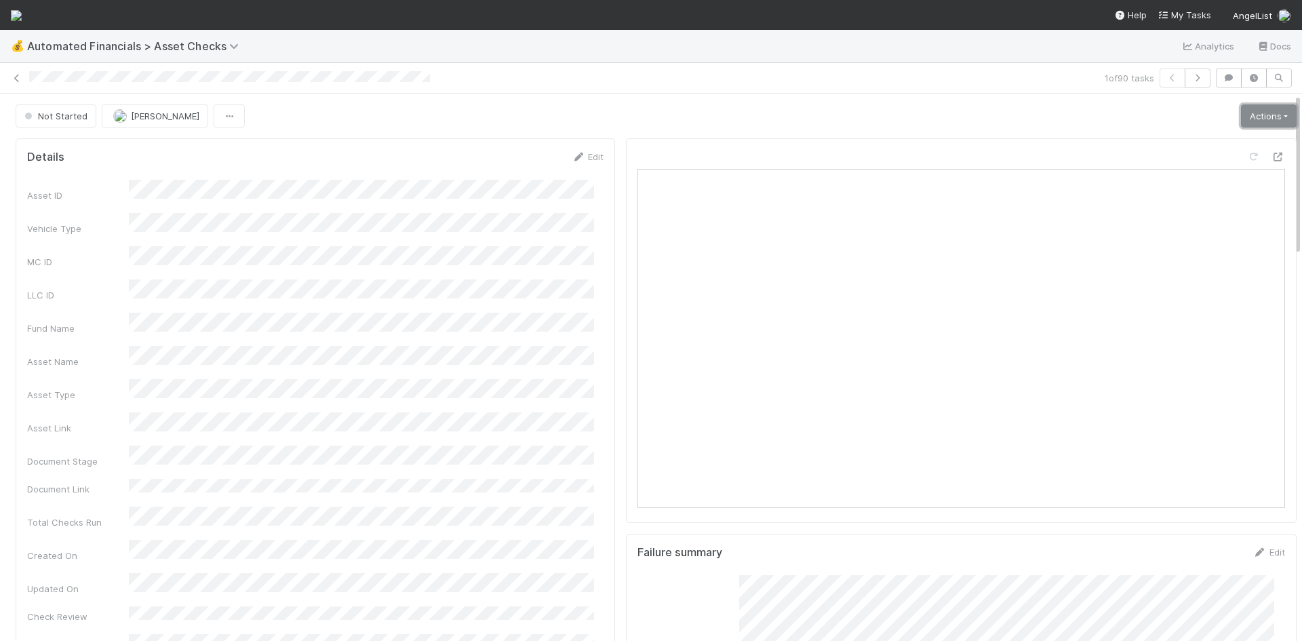
click at [1241, 115] on link "Actions" at bounding box center [1269, 115] width 56 height 23
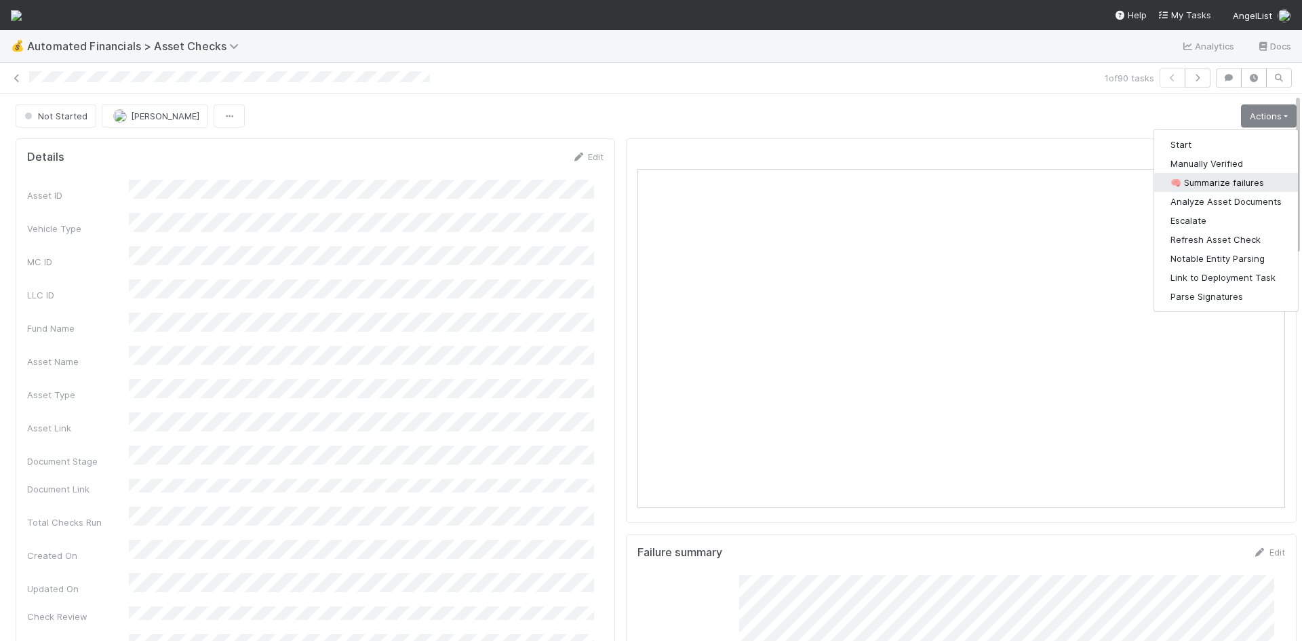
click at [1211, 178] on button "🧠 Summarize failures" at bounding box center [1226, 182] width 144 height 19
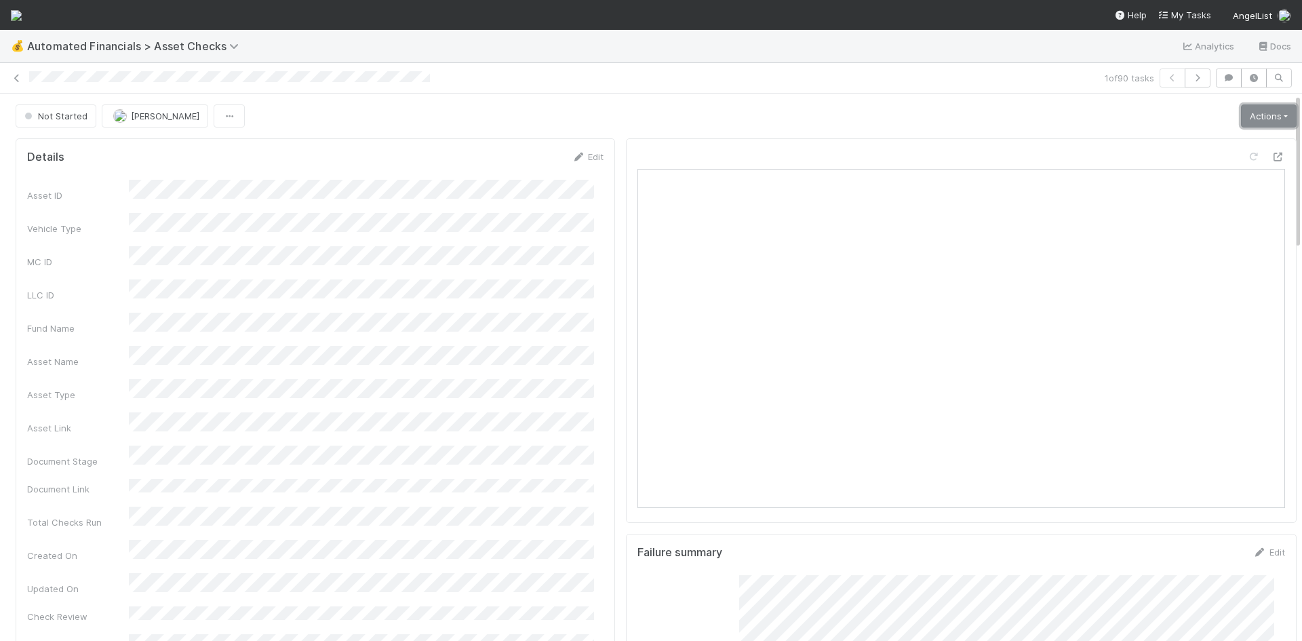
click at [1250, 112] on link "Actions" at bounding box center [1269, 115] width 56 height 23
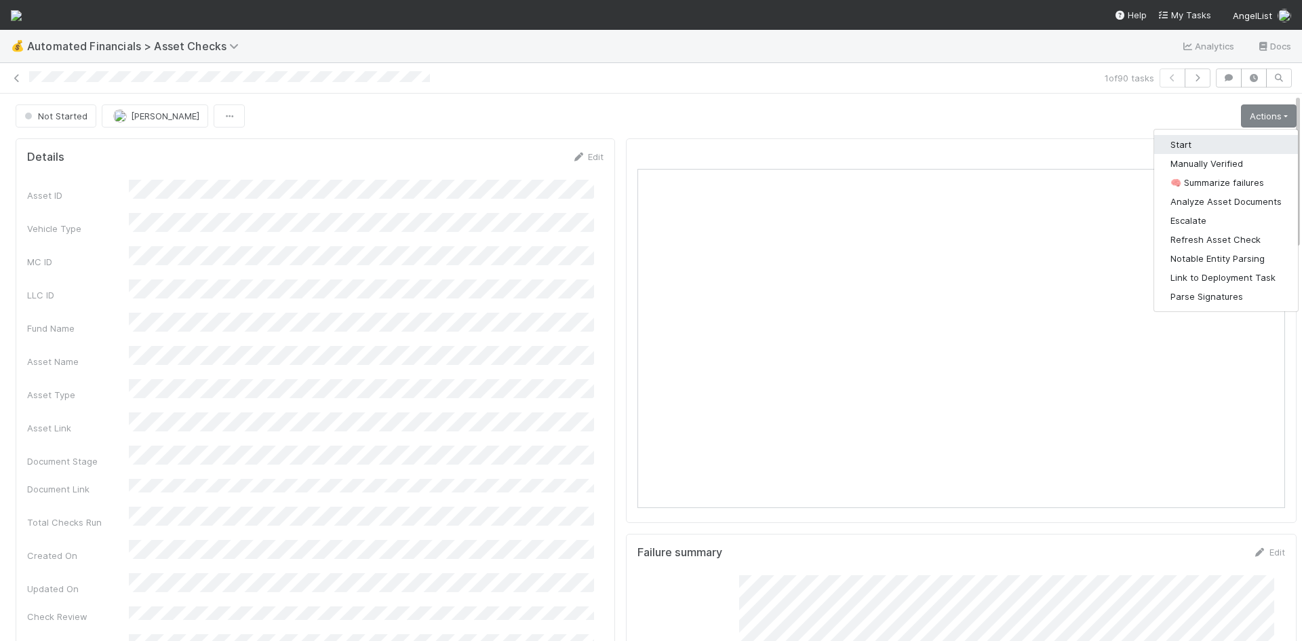
click at [1220, 148] on button "Start" at bounding box center [1226, 144] width 144 height 19
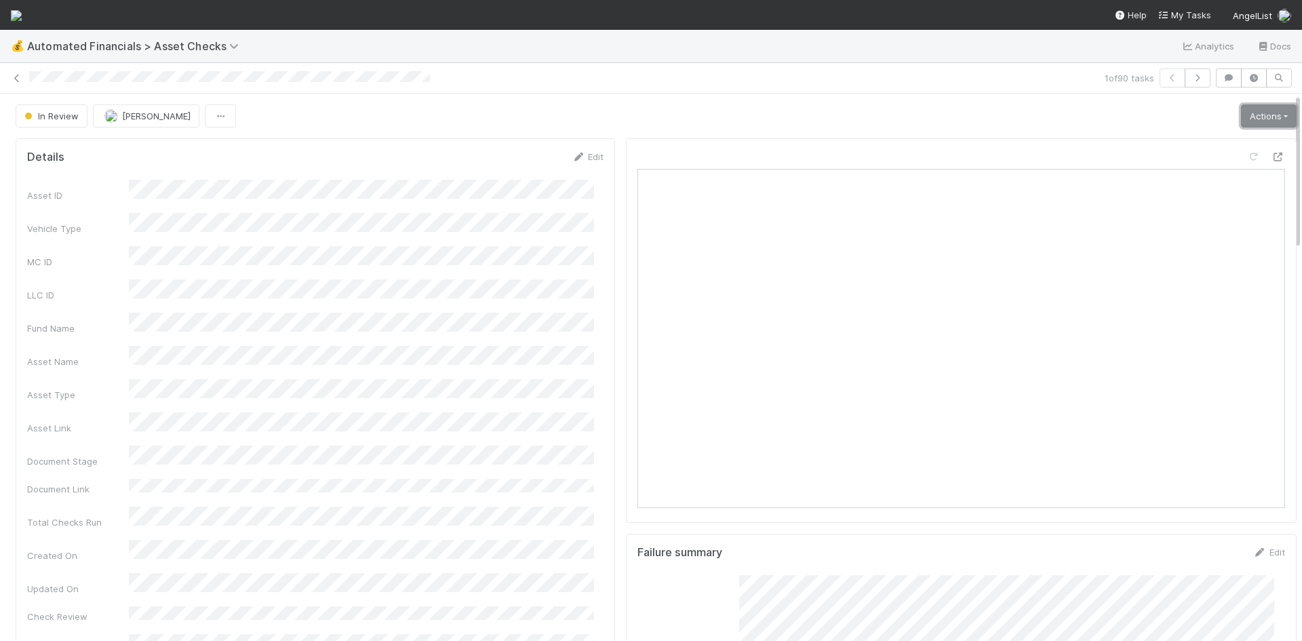
click at [1251, 113] on link "Actions" at bounding box center [1269, 115] width 56 height 23
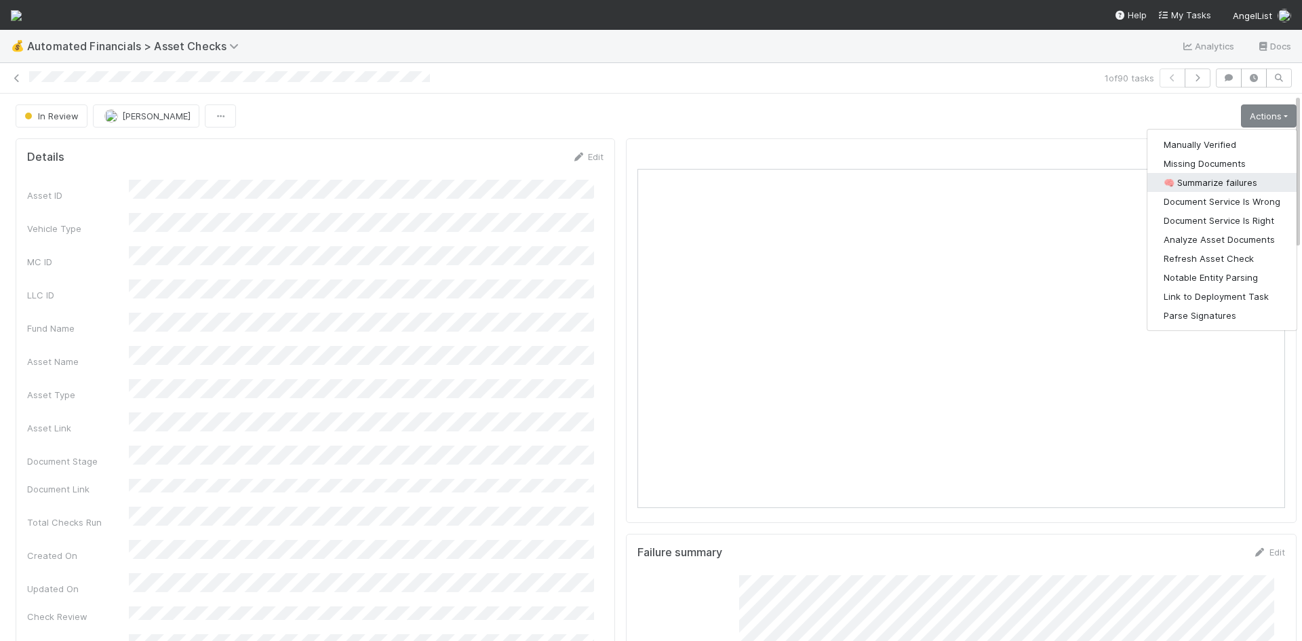
click at [1230, 176] on button "🧠 Summarize failures" at bounding box center [1221, 182] width 149 height 19
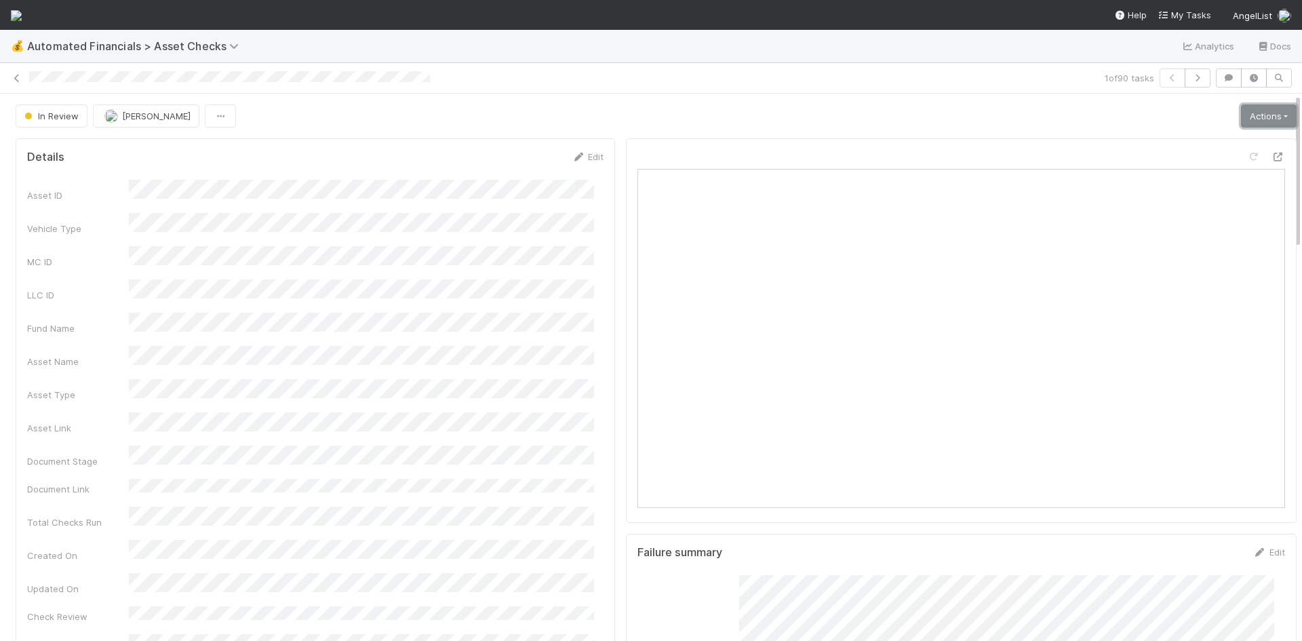
click at [1257, 108] on link "Actions" at bounding box center [1269, 115] width 56 height 23
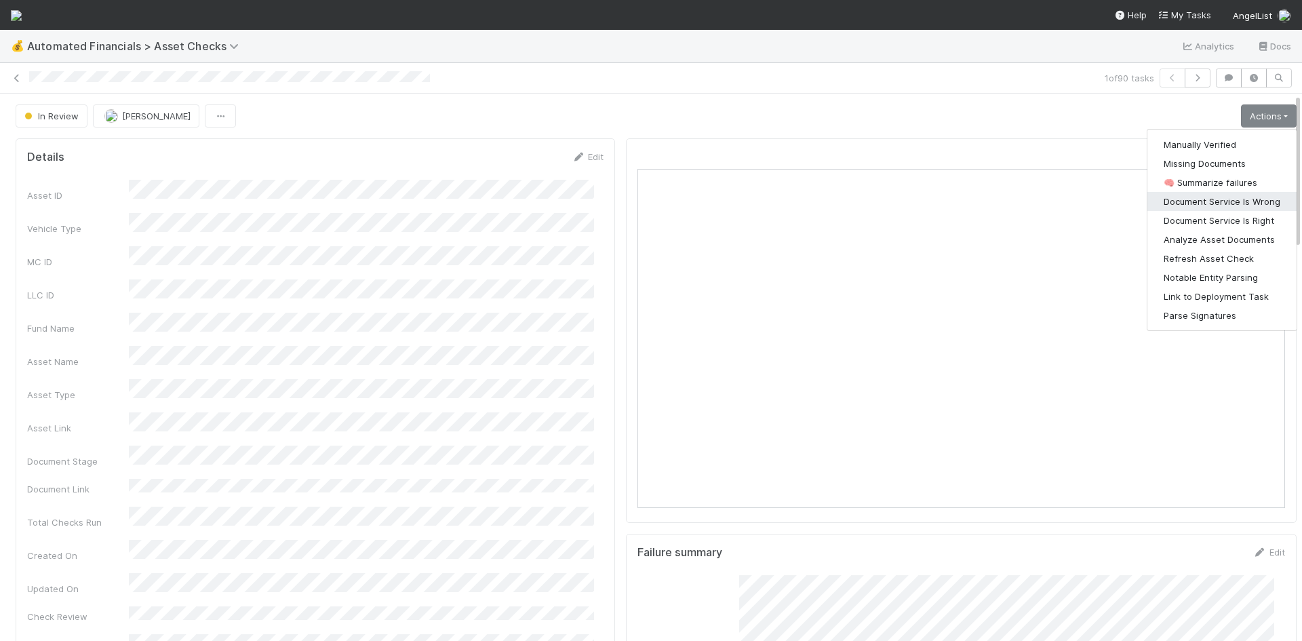
click at [1228, 201] on button "Document Service Is Wrong" at bounding box center [1221, 201] width 149 height 19
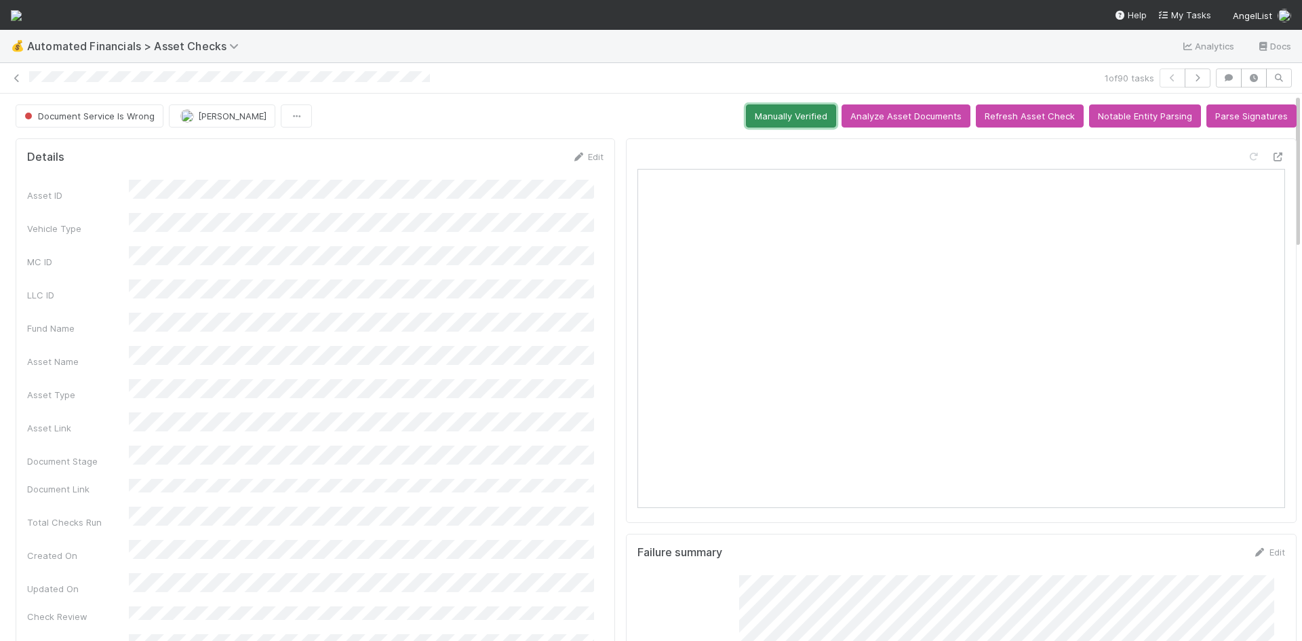
click at [792, 117] on button "Manually Verified" at bounding box center [791, 115] width 90 height 23
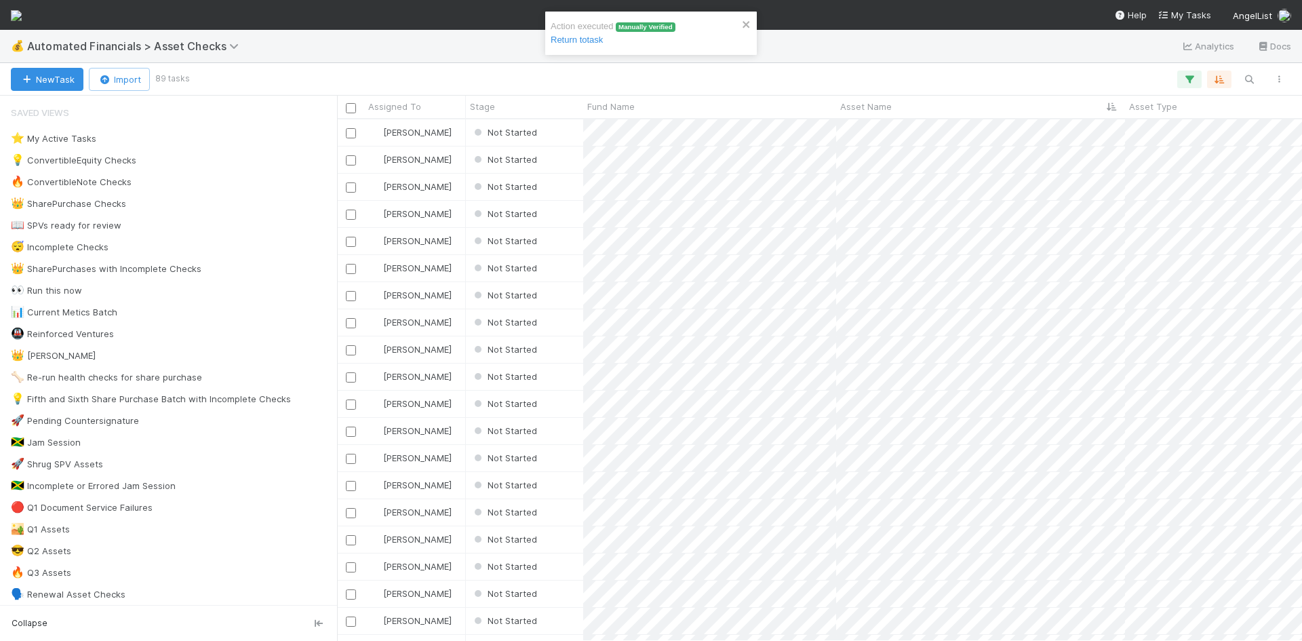
scroll to position [511, 955]
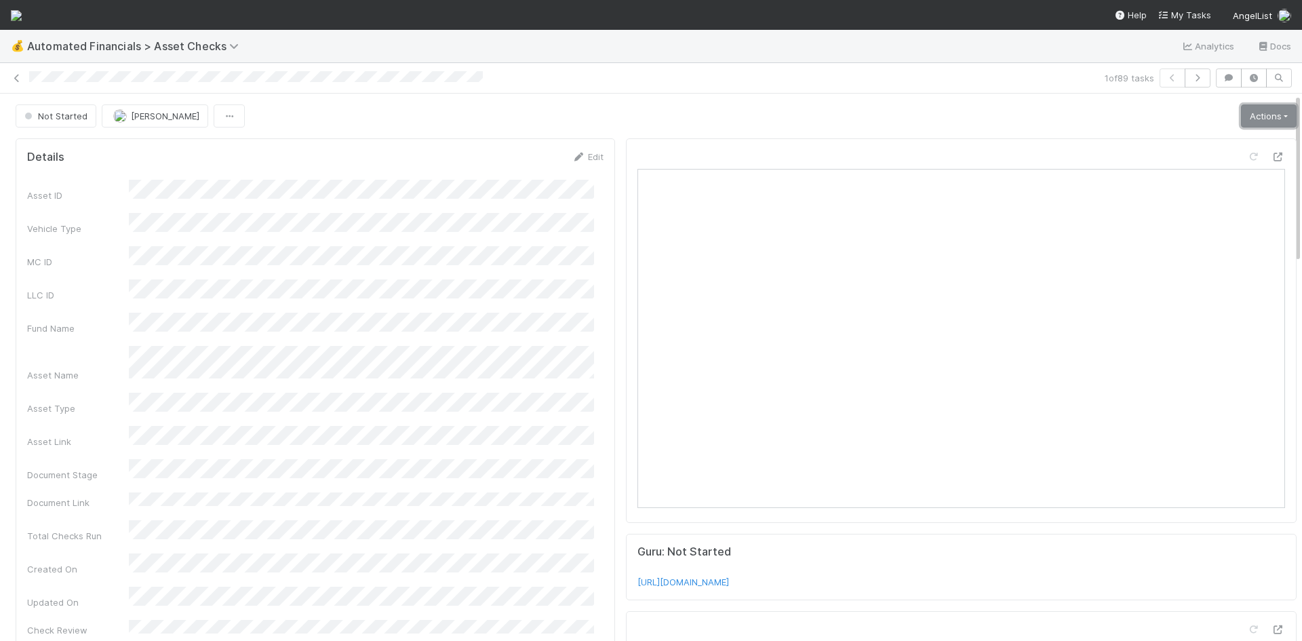
click at [1246, 112] on link "Actions" at bounding box center [1269, 115] width 56 height 23
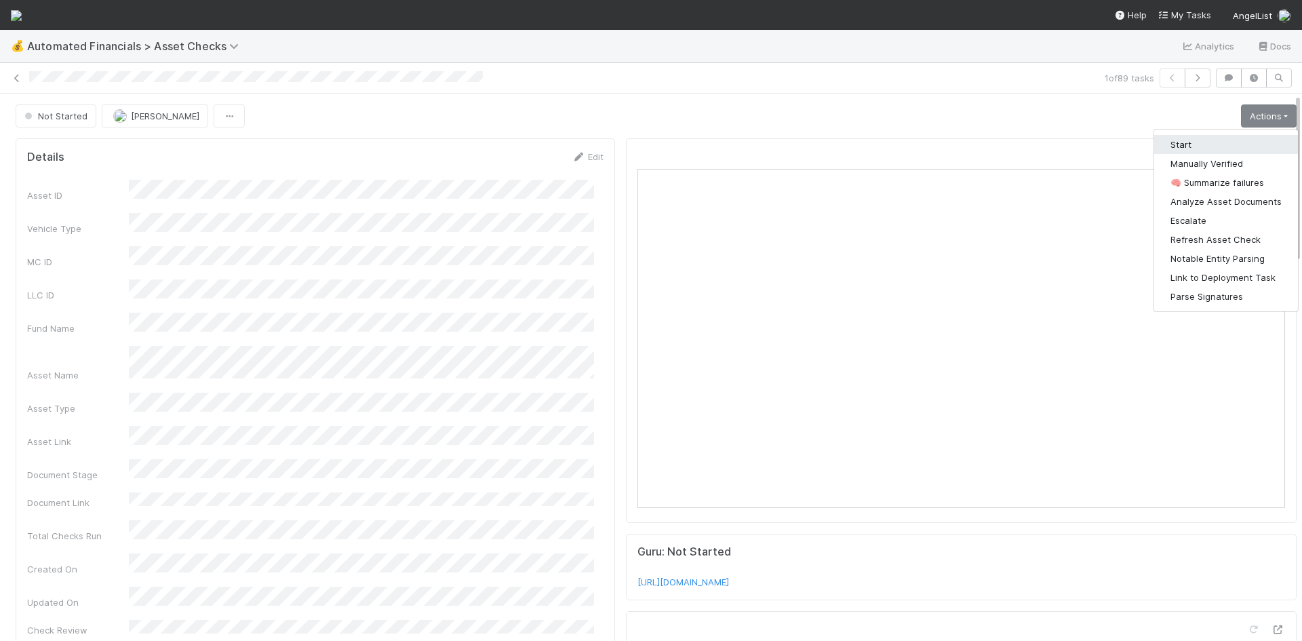
click at [1216, 138] on button "Start" at bounding box center [1226, 144] width 144 height 19
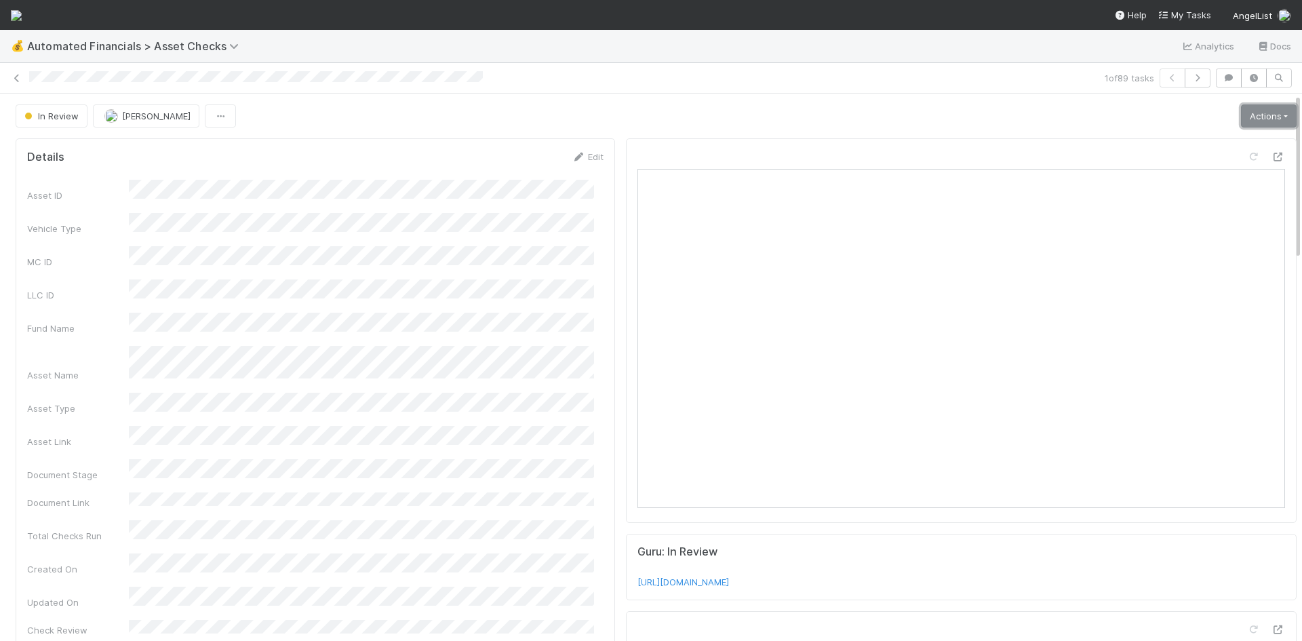
click at [1241, 119] on link "Actions" at bounding box center [1269, 115] width 56 height 23
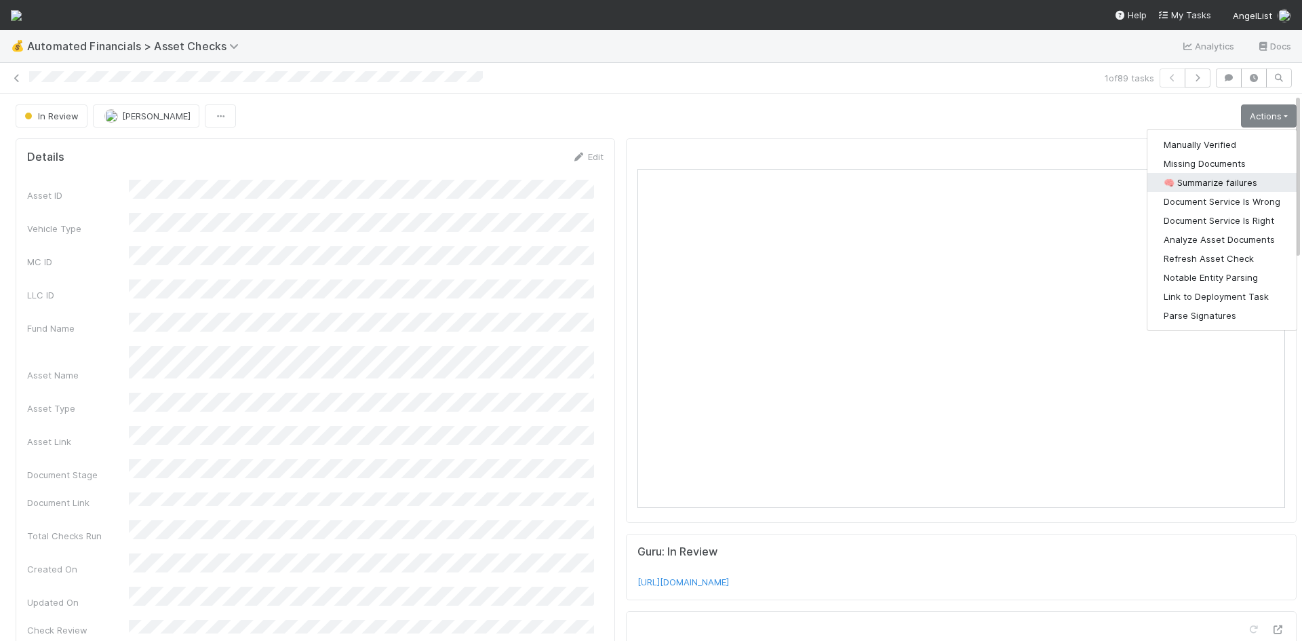
click at [1231, 184] on button "🧠 Summarize failures" at bounding box center [1221, 182] width 149 height 19
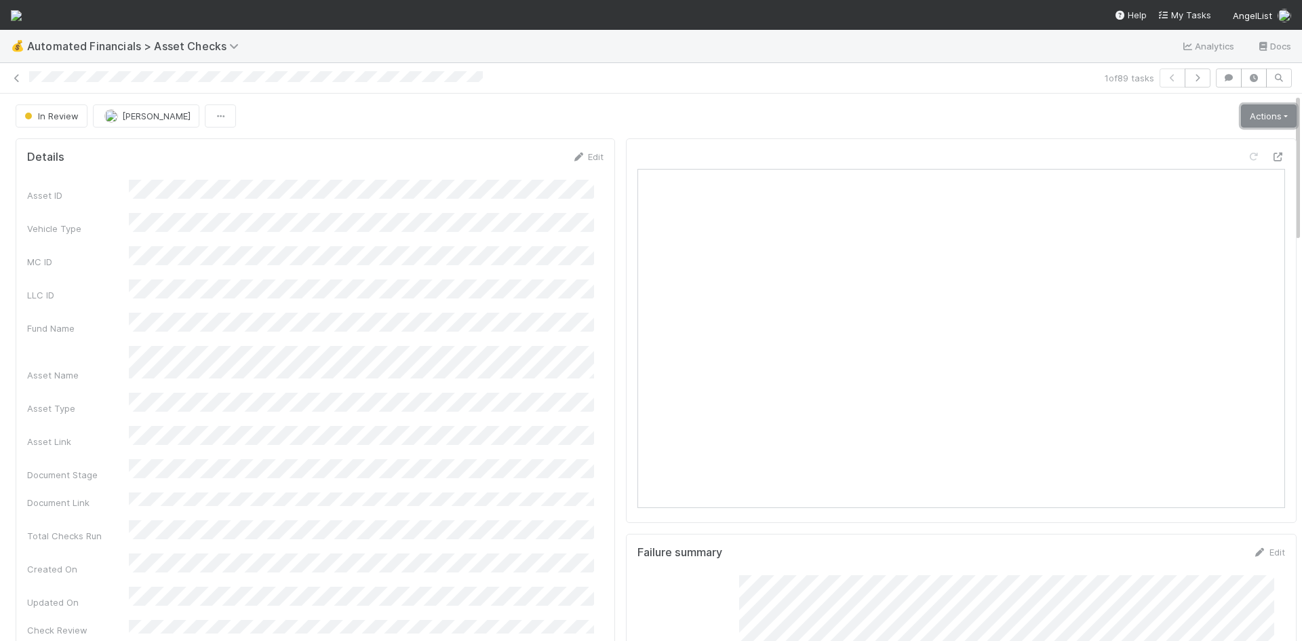
click at [1246, 113] on link "Actions" at bounding box center [1269, 115] width 56 height 23
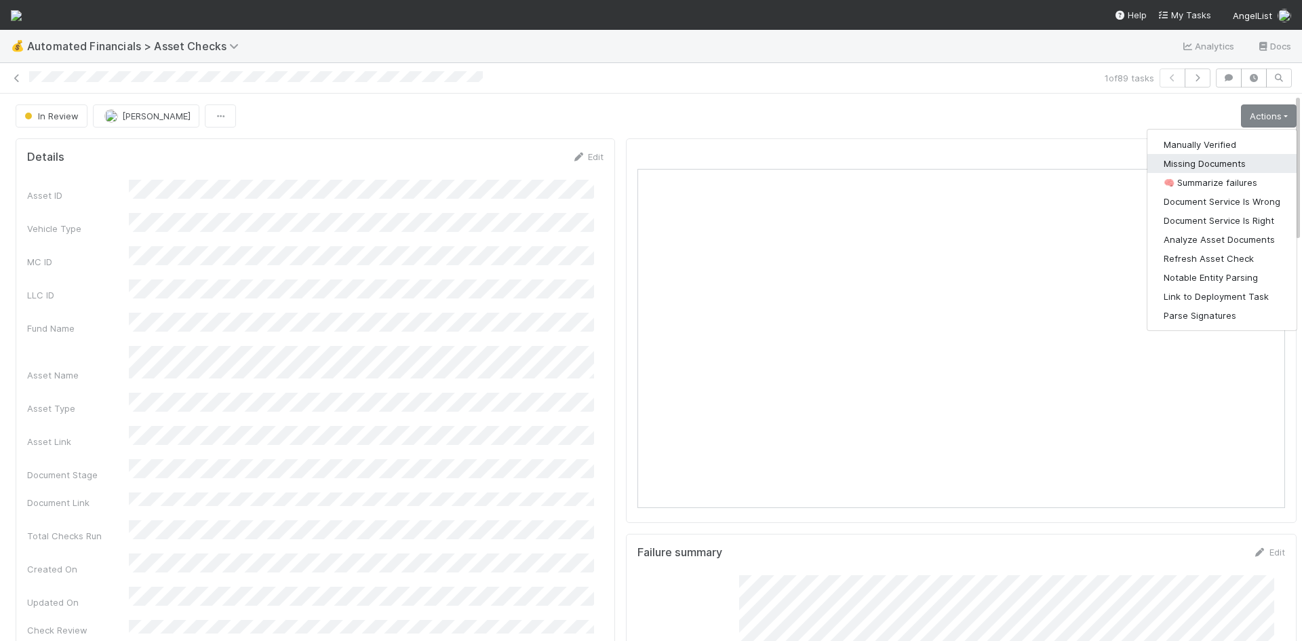
click at [1230, 160] on button "Missing Documents" at bounding box center [1221, 163] width 149 height 19
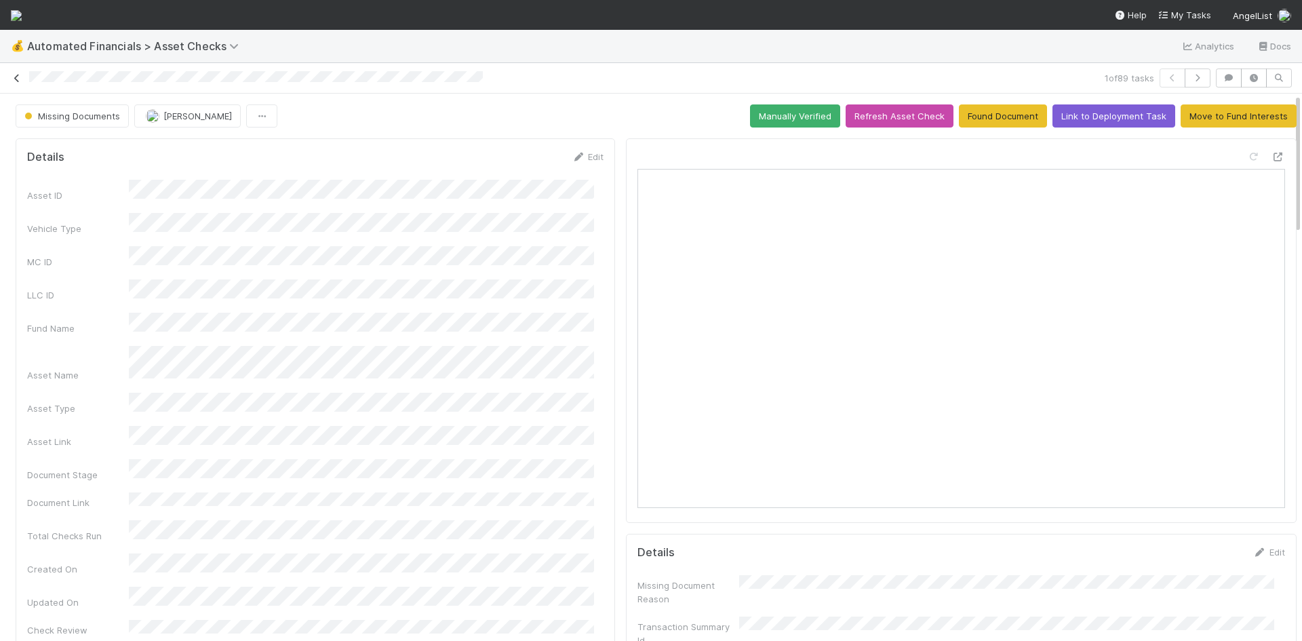
click at [12, 75] on icon at bounding box center [17, 78] width 14 height 9
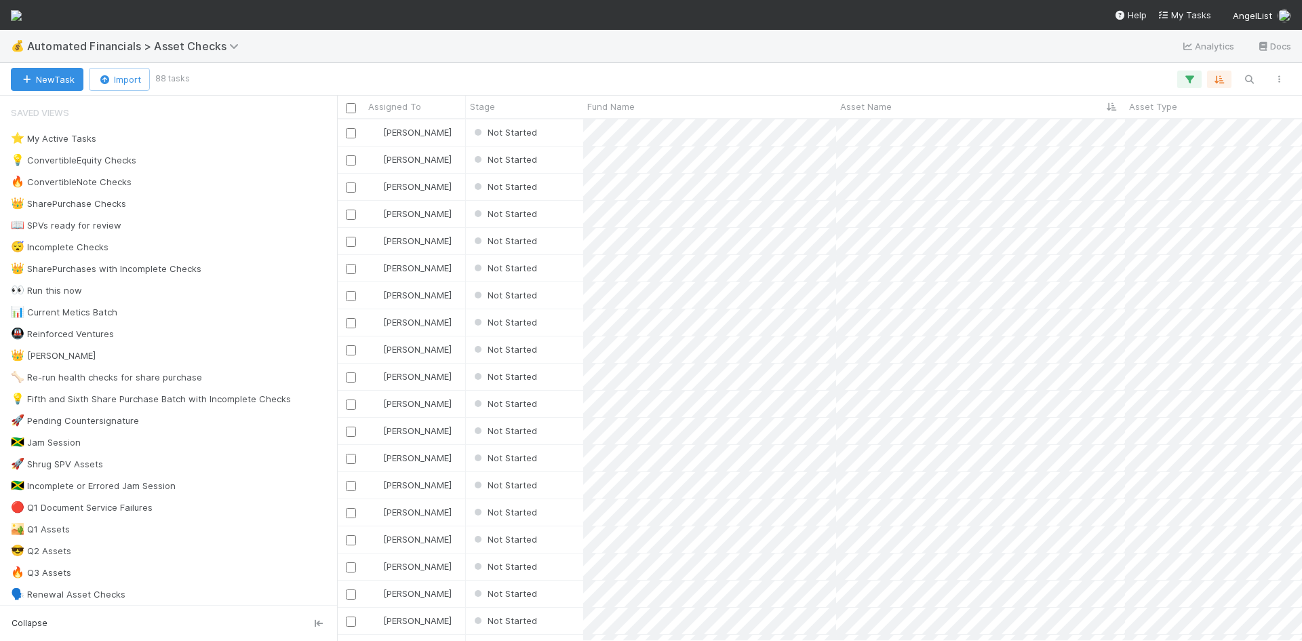
scroll to position [511, 955]
click at [553, 135] on div "Not Started" at bounding box center [524, 132] width 117 height 26
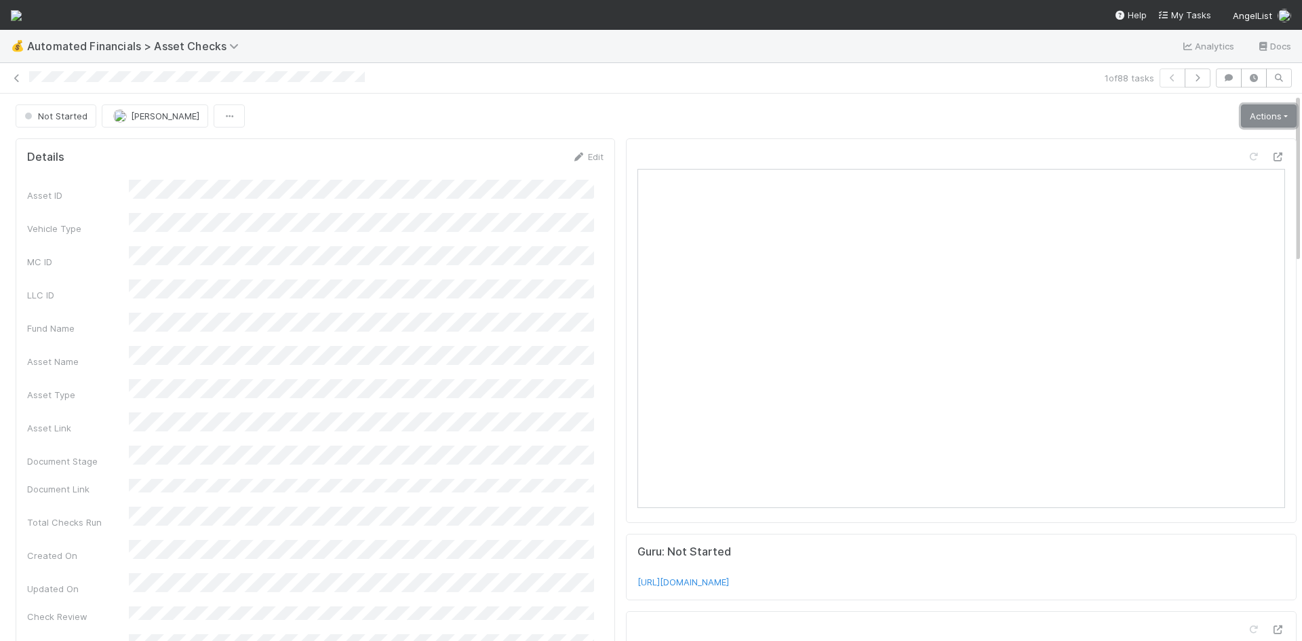
click at [1241, 115] on link "Actions" at bounding box center [1269, 115] width 56 height 23
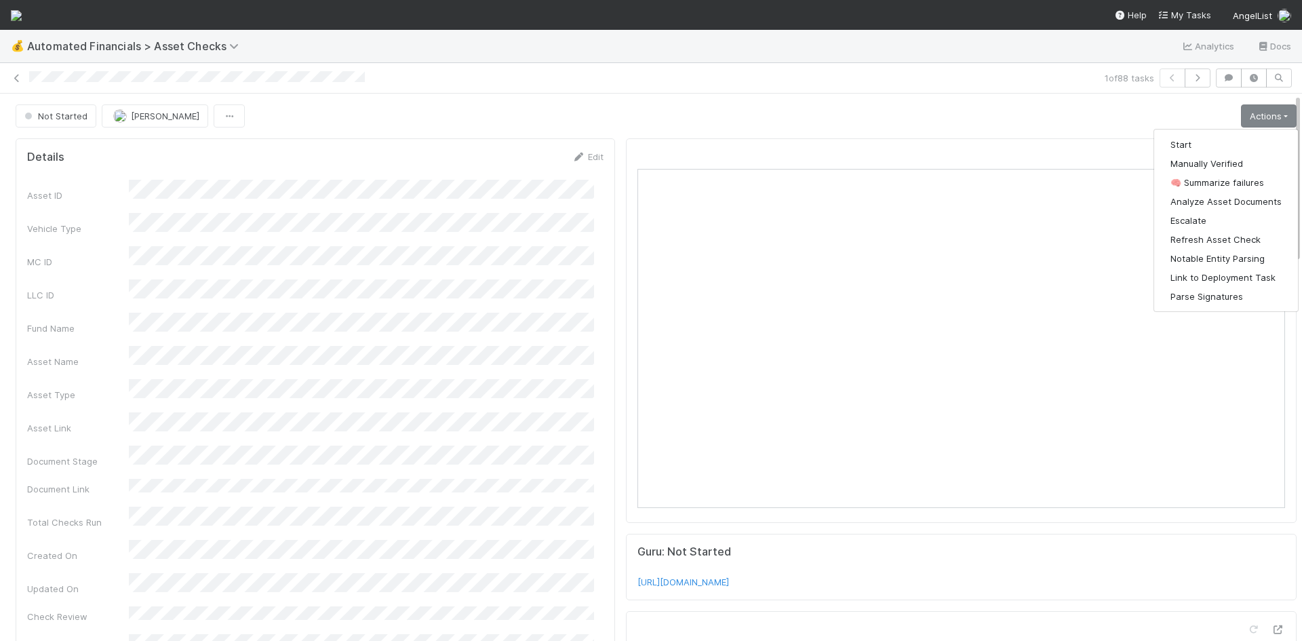
click at [1235, 134] on div "Start Manually Verified 🧠 Summarize failures Analyze Asset Documents Escalate R…" at bounding box center [1225, 220] width 145 height 183
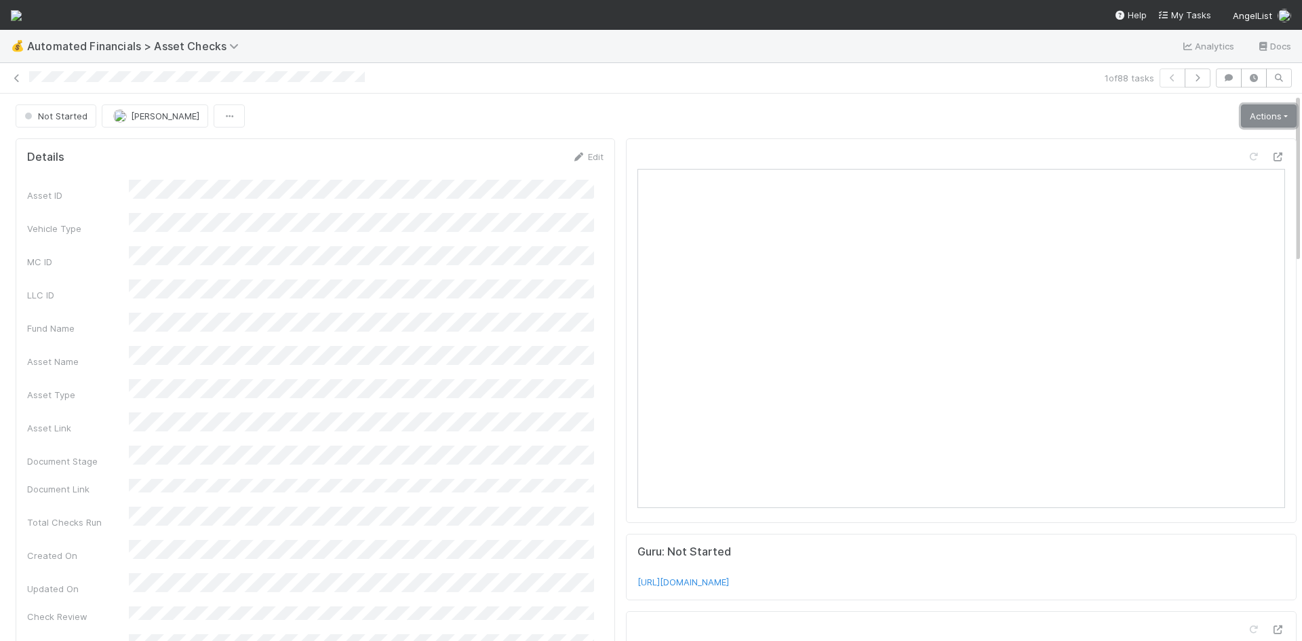
click at [1241, 117] on link "Actions" at bounding box center [1269, 115] width 56 height 23
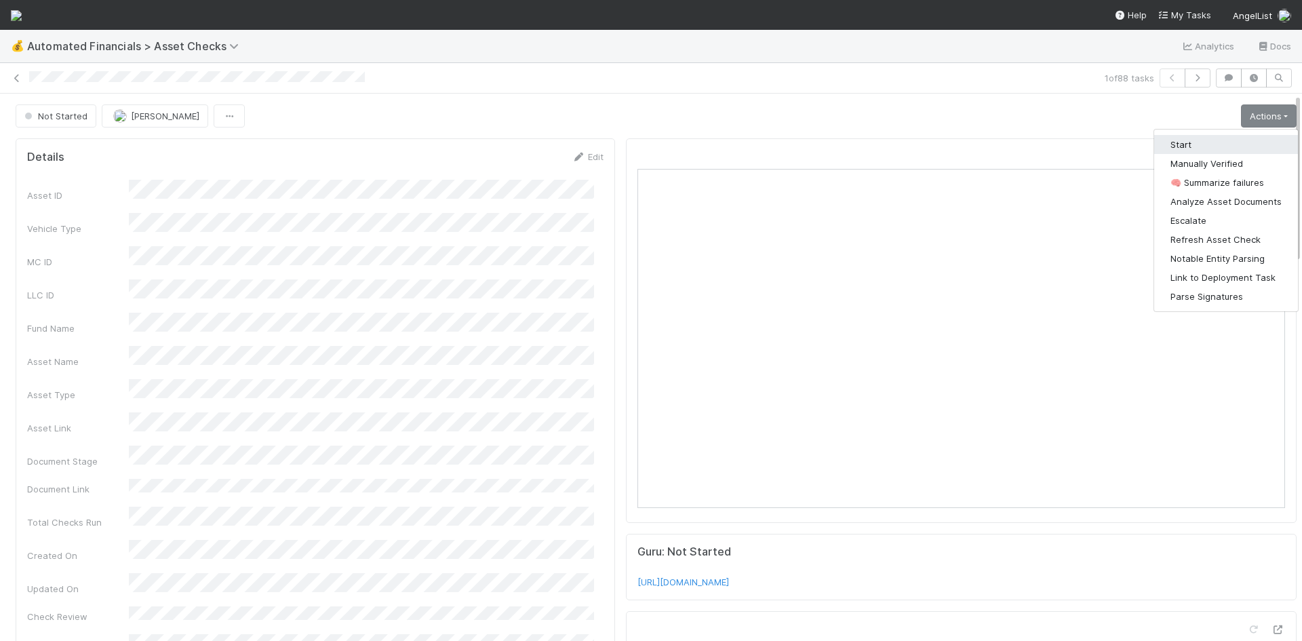
click at [1201, 143] on button "Start" at bounding box center [1226, 144] width 144 height 19
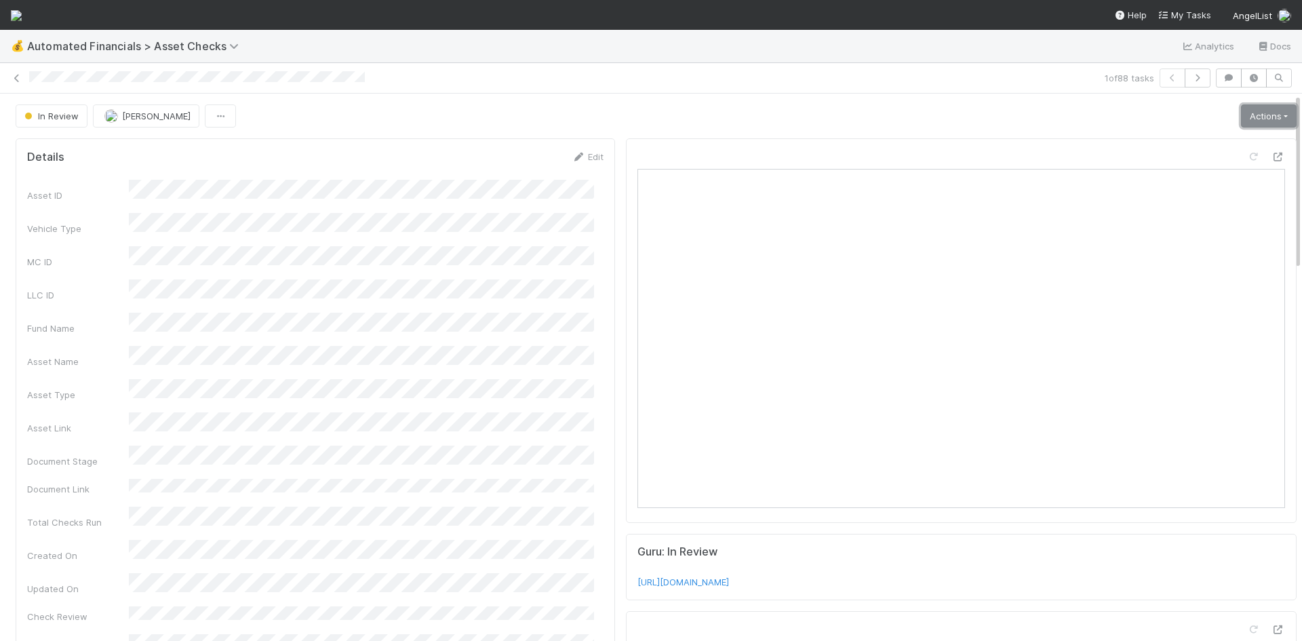
click at [1245, 114] on link "Actions" at bounding box center [1269, 115] width 56 height 23
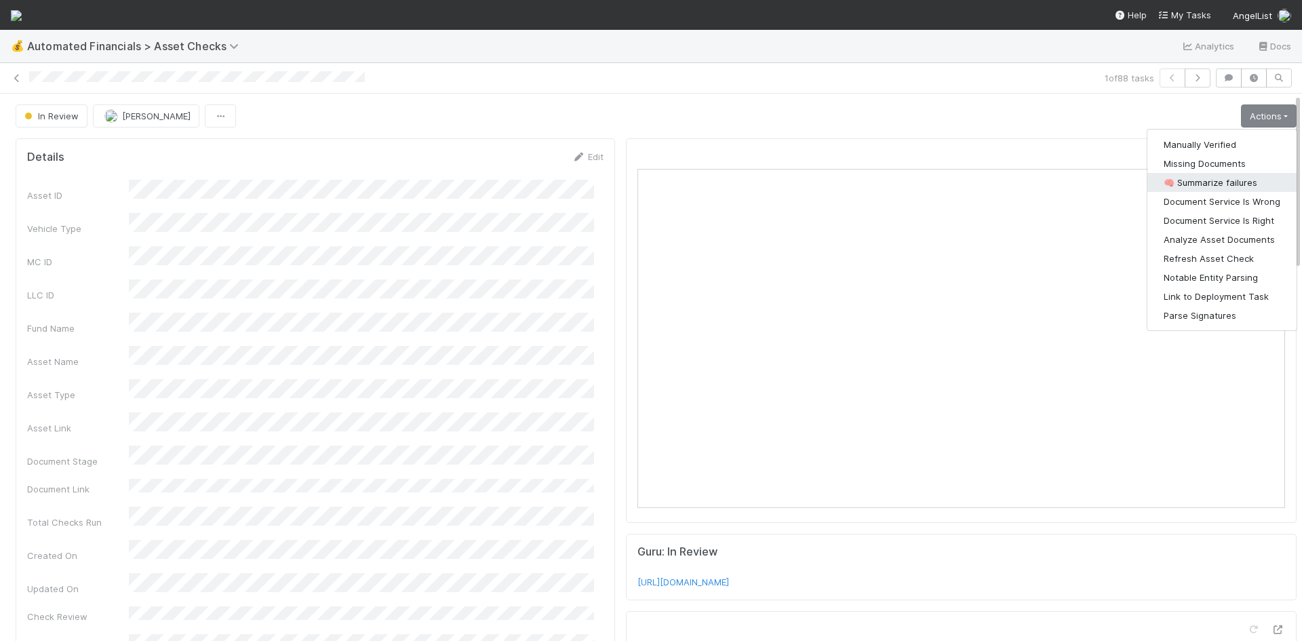
click at [1216, 181] on button "🧠 Summarize failures" at bounding box center [1221, 182] width 149 height 19
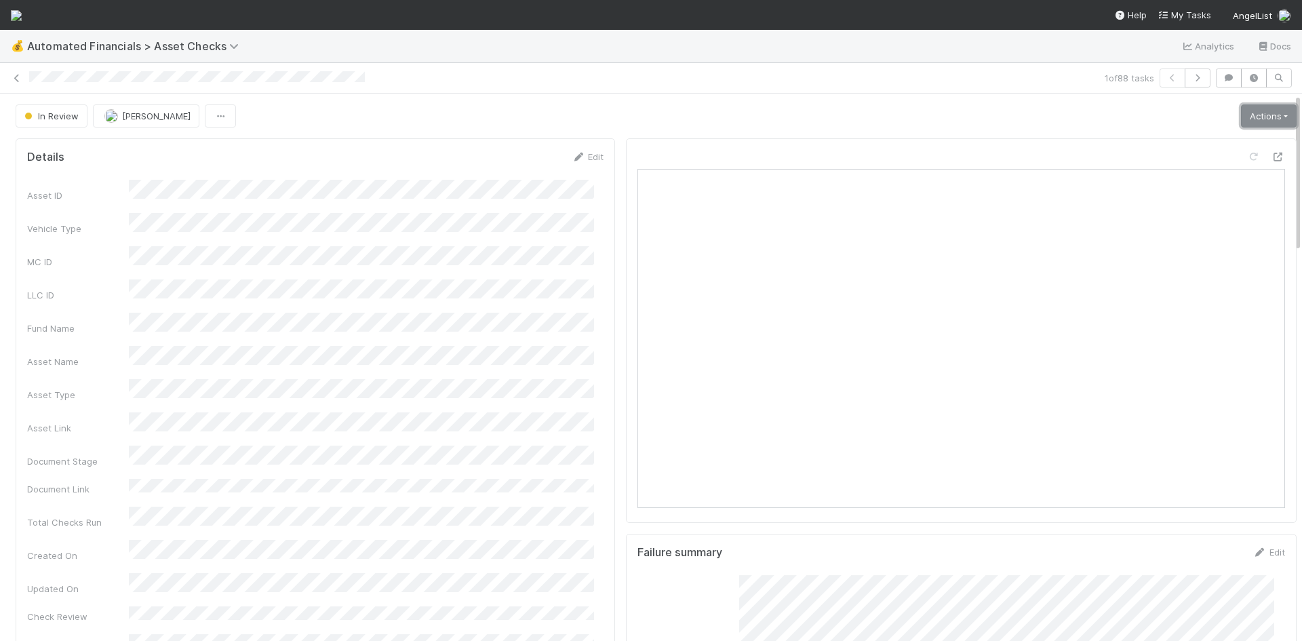
click at [1241, 120] on link "Actions" at bounding box center [1269, 115] width 56 height 23
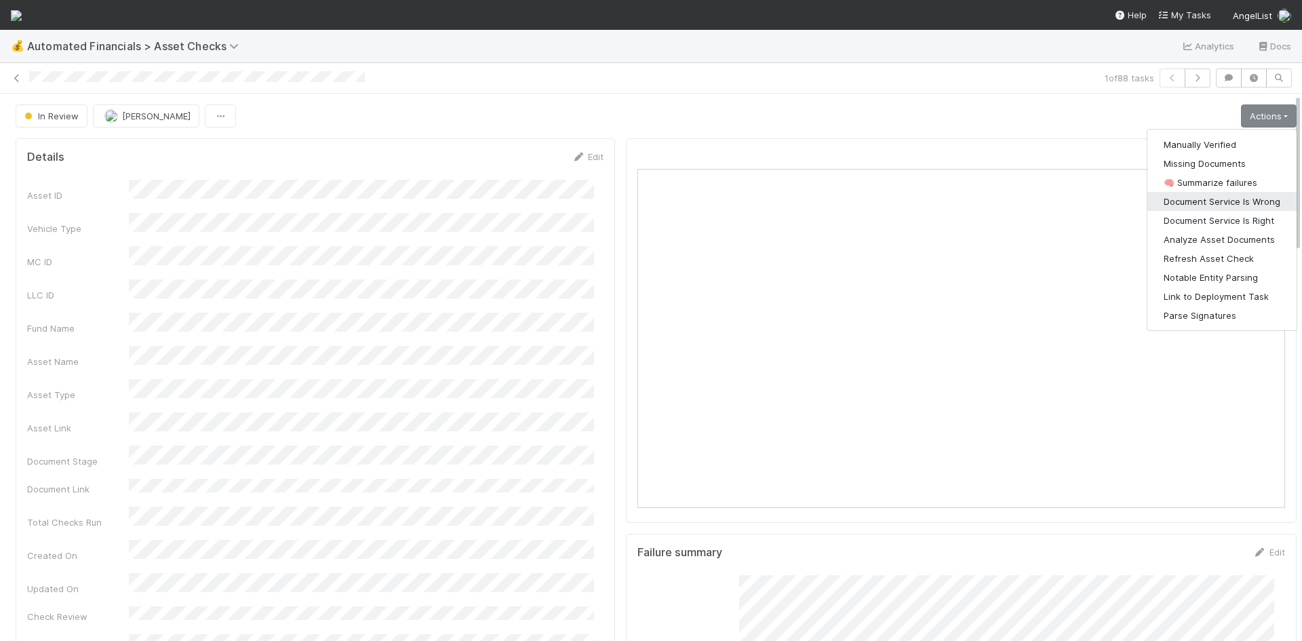
click at [1228, 205] on button "Document Service Is Wrong" at bounding box center [1221, 201] width 149 height 19
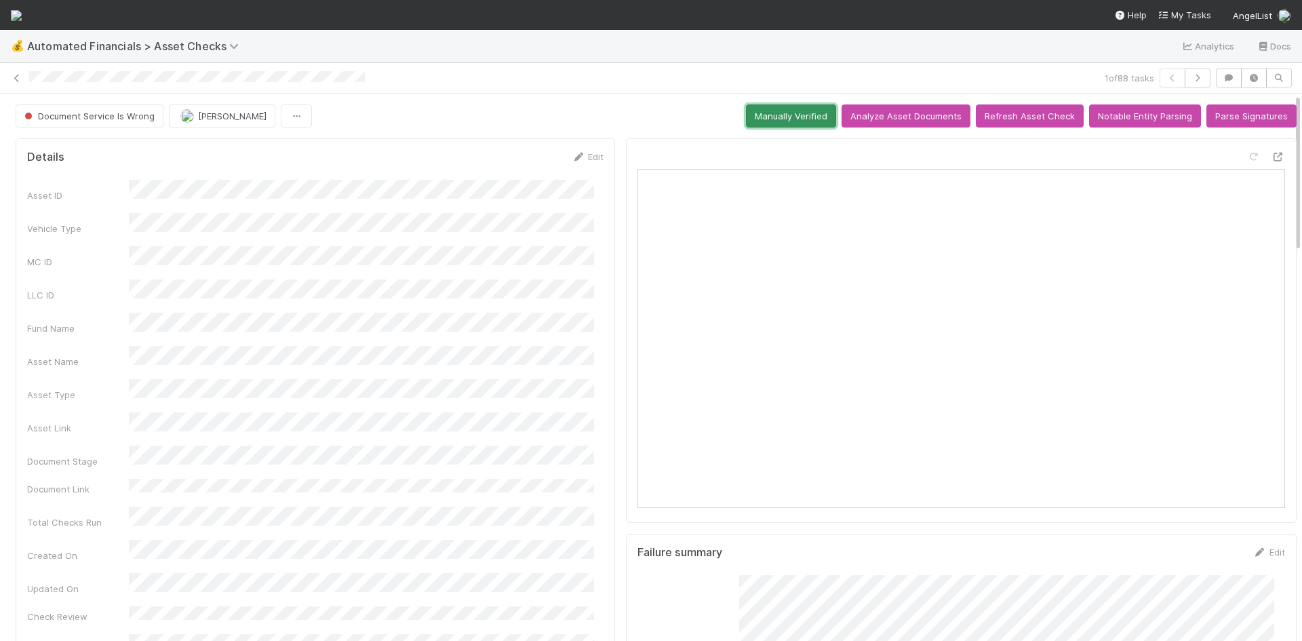
click at [785, 120] on button "Manually Verified" at bounding box center [791, 115] width 90 height 23
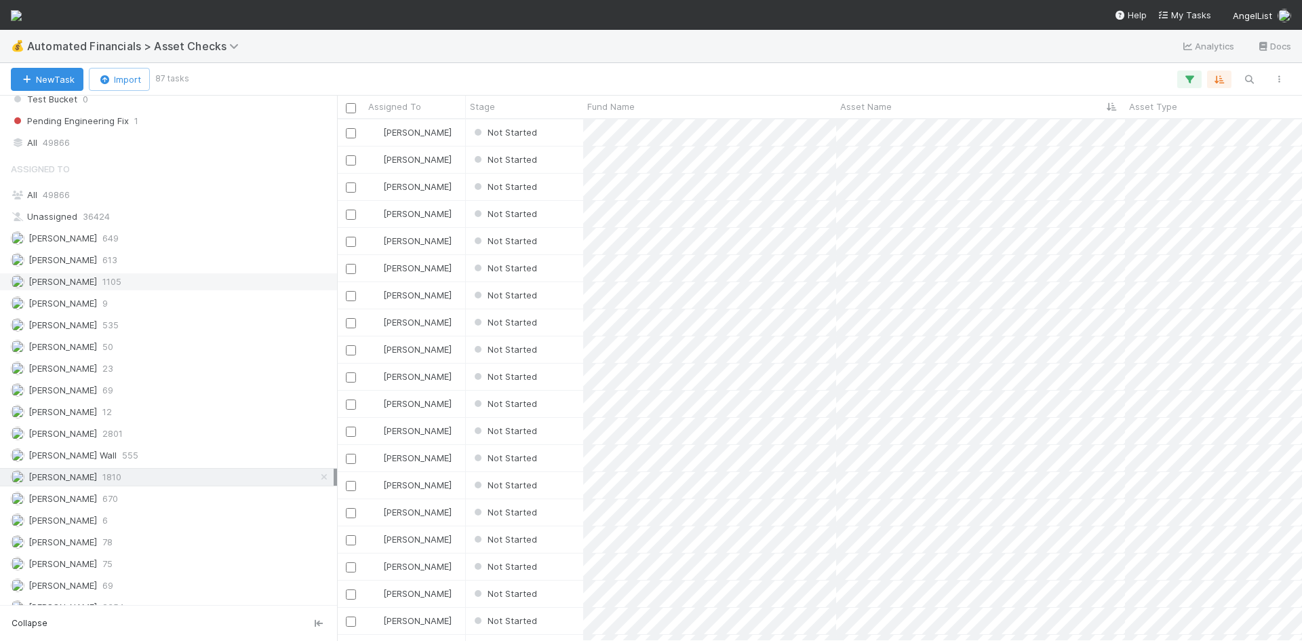
scroll to position [1300, 0]
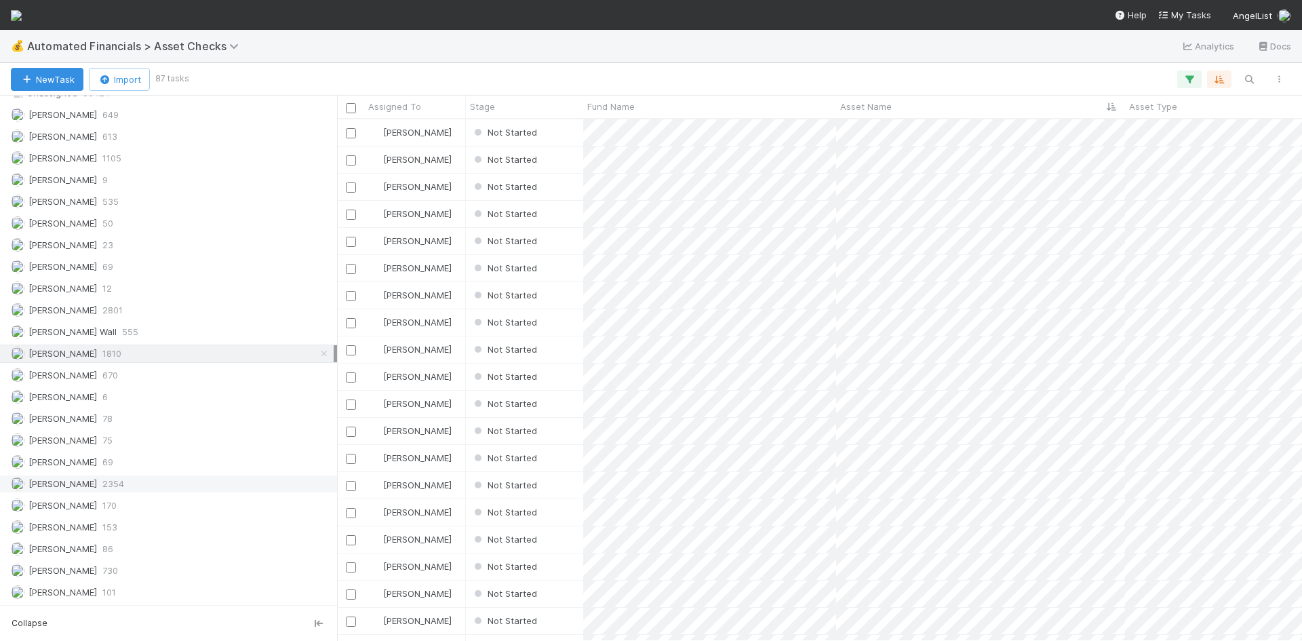
click at [197, 487] on div "[PERSON_NAME] 2354" at bounding box center [172, 483] width 323 height 17
click at [197, 305] on div "[PERSON_NAME] 2801" at bounding box center [172, 310] width 323 height 17
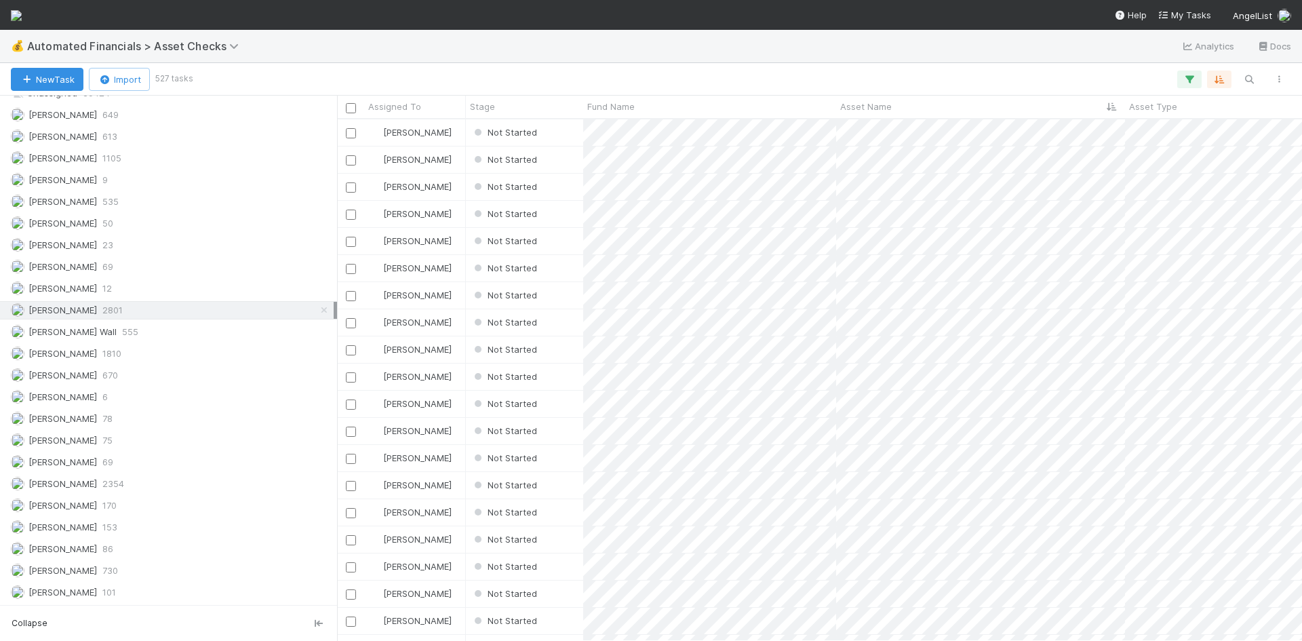
scroll to position [511, 955]
click at [191, 355] on div "[PERSON_NAME] 1810" at bounding box center [172, 353] width 323 height 17
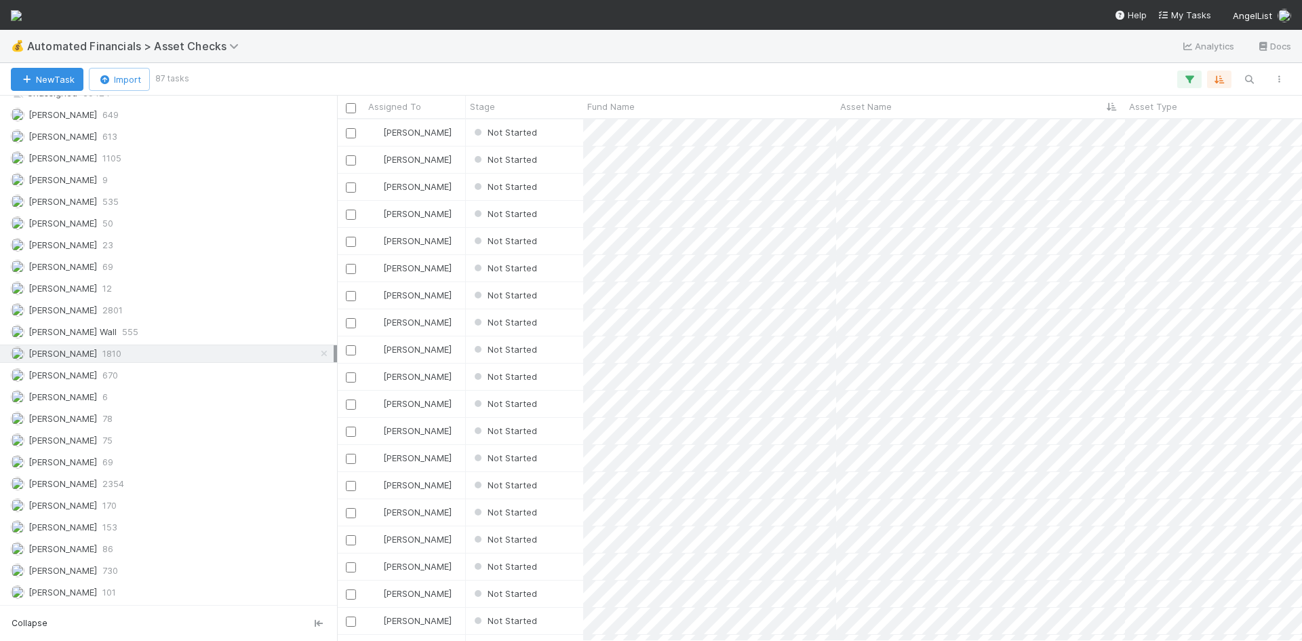
scroll to position [511, 955]
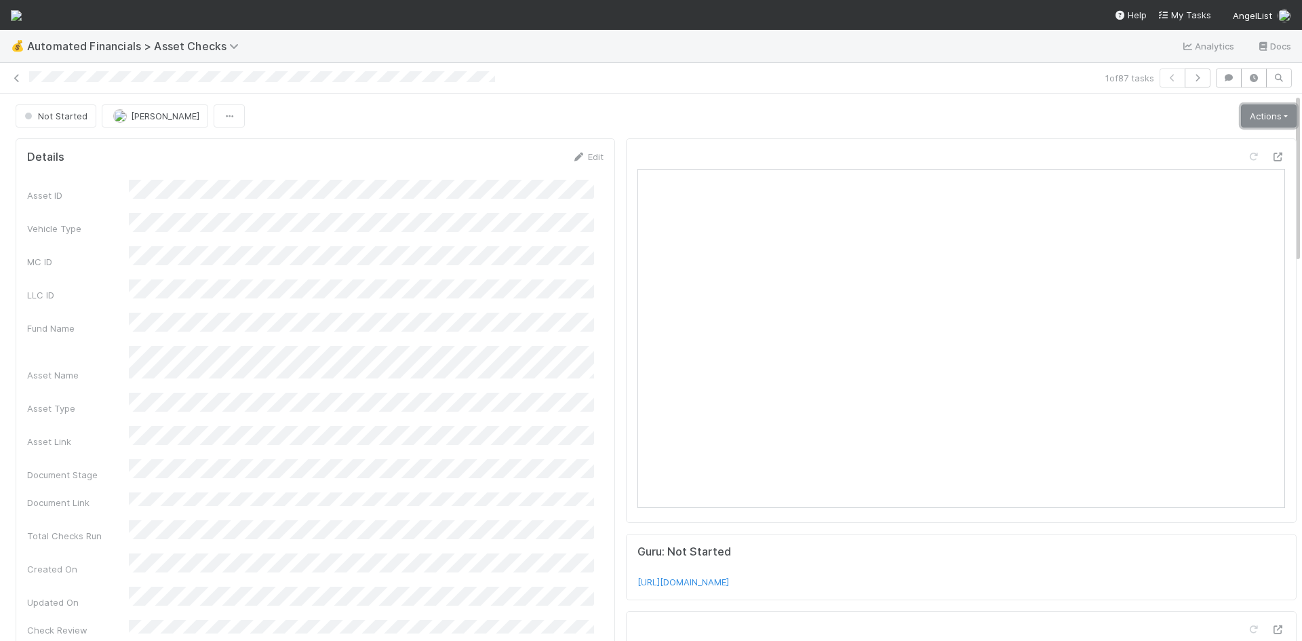
click at [1241, 113] on link "Actions" at bounding box center [1269, 115] width 56 height 23
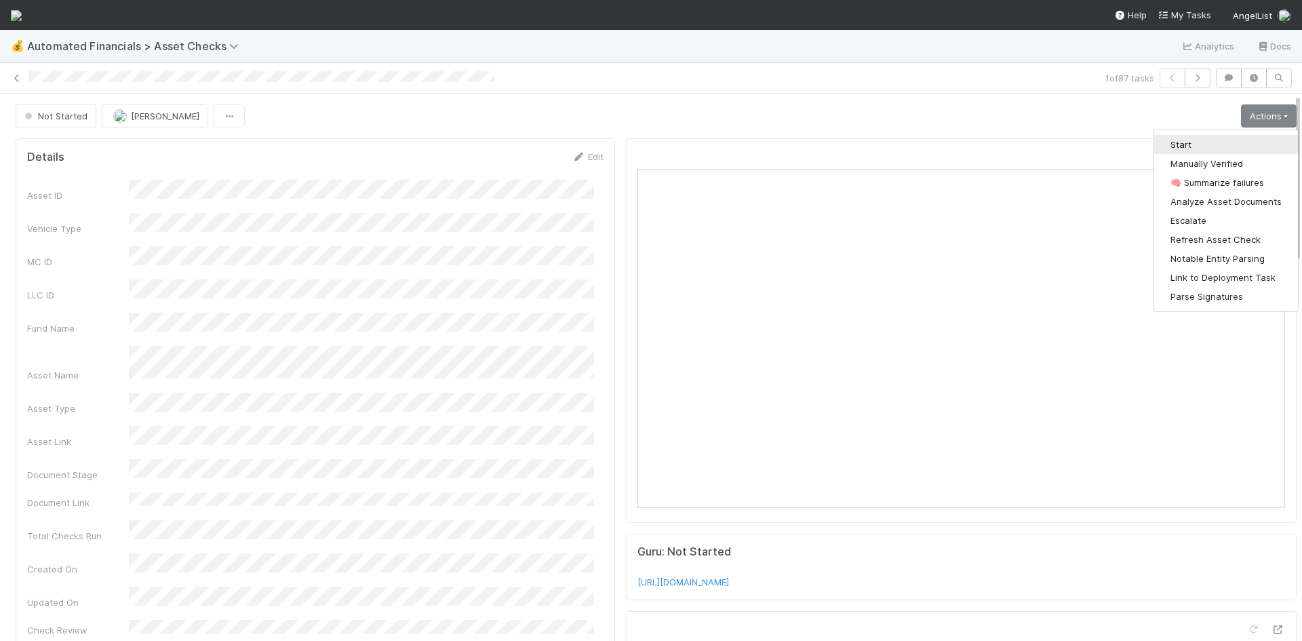
click at [1206, 142] on button "Start" at bounding box center [1226, 144] width 144 height 19
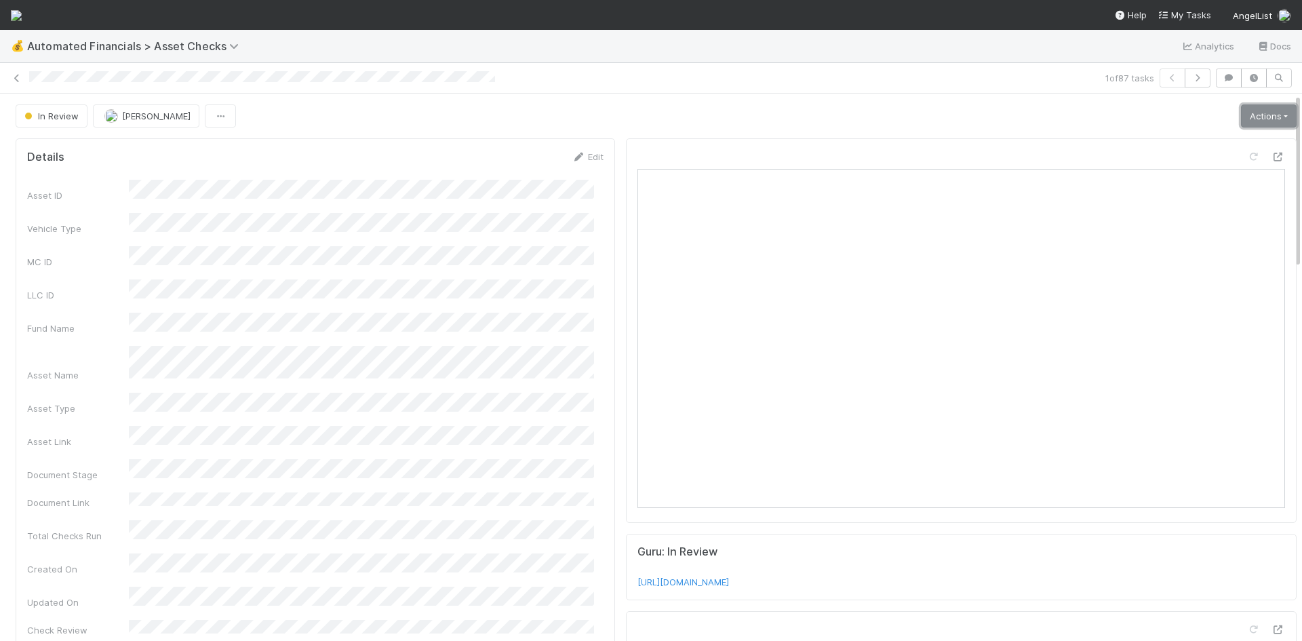
click at [1243, 116] on link "Actions" at bounding box center [1269, 115] width 56 height 23
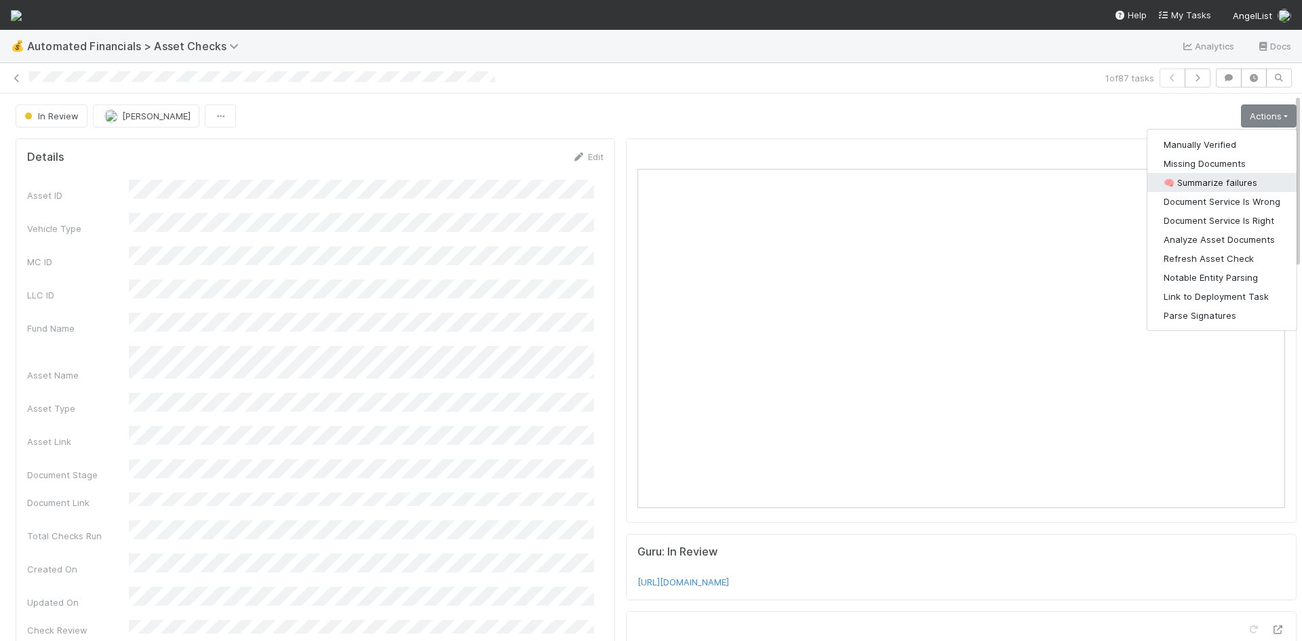
click at [1213, 180] on button "🧠 Summarize failures" at bounding box center [1221, 182] width 149 height 19
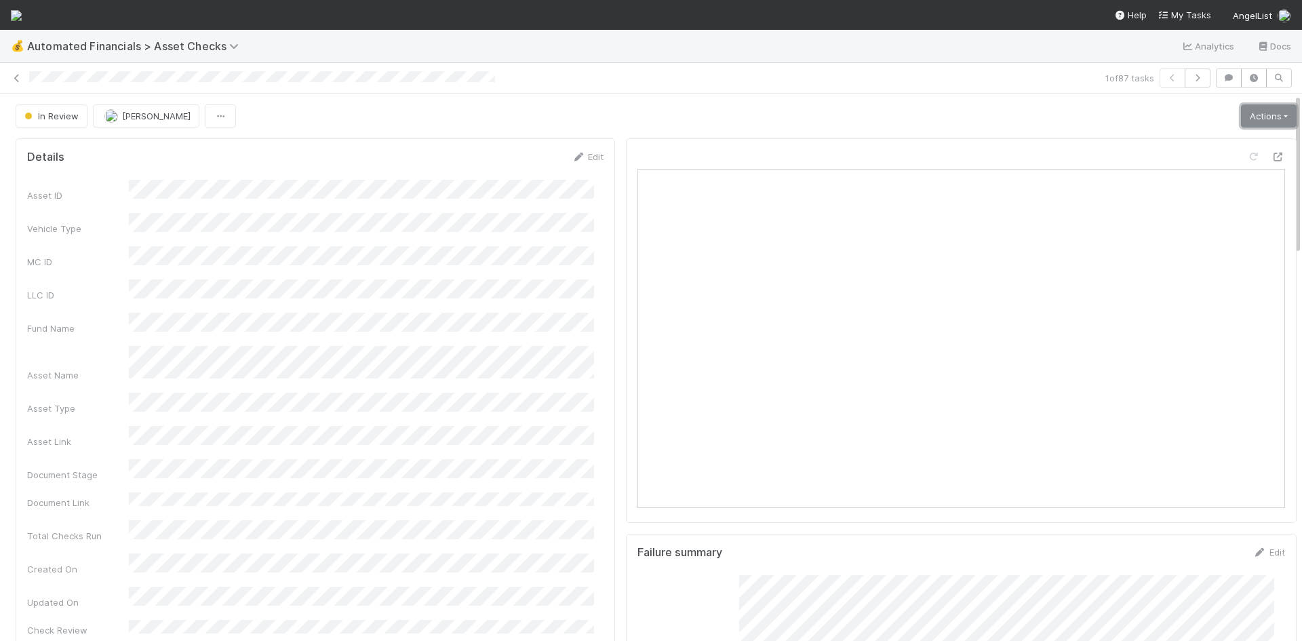
drag, startPoint x: 1260, startPoint y: 117, endPoint x: 1247, endPoint y: 124, distance: 14.9
click at [1260, 117] on link "Actions" at bounding box center [1269, 115] width 56 height 23
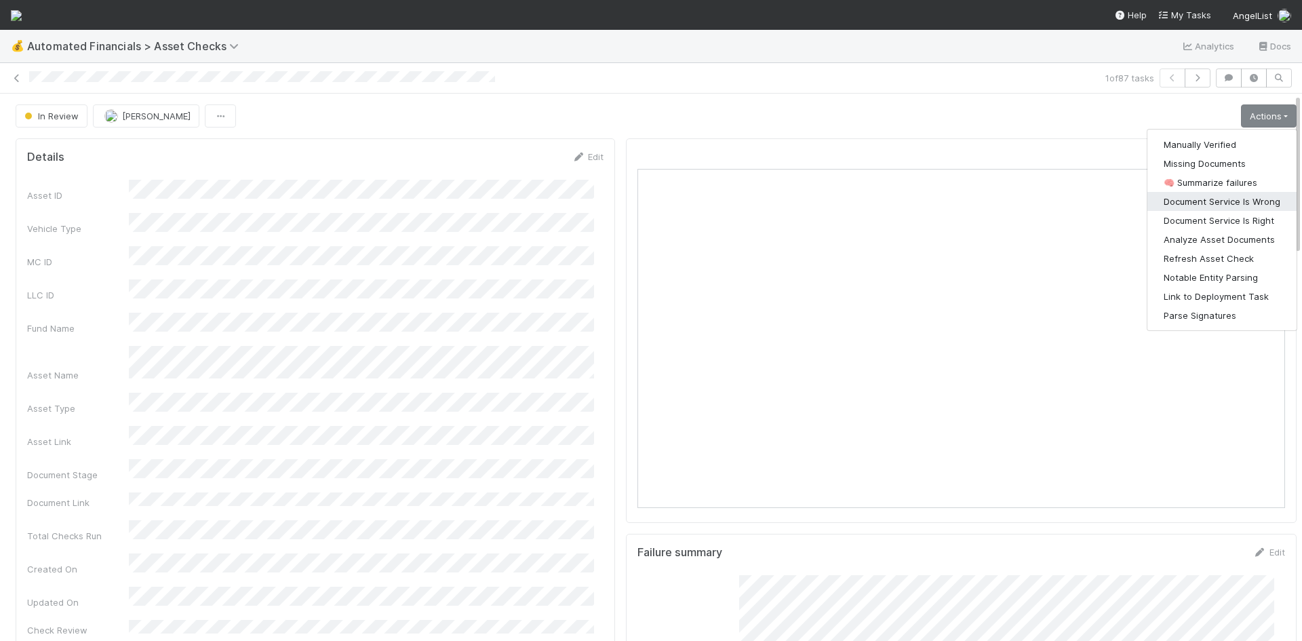
click at [1207, 199] on button "Document Service Is Wrong" at bounding box center [1221, 201] width 149 height 19
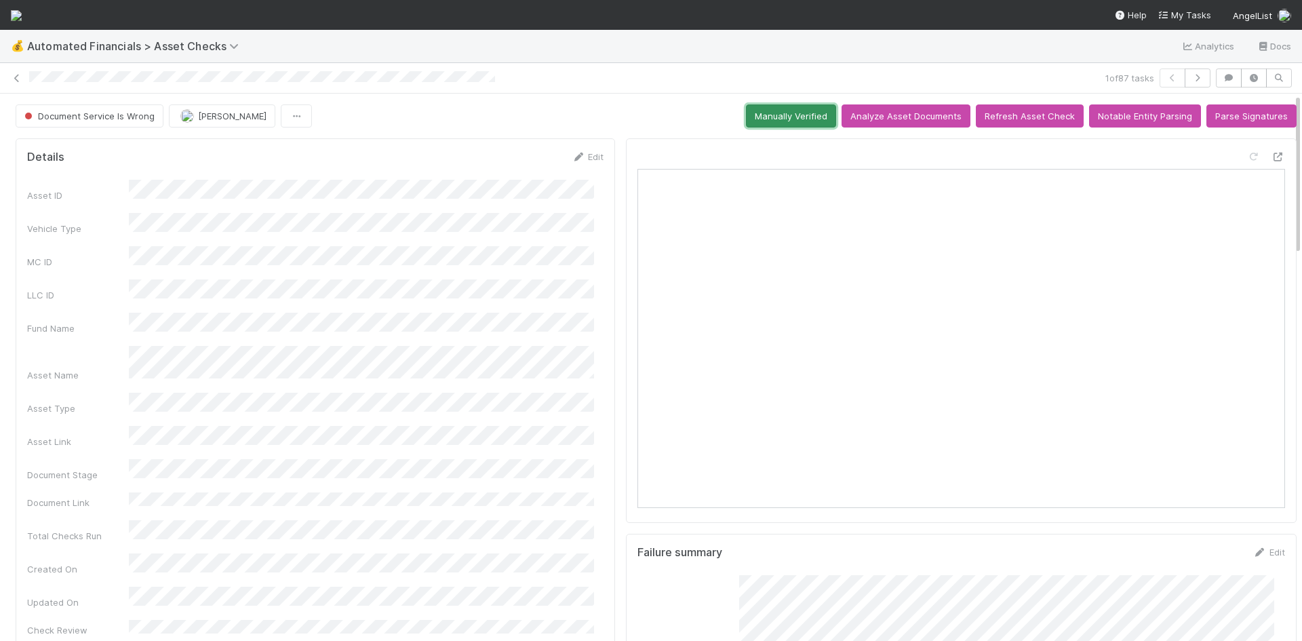
click at [802, 121] on button "Manually Verified" at bounding box center [791, 115] width 90 height 23
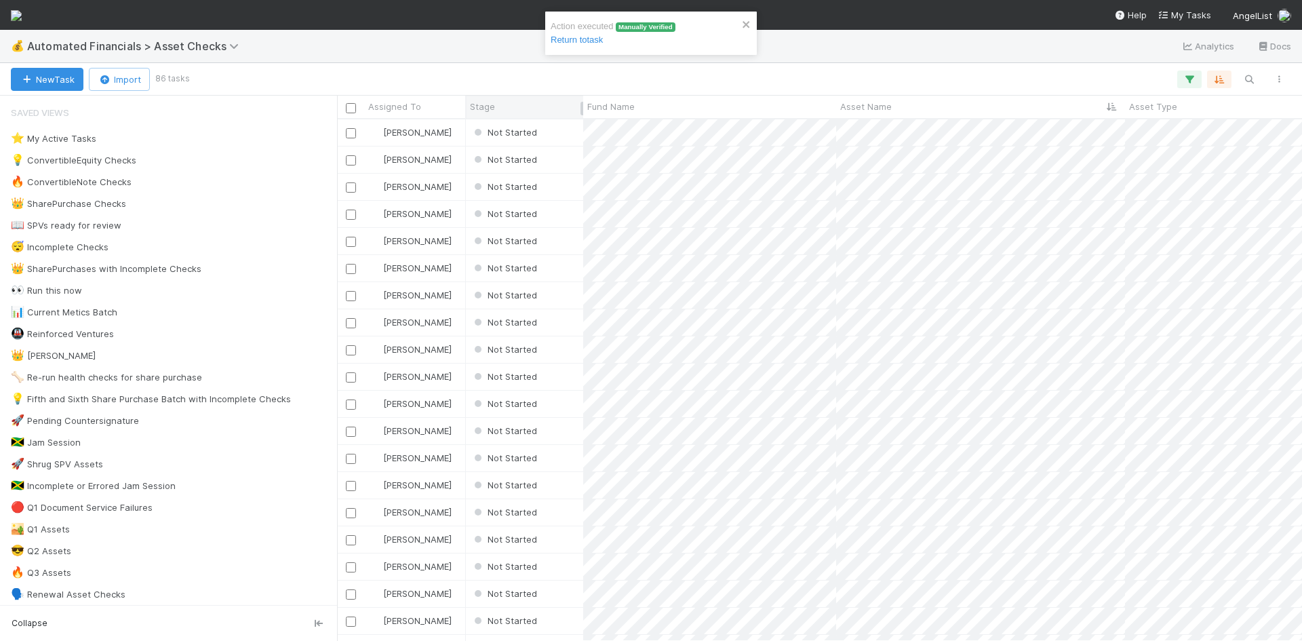
scroll to position [511, 955]
click at [569, 136] on div "Not Started" at bounding box center [524, 132] width 117 height 26
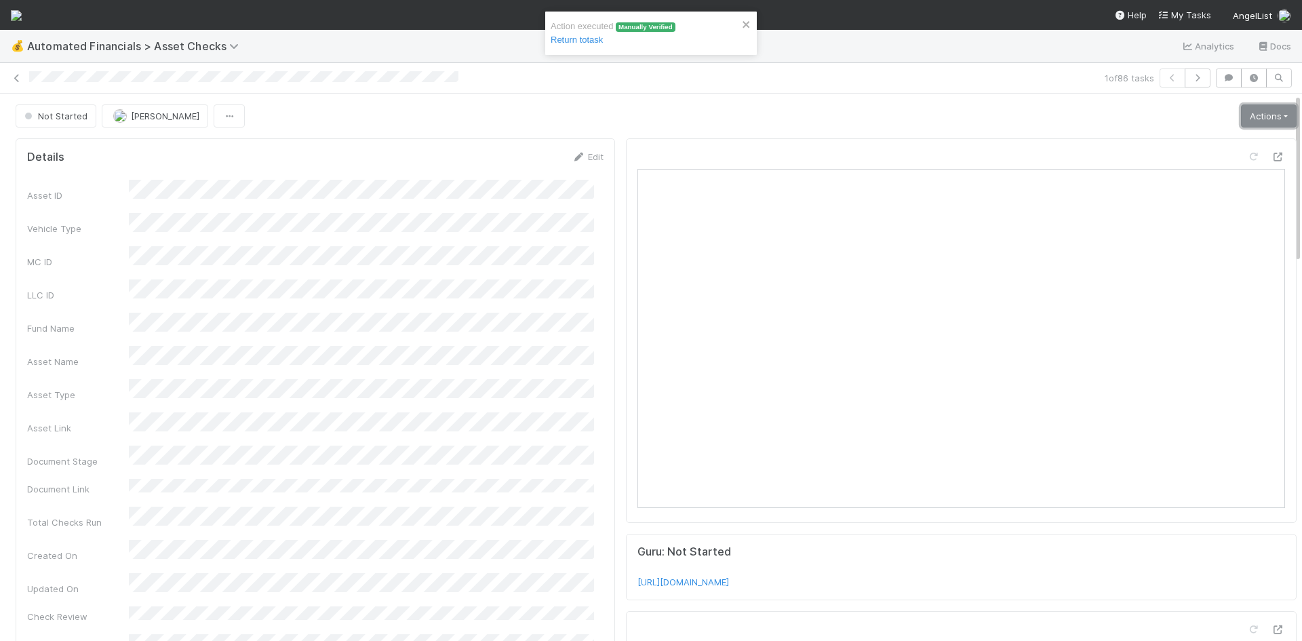
click at [1247, 117] on link "Actions" at bounding box center [1269, 115] width 56 height 23
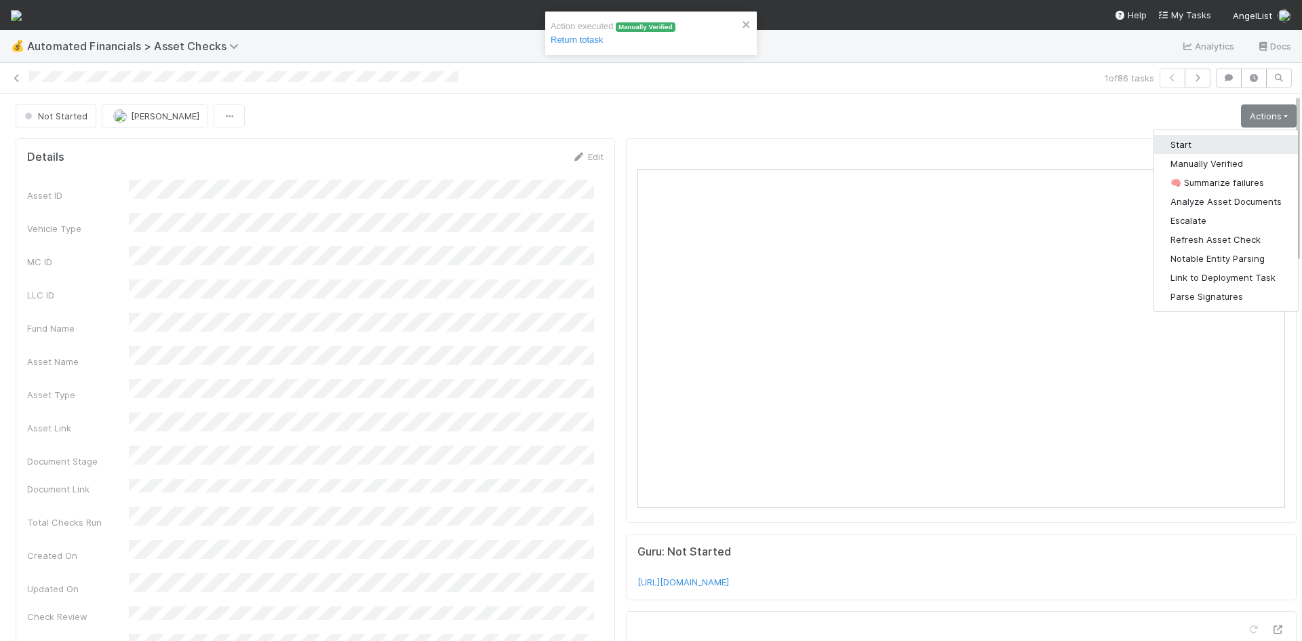
click at [1205, 144] on button "Start" at bounding box center [1226, 144] width 144 height 19
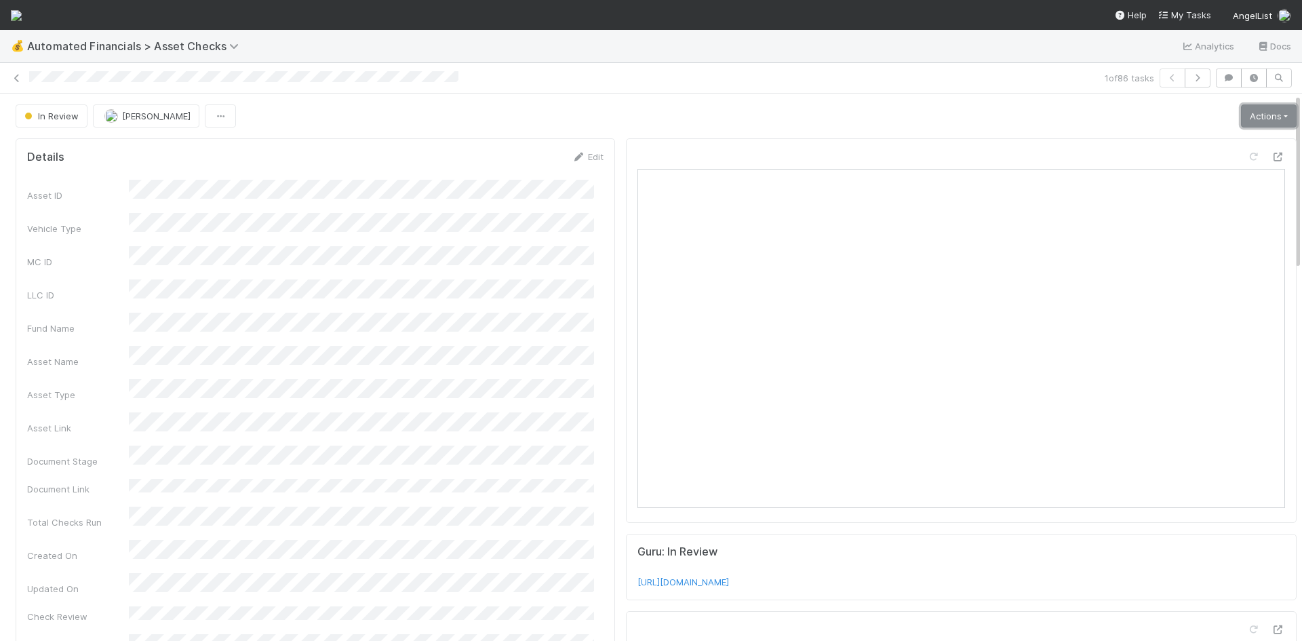
click at [1245, 119] on link "Actions" at bounding box center [1269, 115] width 56 height 23
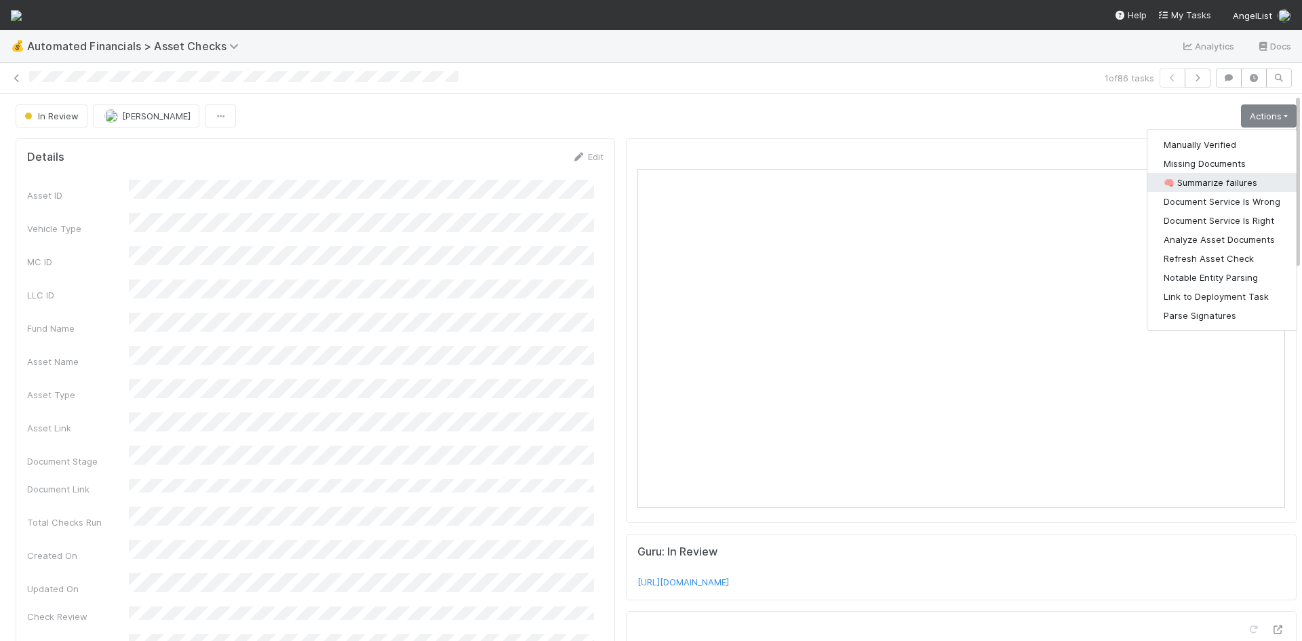
click at [1203, 182] on button "🧠 Summarize failures" at bounding box center [1221, 182] width 149 height 19
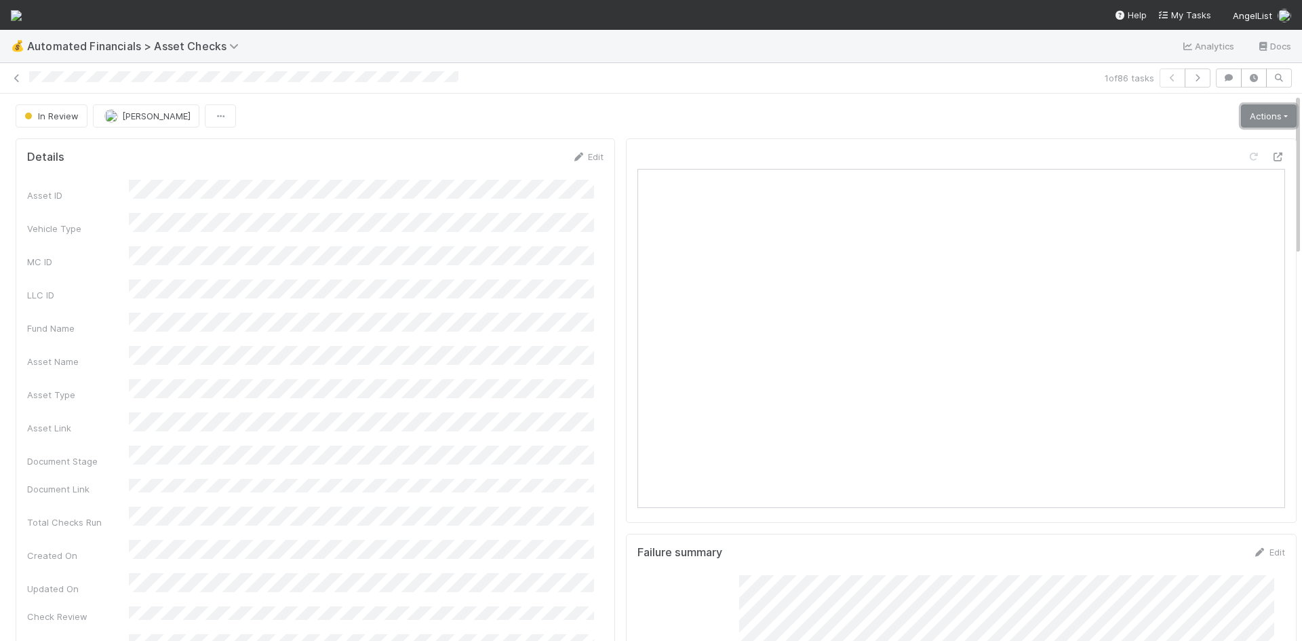
click at [1249, 113] on link "Actions" at bounding box center [1269, 115] width 56 height 23
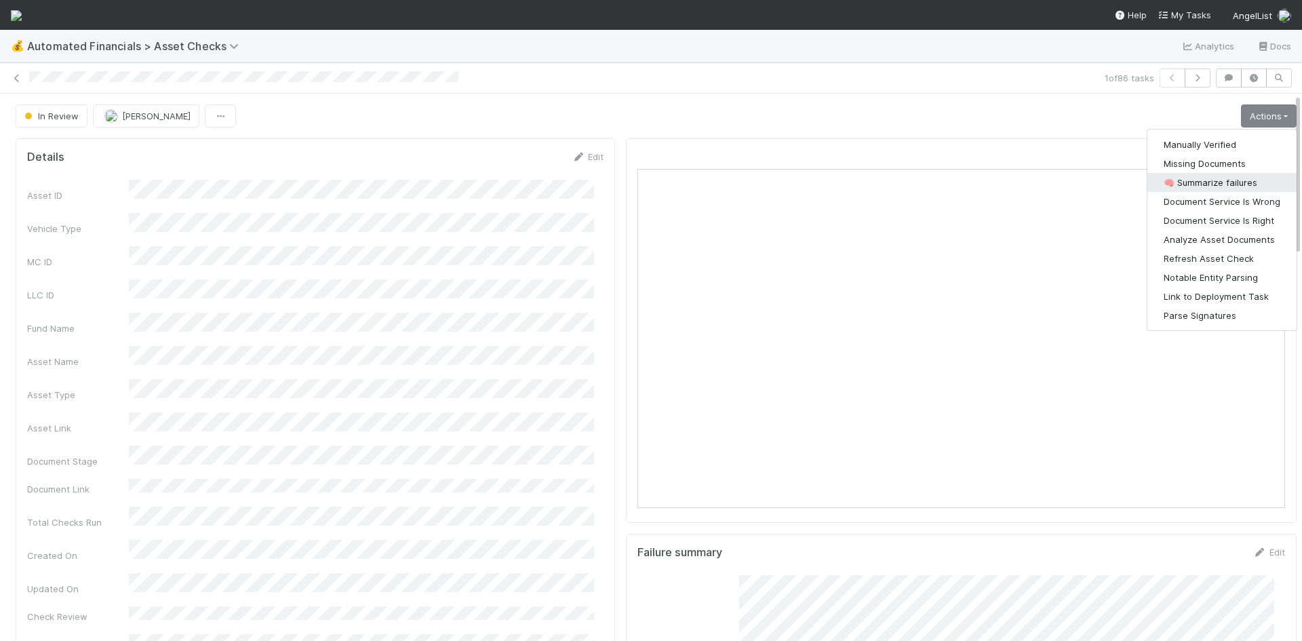
click at [1242, 185] on button "🧠 Summarize failures" at bounding box center [1221, 182] width 149 height 19
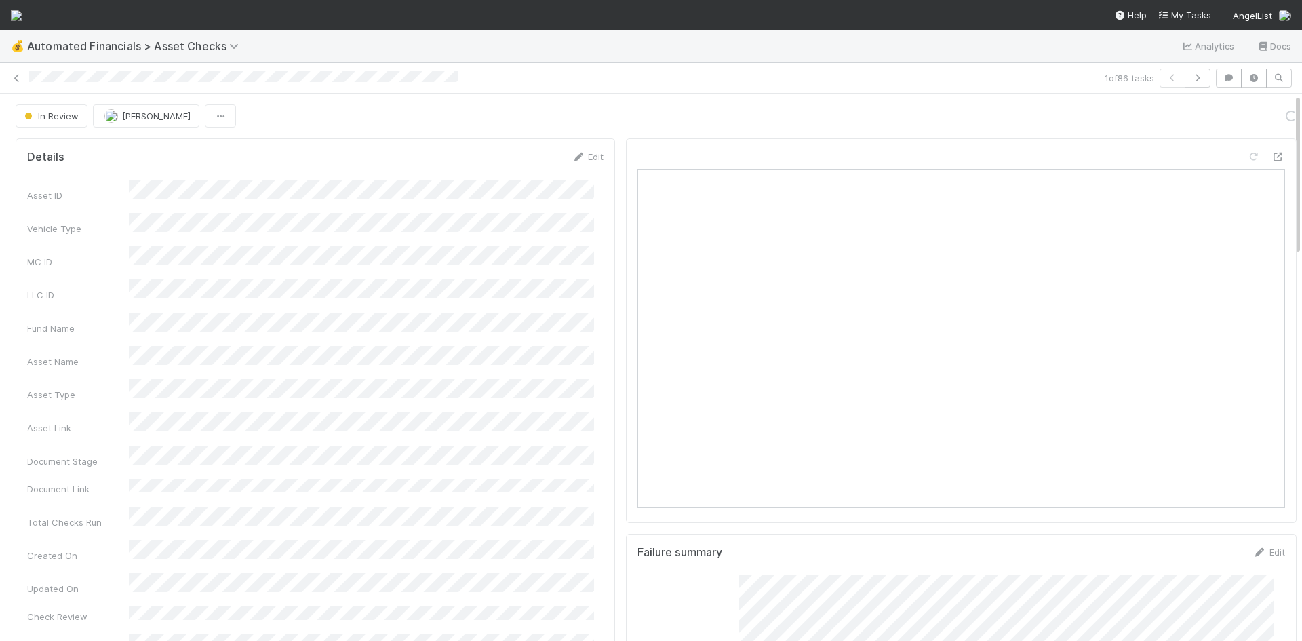
click at [852, 112] on div "In Review [PERSON_NAME] Loading..." at bounding box center [656, 115] width 1281 height 23
click at [1248, 121] on link "Actions" at bounding box center [1269, 115] width 56 height 23
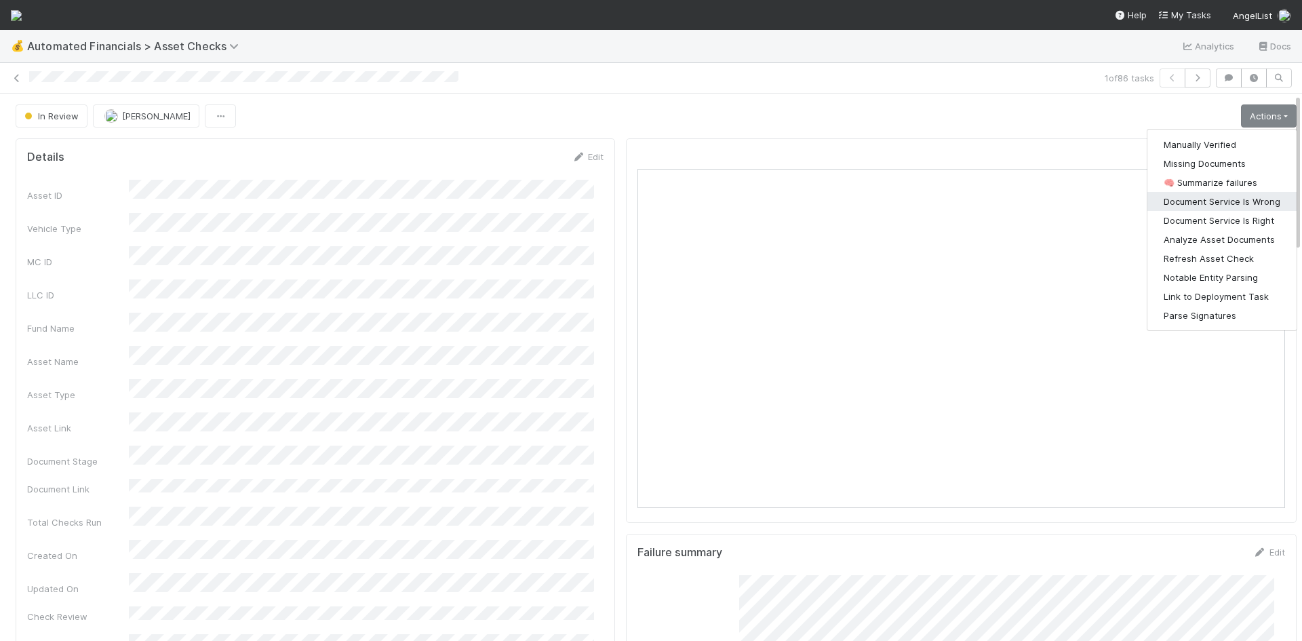
click at [1232, 203] on button "Document Service Is Wrong" at bounding box center [1221, 201] width 149 height 19
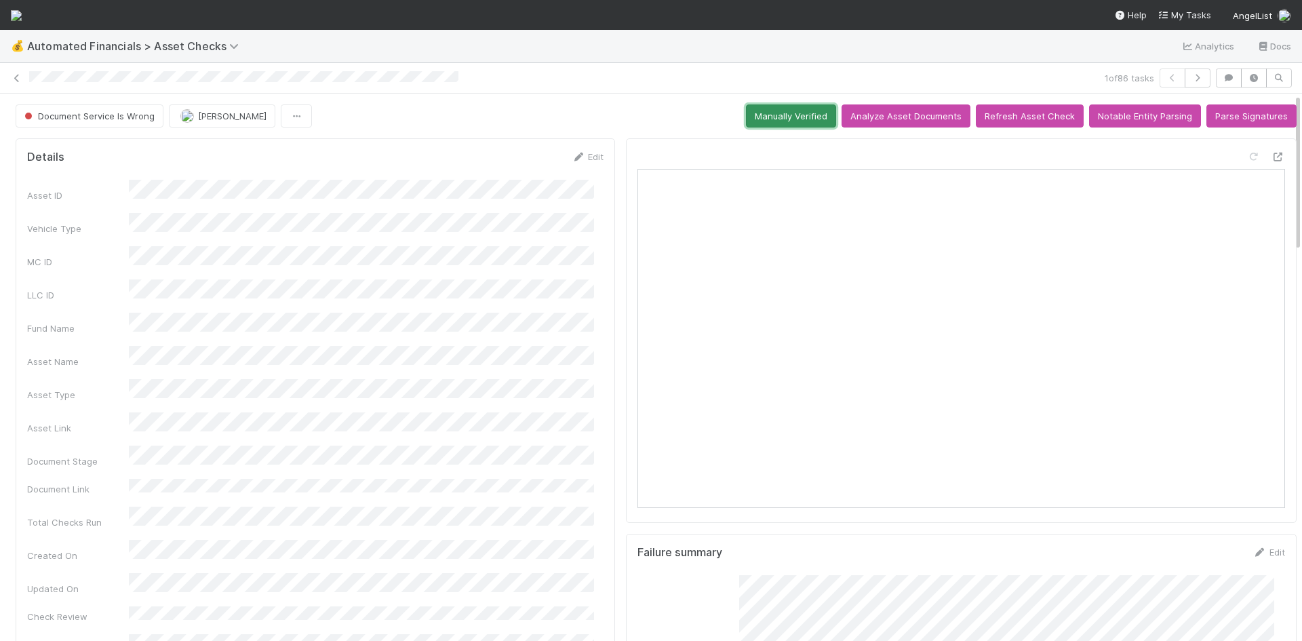
click at [788, 118] on button "Manually Verified" at bounding box center [791, 115] width 90 height 23
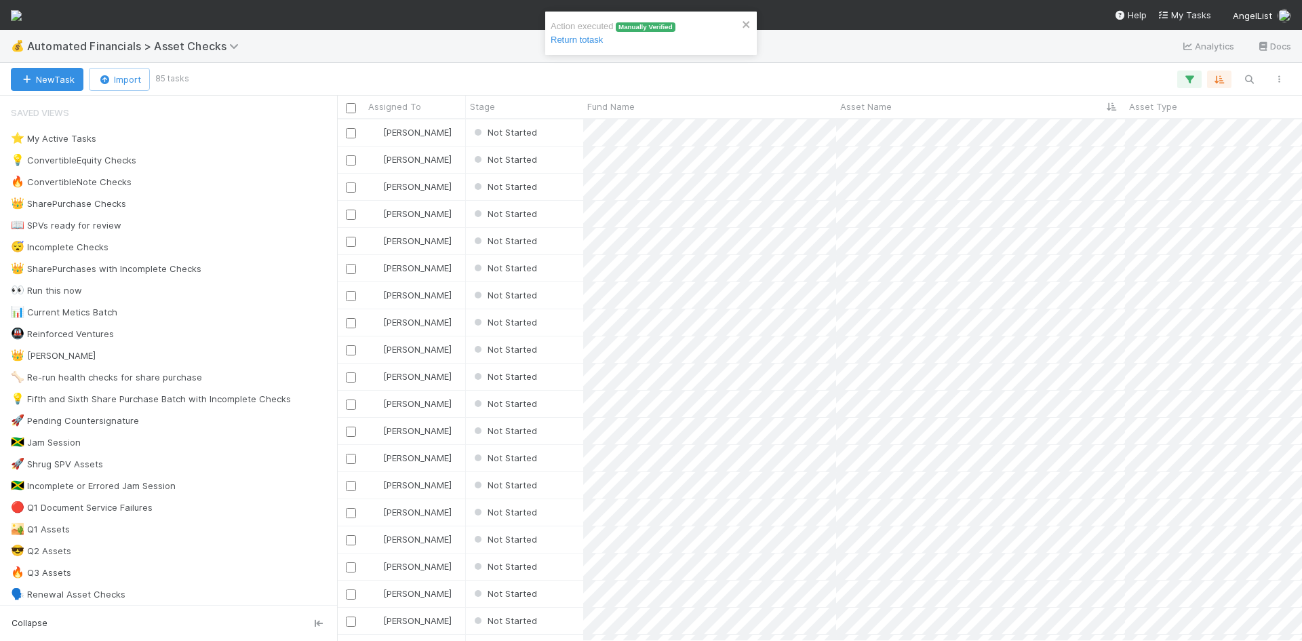
scroll to position [511, 955]
click at [565, 134] on div "Not Started" at bounding box center [524, 132] width 117 height 26
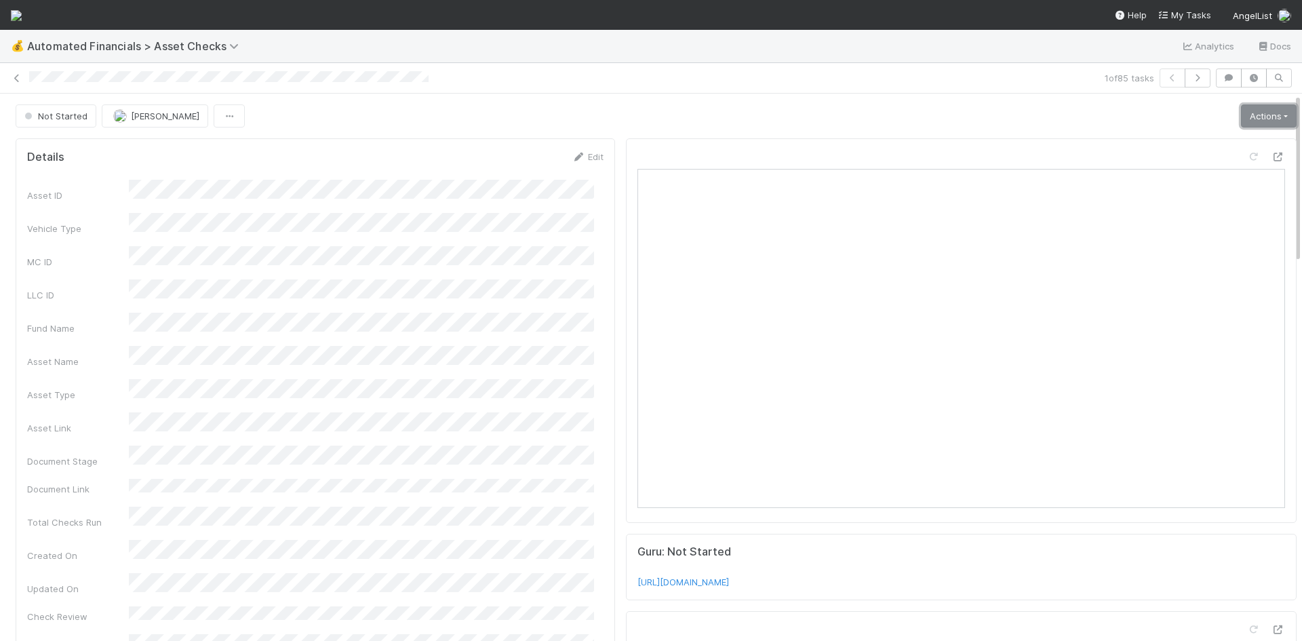
click at [1242, 111] on link "Actions" at bounding box center [1269, 115] width 56 height 23
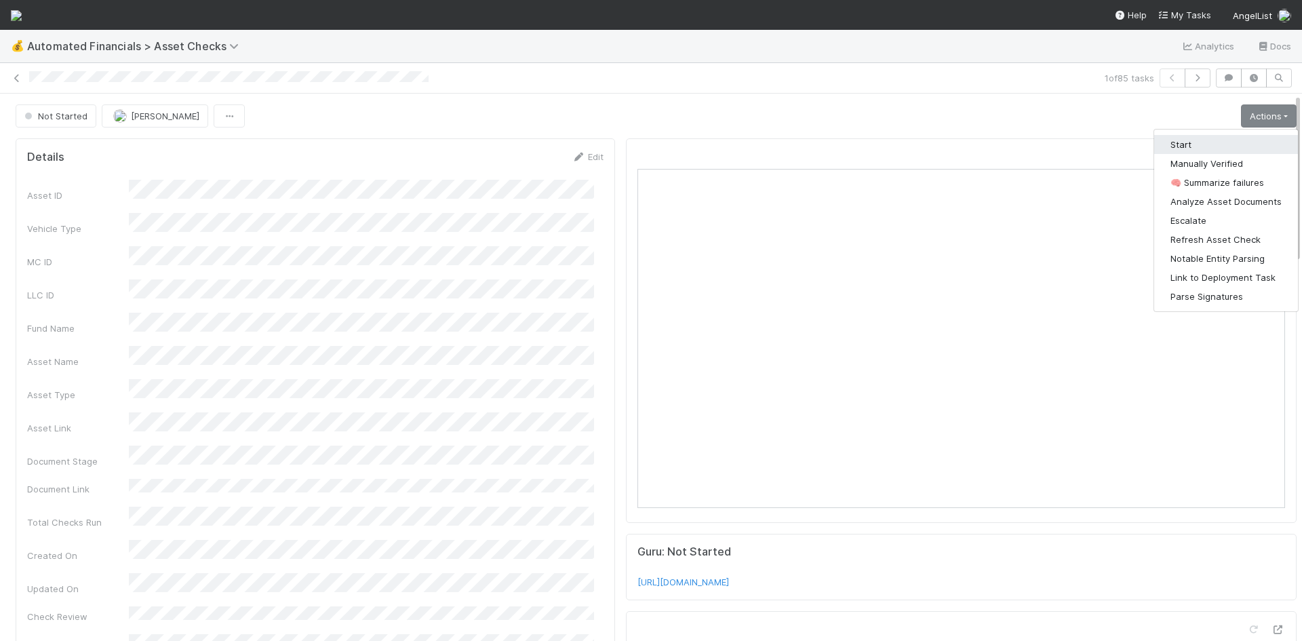
click at [1218, 144] on button "Start" at bounding box center [1226, 144] width 144 height 19
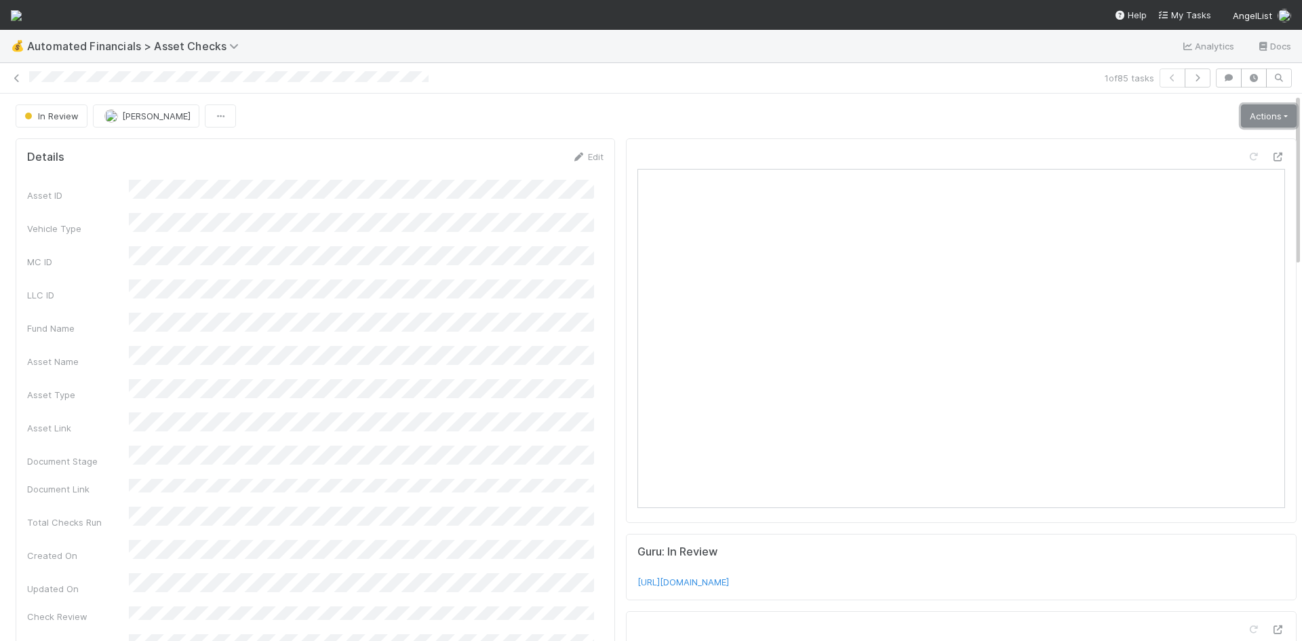
click at [1256, 119] on link "Actions" at bounding box center [1269, 115] width 56 height 23
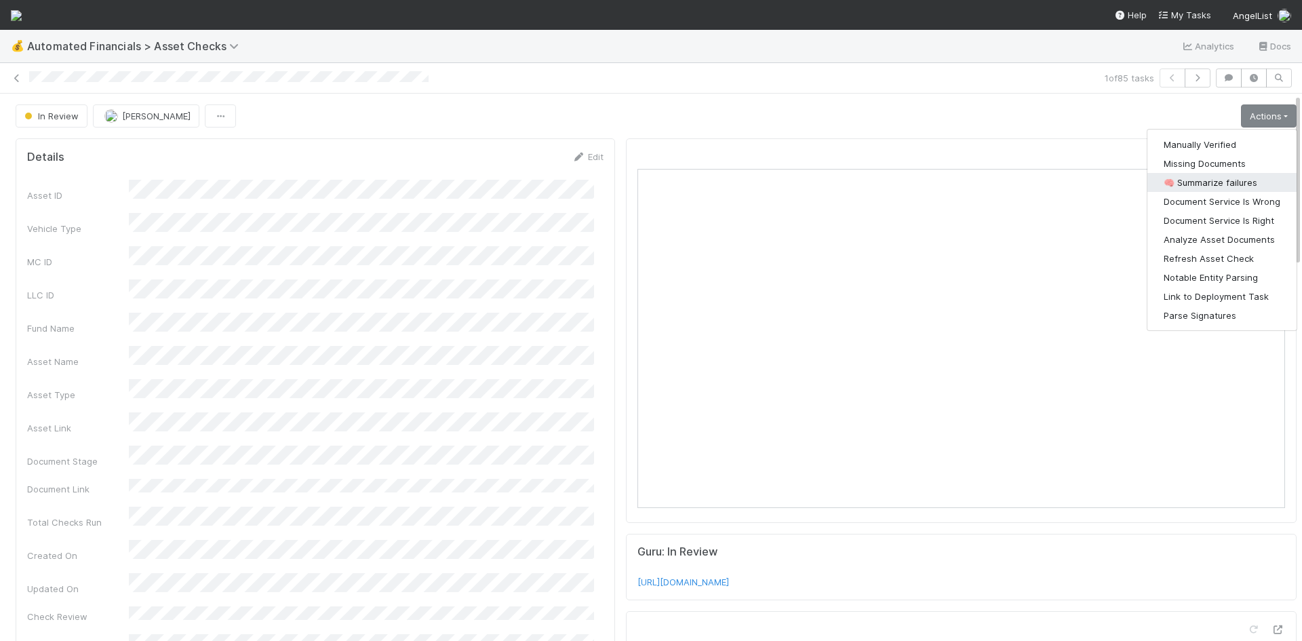
click at [1222, 178] on button "🧠 Summarize failures" at bounding box center [1221, 182] width 149 height 19
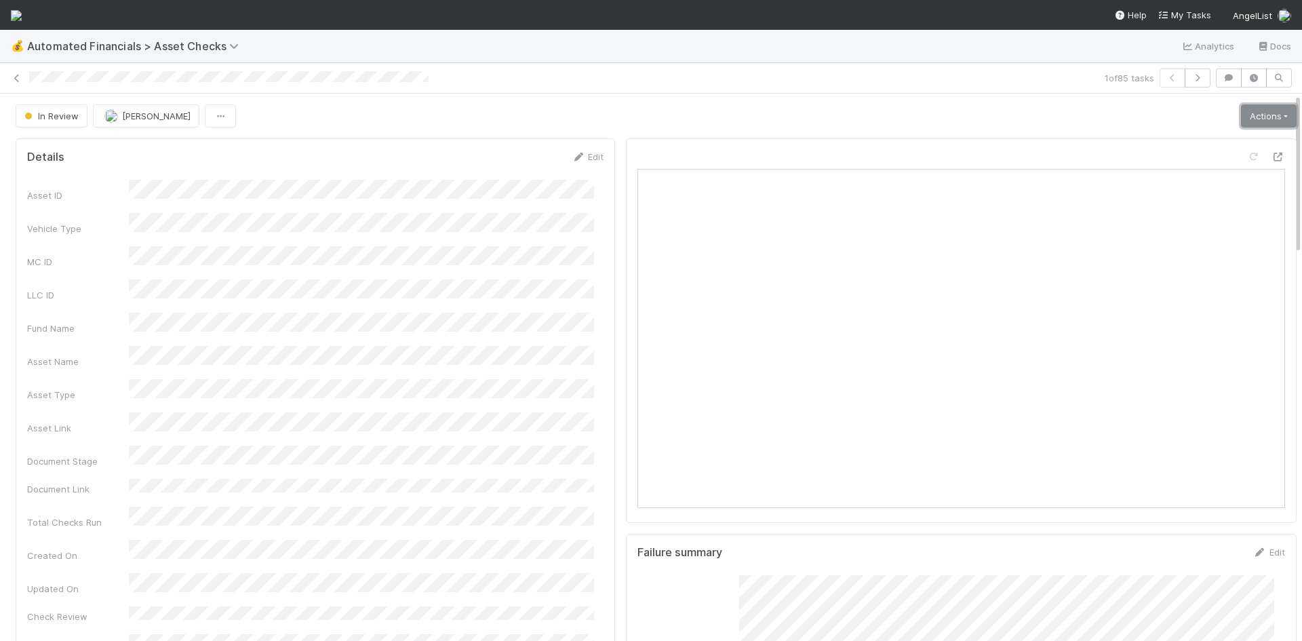
click at [1241, 114] on link "Actions" at bounding box center [1269, 115] width 56 height 23
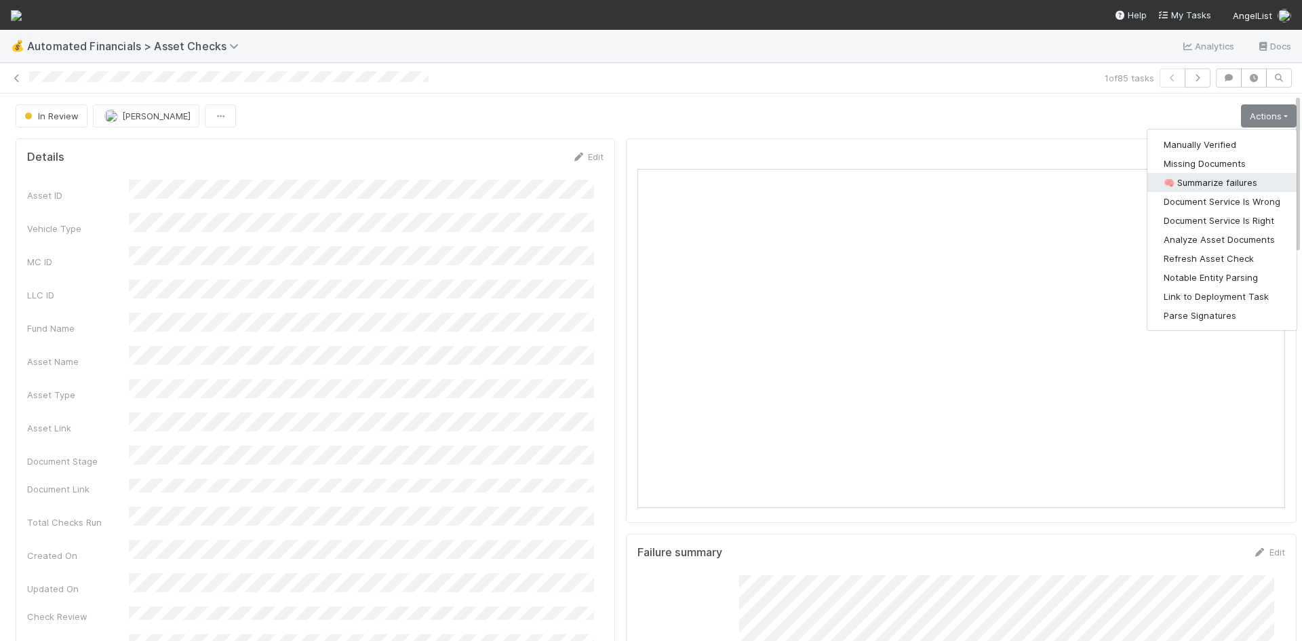
click at [1224, 184] on button "🧠 Summarize failures" at bounding box center [1221, 182] width 149 height 19
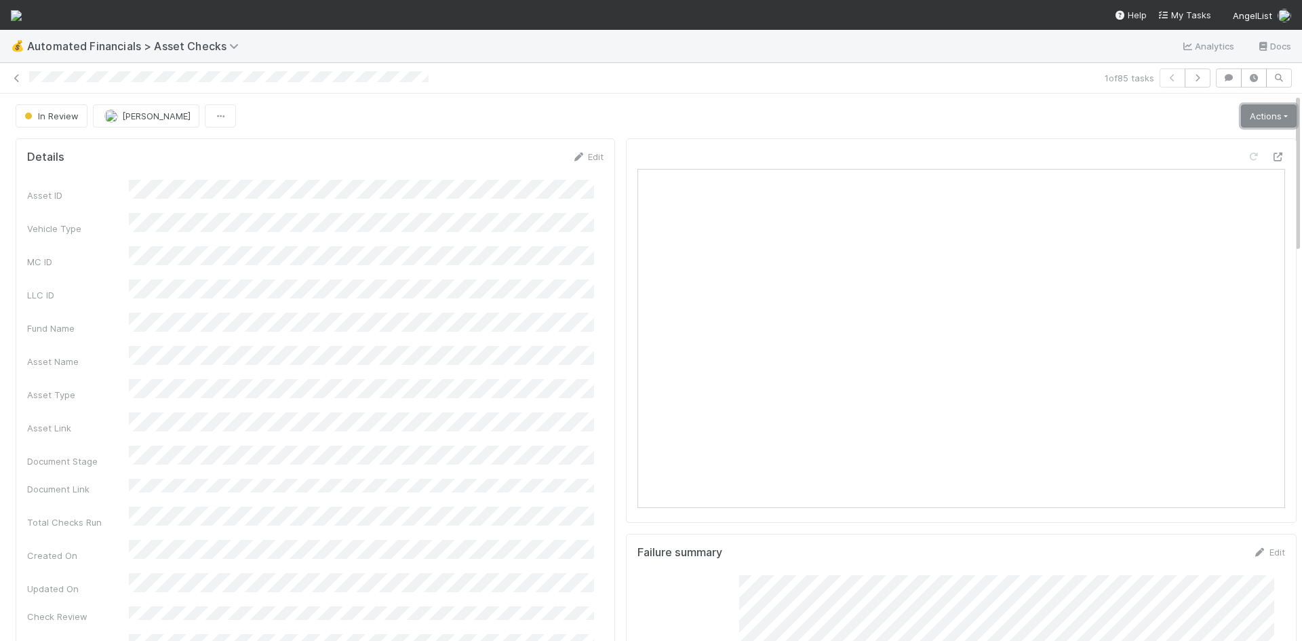
click at [1247, 119] on link "Actions" at bounding box center [1269, 115] width 56 height 23
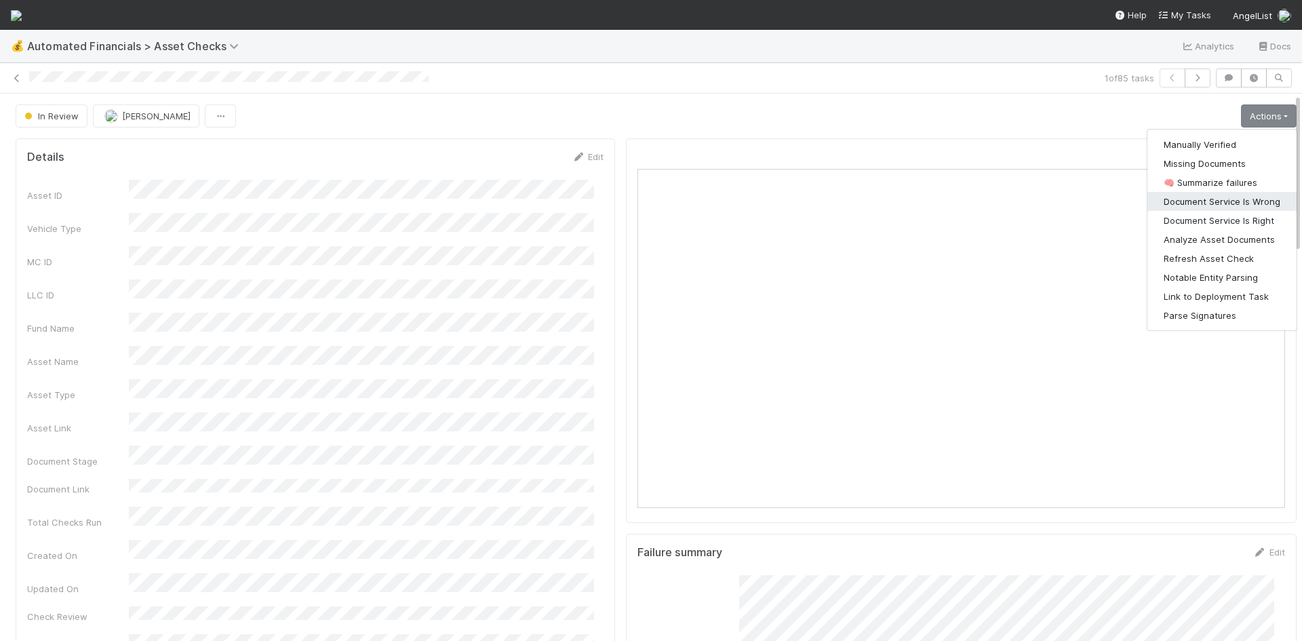
click at [1237, 202] on button "Document Service Is Wrong" at bounding box center [1221, 201] width 149 height 19
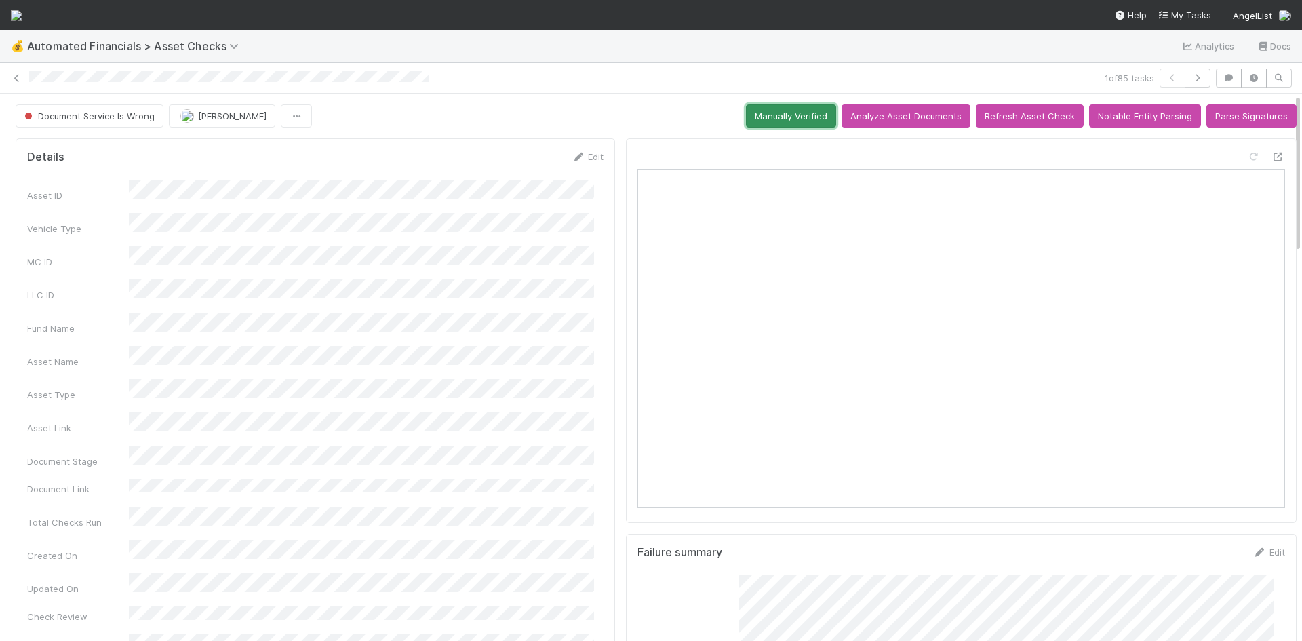
click at [785, 113] on button "Manually Verified" at bounding box center [791, 115] width 90 height 23
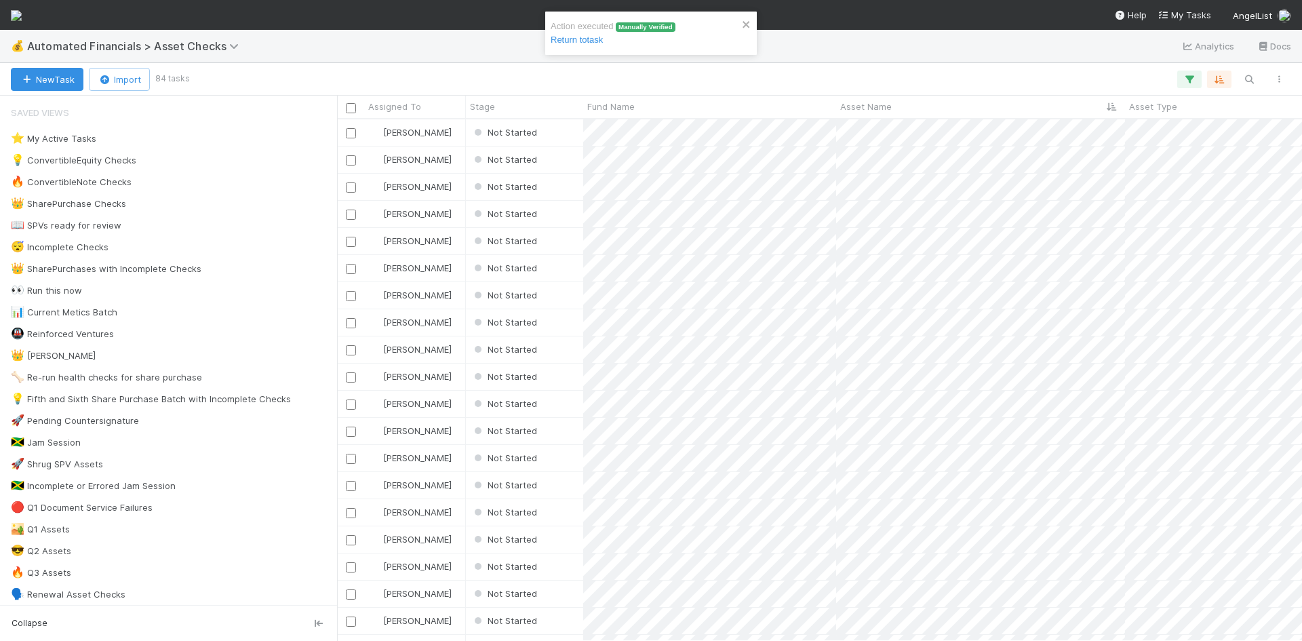
scroll to position [511, 955]
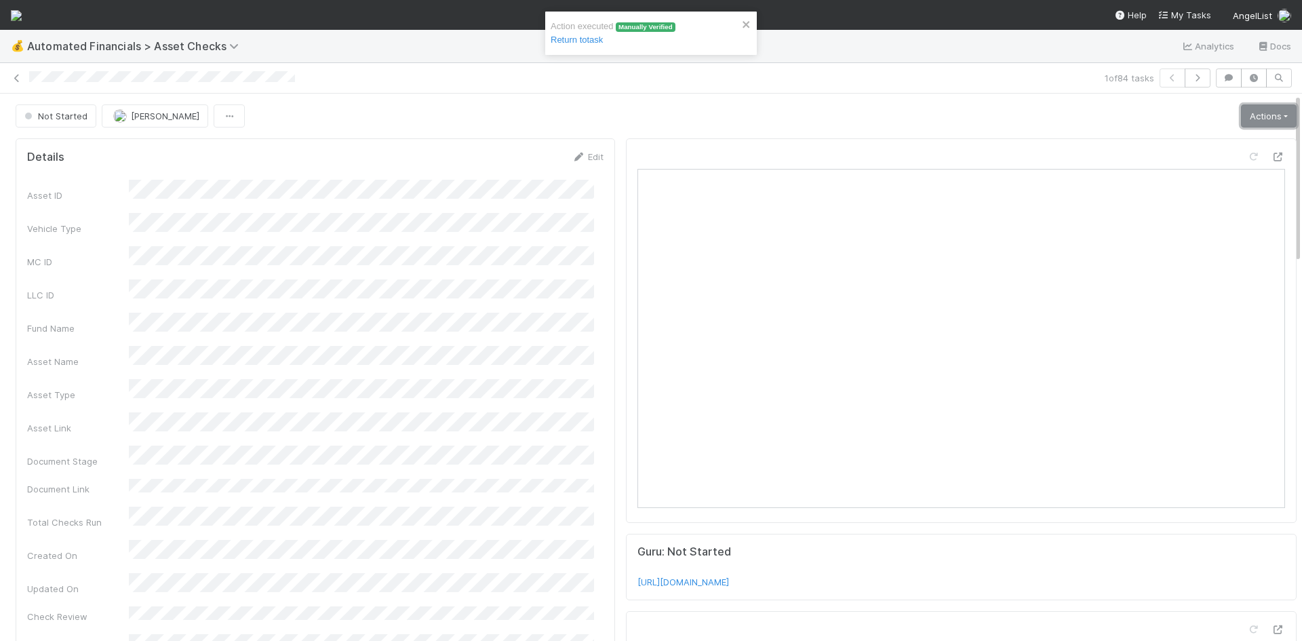
click at [1245, 115] on link "Actions" at bounding box center [1269, 115] width 56 height 23
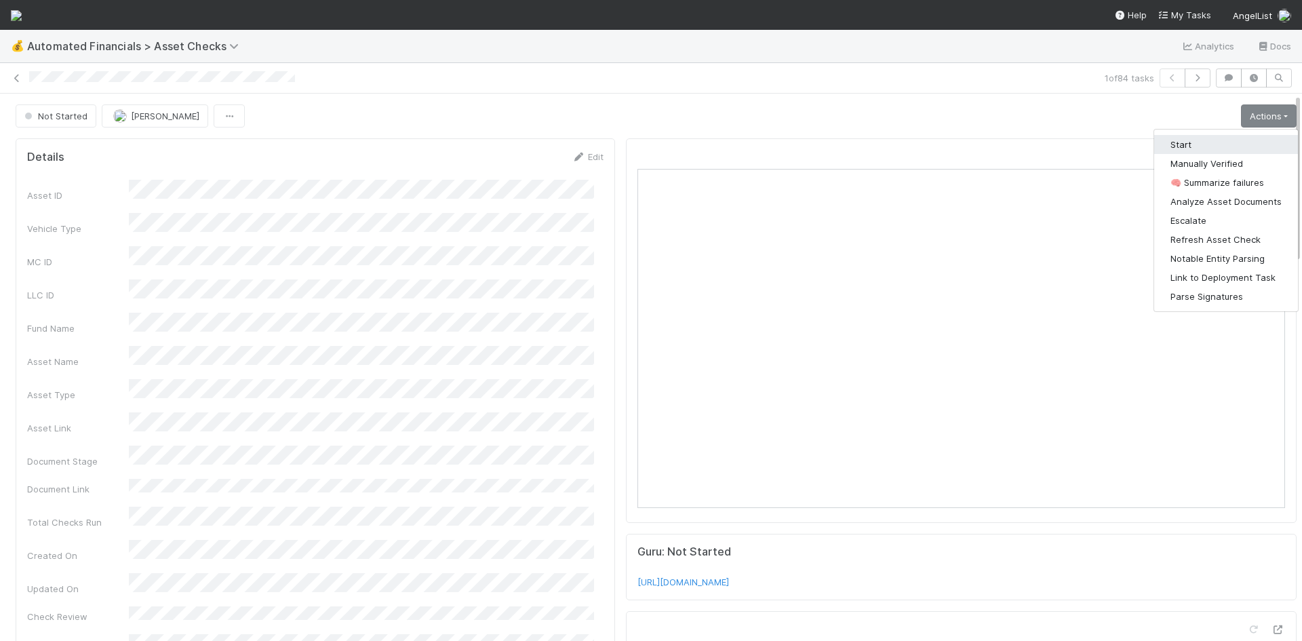
click at [1171, 146] on button "Start" at bounding box center [1226, 144] width 144 height 19
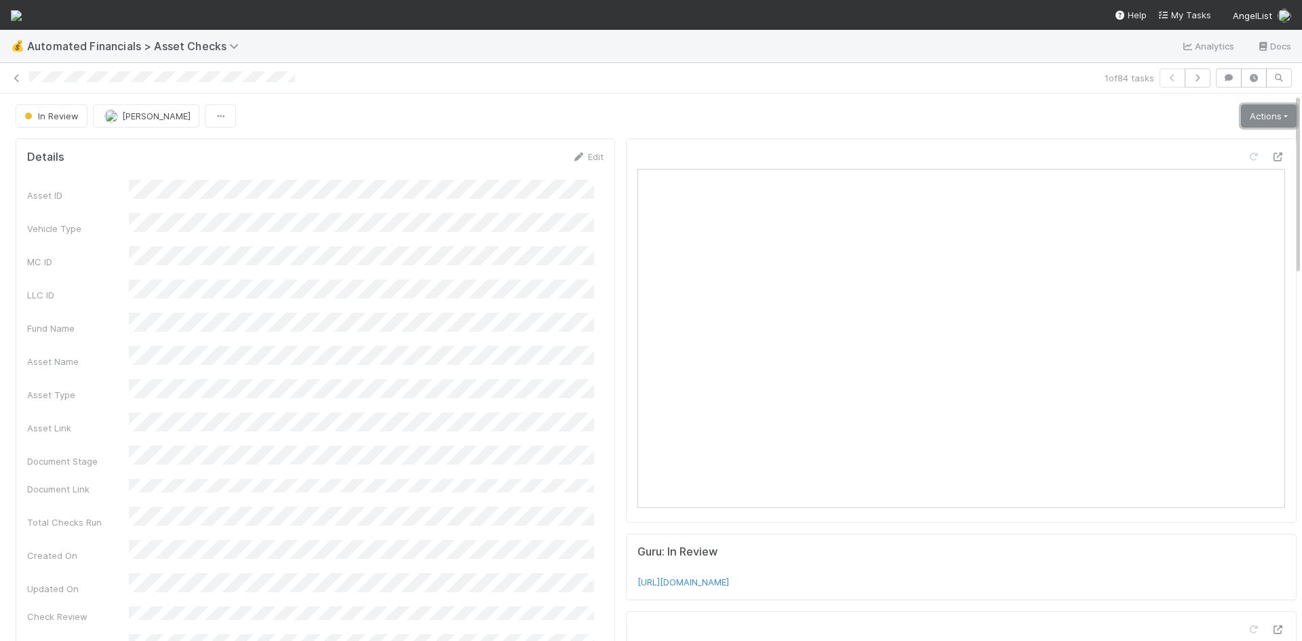
click at [1241, 117] on link "Actions" at bounding box center [1269, 115] width 56 height 23
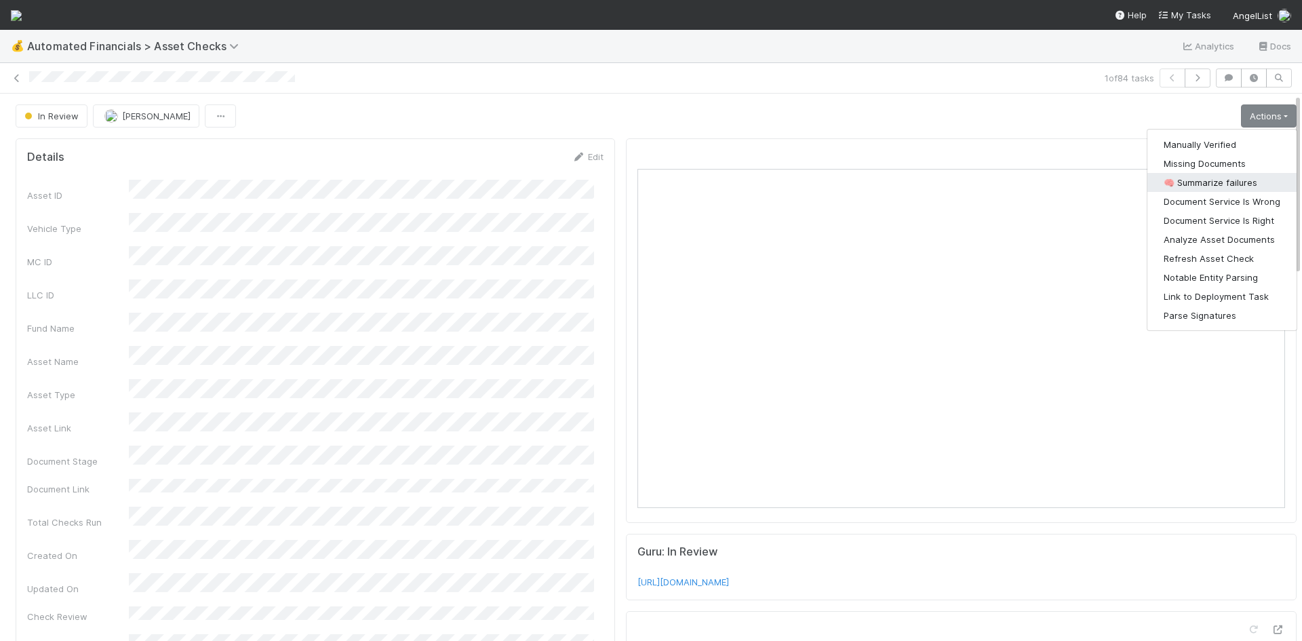
click at [1227, 182] on button "🧠 Summarize failures" at bounding box center [1221, 182] width 149 height 19
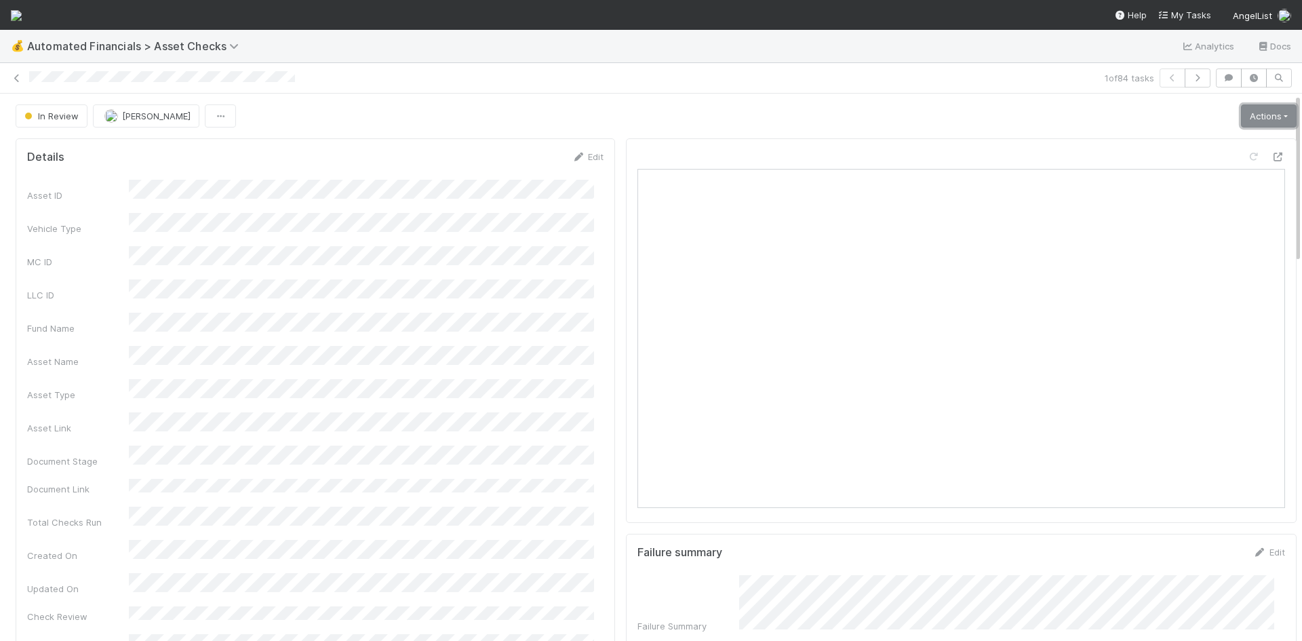
click at [1254, 108] on link "Actions" at bounding box center [1269, 115] width 56 height 23
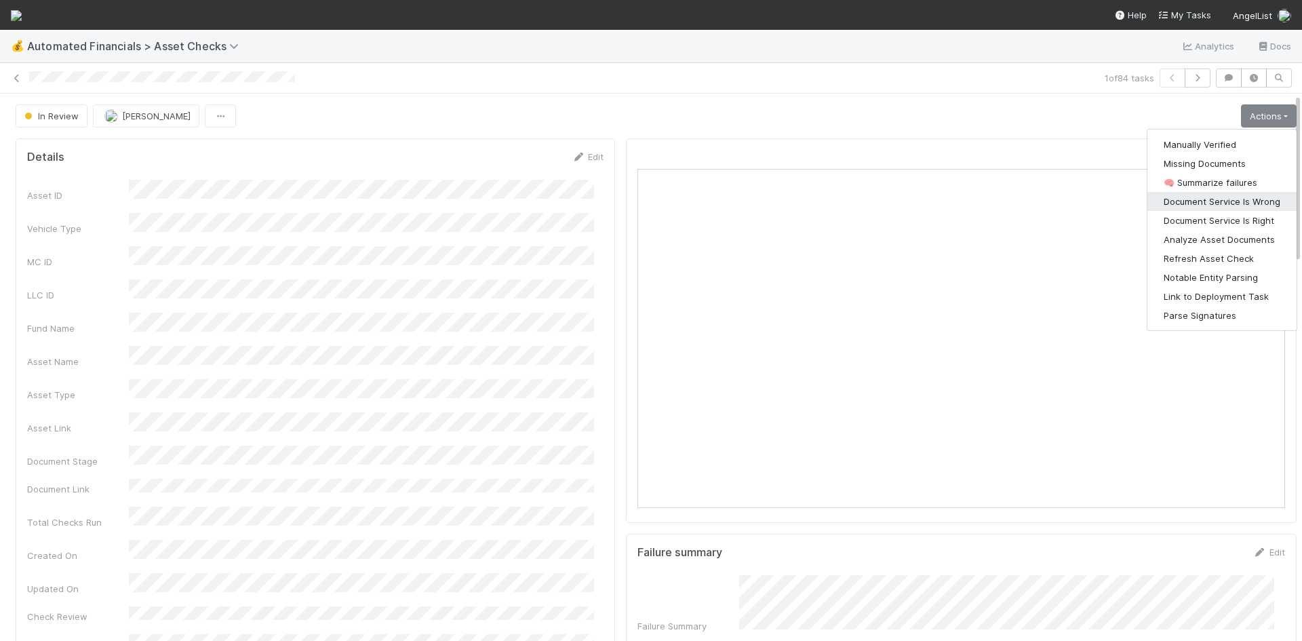
click at [1215, 201] on button "Document Service Is Wrong" at bounding box center [1221, 201] width 149 height 19
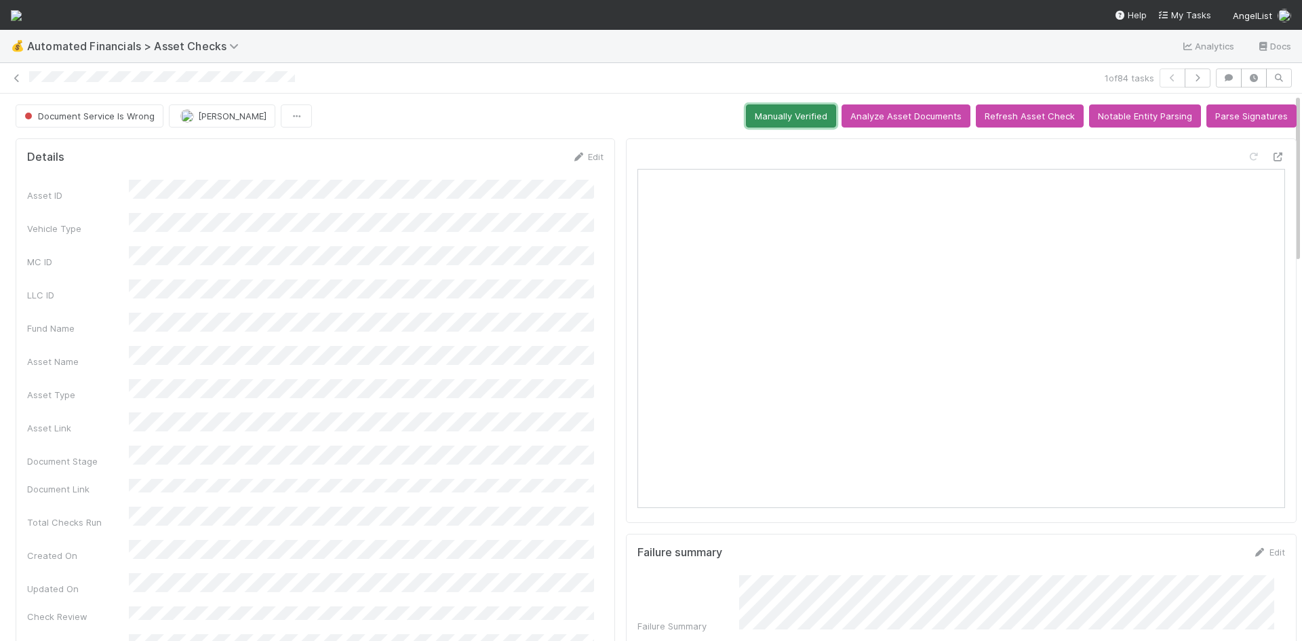
click at [804, 109] on button "Manually Verified" at bounding box center [791, 115] width 90 height 23
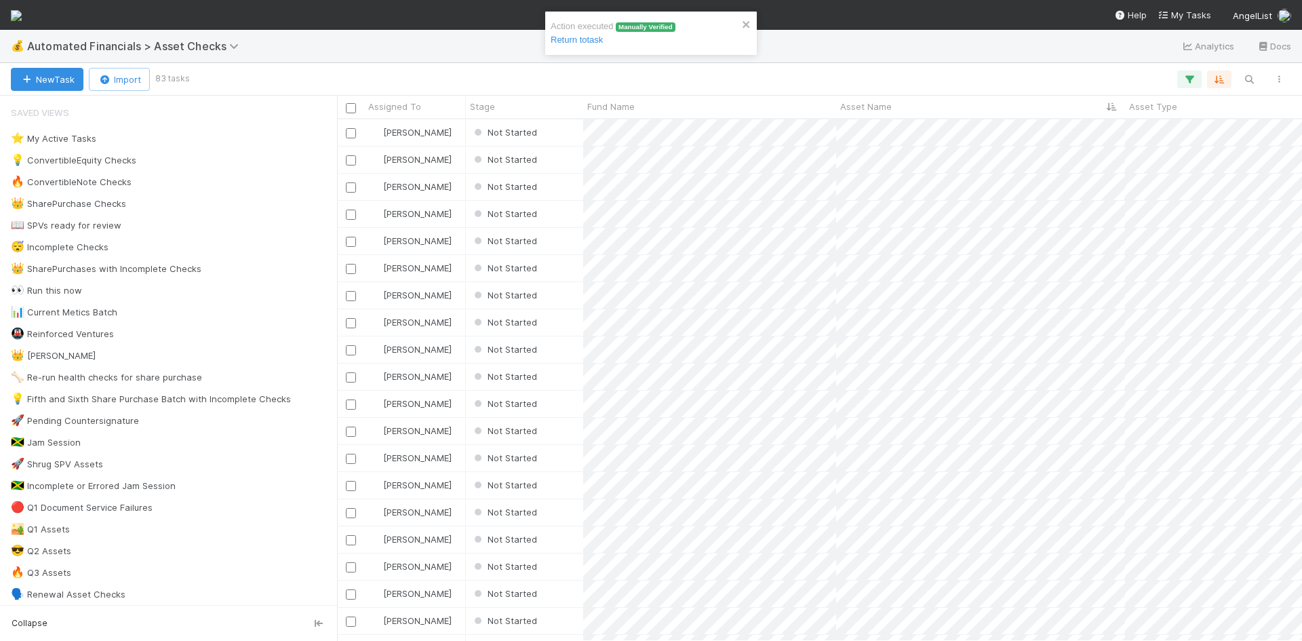
scroll to position [511, 955]
click at [558, 134] on div "Not Started" at bounding box center [524, 132] width 117 height 26
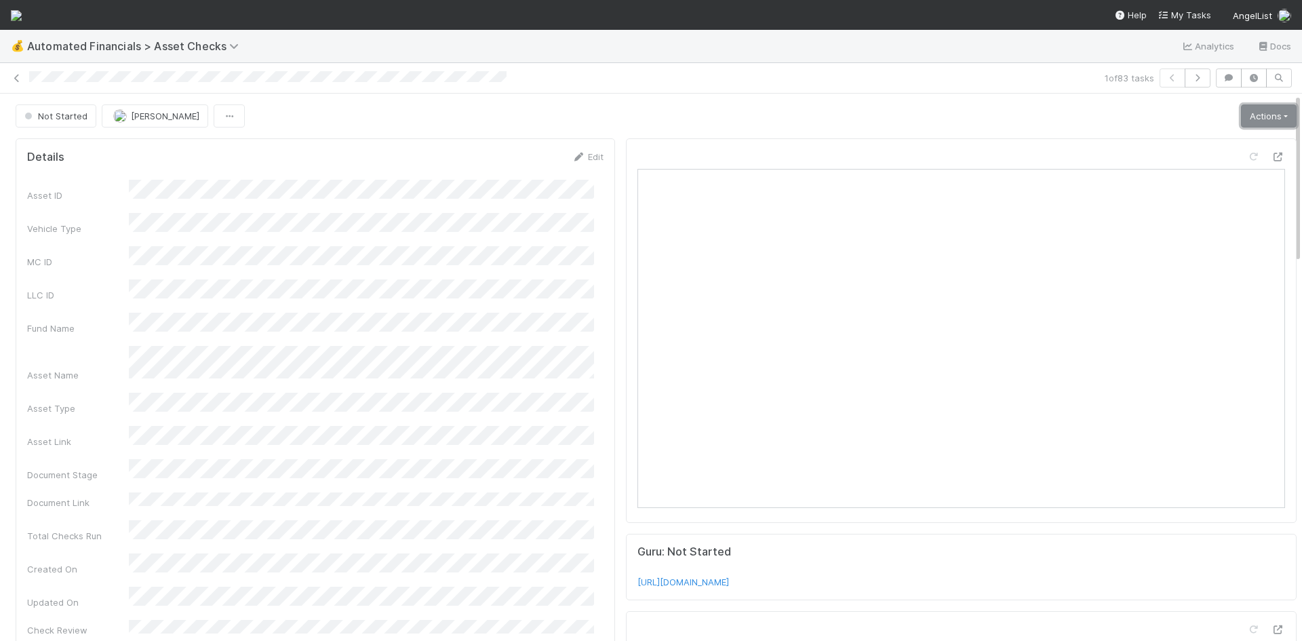
click at [1249, 118] on link "Actions" at bounding box center [1269, 115] width 56 height 23
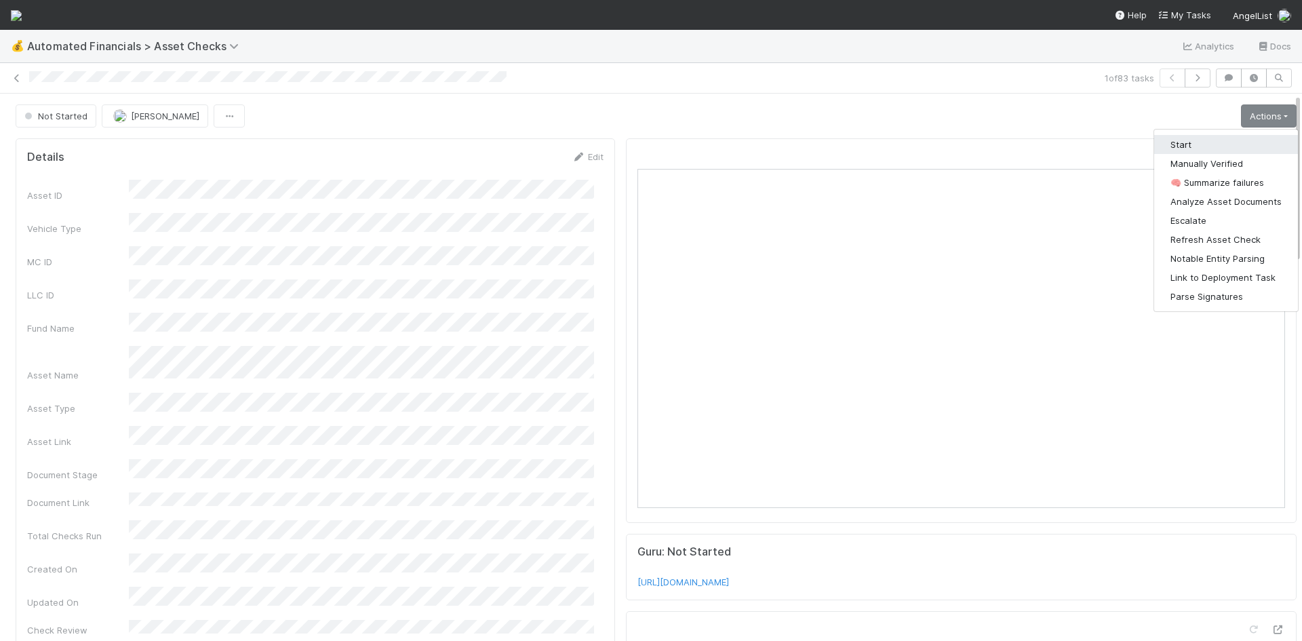
click at [1207, 138] on button "Start" at bounding box center [1226, 144] width 144 height 19
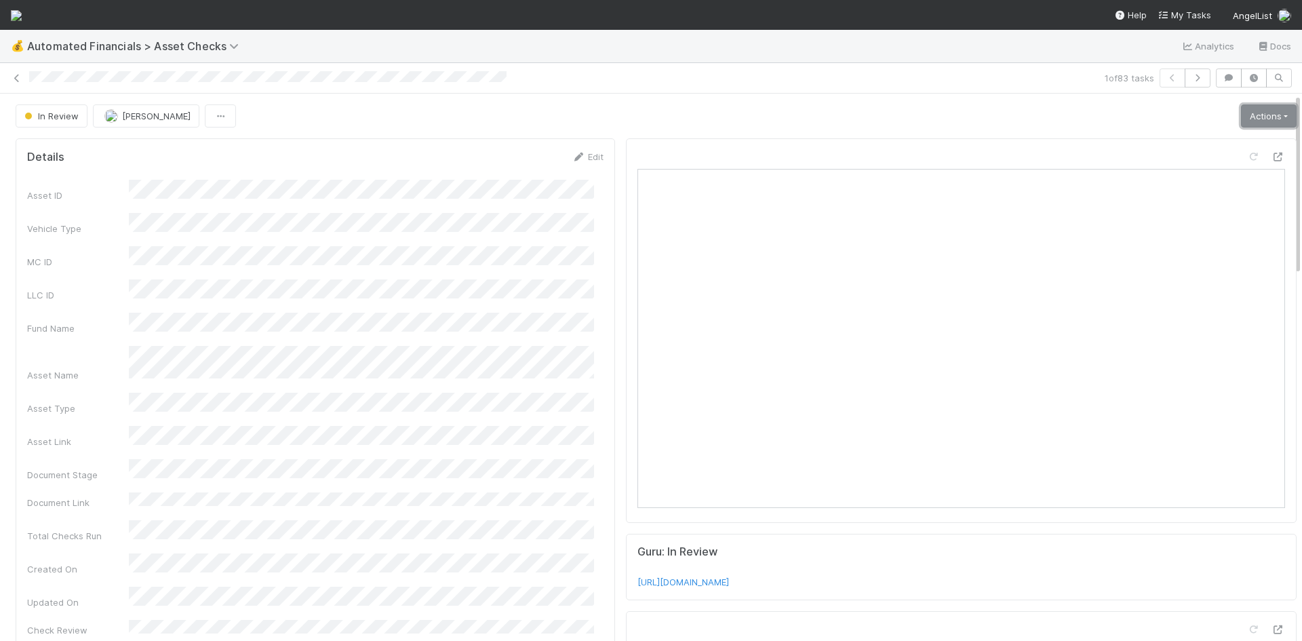
click at [1241, 119] on link "Actions" at bounding box center [1269, 115] width 56 height 23
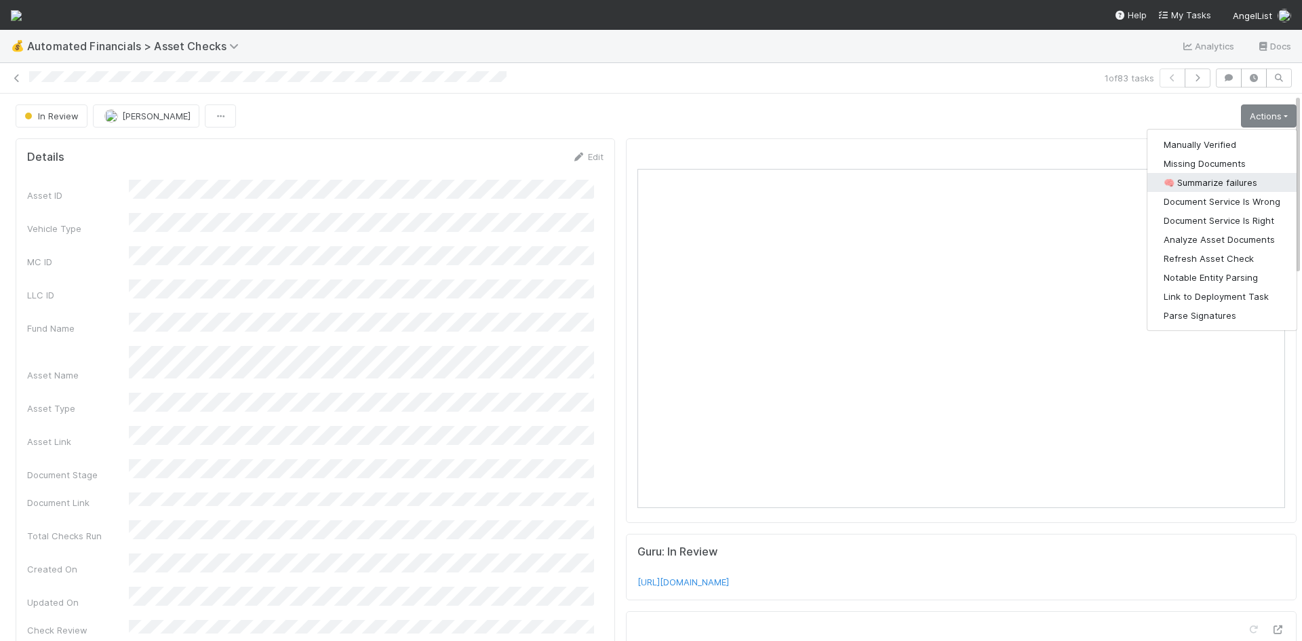
click at [1211, 182] on button "🧠 Summarize failures" at bounding box center [1221, 182] width 149 height 19
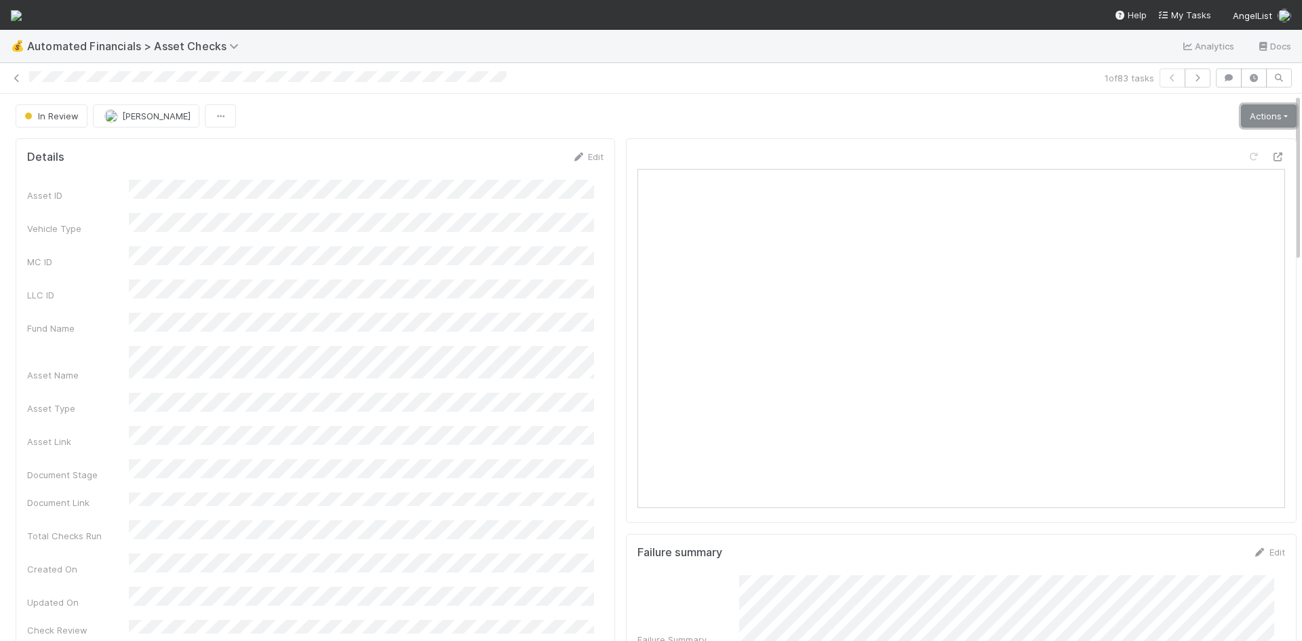
click at [1241, 116] on link "Actions" at bounding box center [1269, 115] width 56 height 23
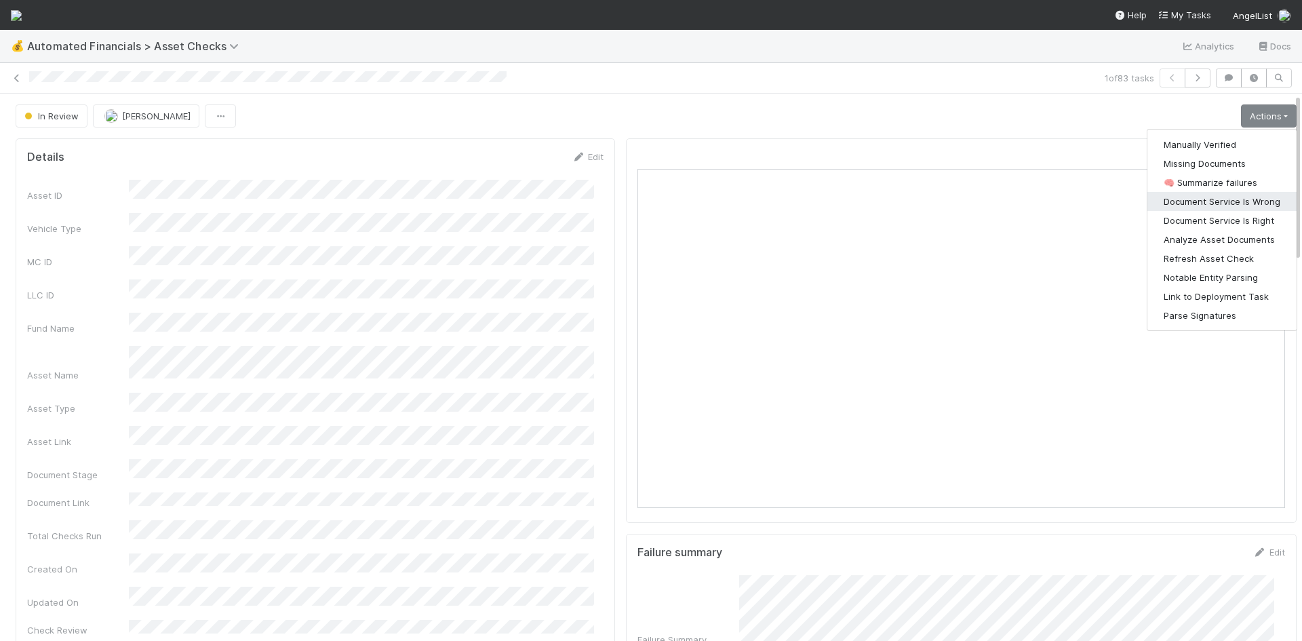
click at [1214, 203] on button "Document Service Is Wrong" at bounding box center [1221, 201] width 149 height 19
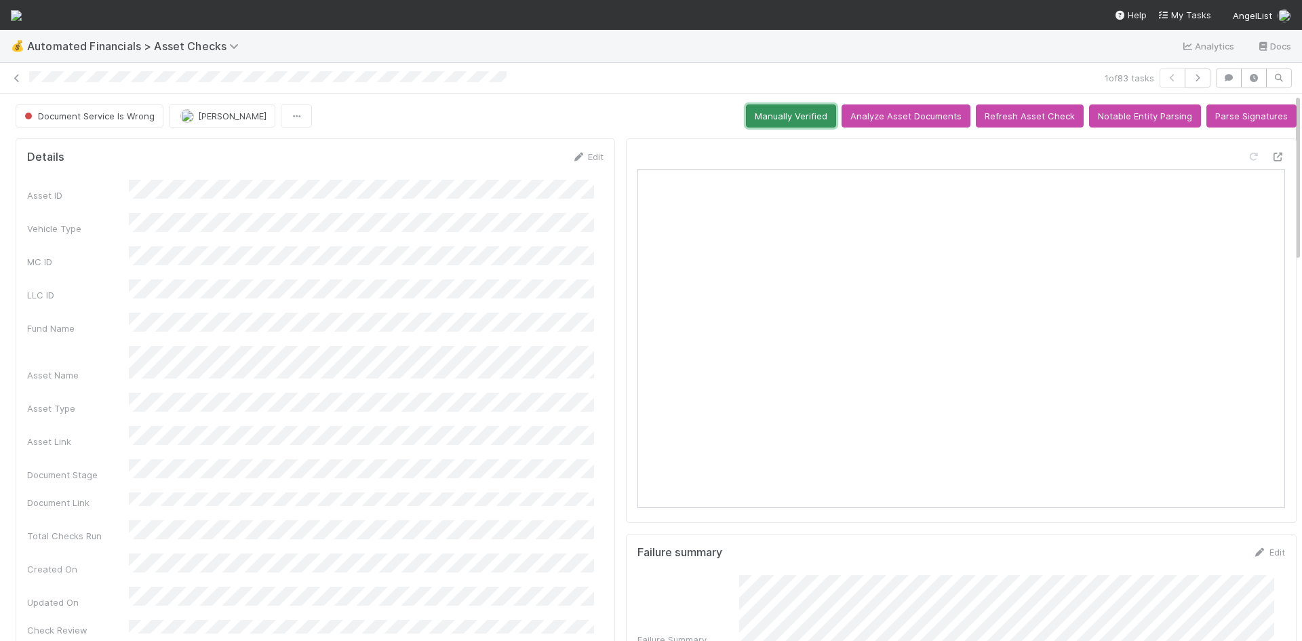
click at [790, 117] on button "Manually Verified" at bounding box center [791, 115] width 90 height 23
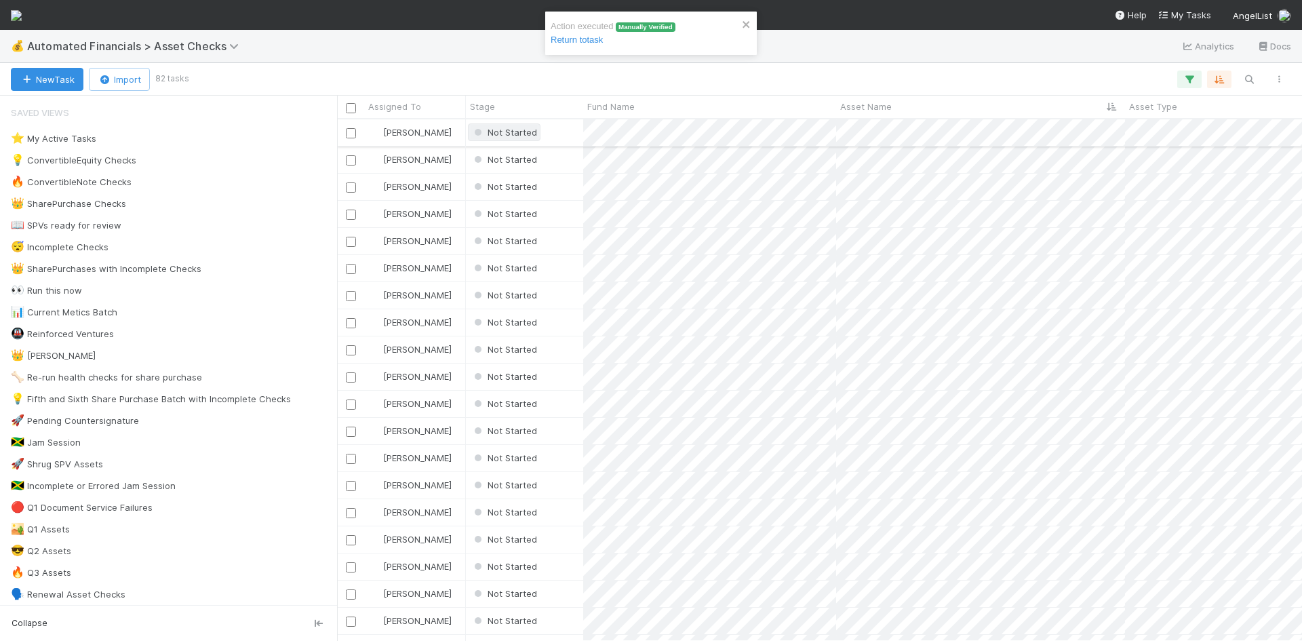
scroll to position [511, 955]
click at [567, 134] on div "Not Started" at bounding box center [524, 132] width 117 height 26
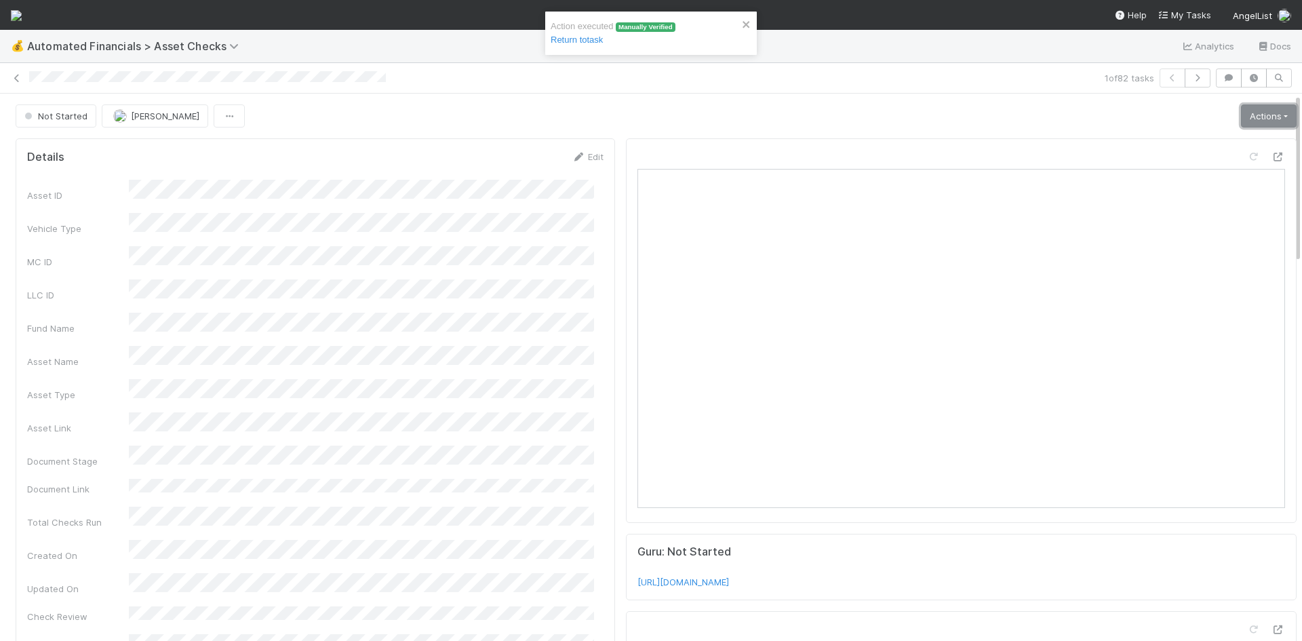
click at [1258, 107] on link "Actions" at bounding box center [1269, 115] width 56 height 23
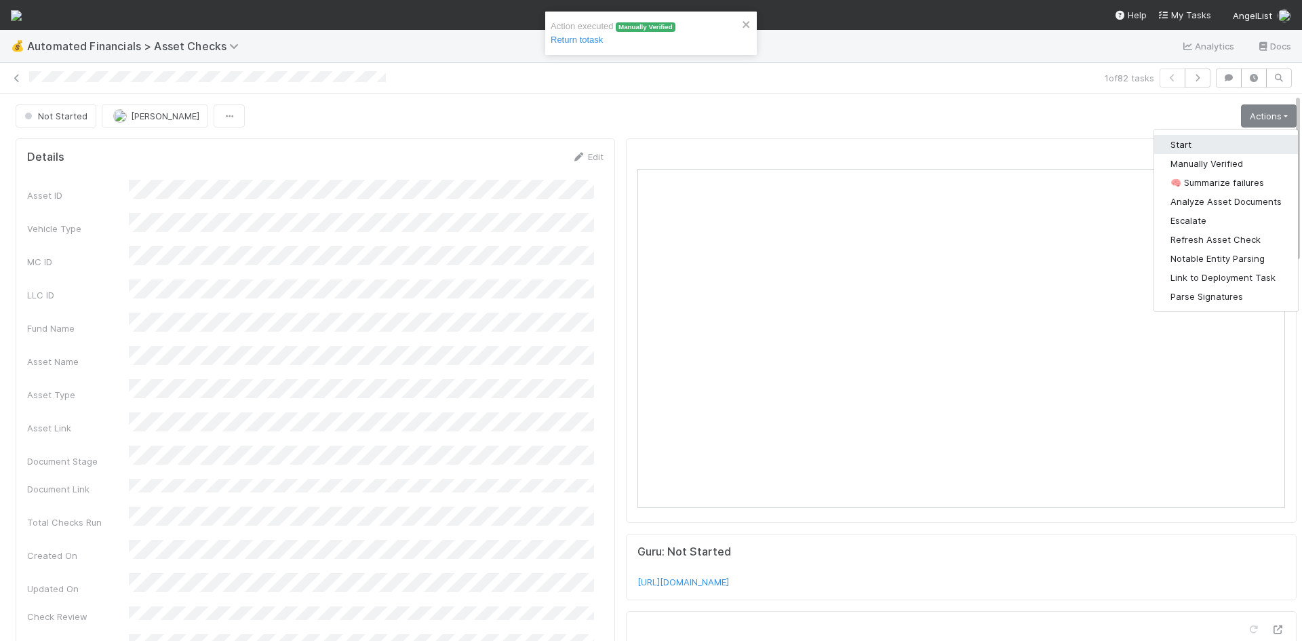
click at [1196, 137] on button "Start" at bounding box center [1226, 144] width 144 height 19
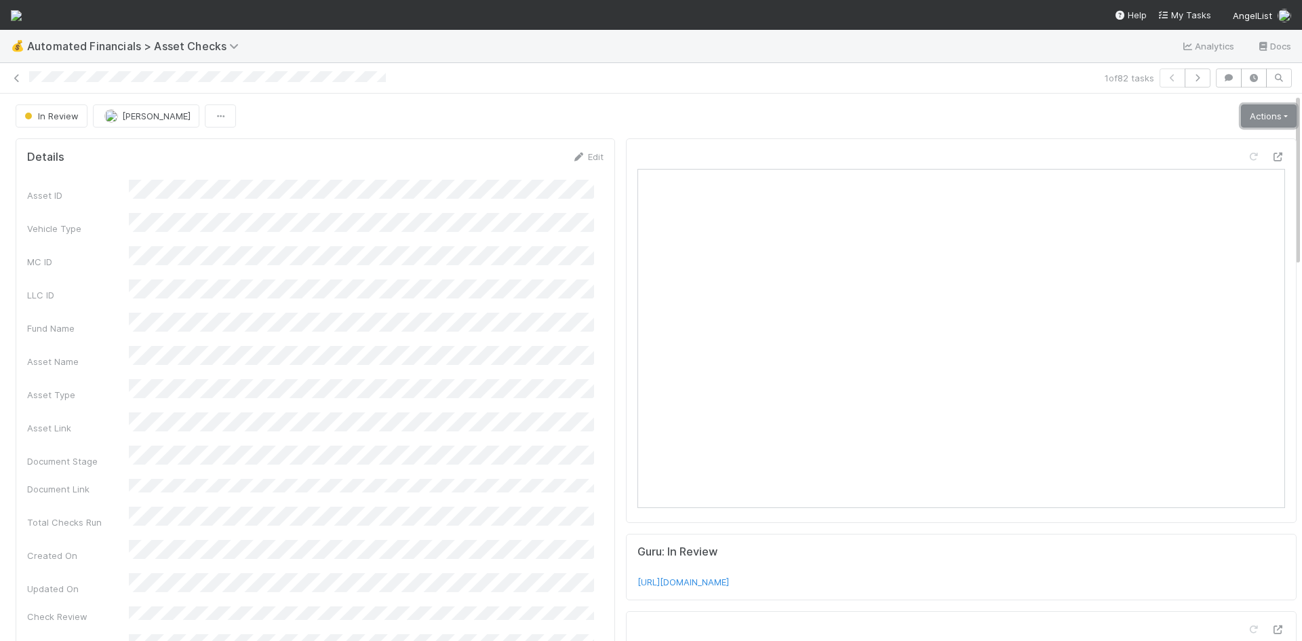
click at [1245, 120] on link "Actions" at bounding box center [1269, 115] width 56 height 23
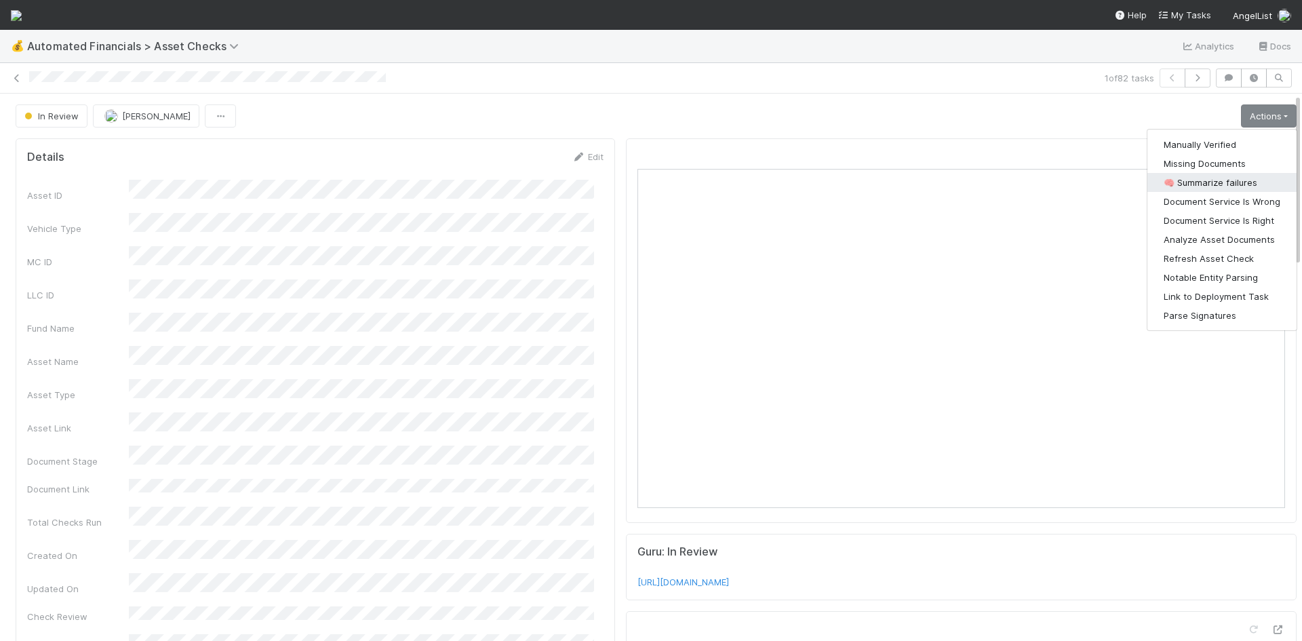
click at [1224, 187] on button "🧠 Summarize failures" at bounding box center [1221, 182] width 149 height 19
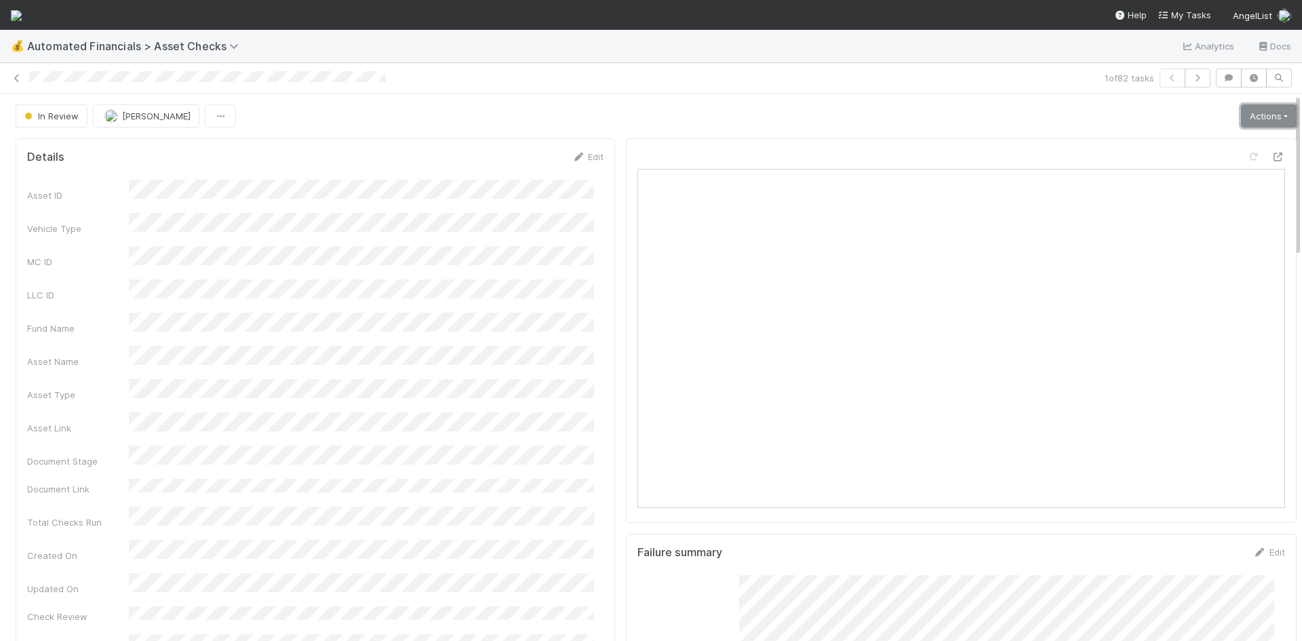
click at [1241, 114] on link "Actions" at bounding box center [1269, 115] width 56 height 23
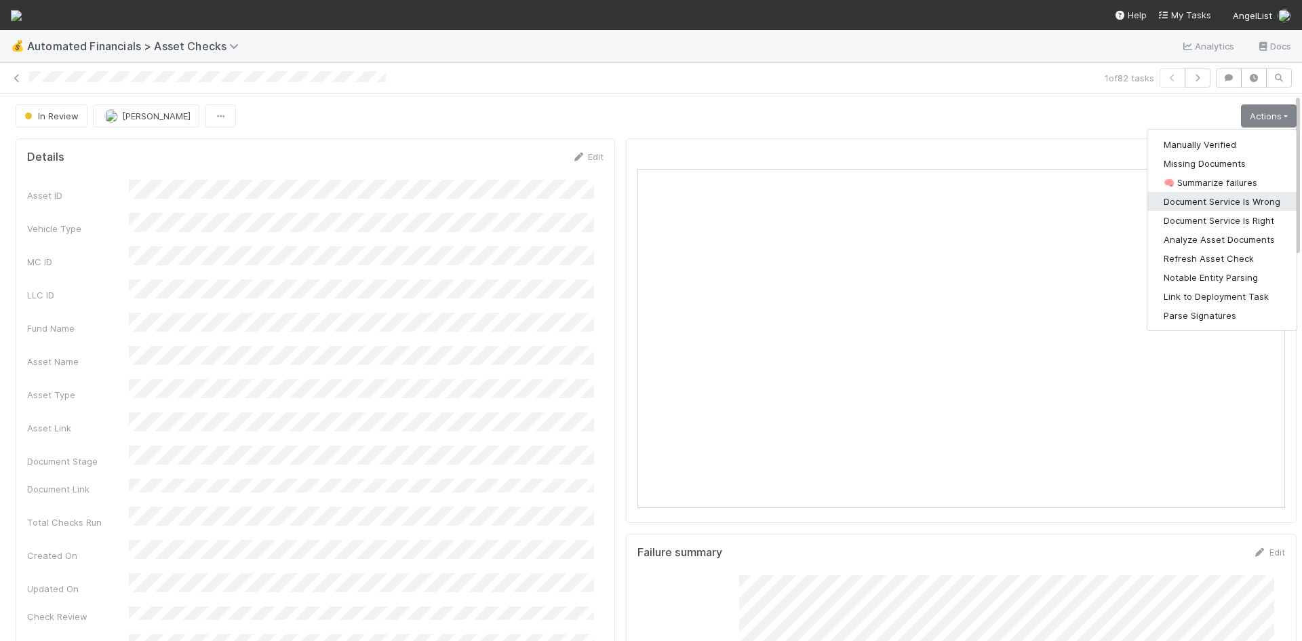
click at [1235, 199] on button "Document Service Is Wrong" at bounding box center [1221, 201] width 149 height 19
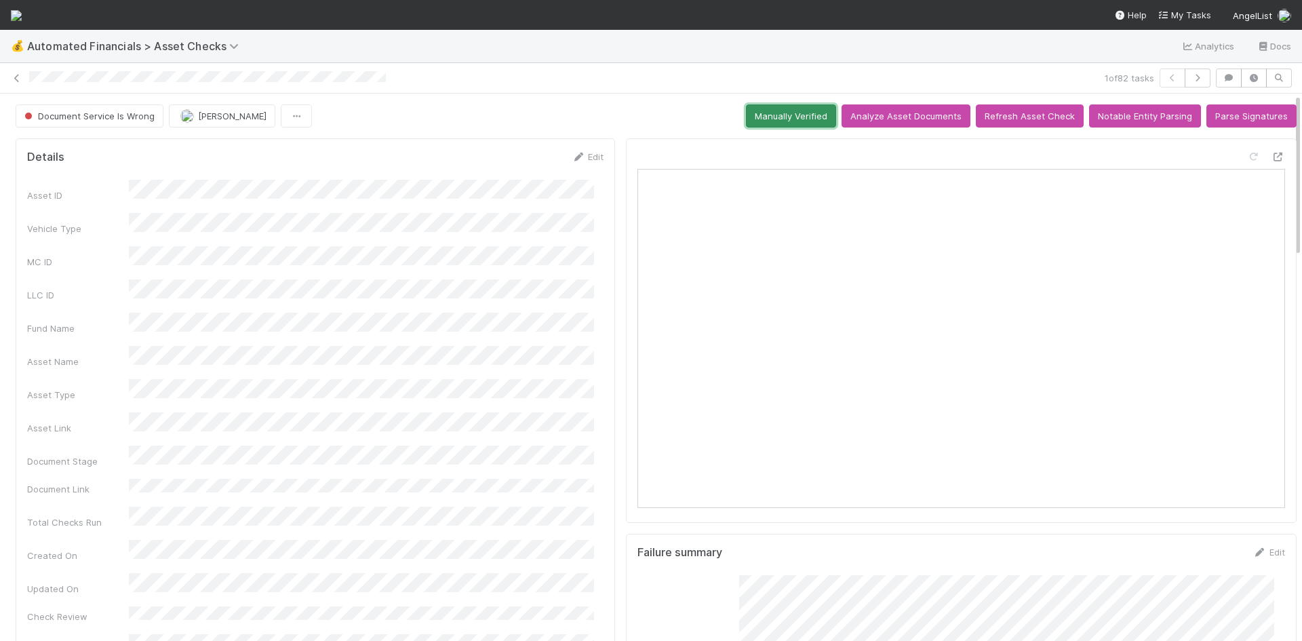
click at [805, 118] on button "Manually Verified" at bounding box center [791, 115] width 90 height 23
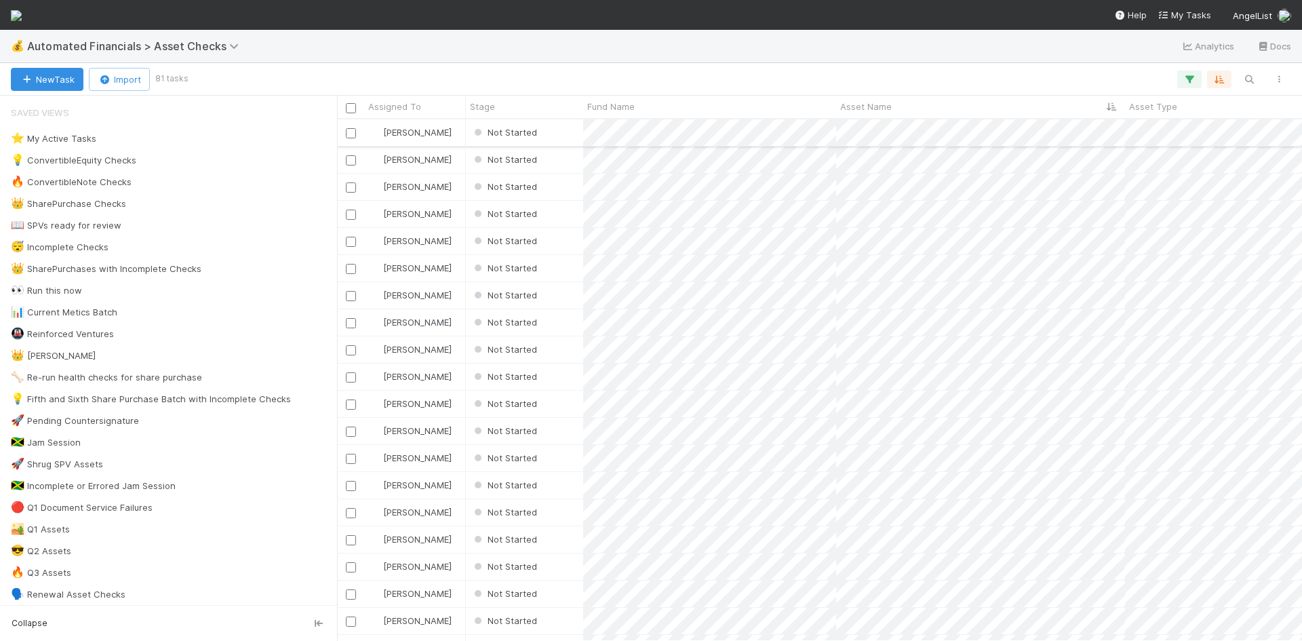
click at [568, 135] on div "Not Started" at bounding box center [524, 132] width 117 height 26
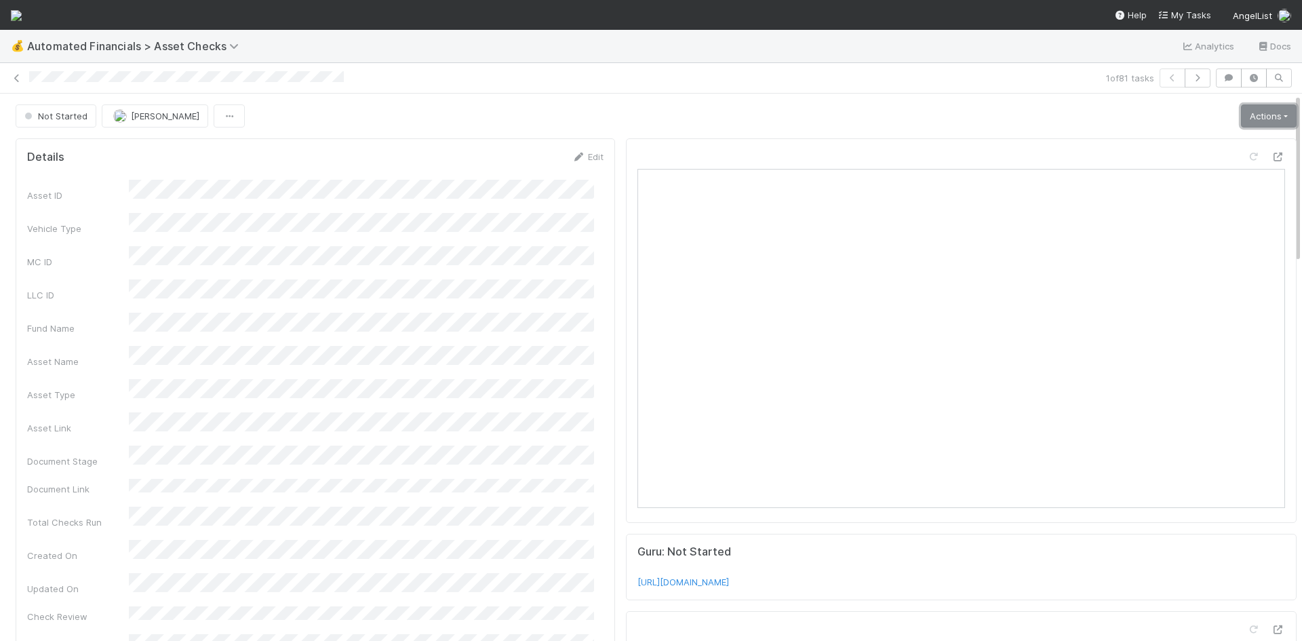
click at [1264, 115] on link "Actions" at bounding box center [1269, 115] width 56 height 23
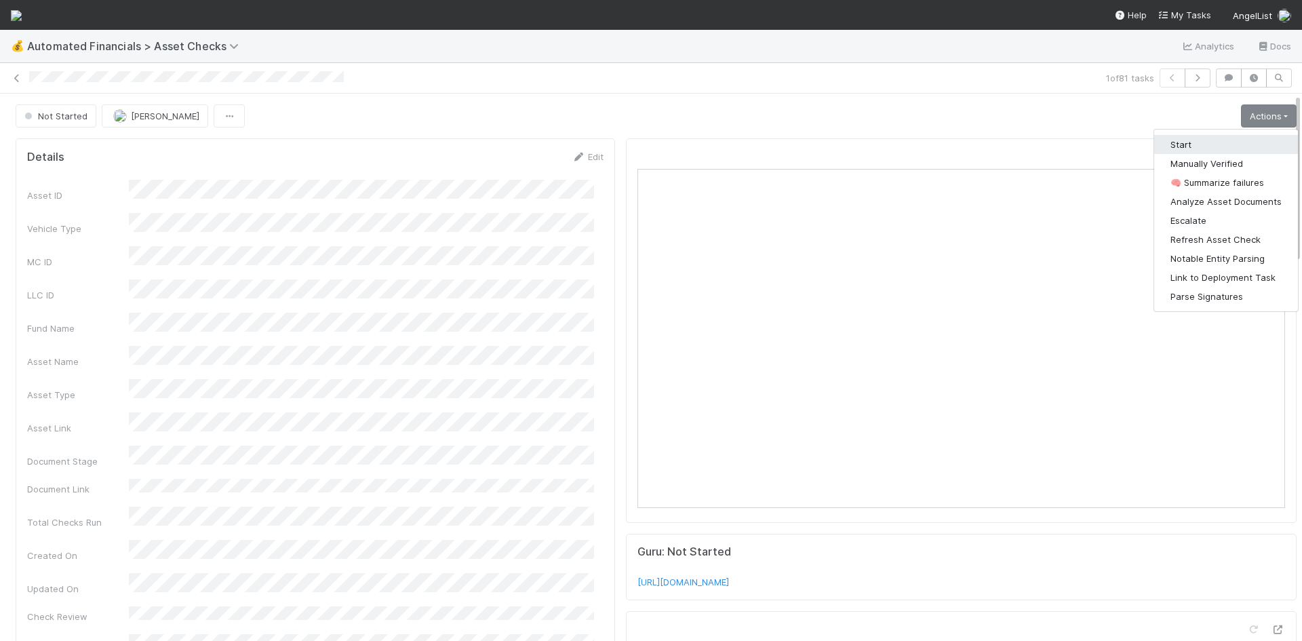
click at [1213, 144] on button "Start" at bounding box center [1226, 144] width 144 height 19
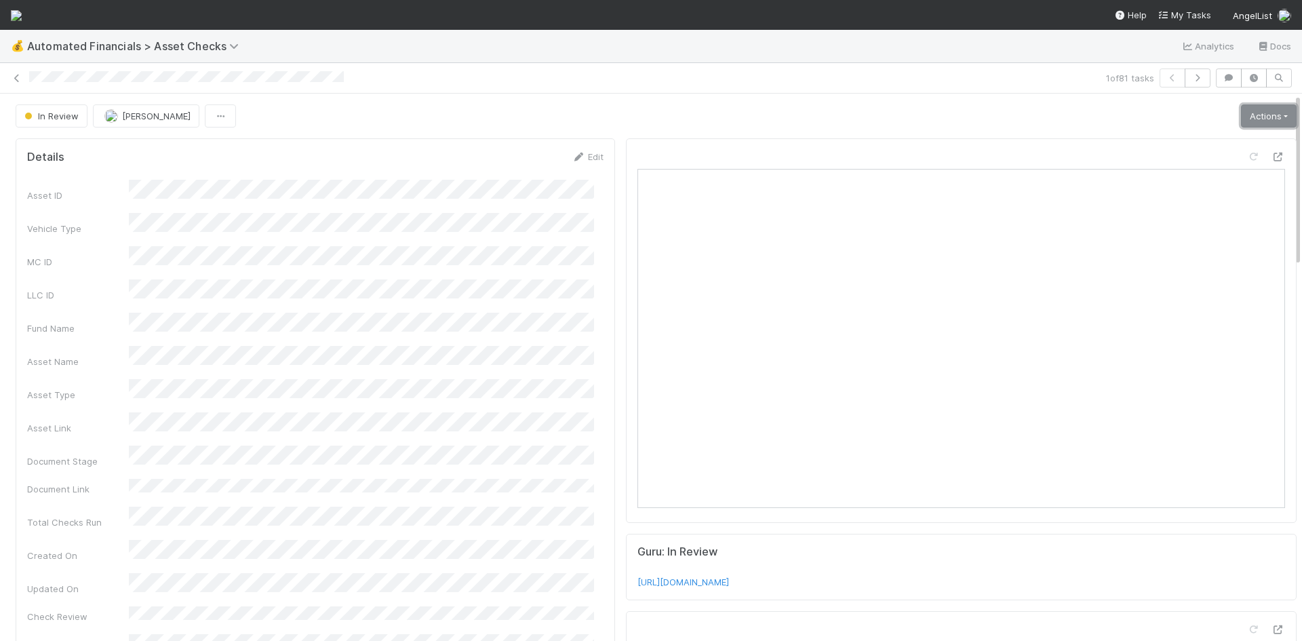
click at [1251, 120] on link "Actions" at bounding box center [1269, 115] width 56 height 23
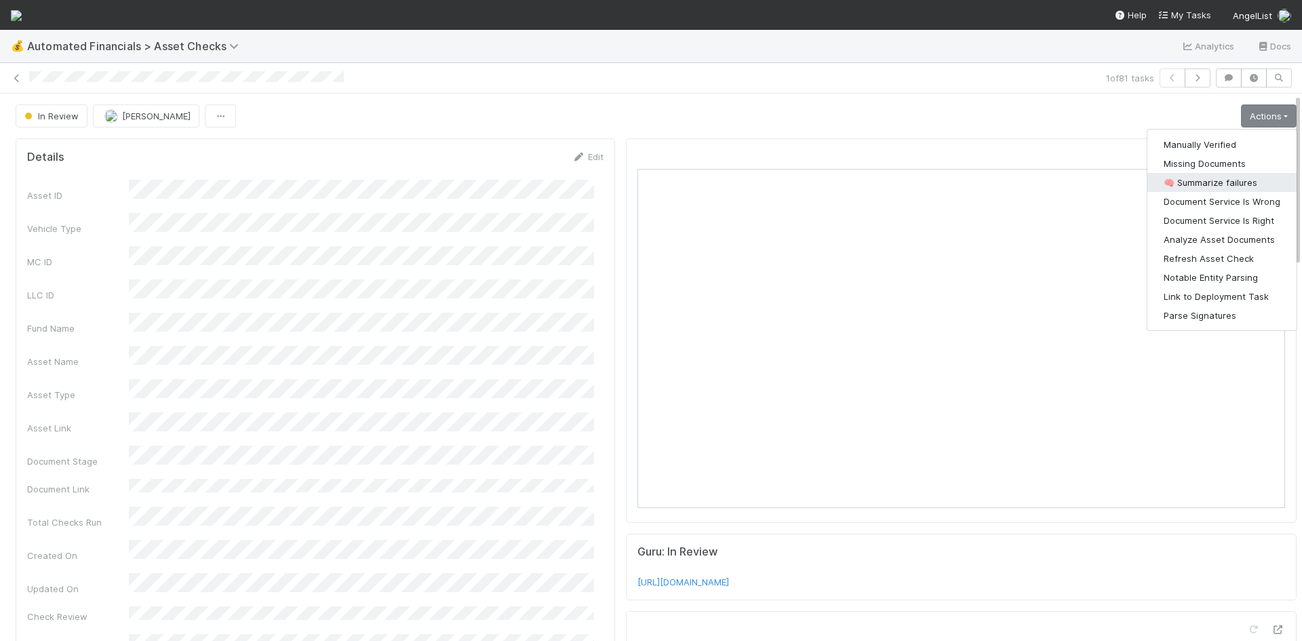
click at [1228, 178] on button "🧠 Summarize failures" at bounding box center [1221, 182] width 149 height 19
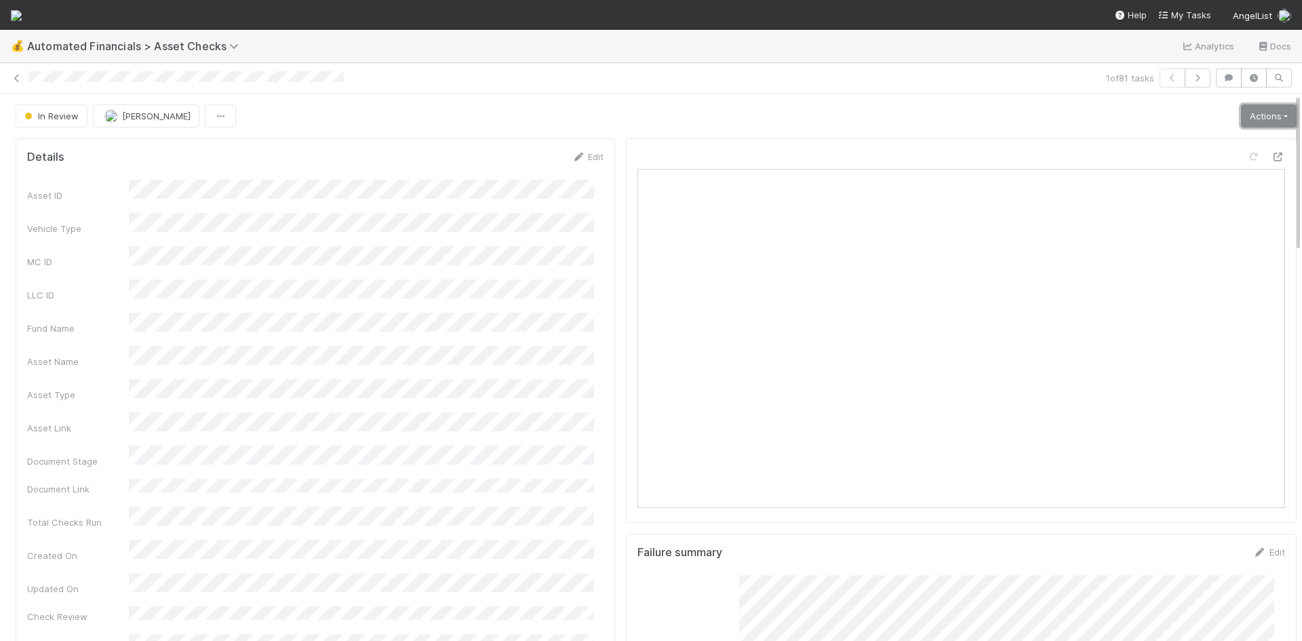
click at [1241, 123] on link "Actions" at bounding box center [1269, 115] width 56 height 23
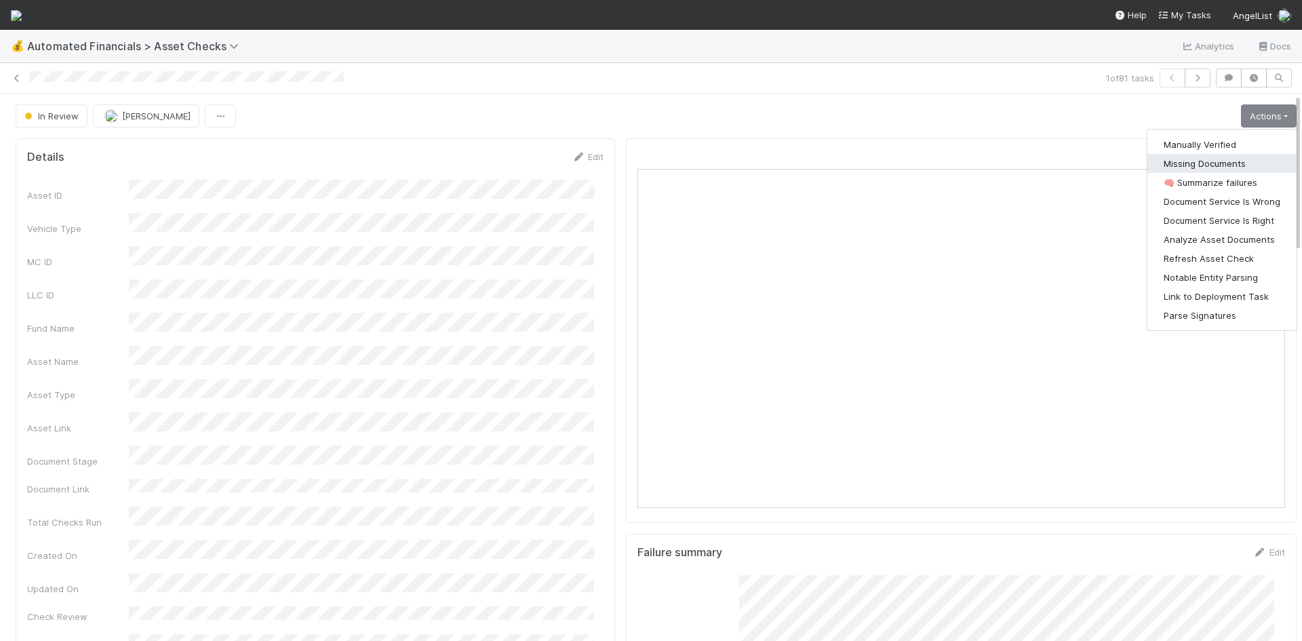
click at [1219, 164] on button "Missing Documents" at bounding box center [1221, 163] width 149 height 19
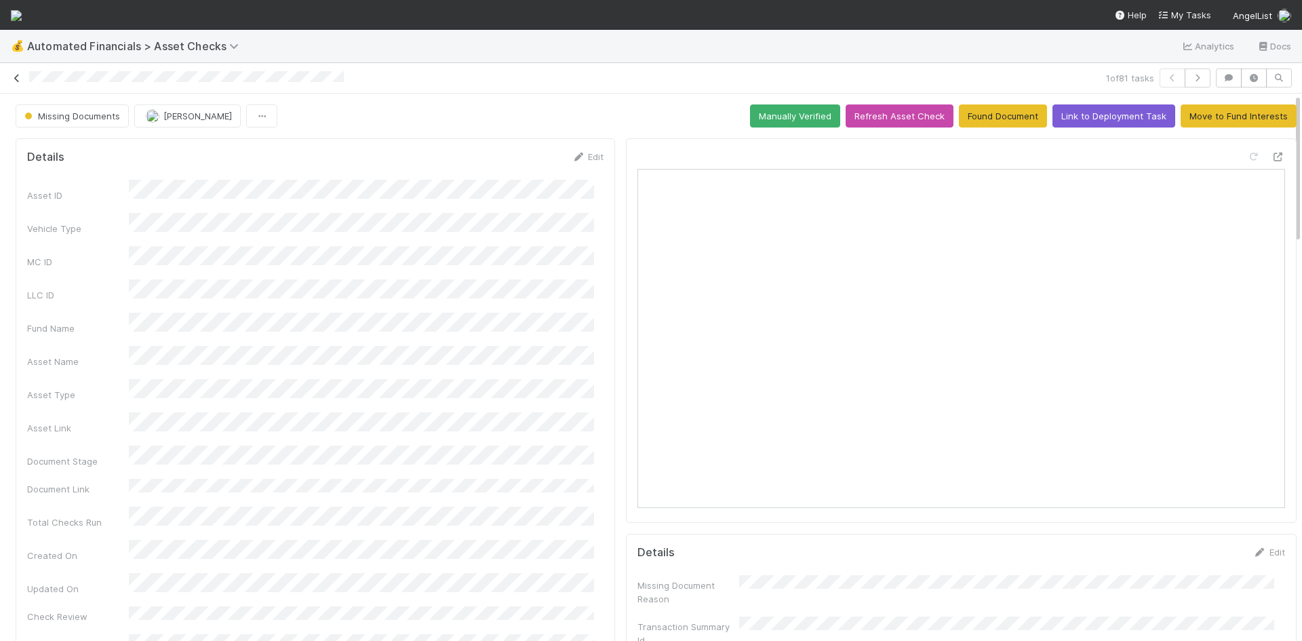
click at [14, 74] on icon at bounding box center [17, 78] width 14 height 9
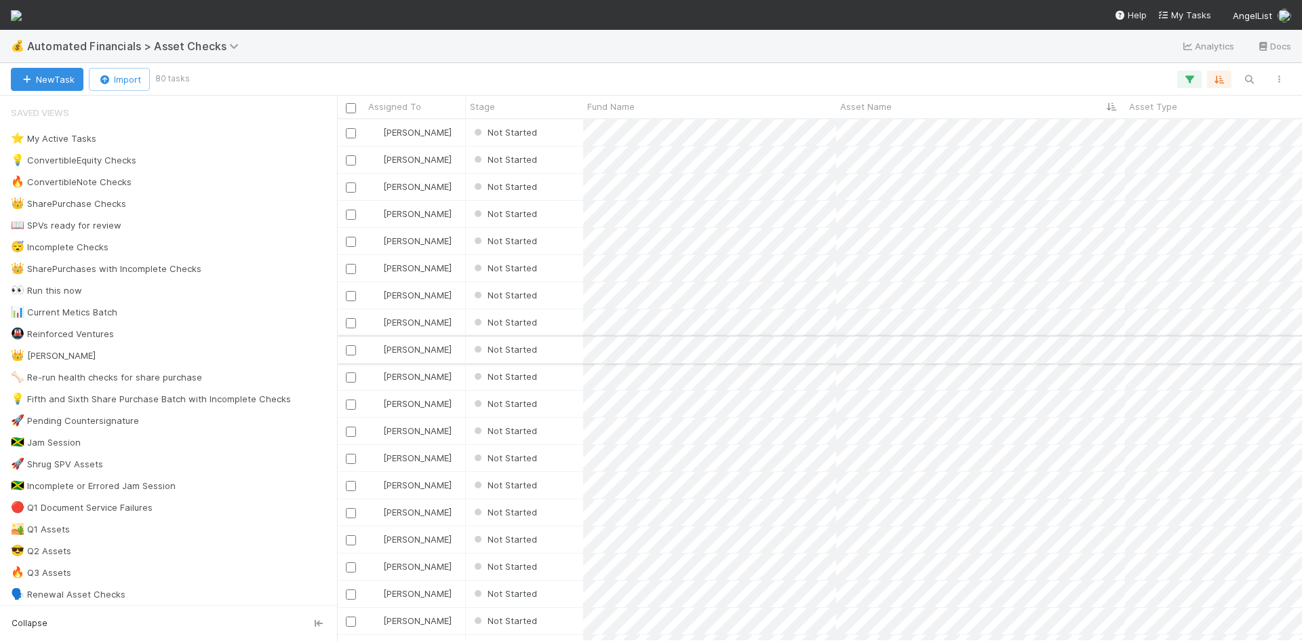
scroll to position [511, 955]
click at [1191, 79] on icon "button" at bounding box center [1189, 79] width 14 height 12
click at [1171, 150] on icon at bounding box center [1171, 150] width 14 height 8
click at [685, 59] on div "Add Filter" at bounding box center [651, 320] width 1302 height 641
click at [643, 64] on div "Add Filter" at bounding box center [651, 320] width 1302 height 641
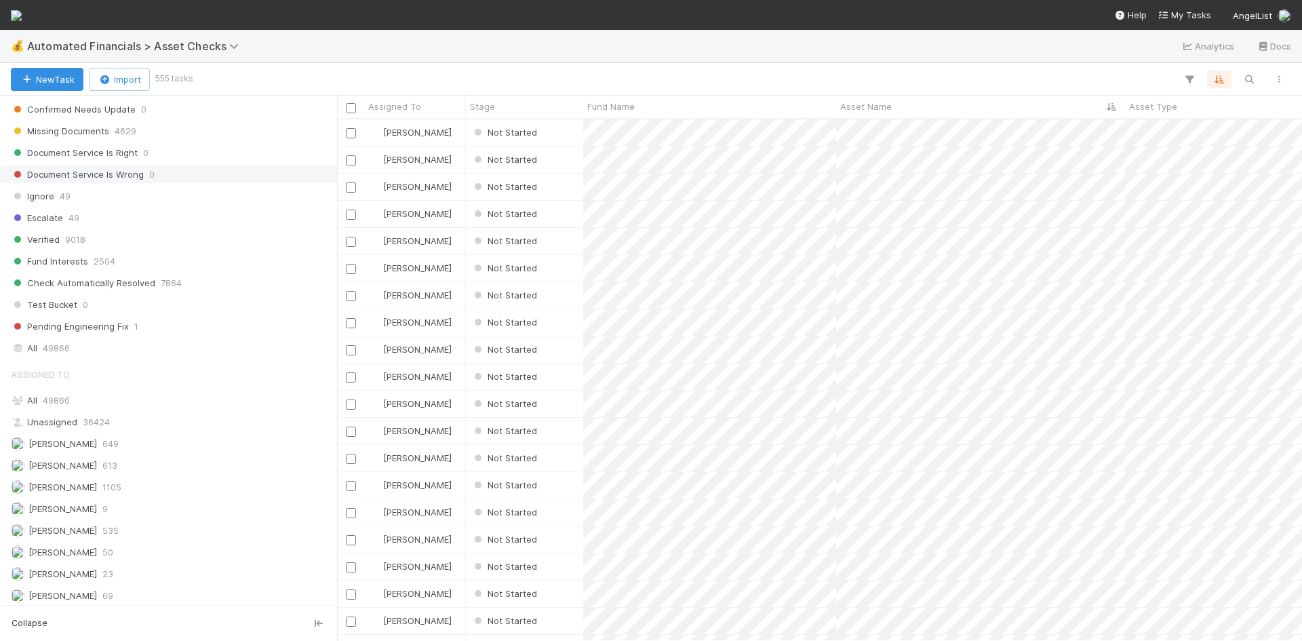
scroll to position [1152, 0]
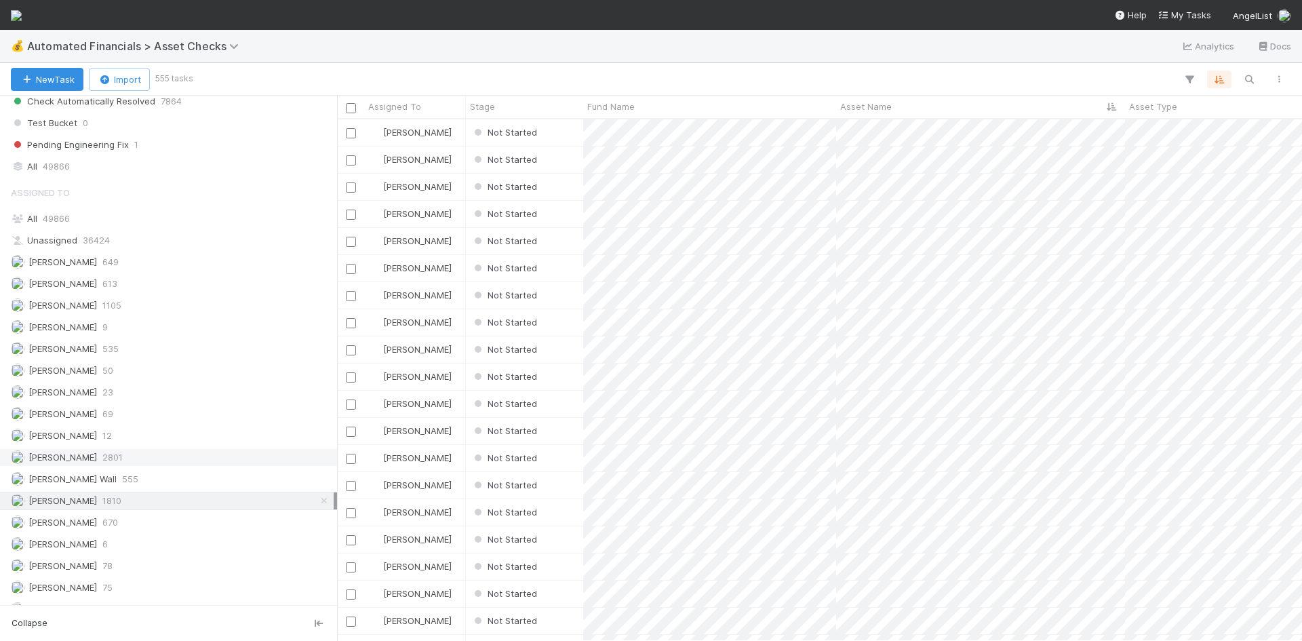
click at [186, 451] on div "[PERSON_NAME] 2801" at bounding box center [172, 457] width 323 height 17
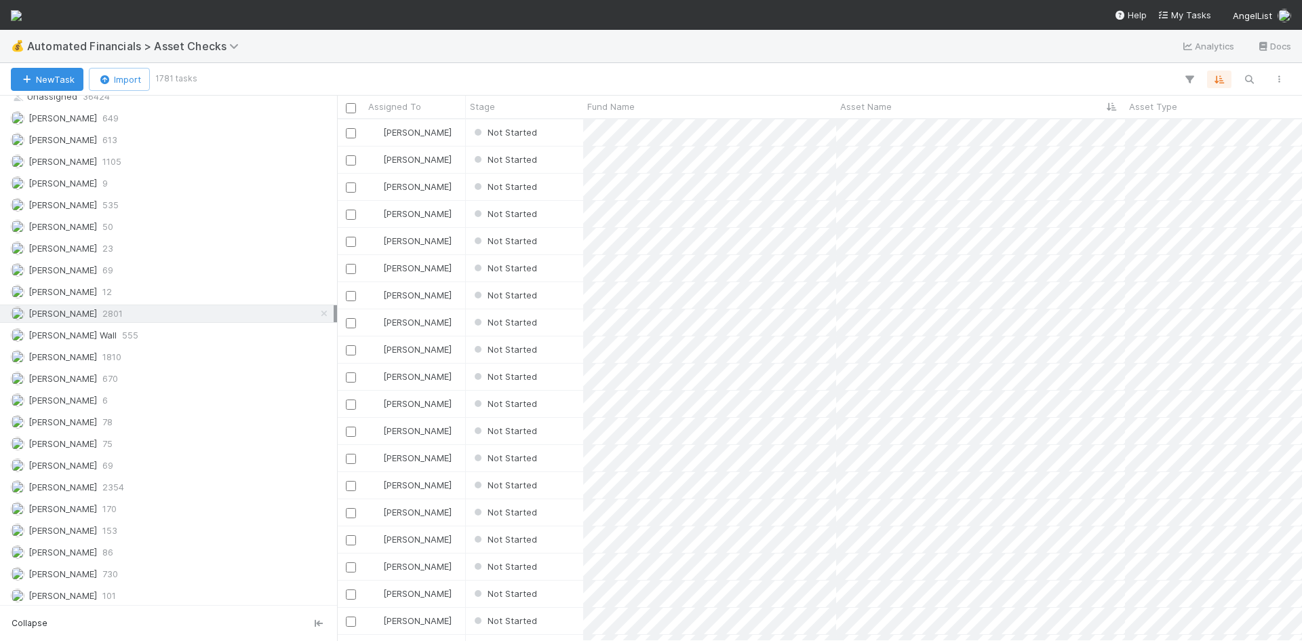
scroll to position [1300, 0]
click at [156, 481] on div "[PERSON_NAME] 2354" at bounding box center [172, 483] width 323 height 17
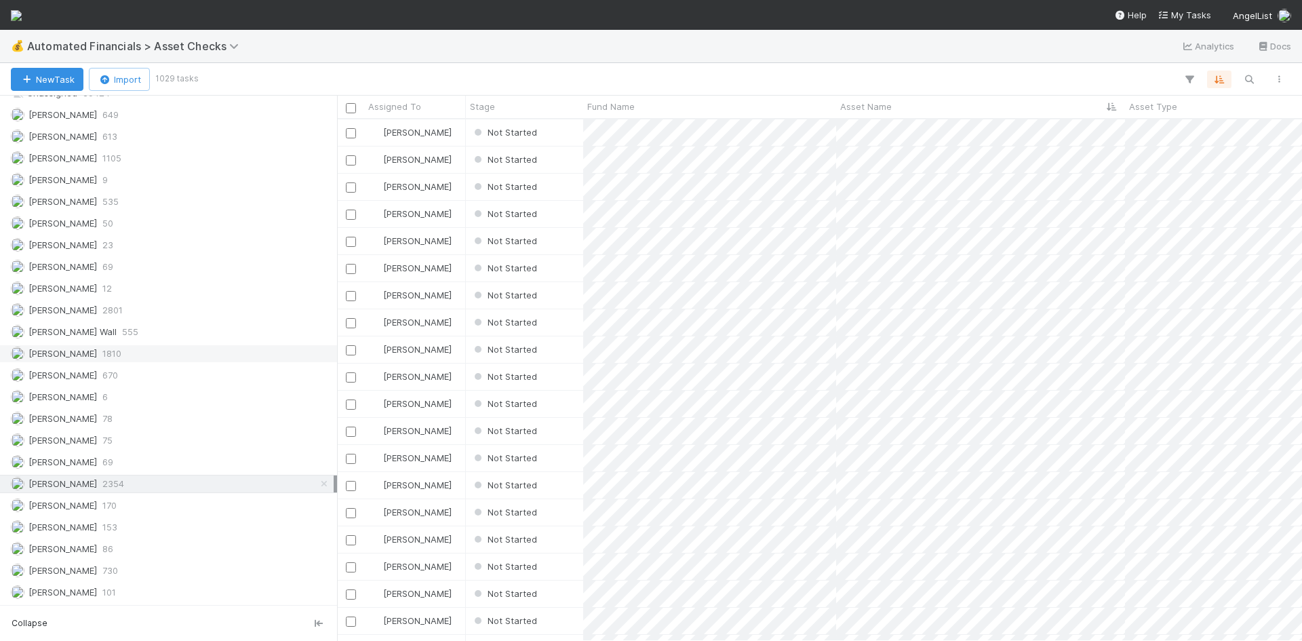
click at [161, 353] on div "[PERSON_NAME] 1810" at bounding box center [172, 353] width 323 height 17
click at [557, 136] on div "Not Started" at bounding box center [524, 132] width 117 height 26
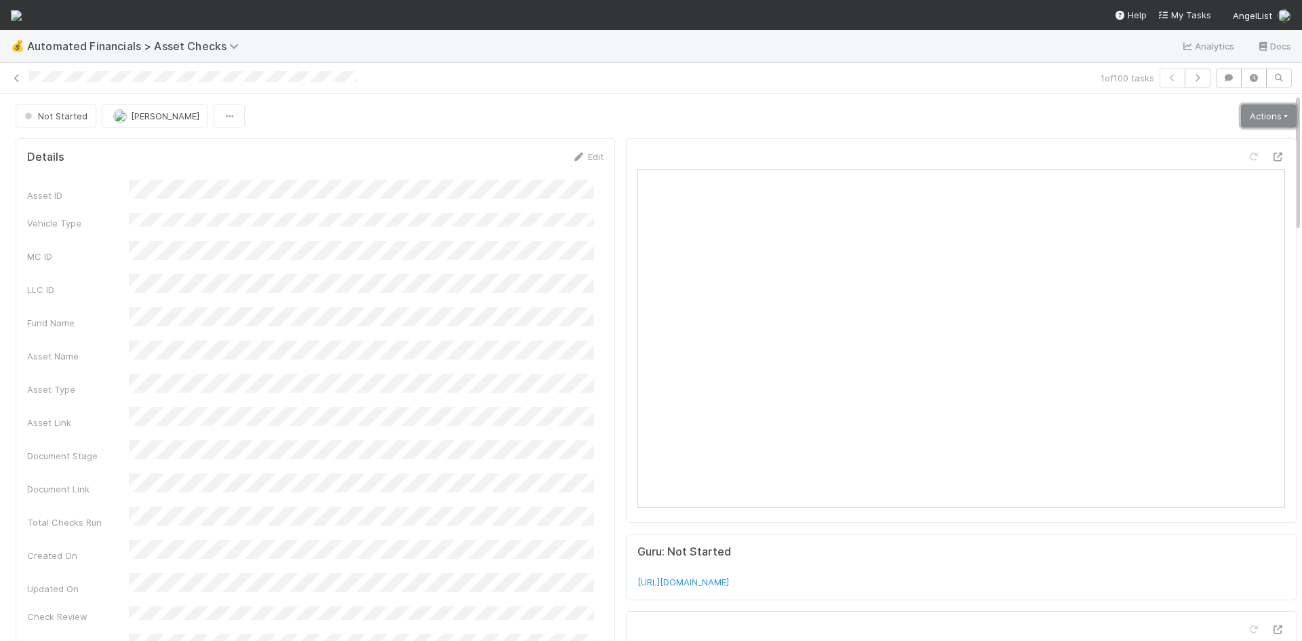
click at [1241, 114] on link "Actions" at bounding box center [1269, 115] width 56 height 23
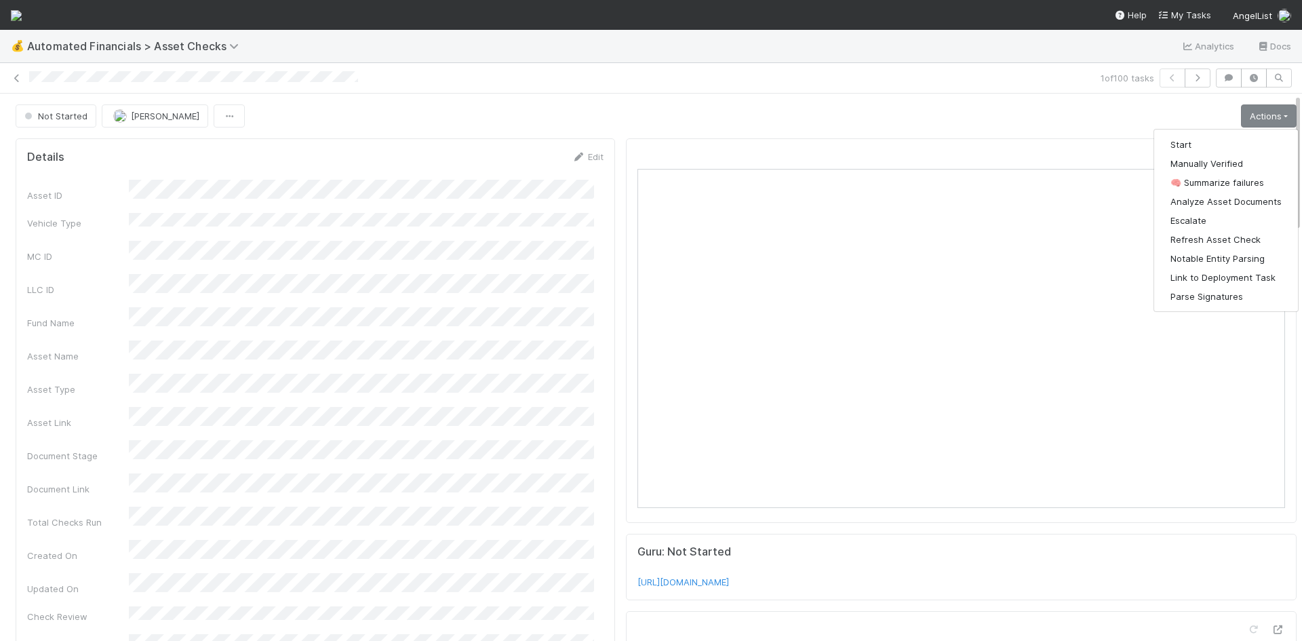
drag, startPoint x: 1181, startPoint y: 131, endPoint x: 1176, endPoint y: 138, distance: 9.2
click at [1181, 132] on div "Start Manually Verified 🧠 Summarize failures Analyze Asset Documents Escalate R…" at bounding box center [1225, 220] width 145 height 183
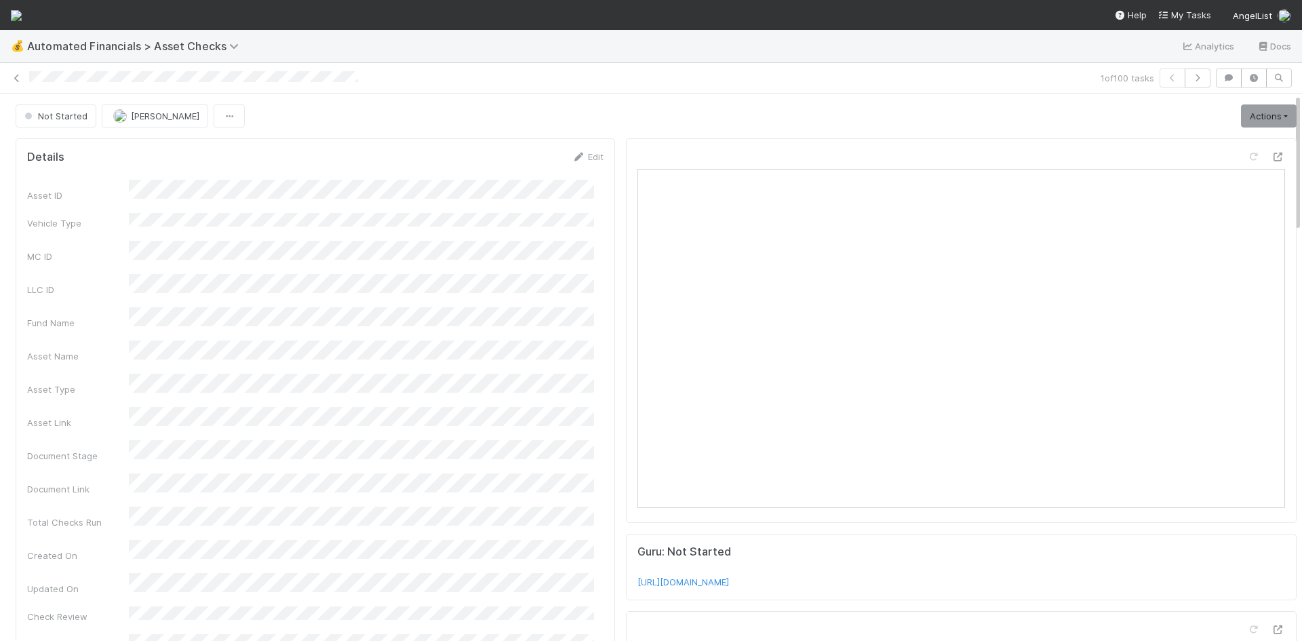
click at [1175, 140] on div at bounding box center [961, 330] width 670 height 384
click at [1241, 117] on link "Actions" at bounding box center [1269, 115] width 56 height 23
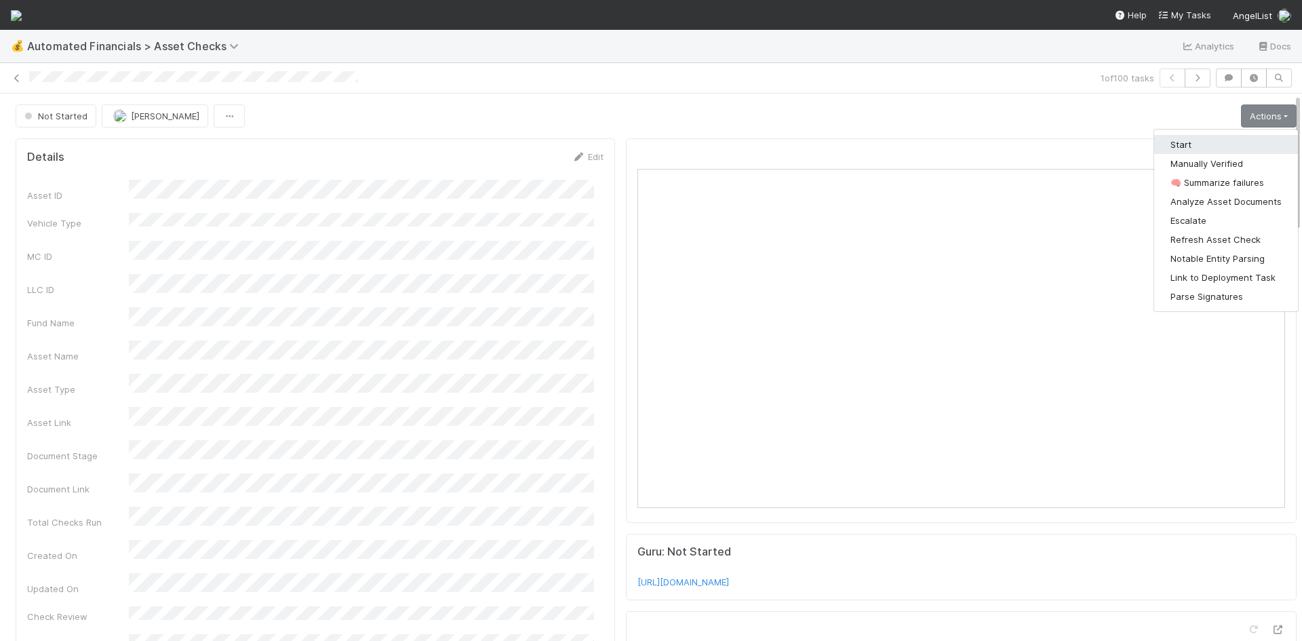
click at [1188, 147] on button "Start" at bounding box center [1226, 144] width 144 height 19
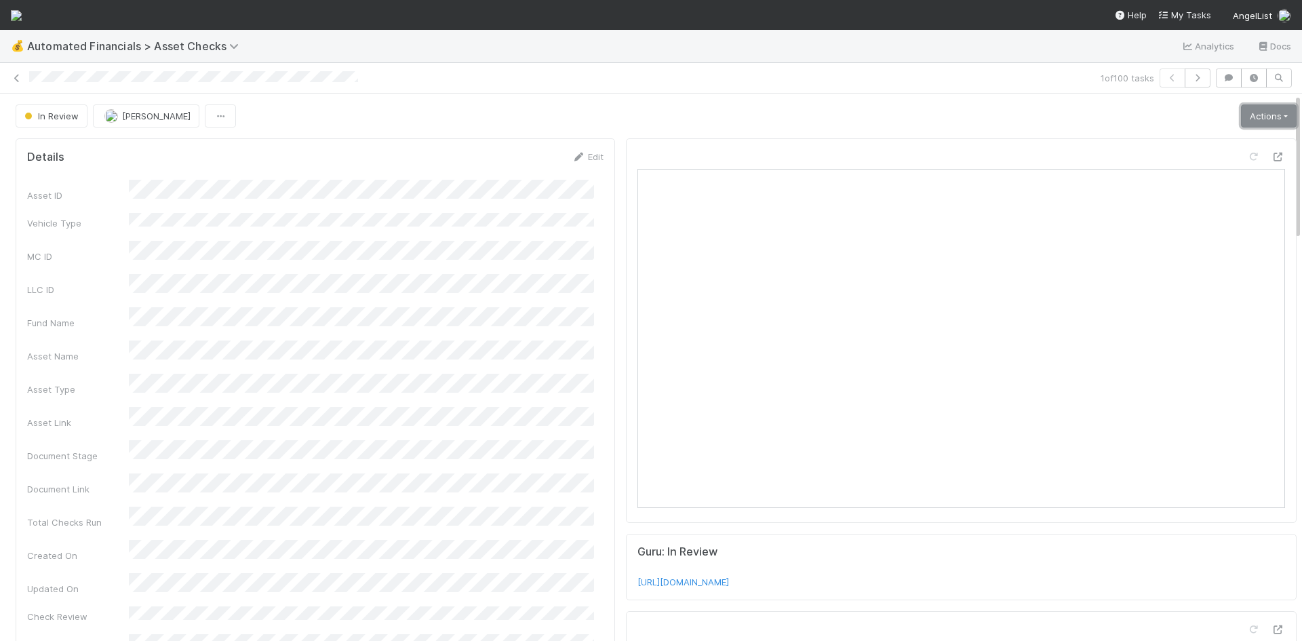
click at [1253, 110] on link "Actions" at bounding box center [1269, 115] width 56 height 23
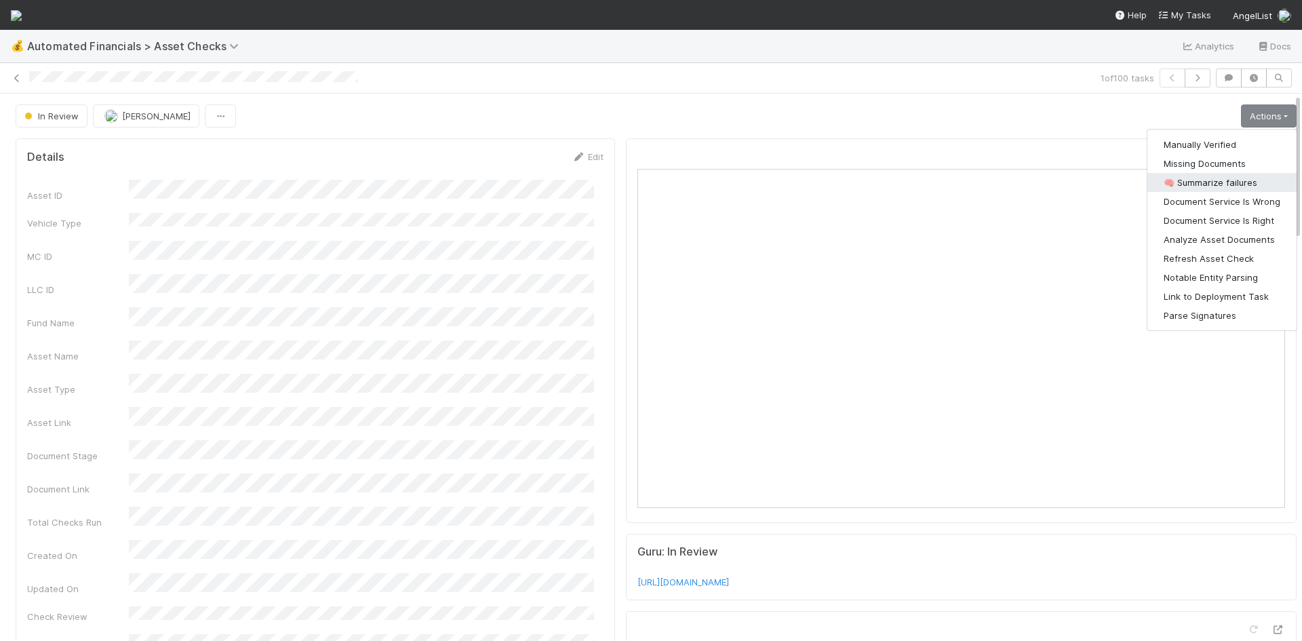
click at [1194, 180] on button "🧠 Summarize failures" at bounding box center [1221, 182] width 149 height 19
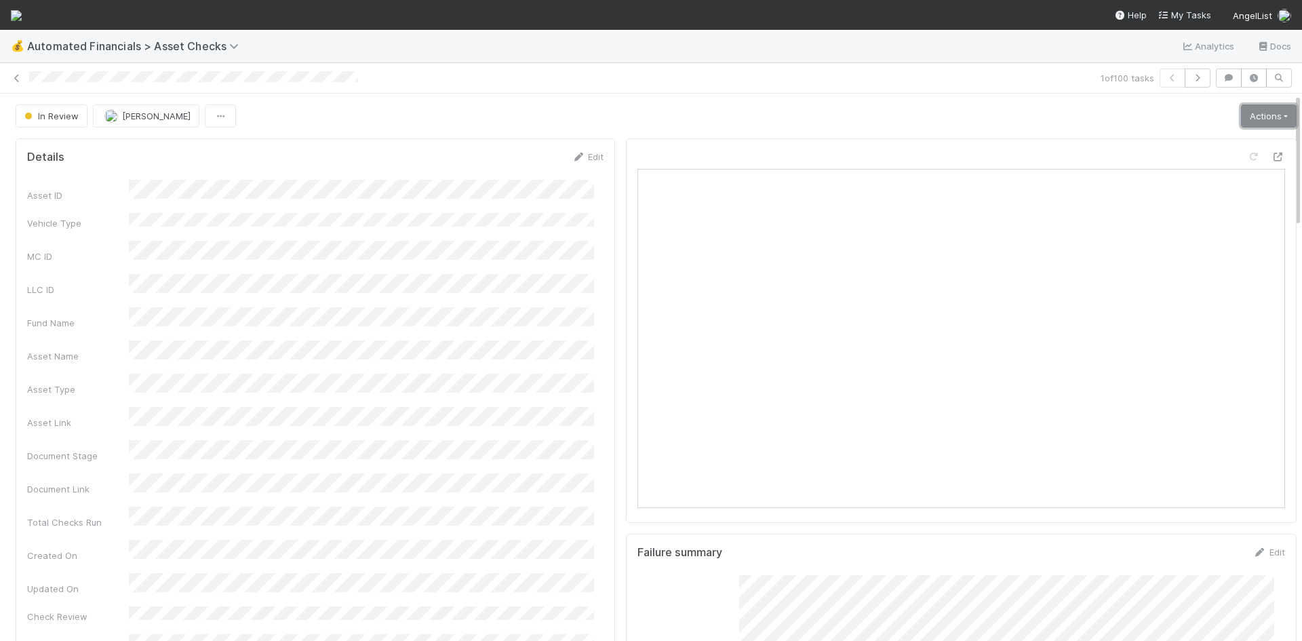
click at [1242, 113] on link "Actions" at bounding box center [1269, 115] width 56 height 23
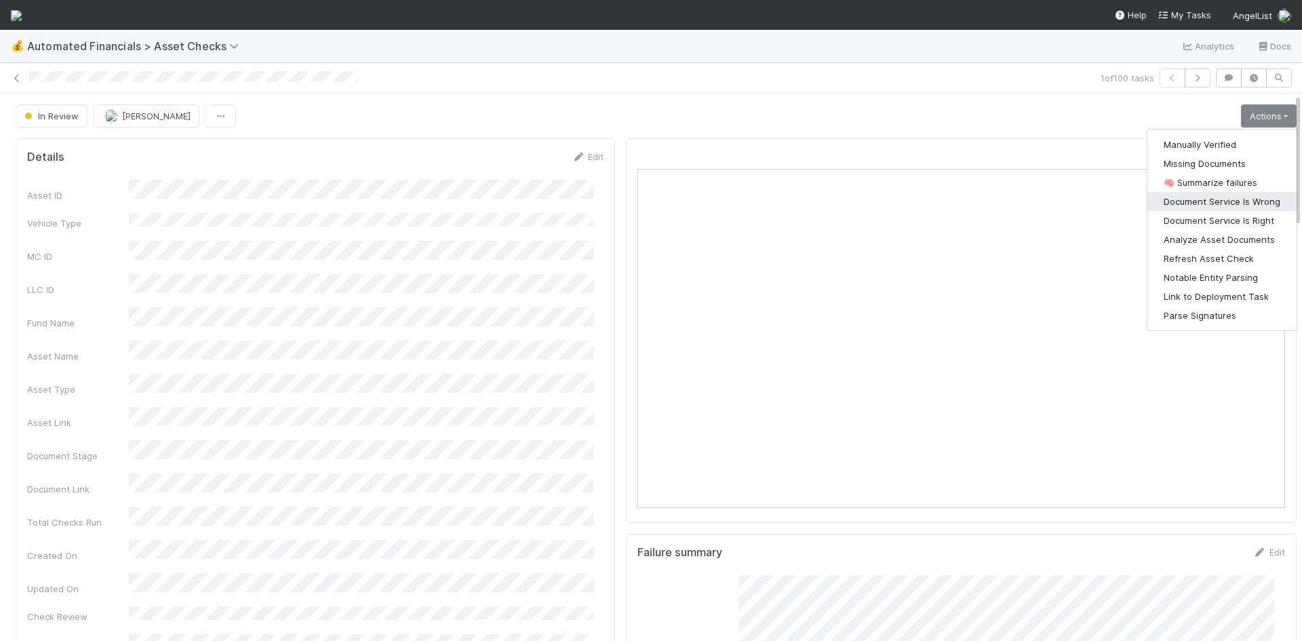
click at [1220, 201] on button "Document Service Is Wrong" at bounding box center [1221, 201] width 149 height 19
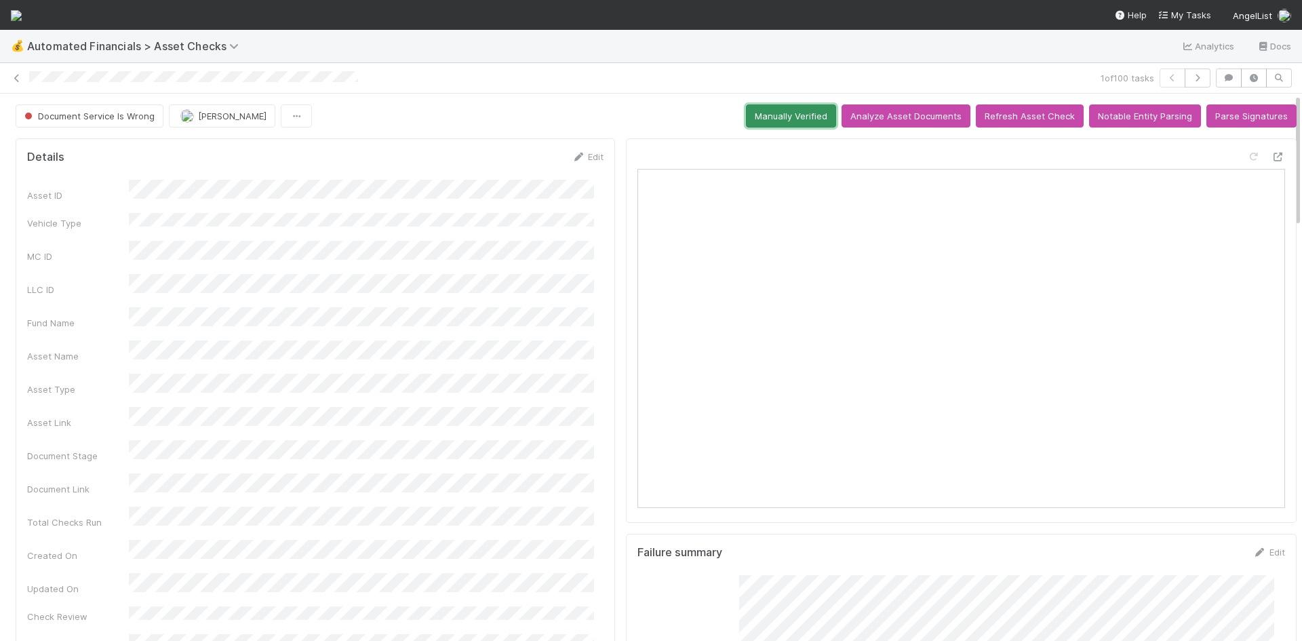
click at [780, 113] on button "Manually Verified" at bounding box center [791, 115] width 90 height 23
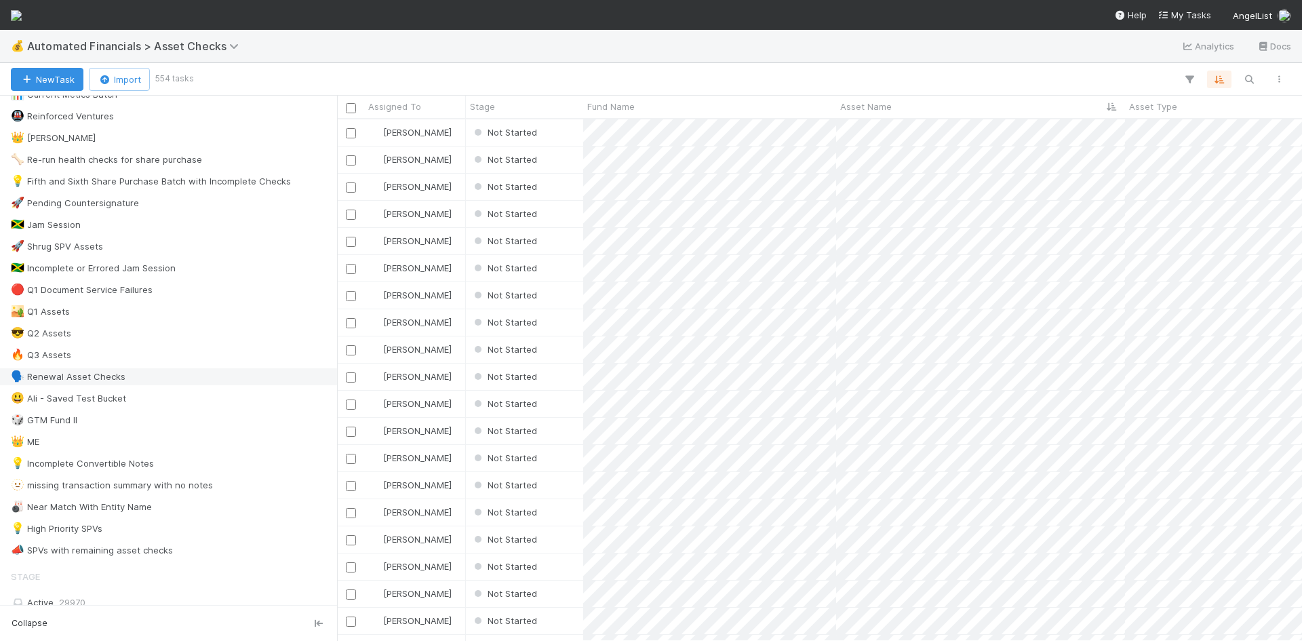
scroll to position [407, 0]
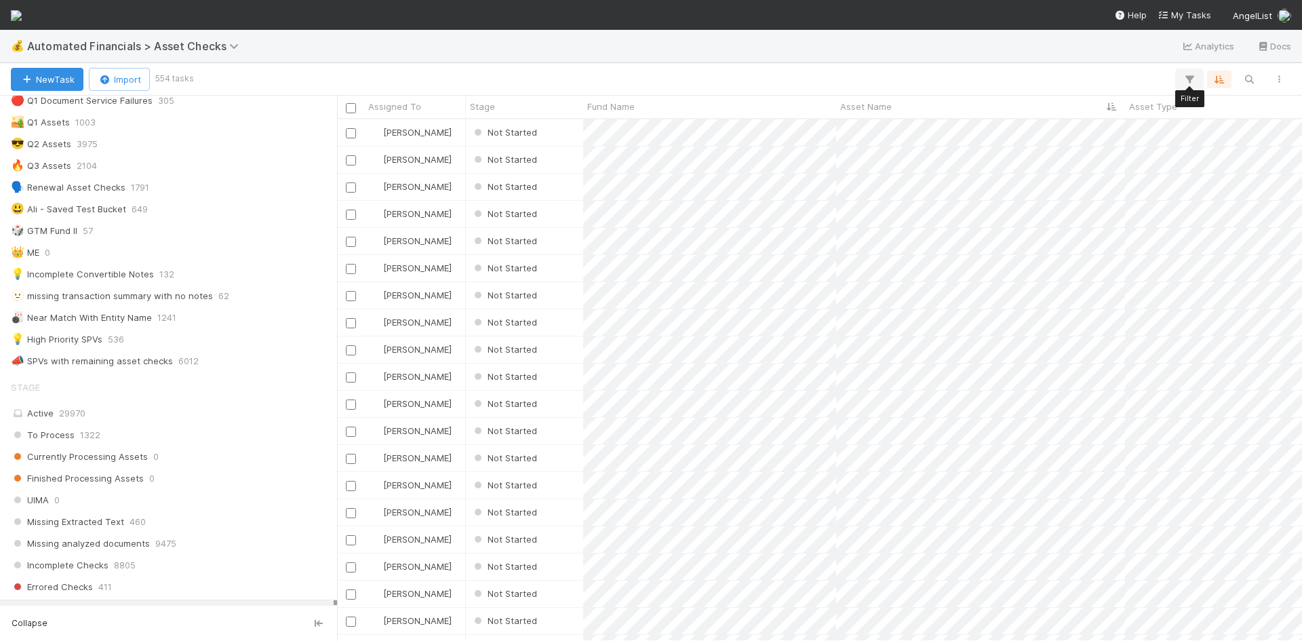
click at [1184, 77] on icon "button" at bounding box center [1189, 79] width 14 height 12
click at [1056, 114] on button "Add Filter" at bounding box center [981, 121] width 407 height 20
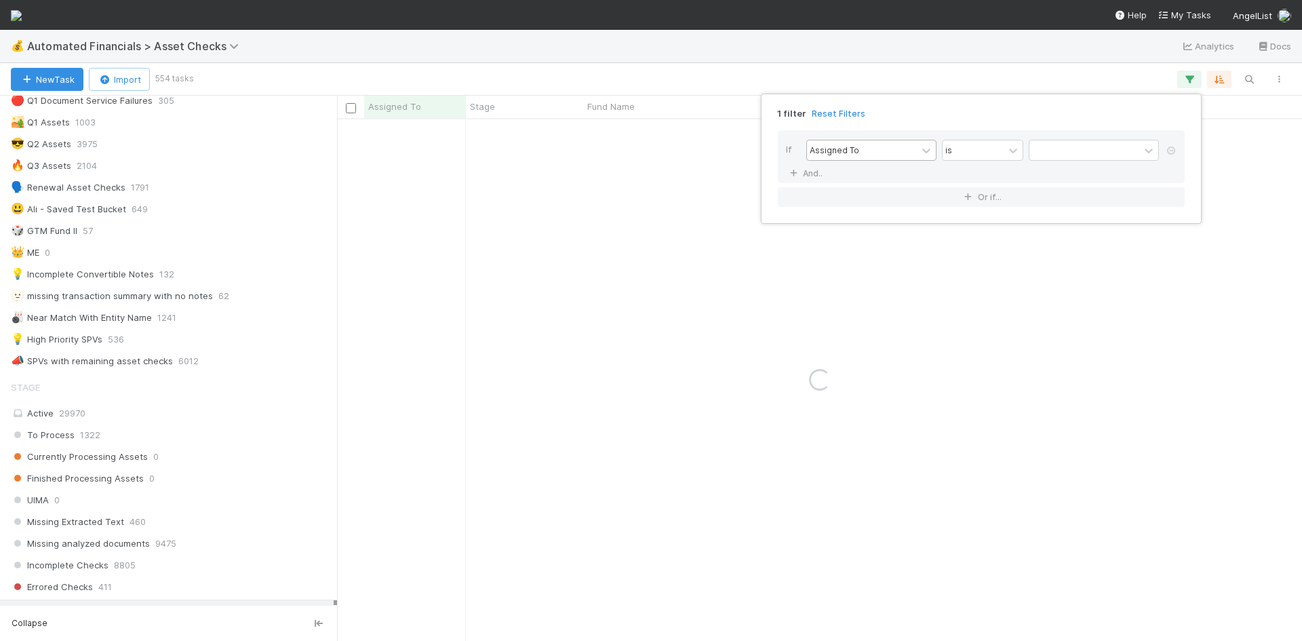
click at [879, 142] on div "Assigned To" at bounding box center [862, 150] width 110 height 20
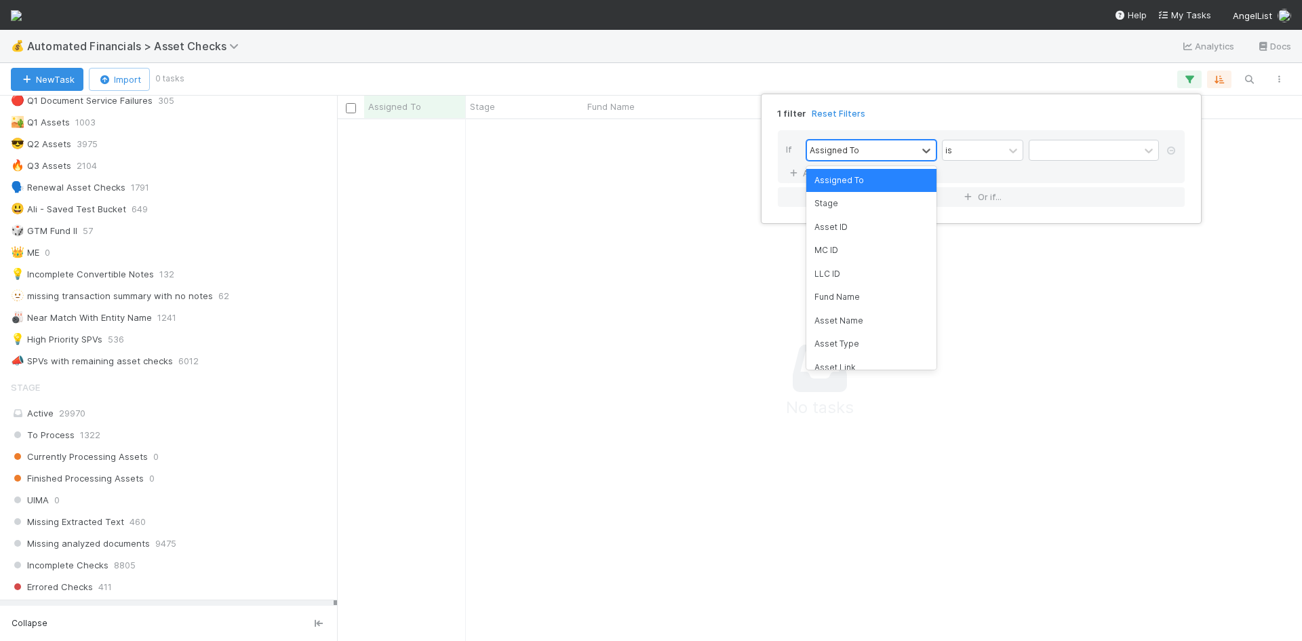
scroll to position [501, 955]
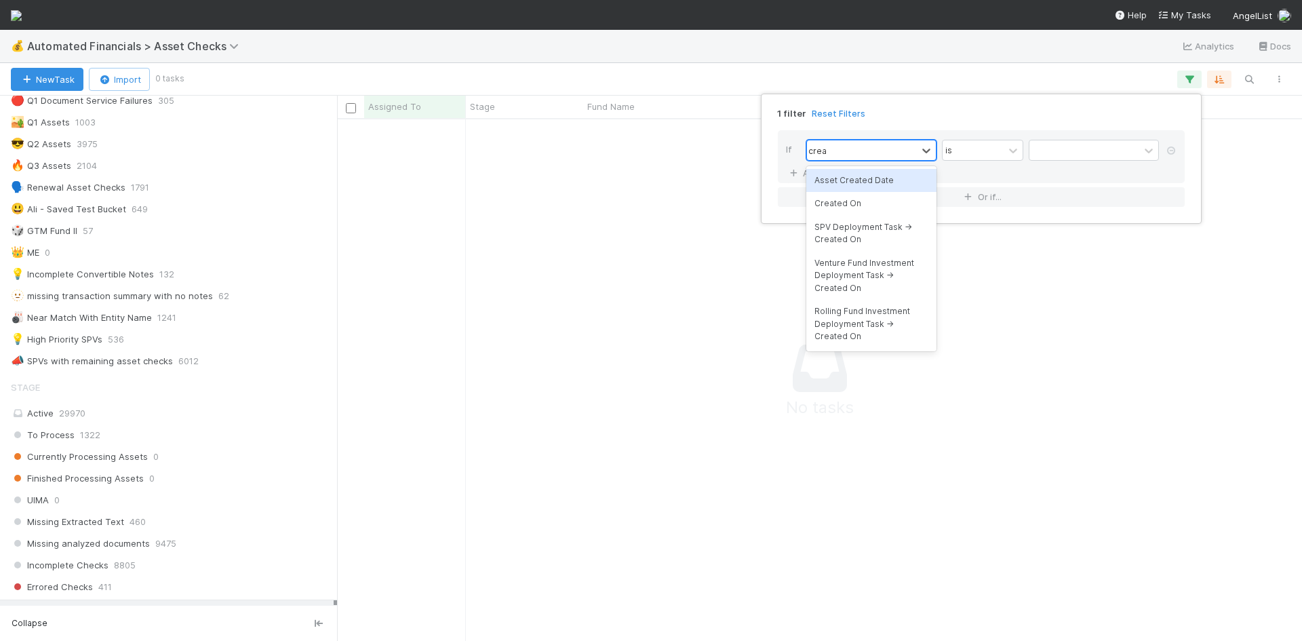
type input "created"
drag, startPoint x: 839, startPoint y: 205, endPoint x: 996, endPoint y: 177, distance: 159.0
click at [841, 205] on div "Created On" at bounding box center [871, 203] width 130 height 23
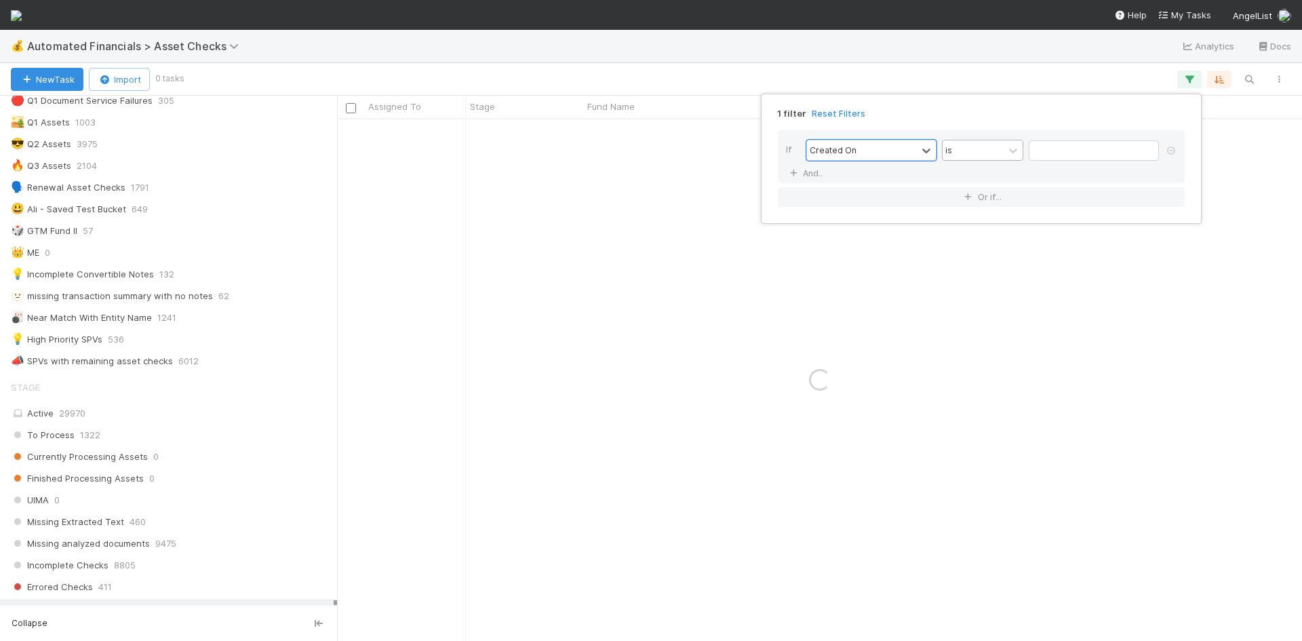
click at [986, 154] on div "is" at bounding box center [972, 150] width 61 height 20
type input "before"
click at [976, 219] on div "is before" at bounding box center [982, 216] width 81 height 23
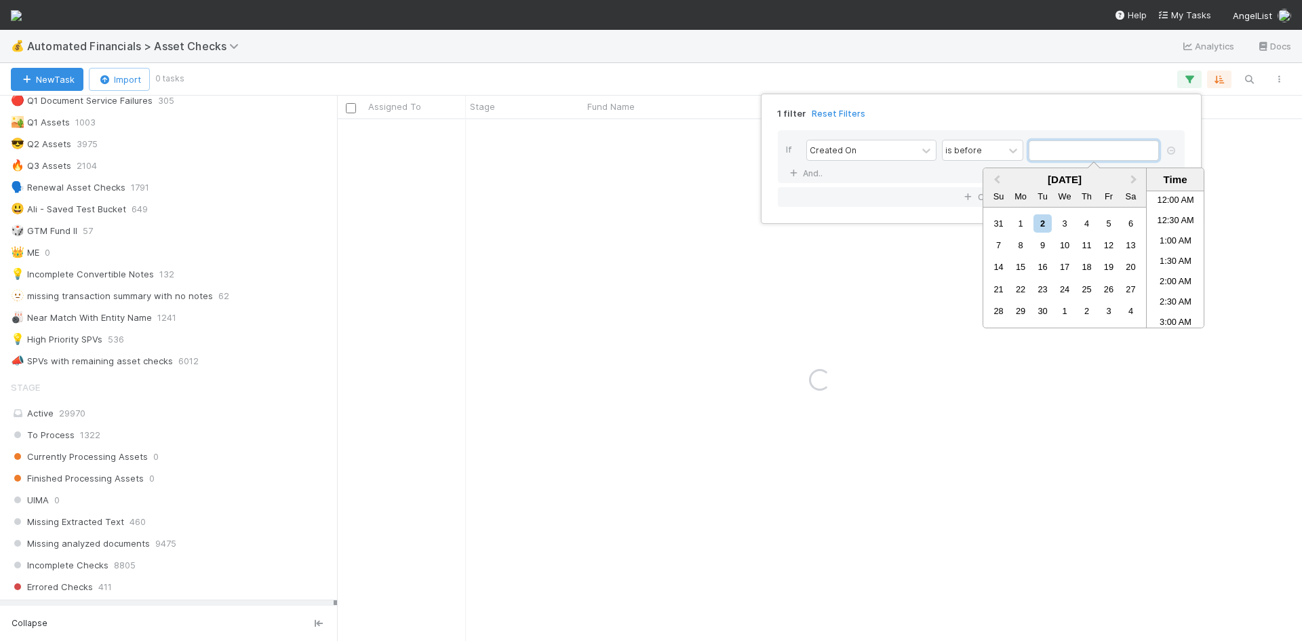
click at [1106, 155] on input "text" at bounding box center [1093, 150] width 130 height 20
click at [997, 178] on span "Previous Month" at bounding box center [997, 180] width 0 height 16
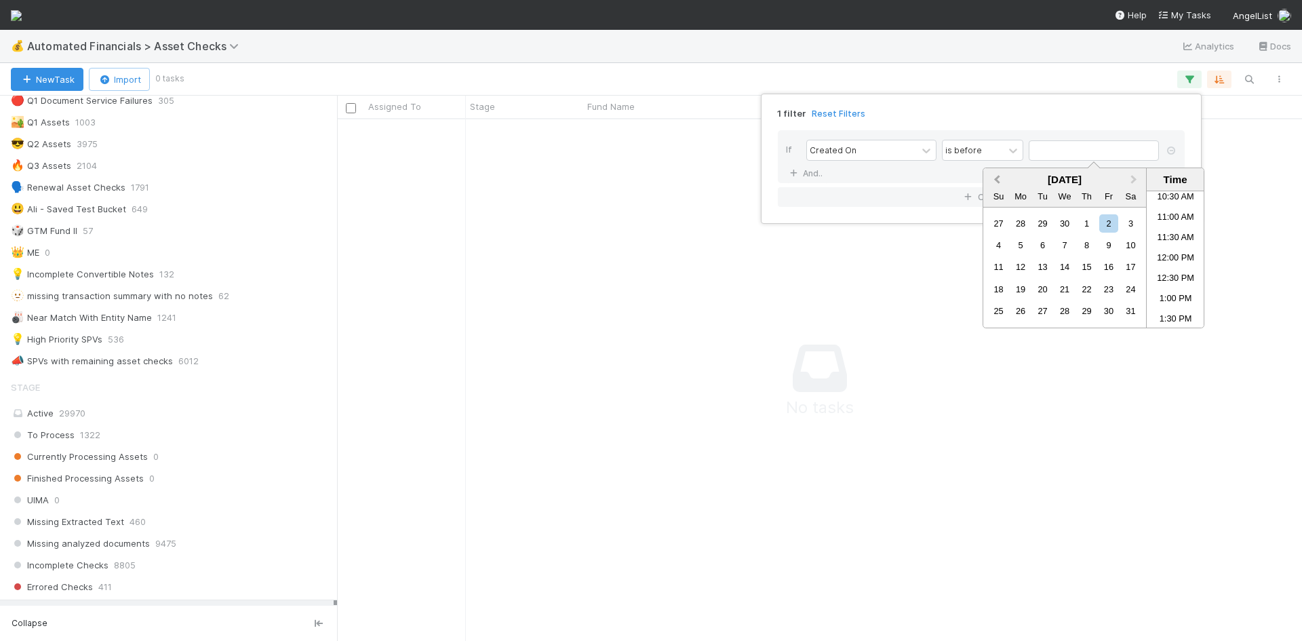
click at [997, 178] on span "Previous Month" at bounding box center [997, 180] width 0 height 16
click at [1042, 265] on div "15" at bounding box center [1042, 267] width 18 height 18
type input "[DATE] 12:00:00 AM"
click at [962, 395] on div "1 filter Reset Filters If Created On is before [DATE] 12:00:00 AM And.. Or if..." at bounding box center [651, 320] width 1302 height 641
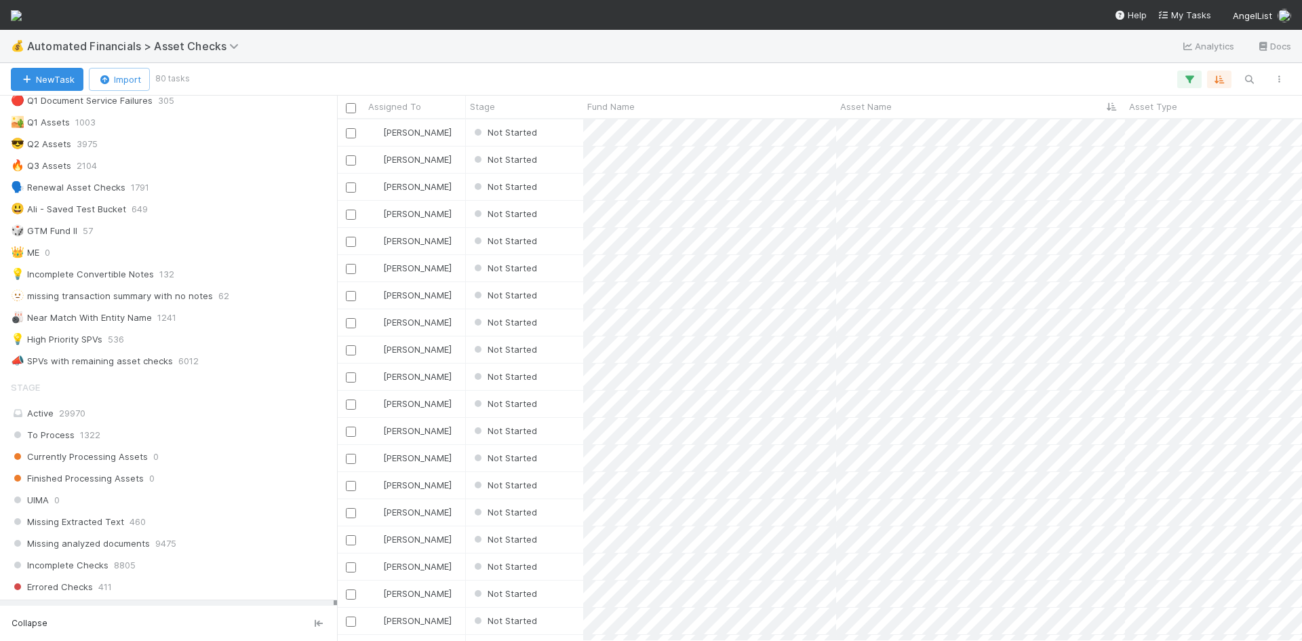
scroll to position [511, 955]
click at [574, 138] on div "Not Started" at bounding box center [524, 132] width 117 height 26
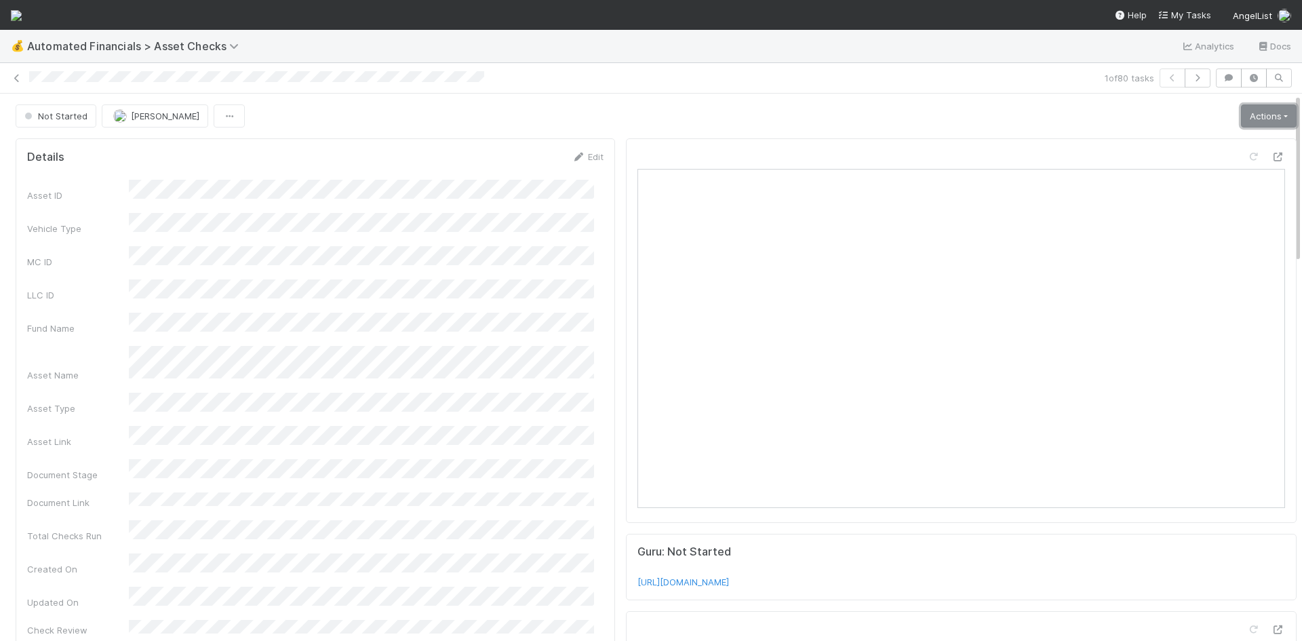
click at [1241, 112] on link "Actions" at bounding box center [1269, 115] width 56 height 23
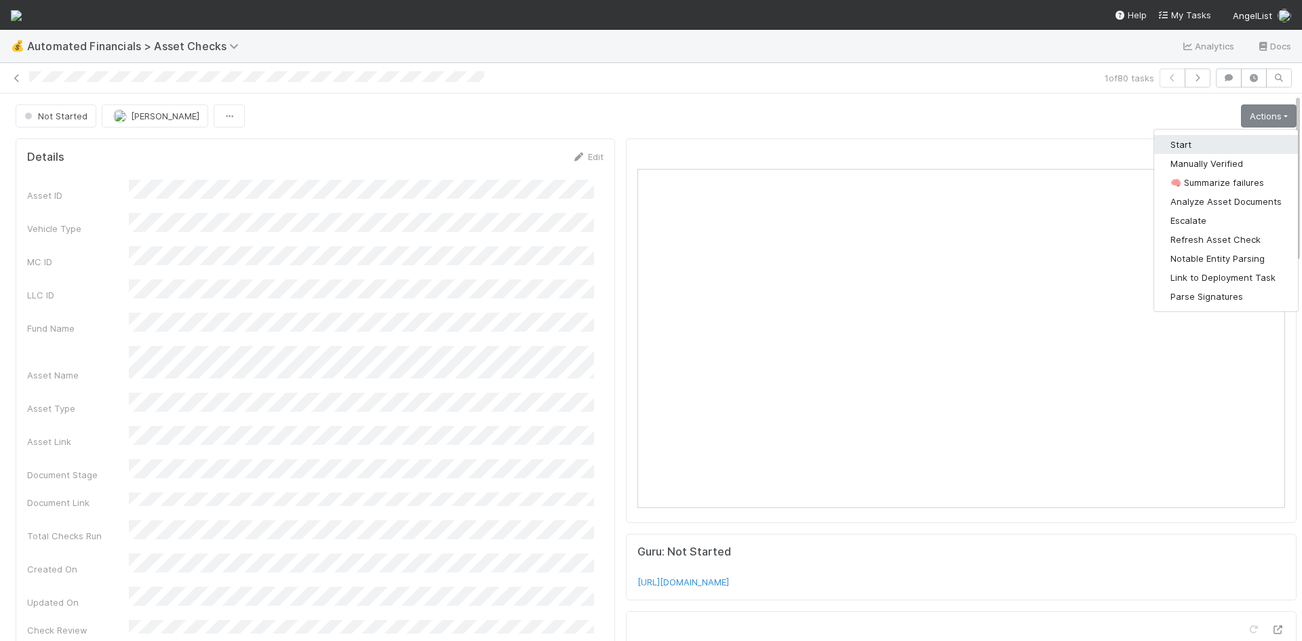
click at [1179, 146] on button "Start" at bounding box center [1226, 144] width 144 height 19
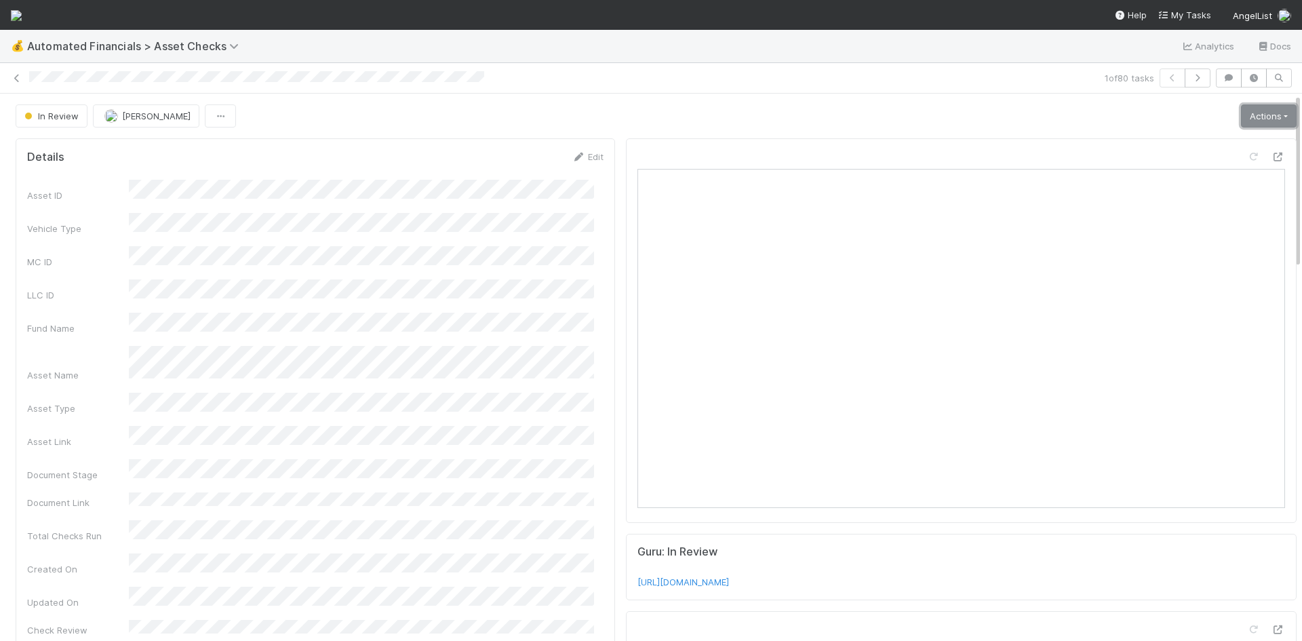
drag, startPoint x: 1250, startPoint y: 115, endPoint x: 1249, endPoint y: 123, distance: 8.2
click at [1251, 118] on link "Actions" at bounding box center [1269, 115] width 56 height 23
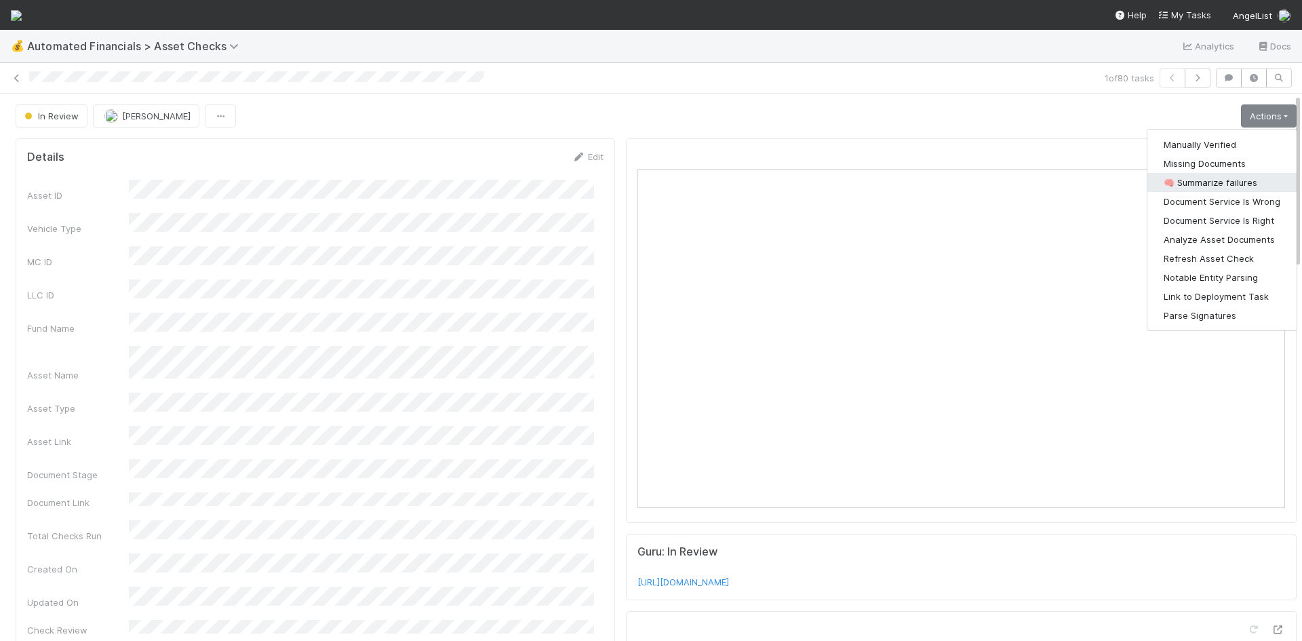
click at [1213, 176] on button "🧠 Summarize failures" at bounding box center [1221, 182] width 149 height 19
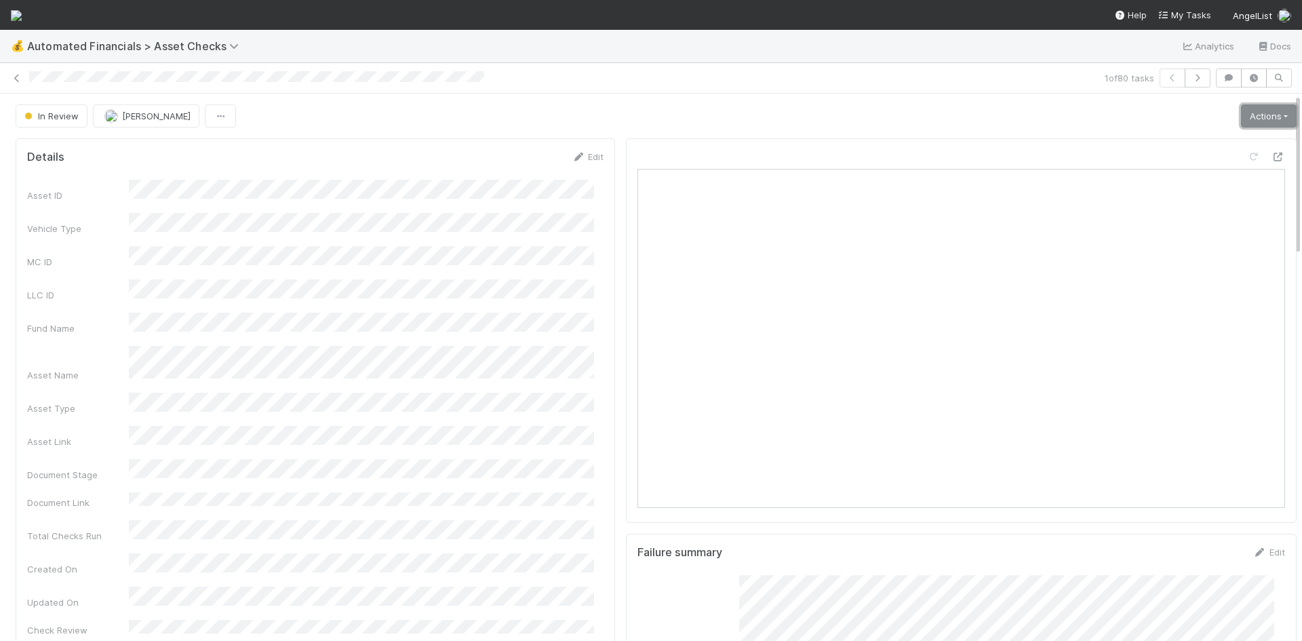
click at [1247, 112] on link "Actions" at bounding box center [1269, 115] width 56 height 23
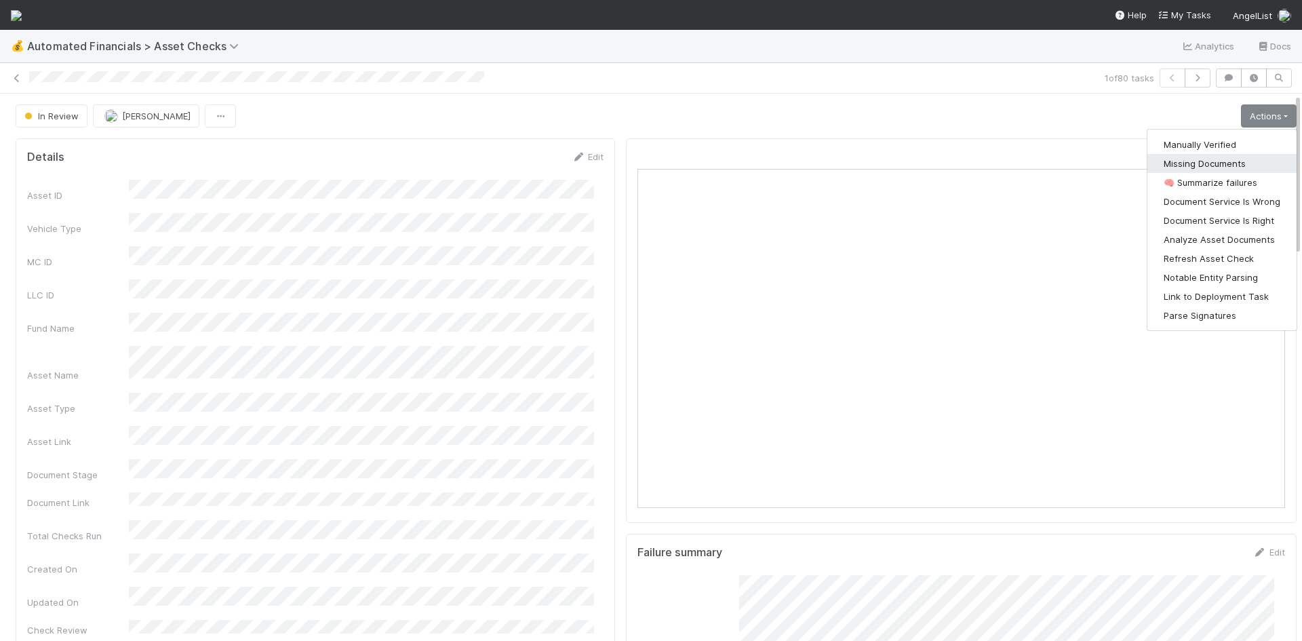
click at [1216, 168] on button "Missing Documents" at bounding box center [1221, 163] width 149 height 19
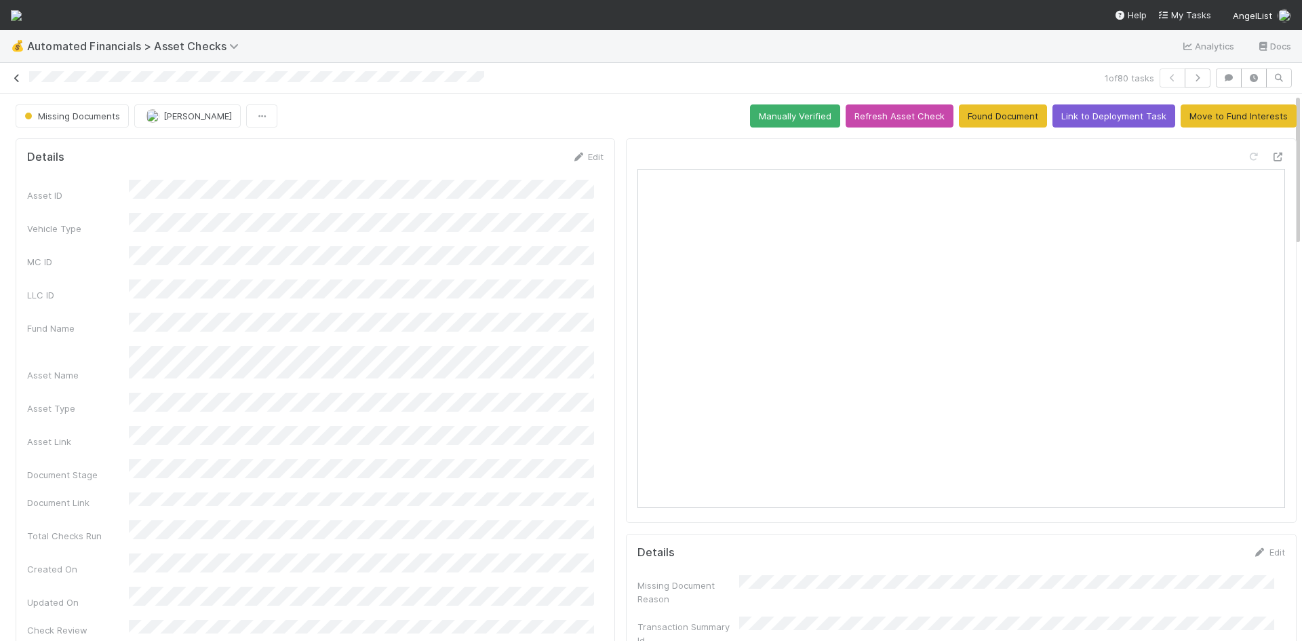
click at [22, 78] on icon at bounding box center [17, 78] width 14 height 9
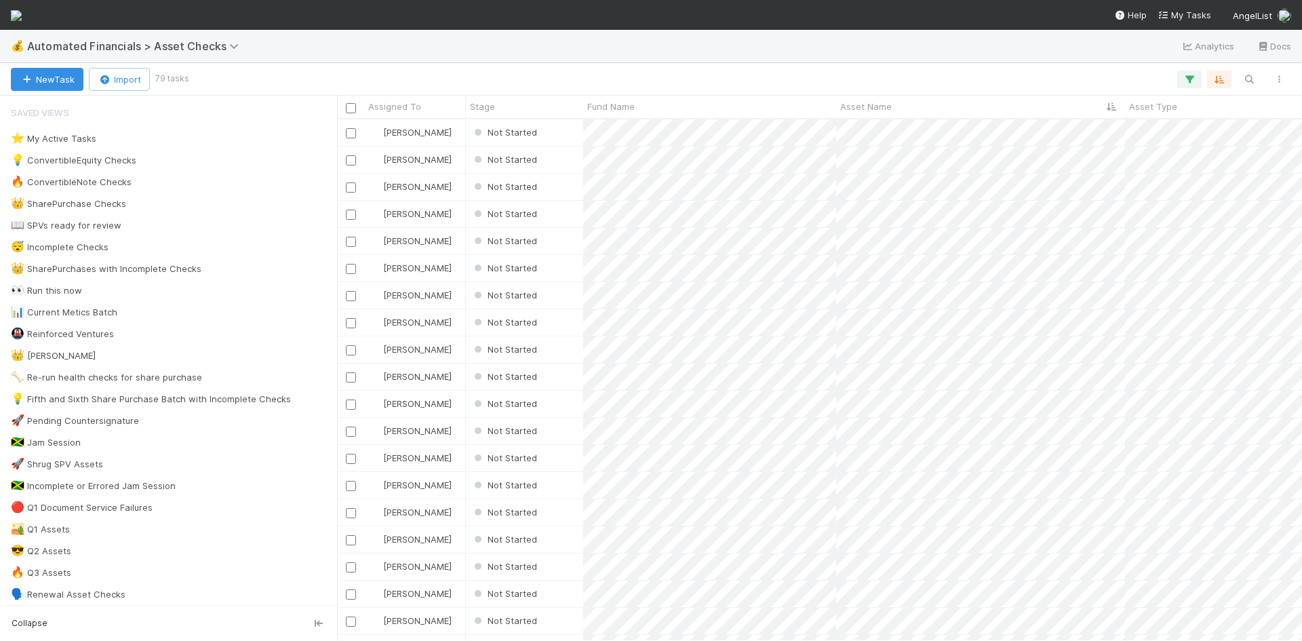
scroll to position [511, 955]
click at [575, 130] on div "Not Started" at bounding box center [524, 132] width 117 height 26
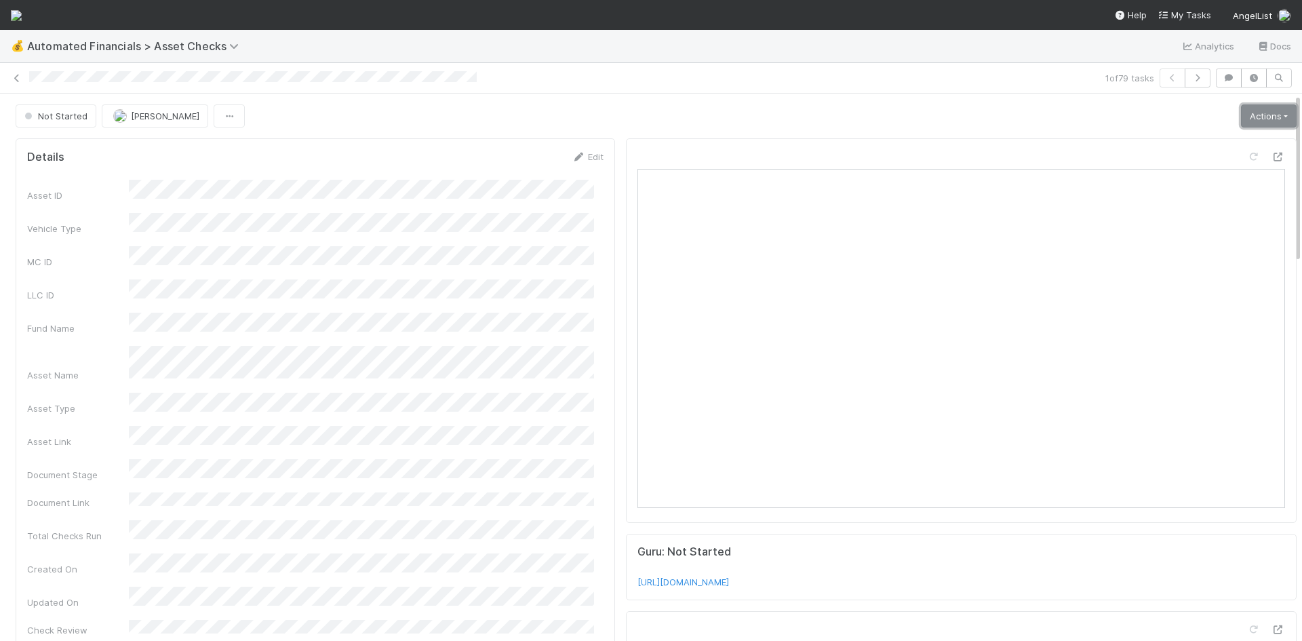
click at [1247, 111] on link "Actions" at bounding box center [1269, 115] width 56 height 23
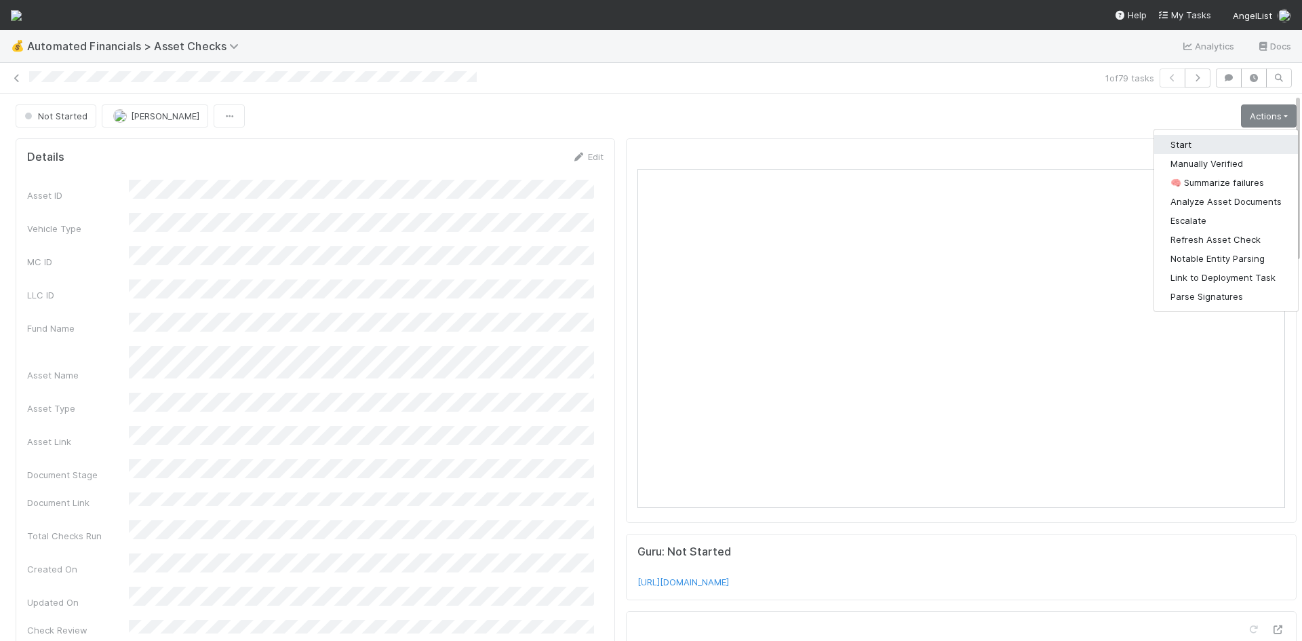
click at [1217, 140] on button "Start" at bounding box center [1226, 144] width 144 height 19
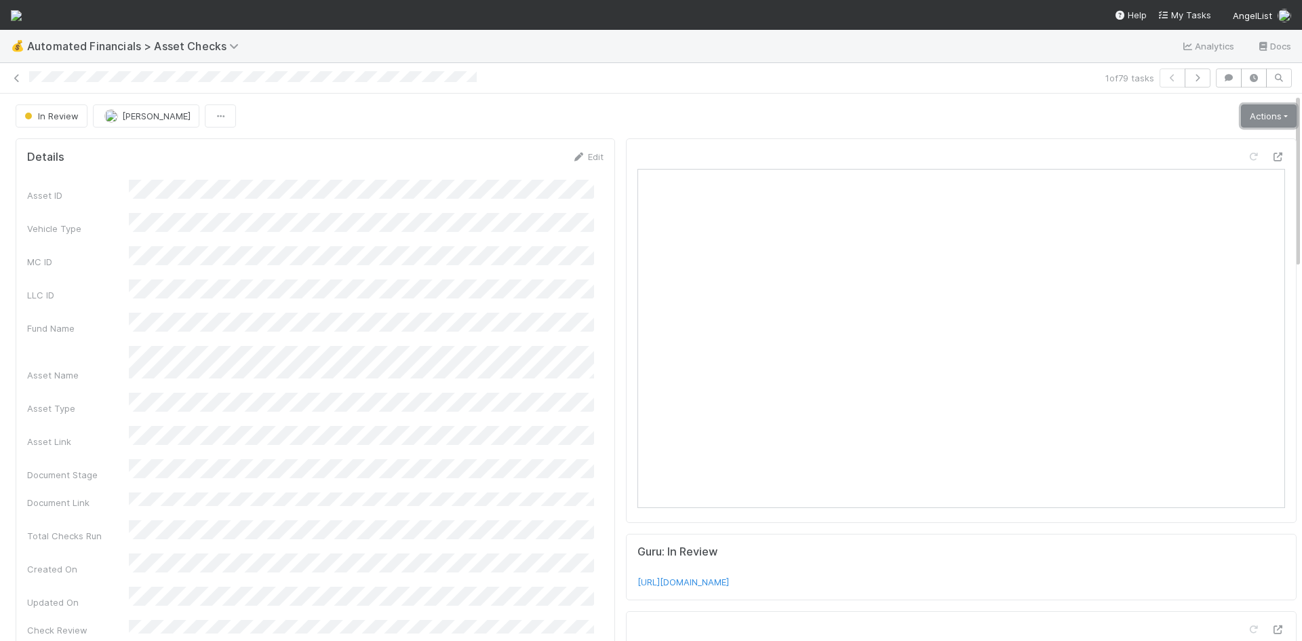
click at [1257, 121] on link "Actions" at bounding box center [1269, 115] width 56 height 23
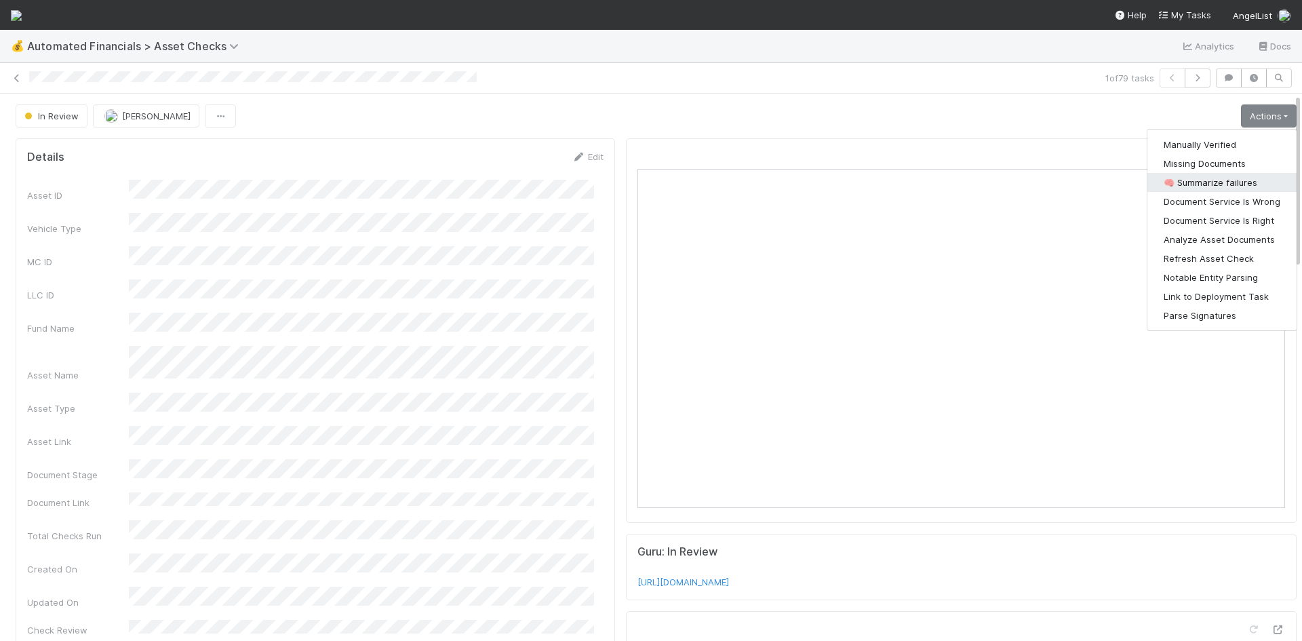
click at [1231, 186] on button "🧠 Summarize failures" at bounding box center [1221, 182] width 149 height 19
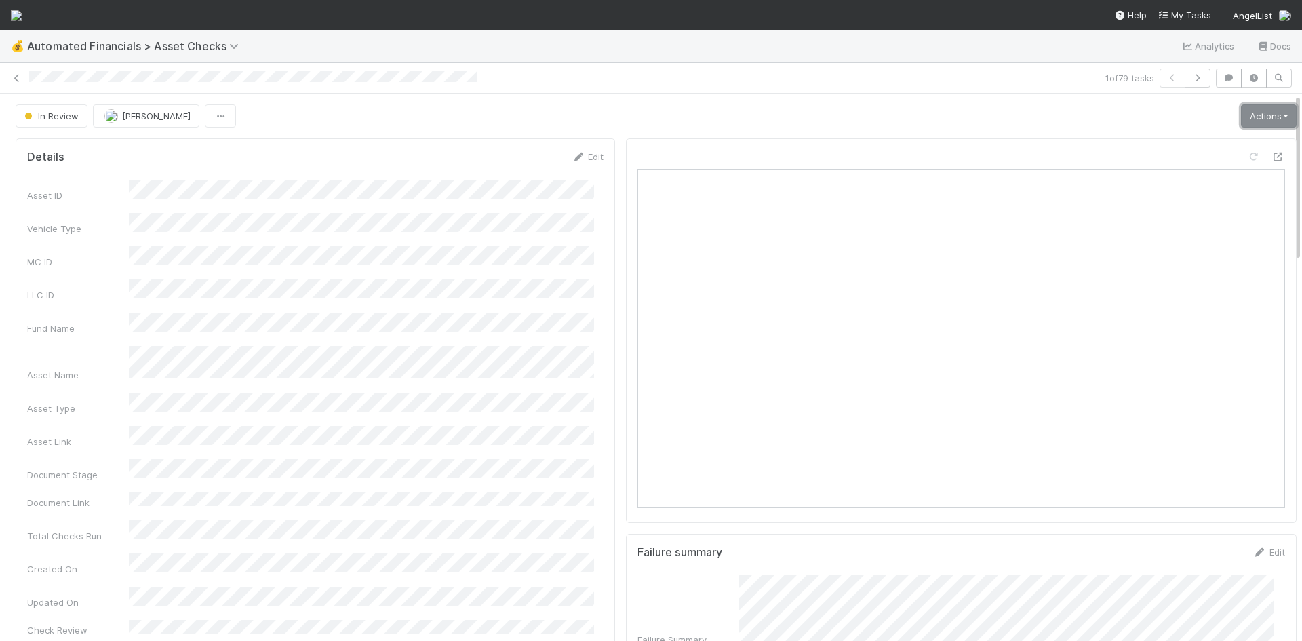
click at [1250, 105] on link "Actions" at bounding box center [1269, 115] width 56 height 23
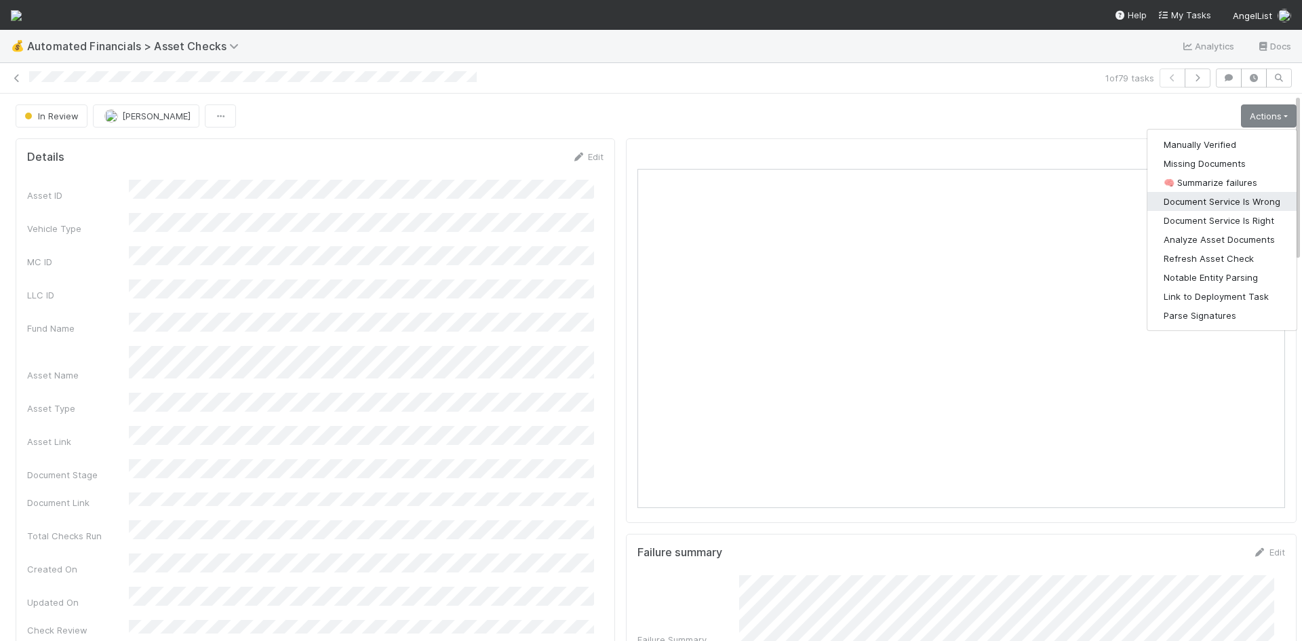
click at [1228, 195] on button "Document Service Is Wrong" at bounding box center [1221, 201] width 149 height 19
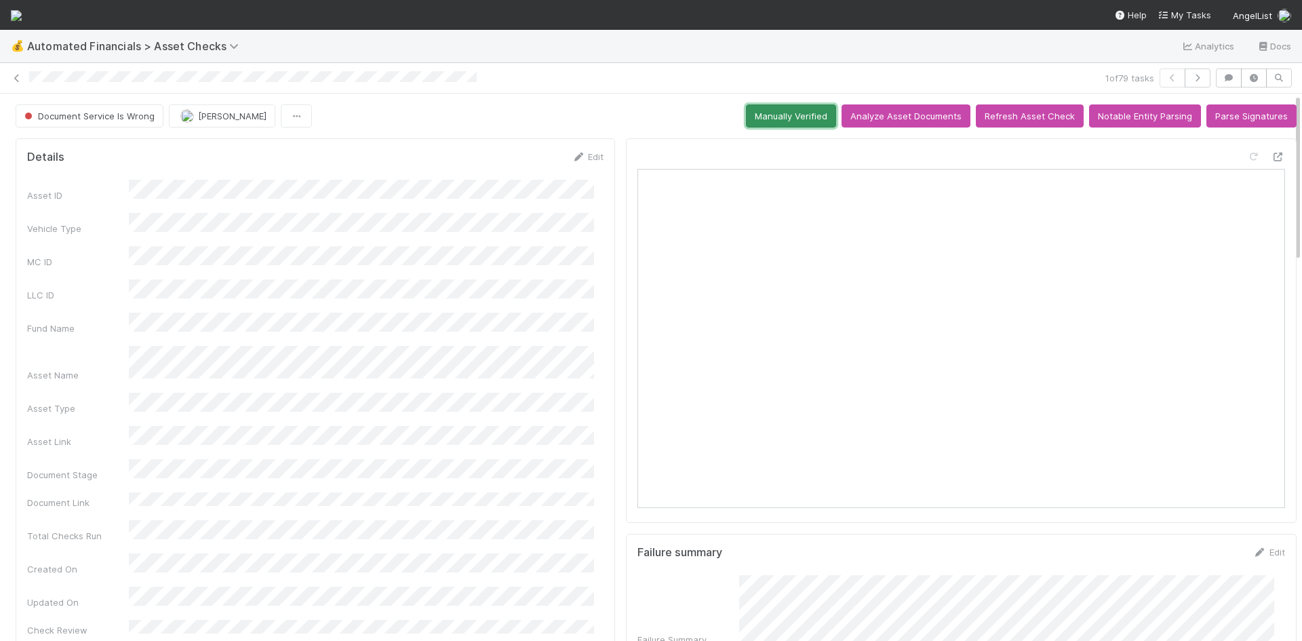
click at [746, 117] on button "Manually Verified" at bounding box center [791, 115] width 90 height 23
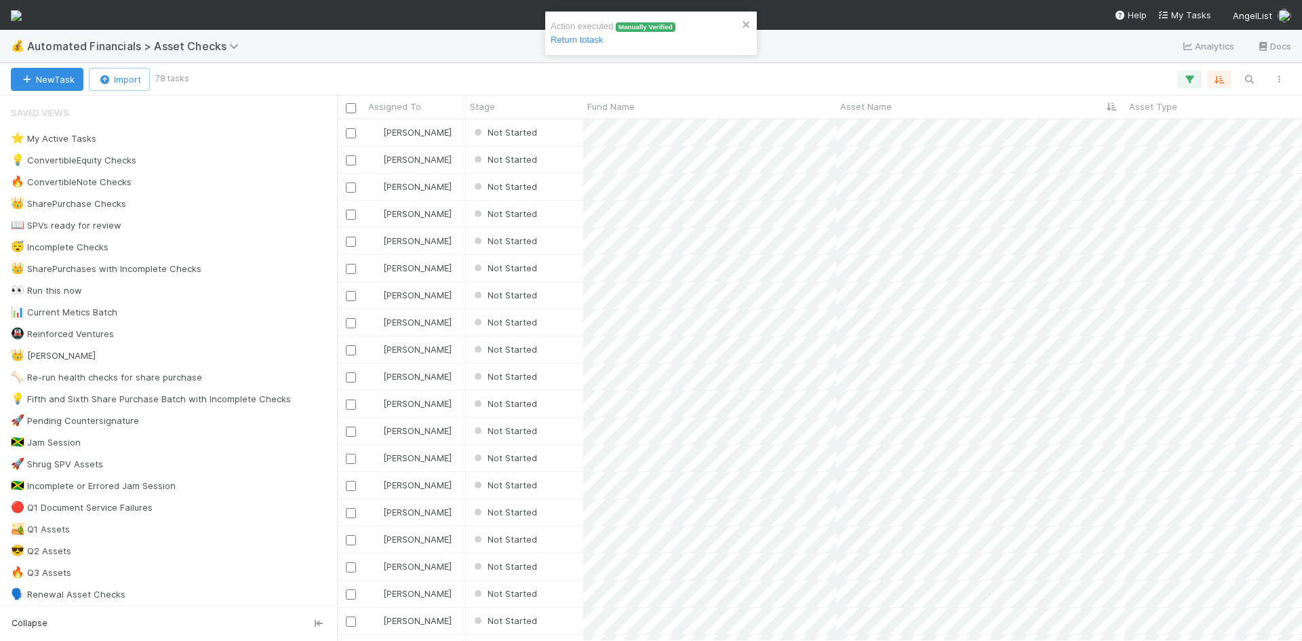
scroll to position [511, 955]
click at [553, 132] on div "Not Started" at bounding box center [524, 132] width 117 height 26
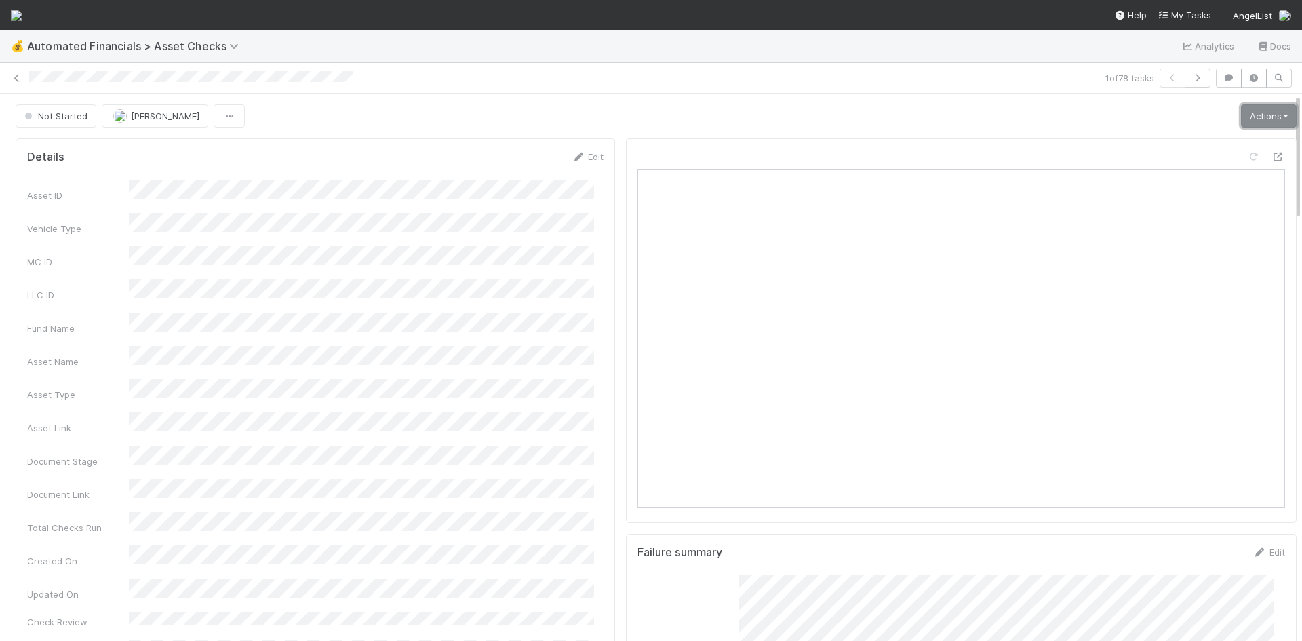
click at [1249, 115] on link "Actions" at bounding box center [1269, 115] width 56 height 23
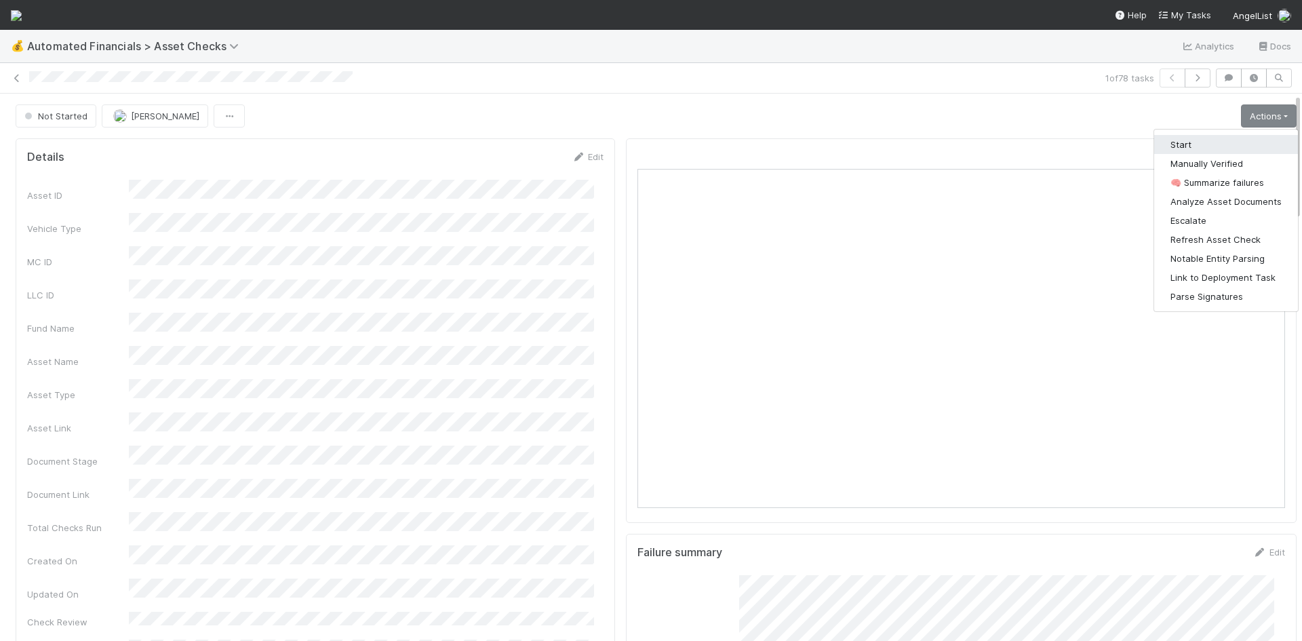
click at [1224, 144] on button "Start" at bounding box center [1226, 144] width 144 height 19
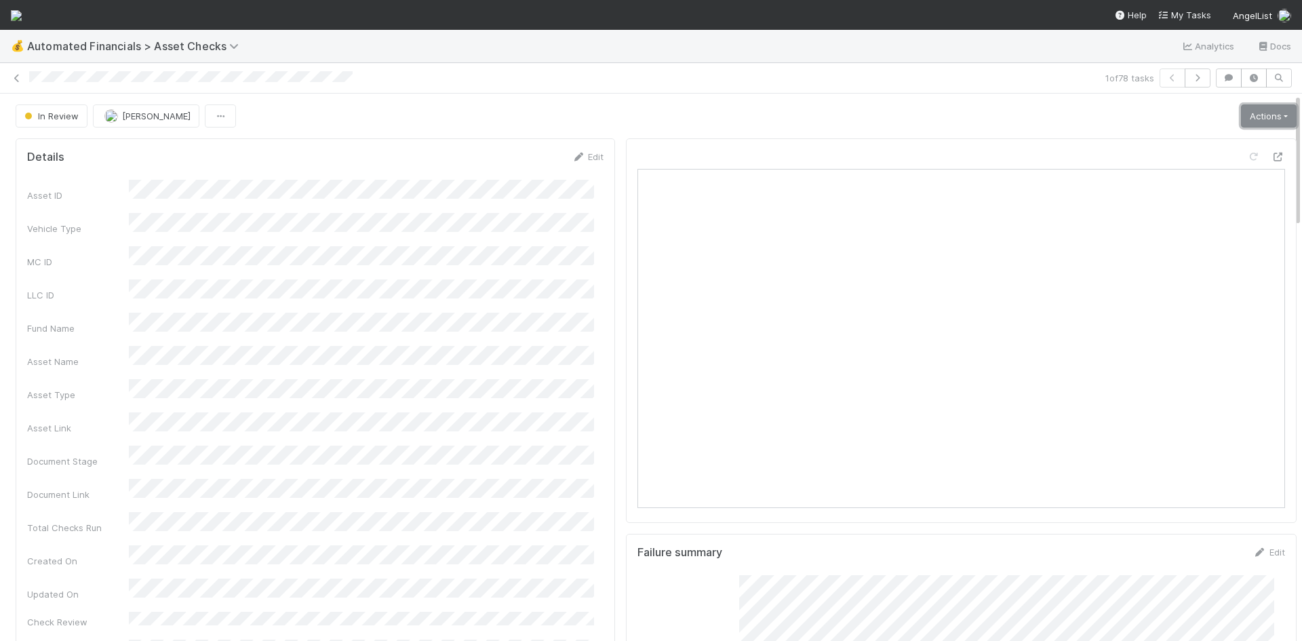
click at [1262, 118] on link "Actions" at bounding box center [1269, 115] width 56 height 23
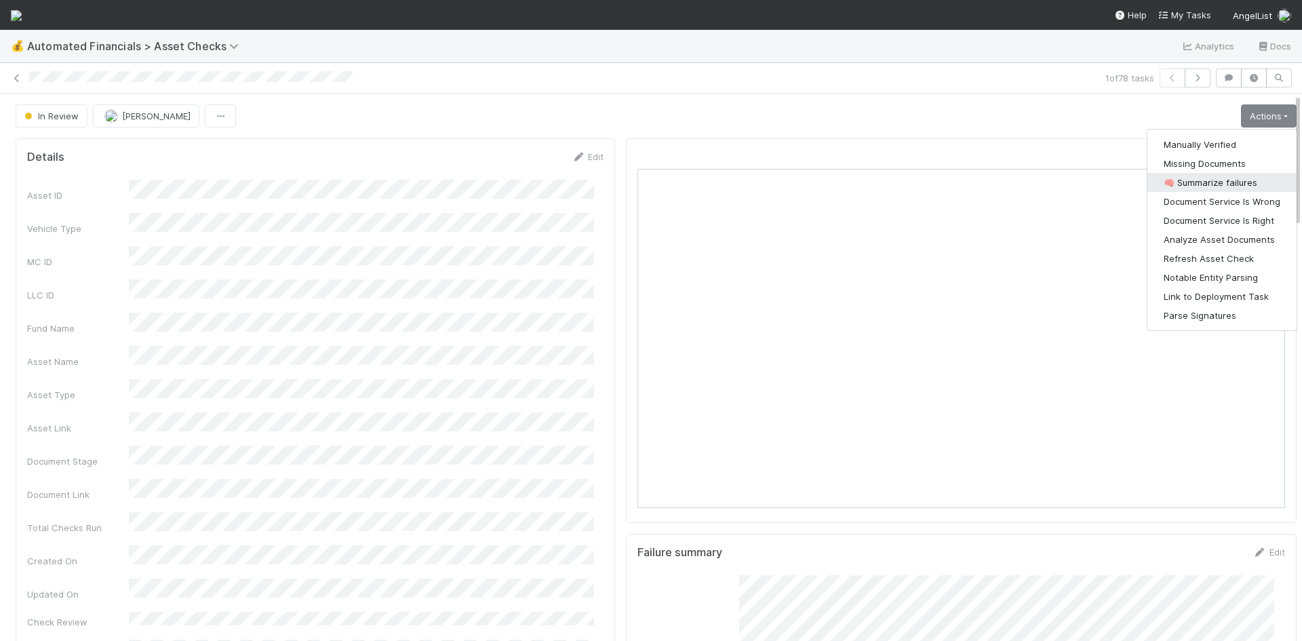
click at [1215, 178] on button "🧠 Summarize failures" at bounding box center [1221, 182] width 149 height 19
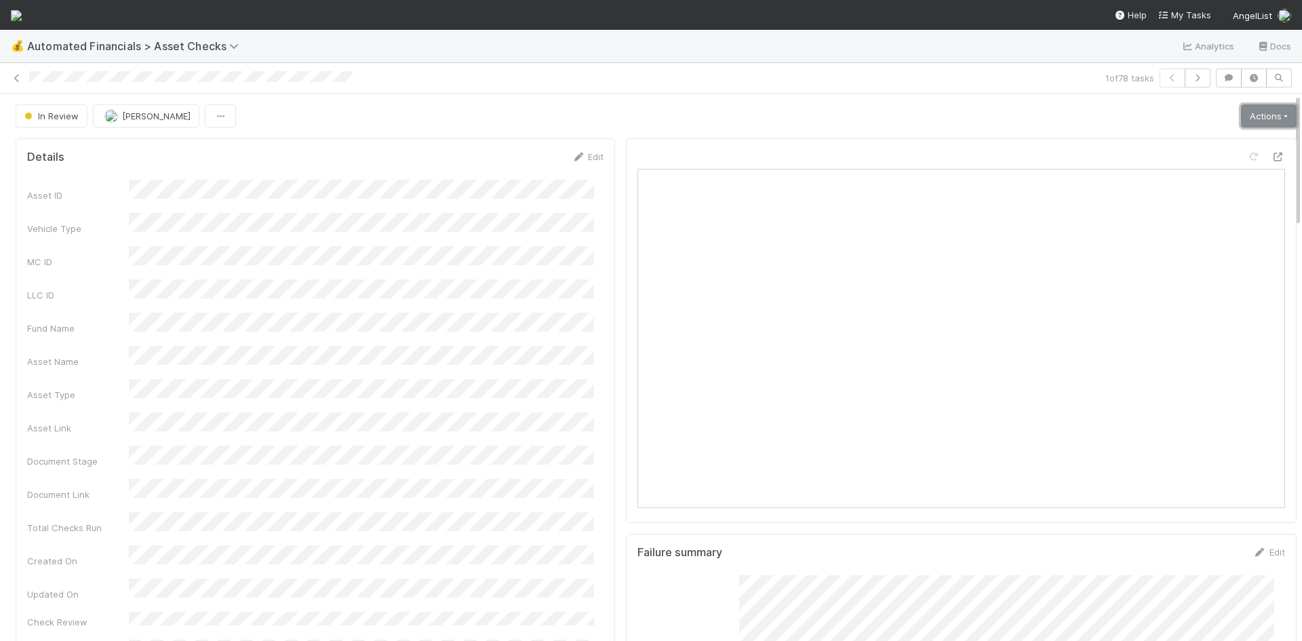
click at [1265, 121] on link "Actions" at bounding box center [1269, 115] width 56 height 23
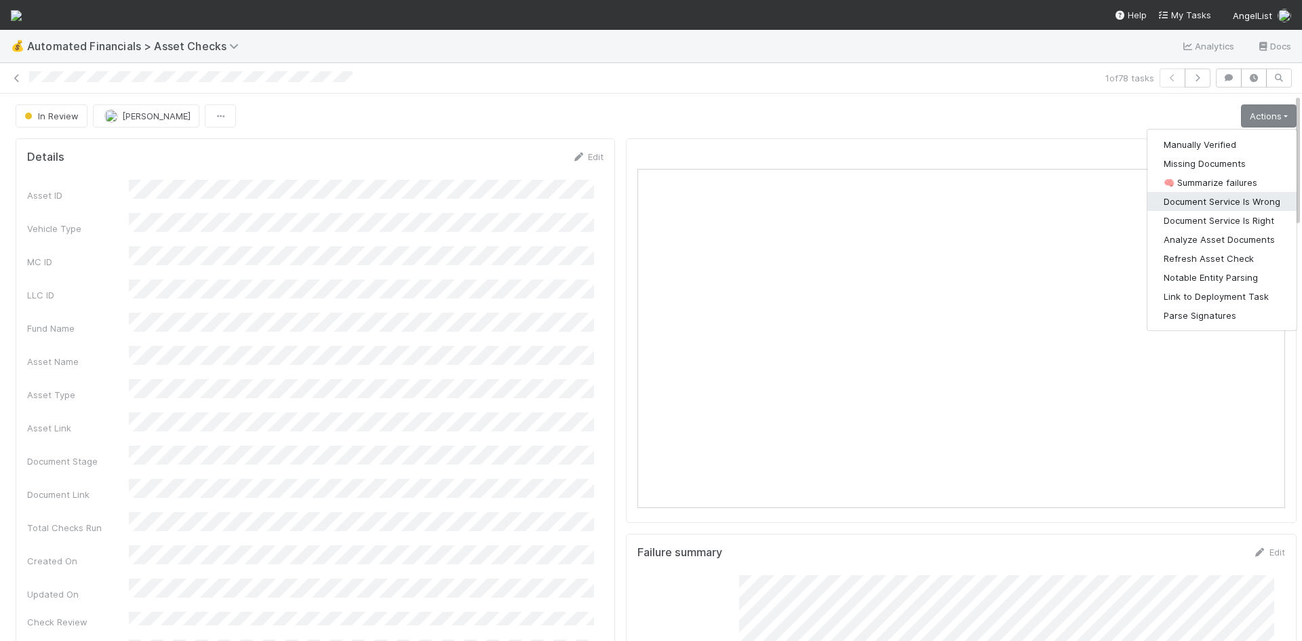
click at [1204, 199] on button "Document Service Is Wrong" at bounding box center [1221, 201] width 149 height 19
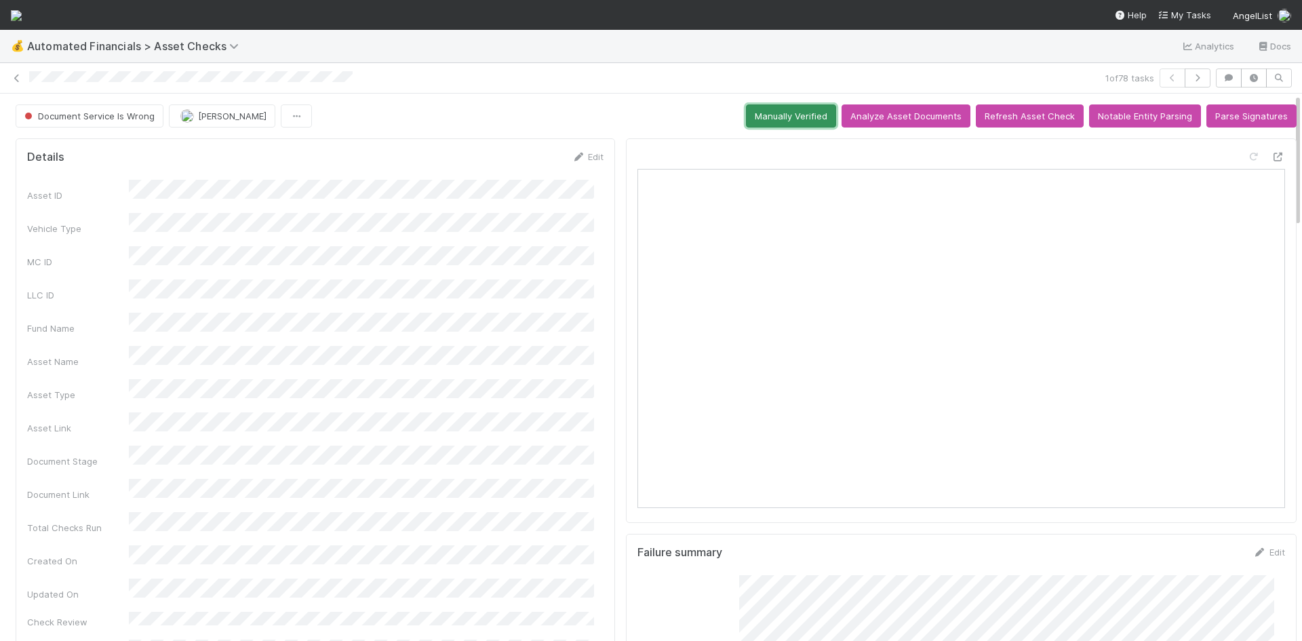
click at [790, 120] on button "Manually Verified" at bounding box center [791, 115] width 90 height 23
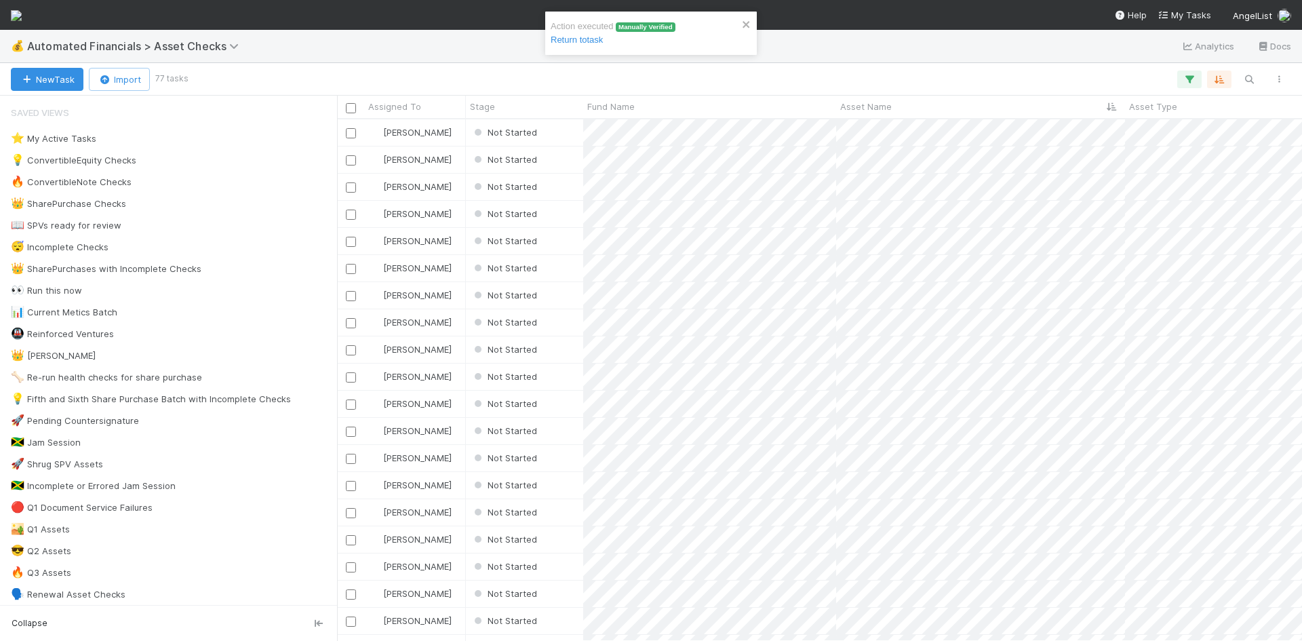
scroll to position [511, 955]
click at [557, 133] on div "Not Started" at bounding box center [524, 132] width 117 height 26
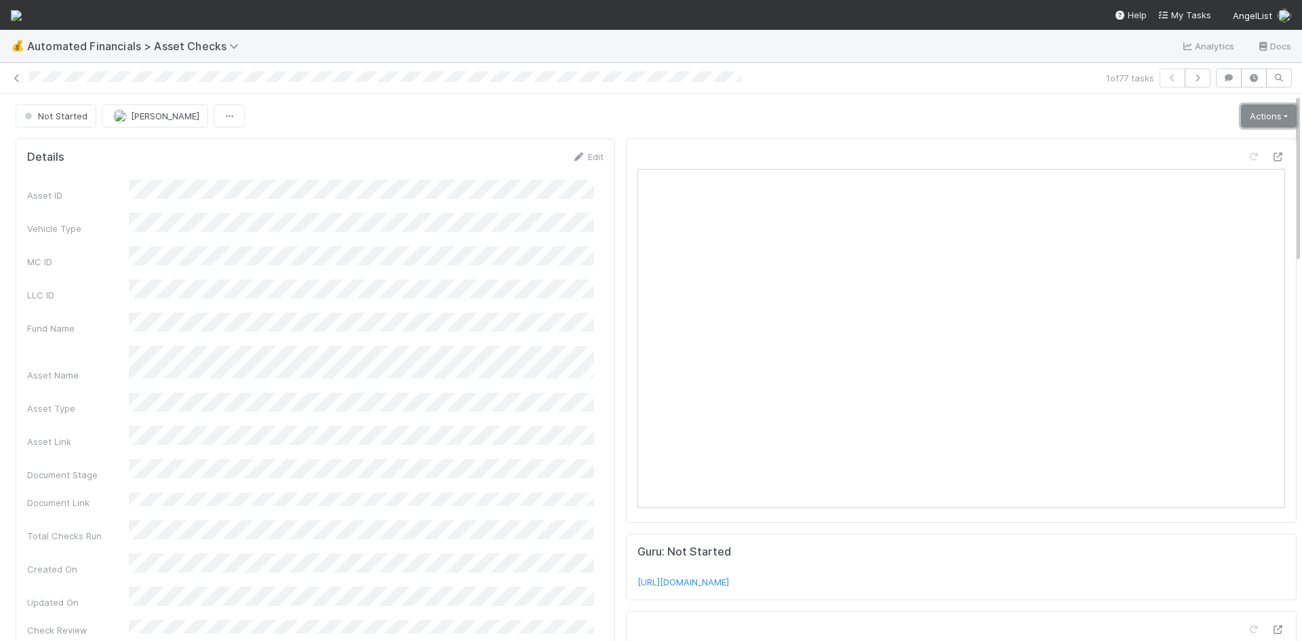
click at [1241, 115] on link "Actions" at bounding box center [1269, 115] width 56 height 23
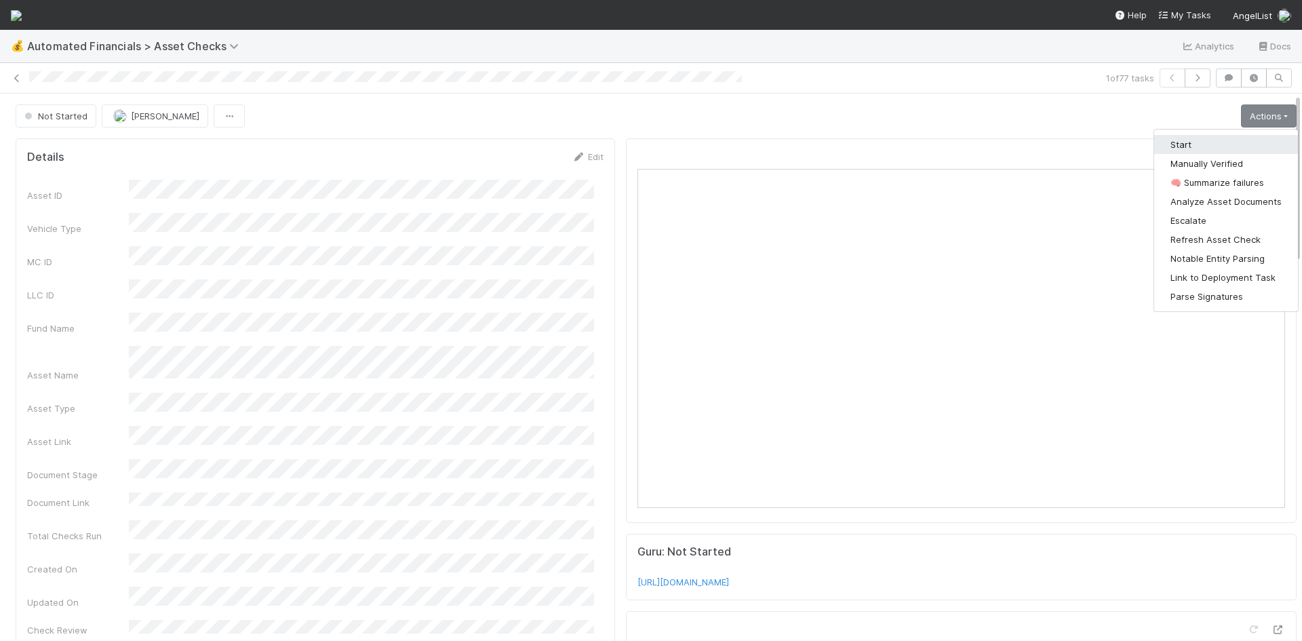
click at [1199, 142] on button "Start" at bounding box center [1226, 144] width 144 height 19
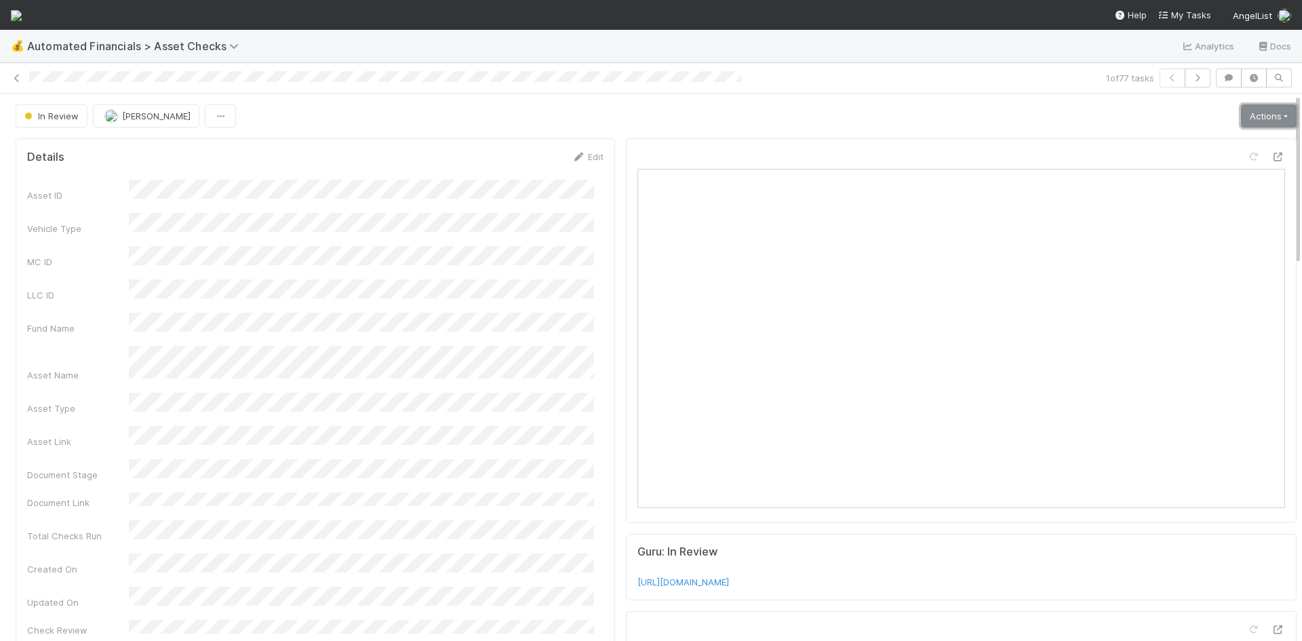
click at [1250, 117] on link "Actions" at bounding box center [1269, 115] width 56 height 23
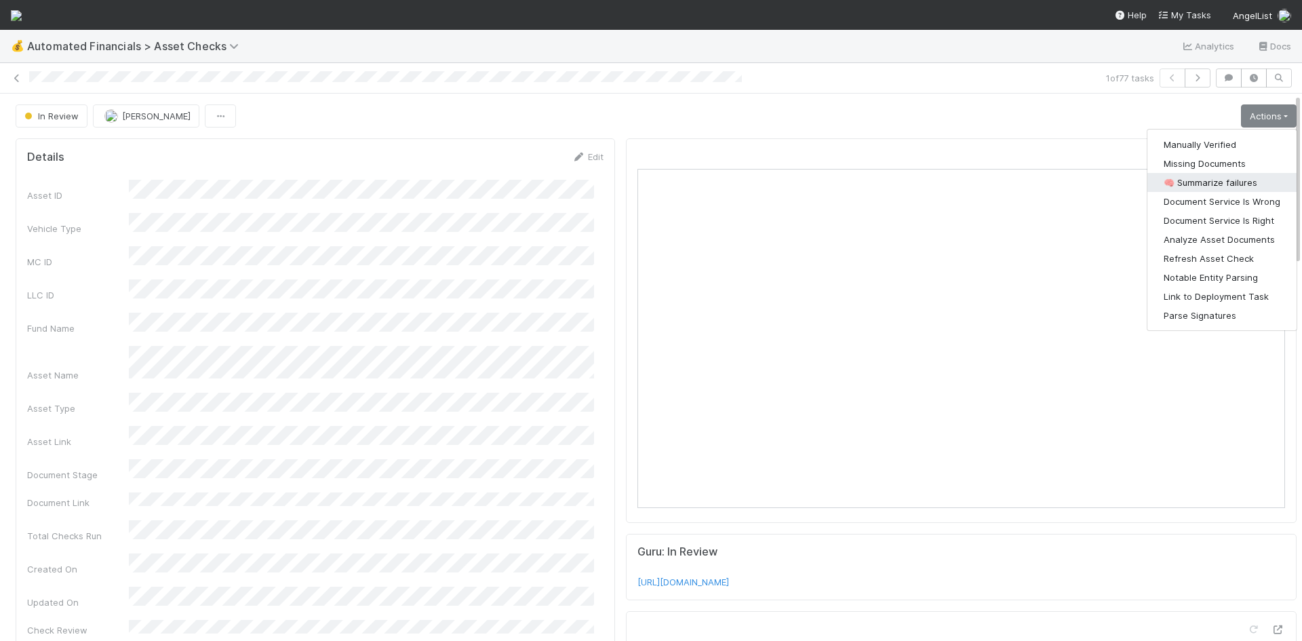
click at [1204, 177] on button "🧠 Summarize failures" at bounding box center [1221, 182] width 149 height 19
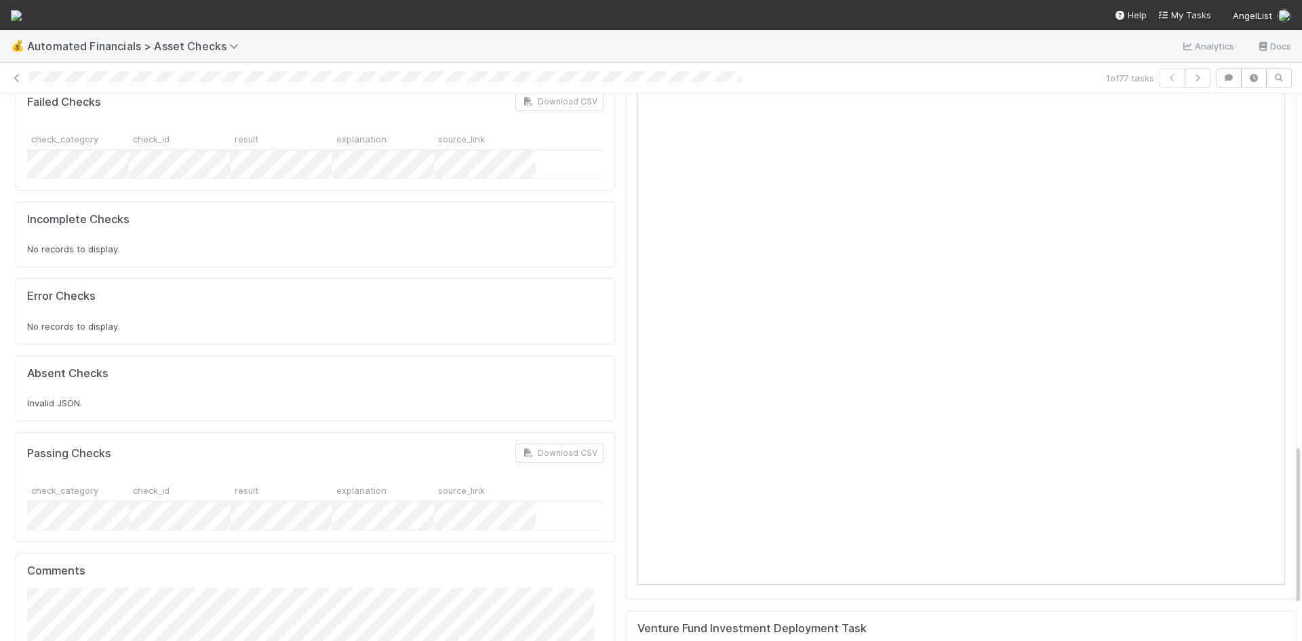
scroll to position [1314, 0]
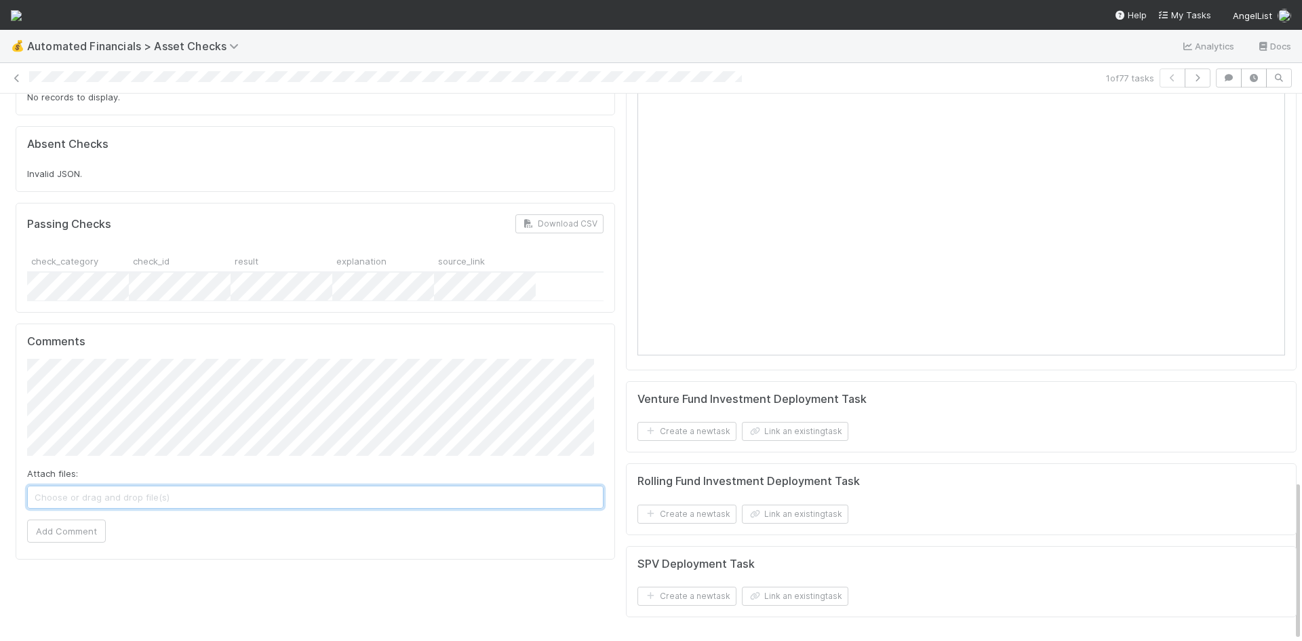
click at [197, 486] on span "Choose or drag and drop file(s)" at bounding box center [315, 497] width 575 height 22
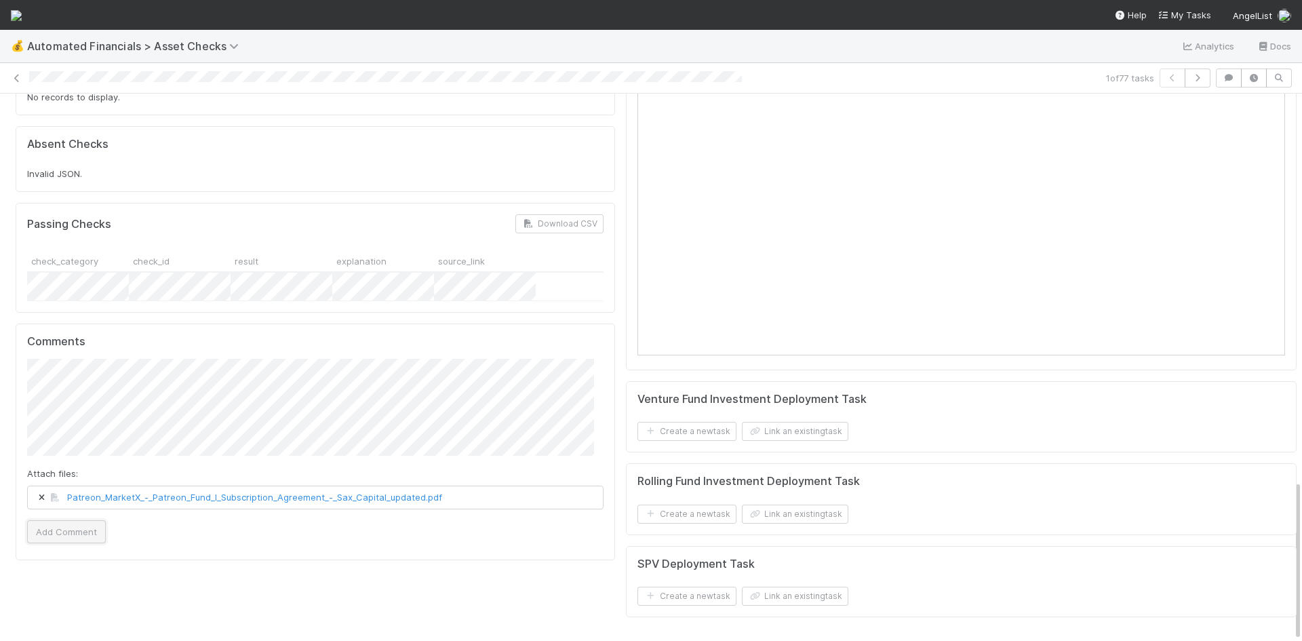
click at [61, 520] on button "Add Comment" at bounding box center [66, 531] width 79 height 23
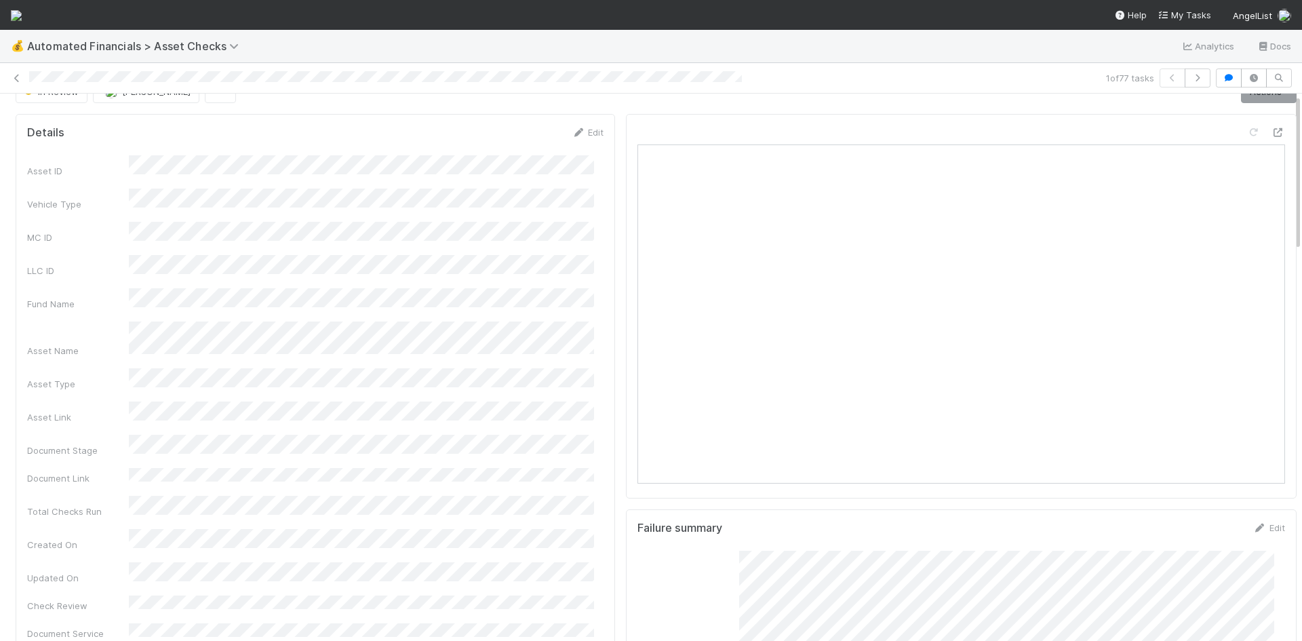
scroll to position [0, 0]
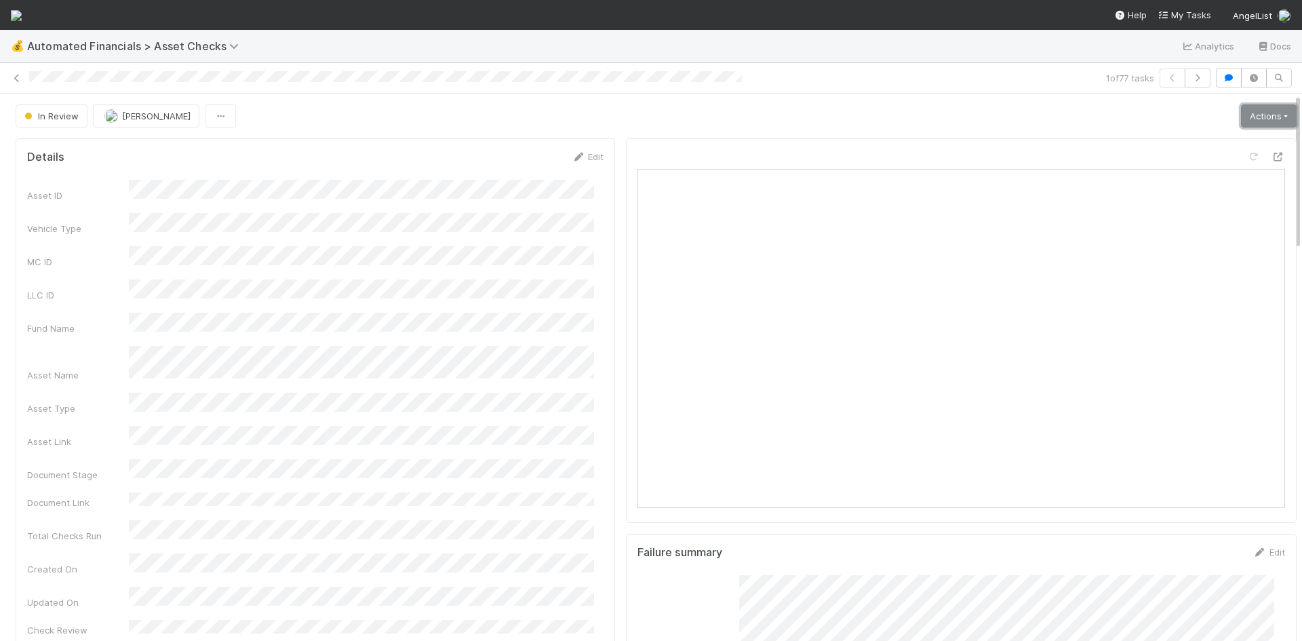
click at [1259, 113] on link "Actions" at bounding box center [1269, 115] width 56 height 23
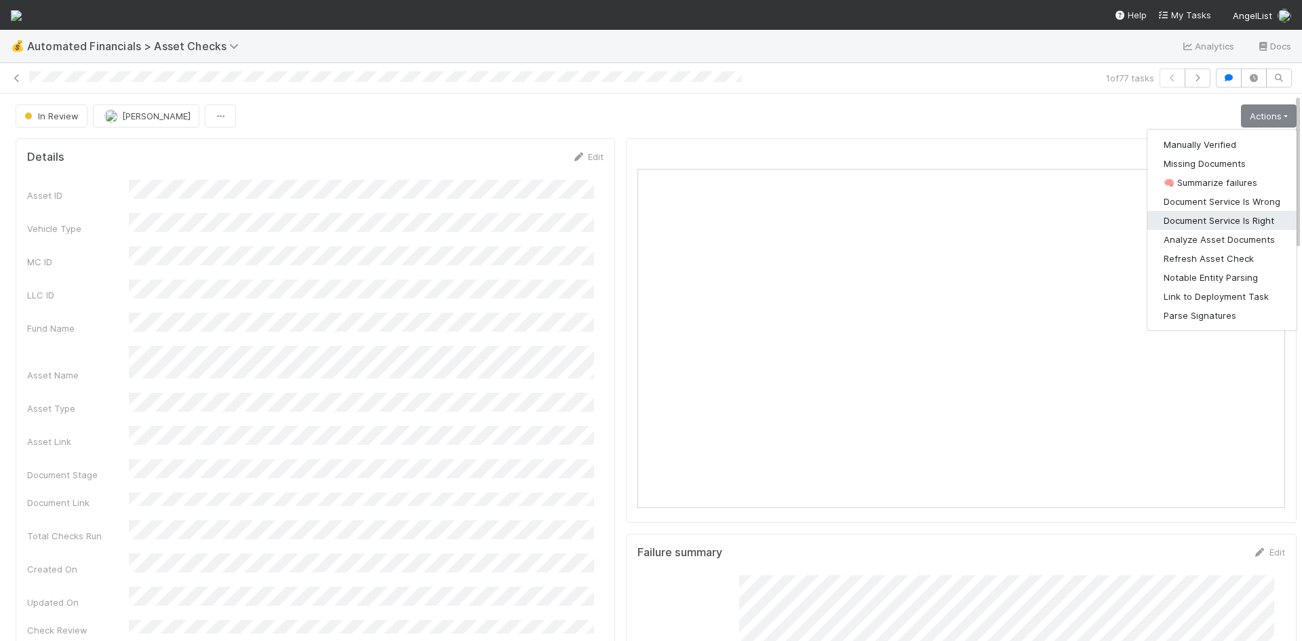
click at [1236, 218] on button "Document Service Is Right" at bounding box center [1221, 220] width 149 height 19
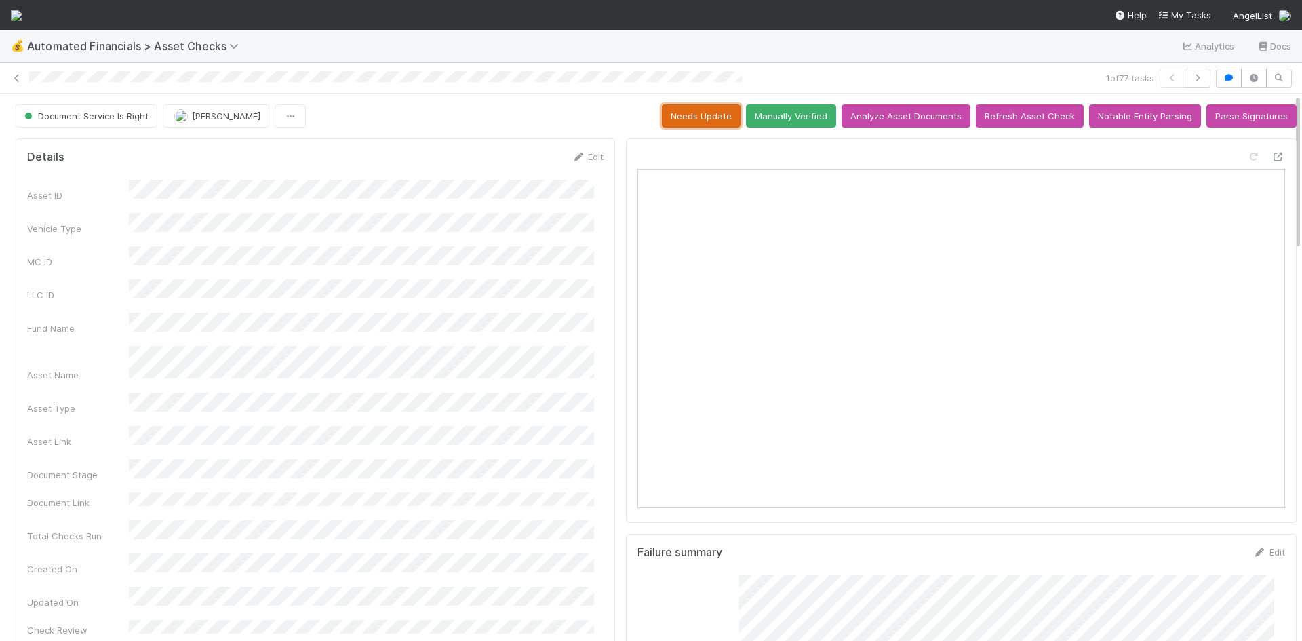
click at [700, 118] on button "Needs Update" at bounding box center [701, 115] width 79 height 23
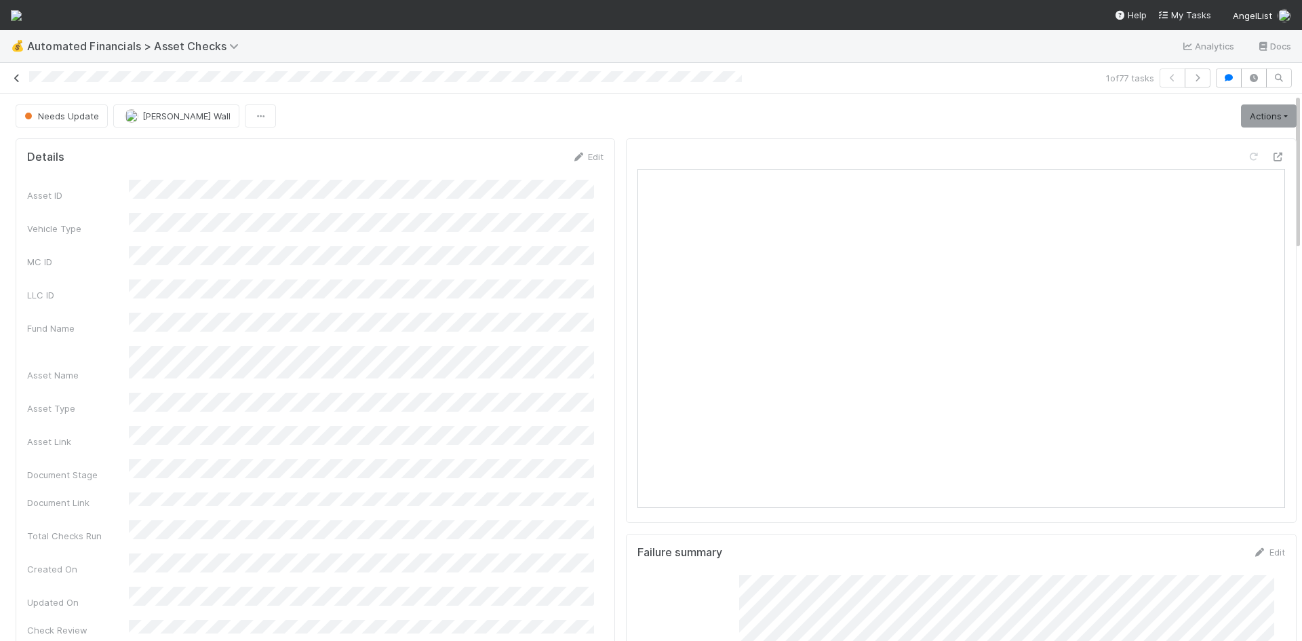
click at [18, 80] on icon at bounding box center [17, 78] width 14 height 9
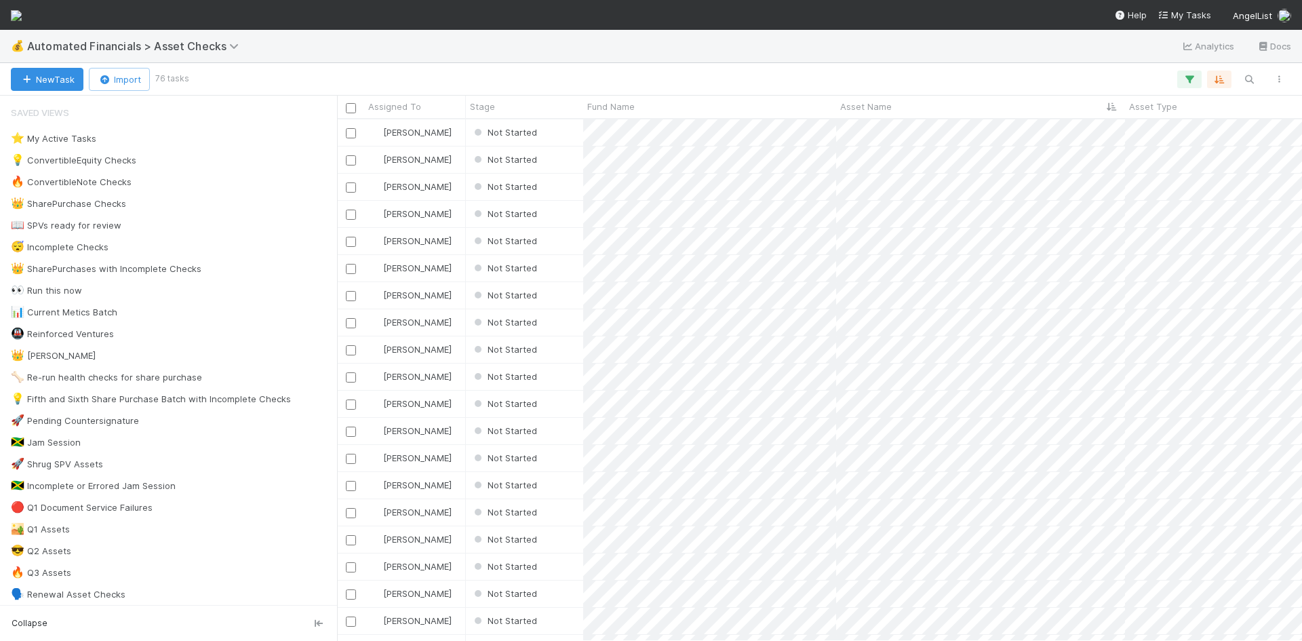
scroll to position [511, 955]
click at [564, 134] on div "Not Started" at bounding box center [524, 132] width 117 height 26
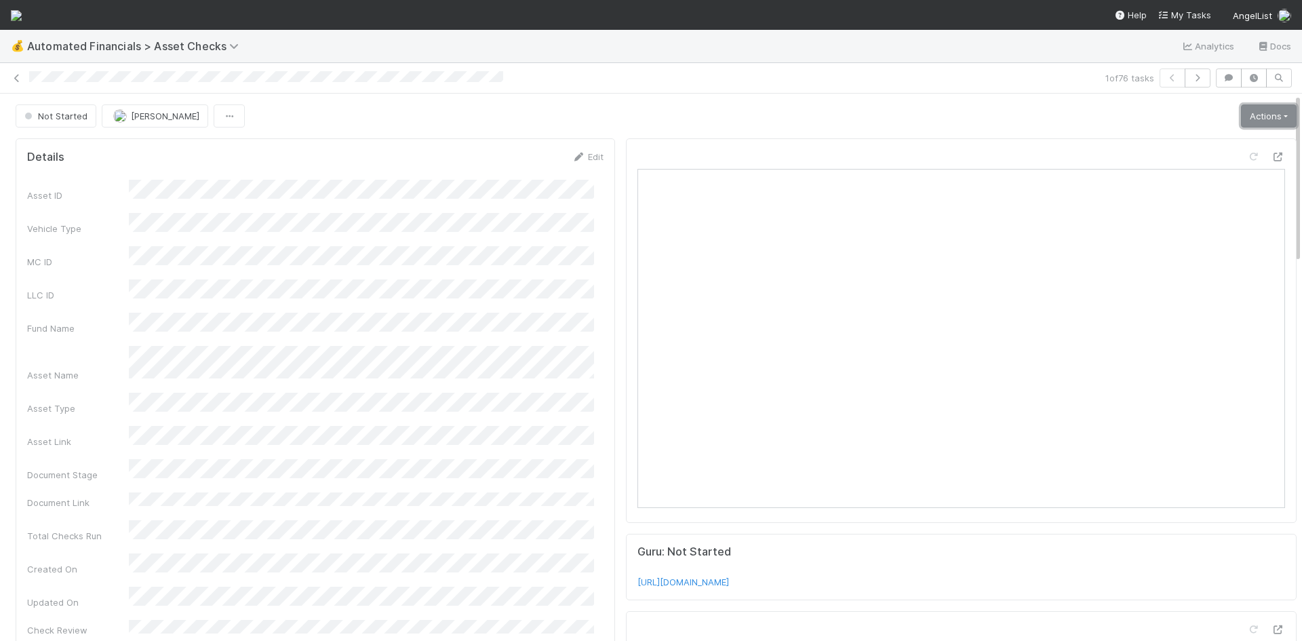
click at [1241, 113] on link "Actions" at bounding box center [1269, 115] width 56 height 23
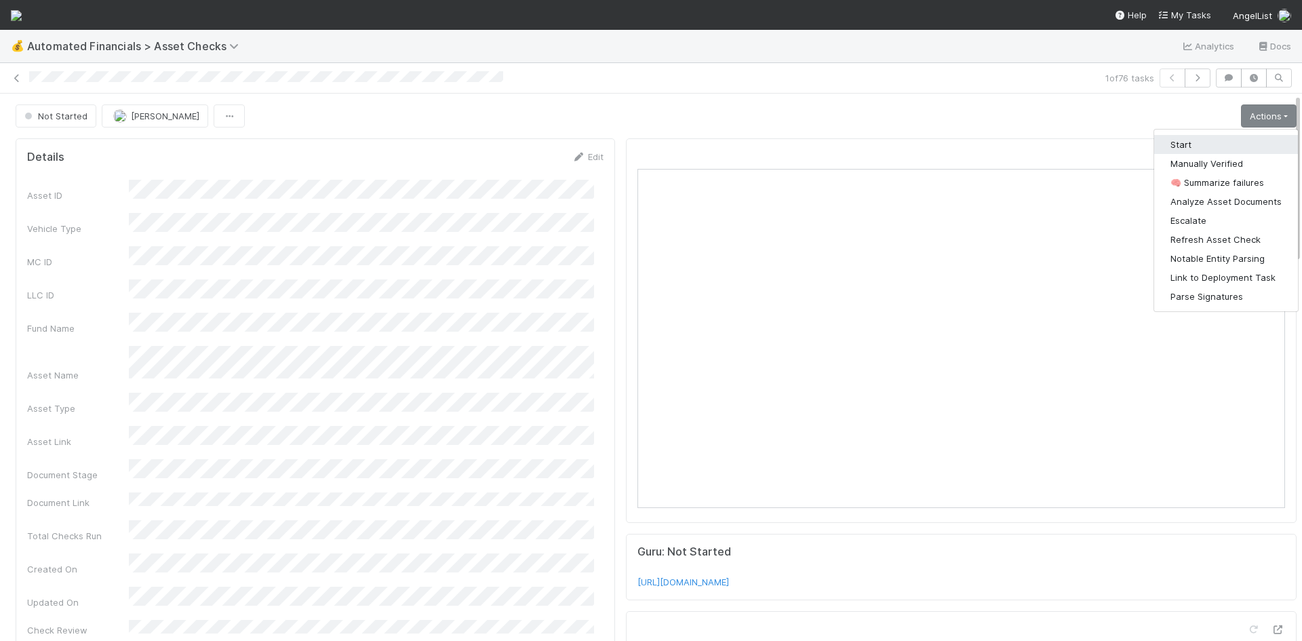
click at [1203, 140] on button "Start" at bounding box center [1226, 144] width 144 height 19
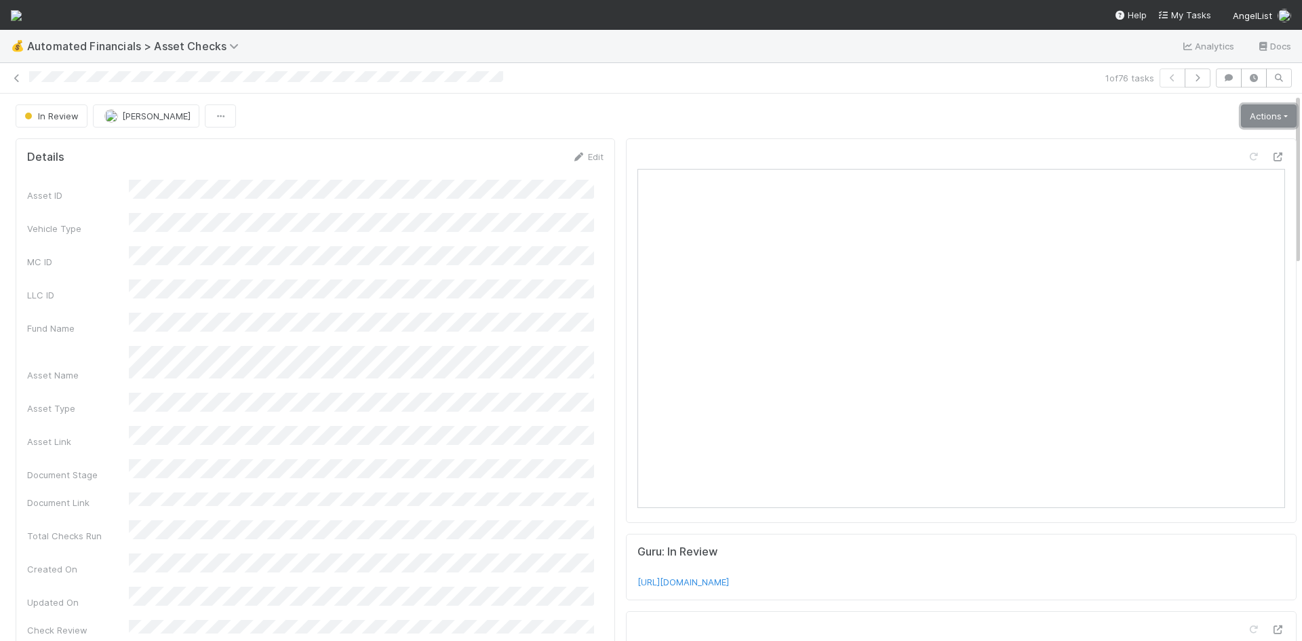
click at [1241, 115] on link "Actions" at bounding box center [1269, 115] width 56 height 23
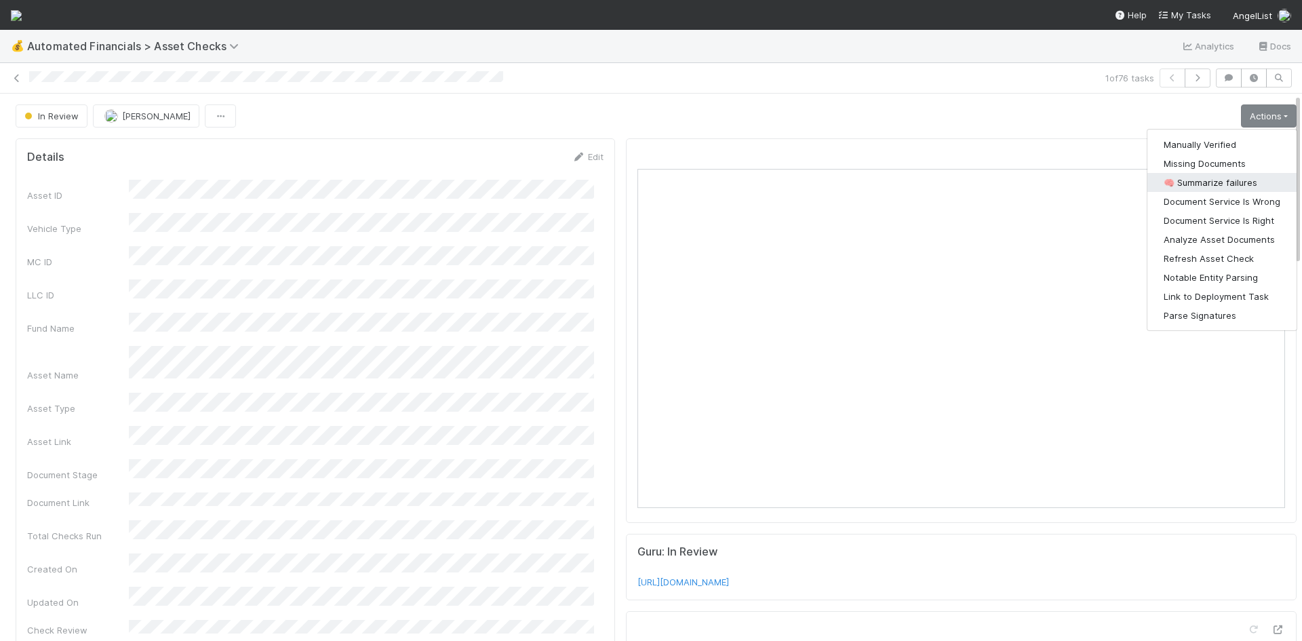
click at [1209, 182] on button "🧠 Summarize failures" at bounding box center [1221, 182] width 149 height 19
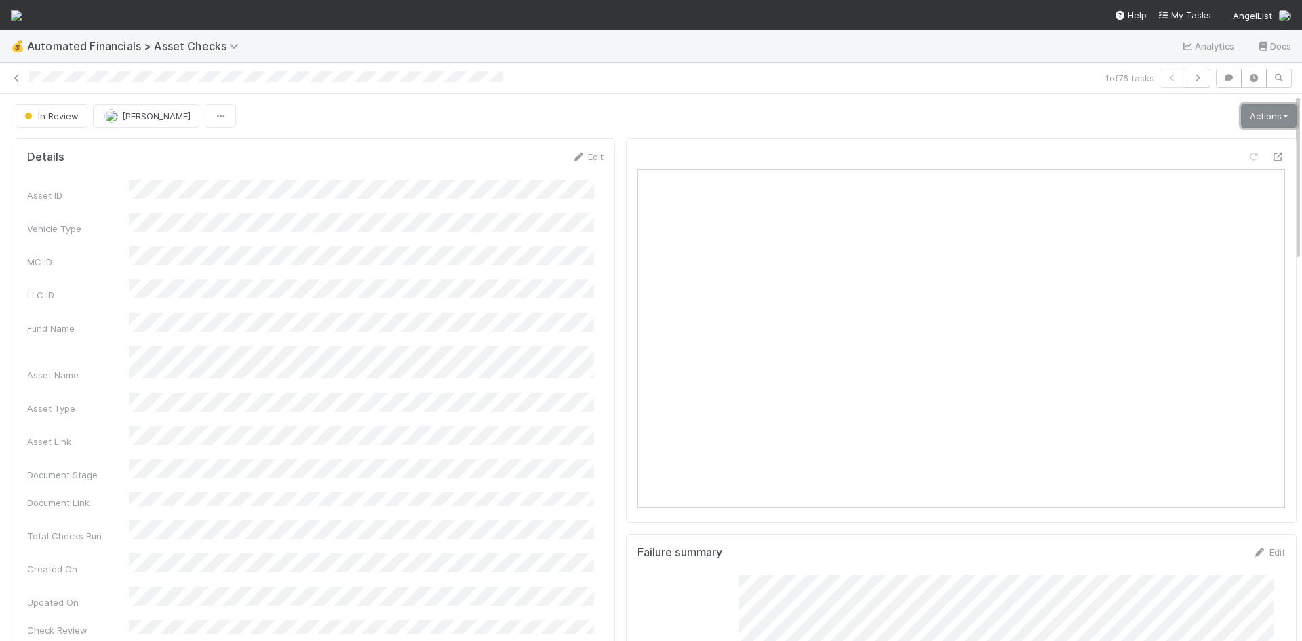
drag, startPoint x: 1249, startPoint y: 110, endPoint x: 1242, endPoint y: 128, distance: 19.5
click at [1249, 111] on link "Actions" at bounding box center [1269, 115] width 56 height 23
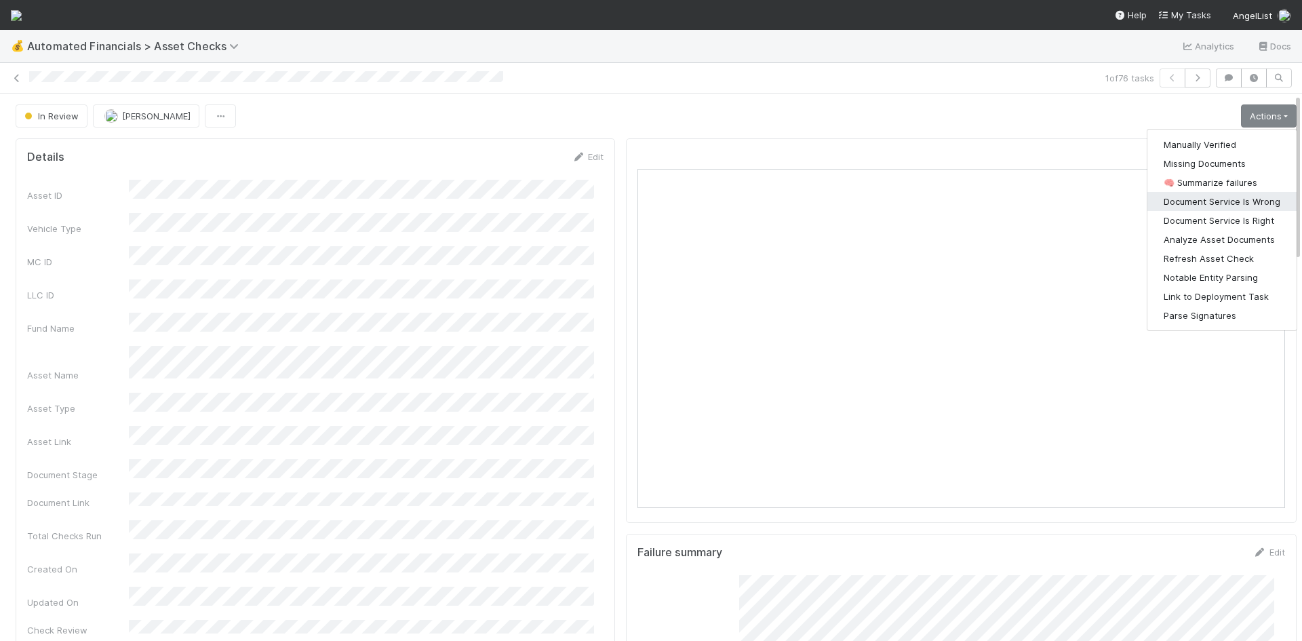
click at [1229, 207] on button "Document Service Is Wrong" at bounding box center [1221, 201] width 149 height 19
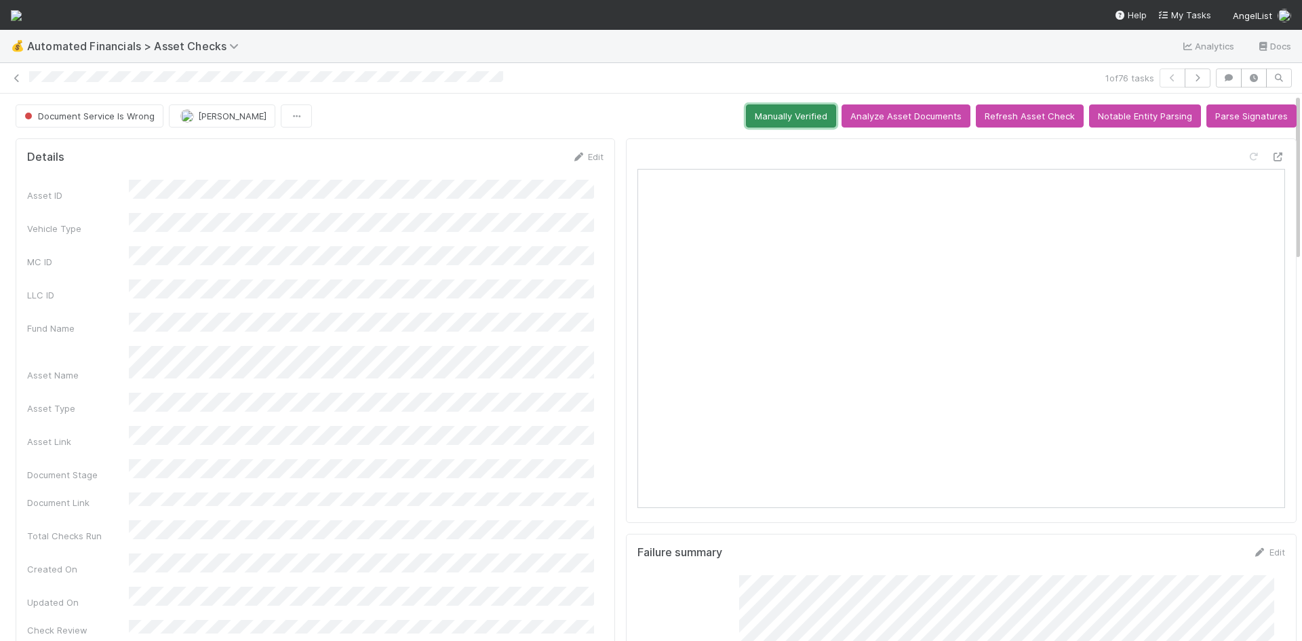
click at [795, 108] on button "Manually Verified" at bounding box center [791, 115] width 90 height 23
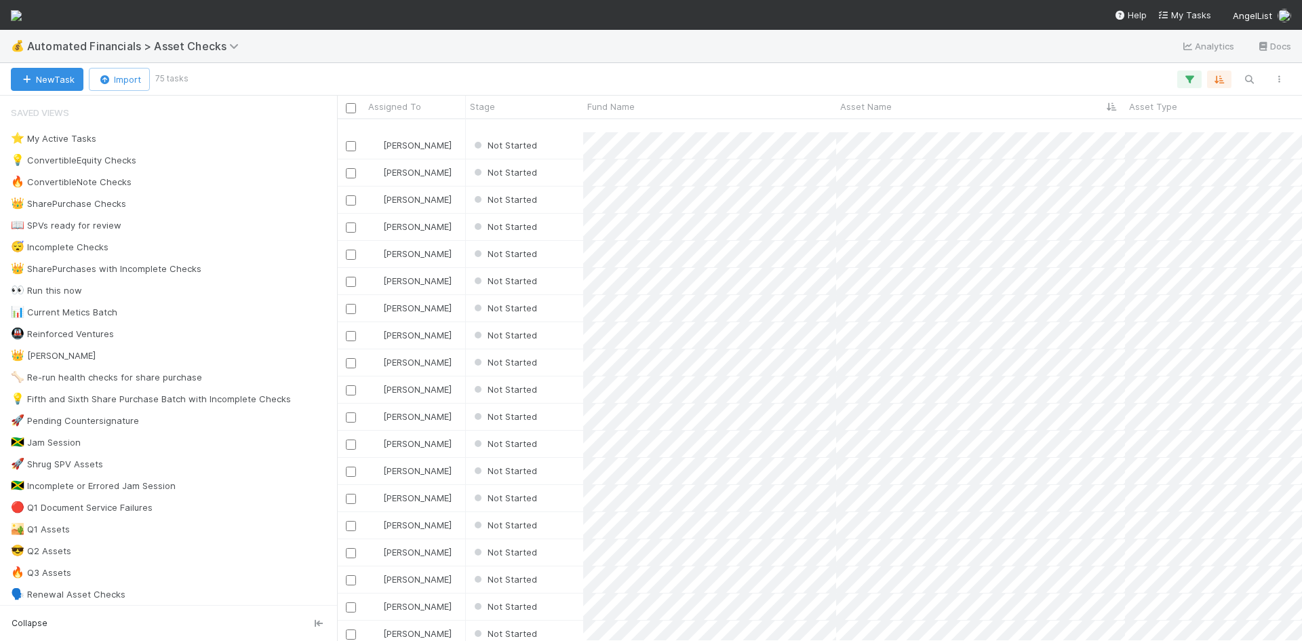
scroll to position [1523, 0]
